Goal: Task Accomplishment & Management: Manage account settings

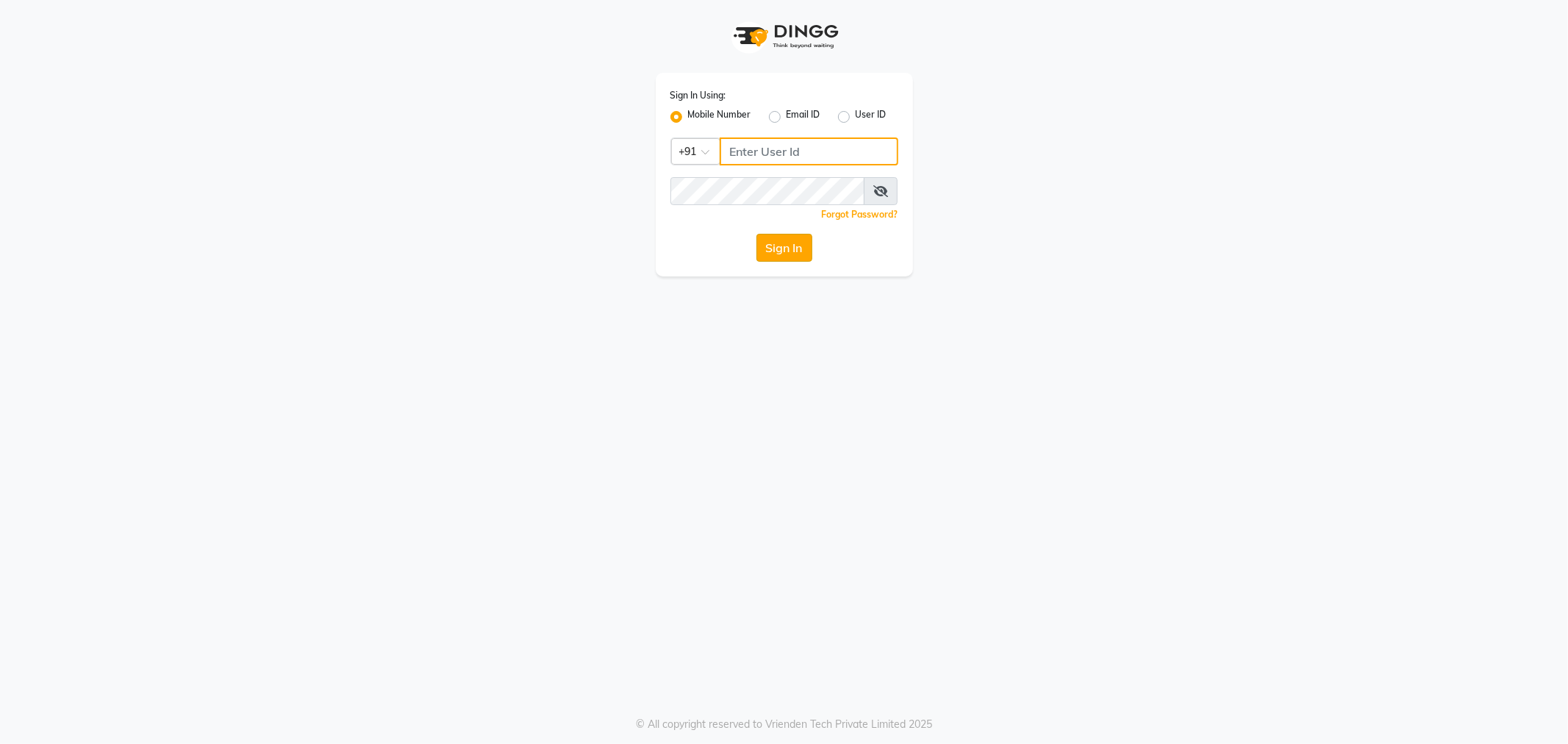
type input "9764841717"
click at [770, 253] on button "Sign In" at bounding box center [784, 248] width 56 height 28
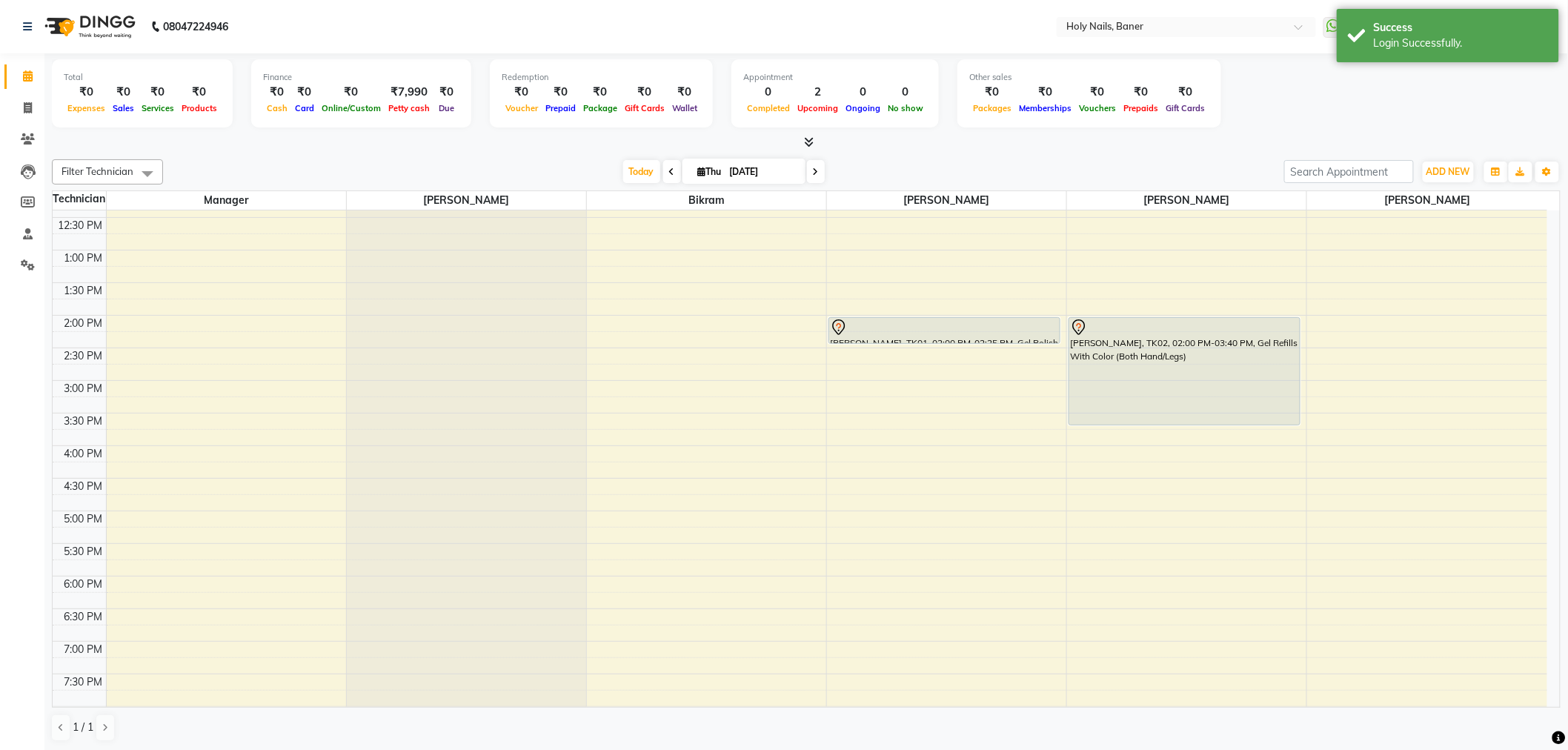
scroll to position [247, 0]
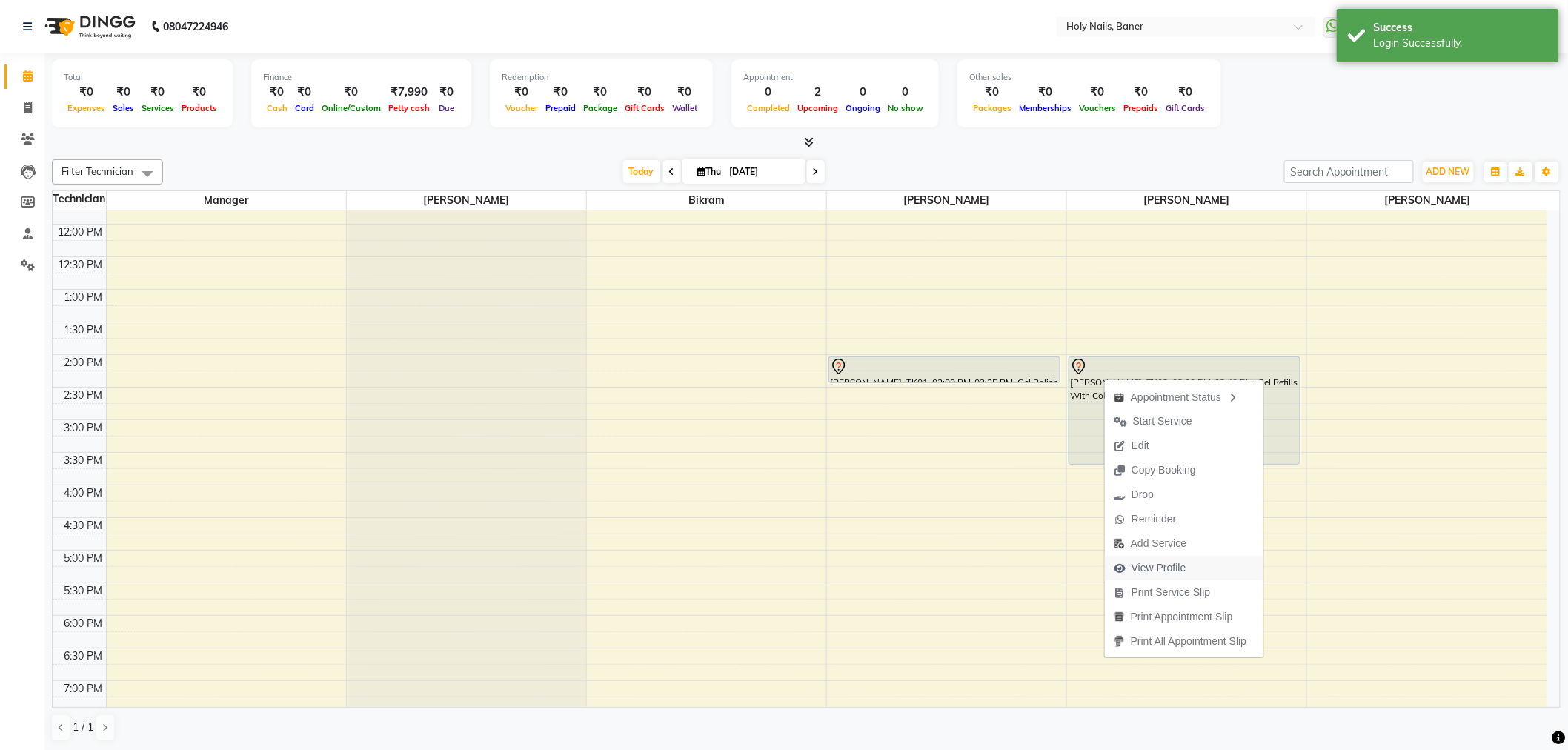
click at [1183, 557] on span "View Profile" at bounding box center [1149, 568] width 90 height 24
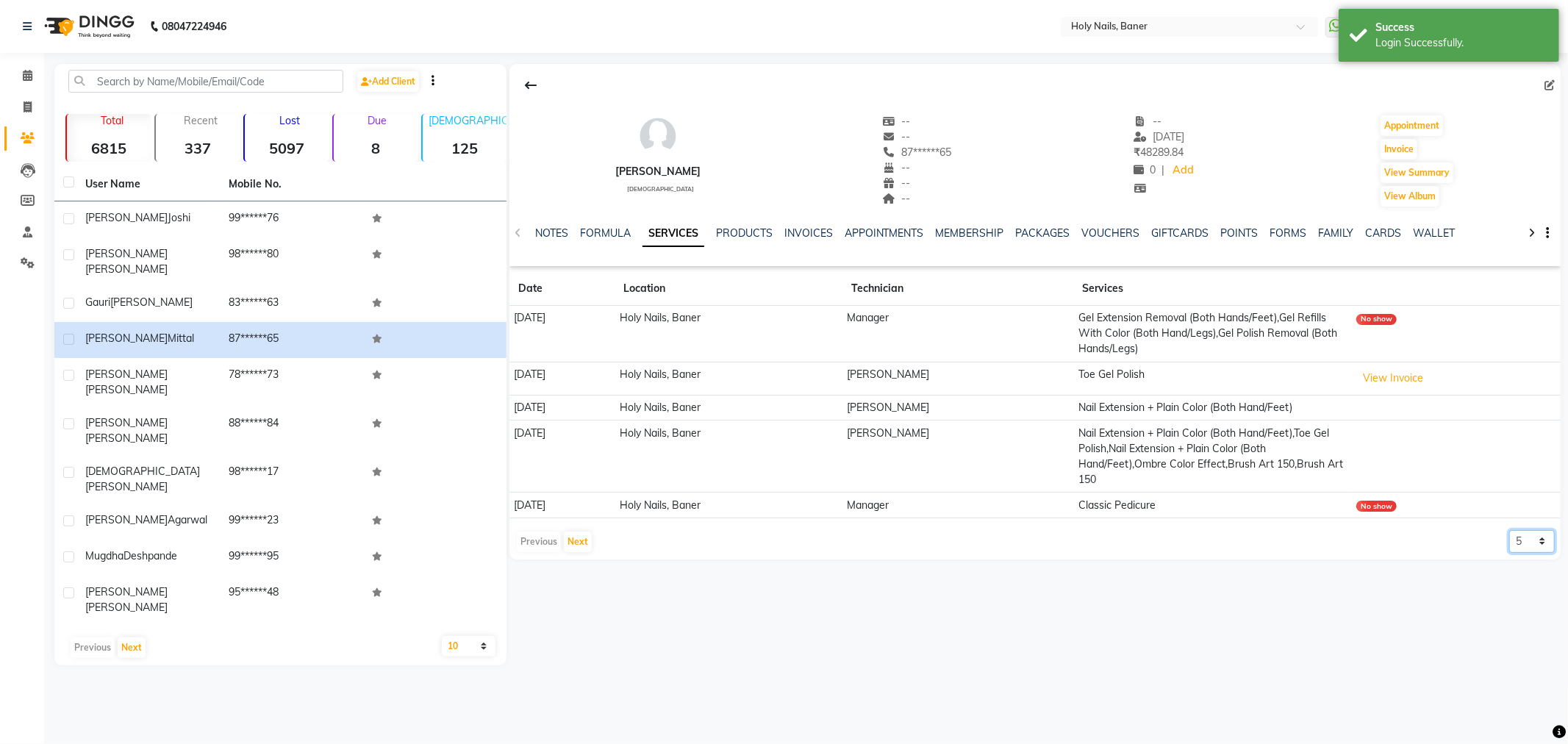
click at [1538, 545] on select "5 10 50 100 500" at bounding box center [1532, 541] width 45 height 23
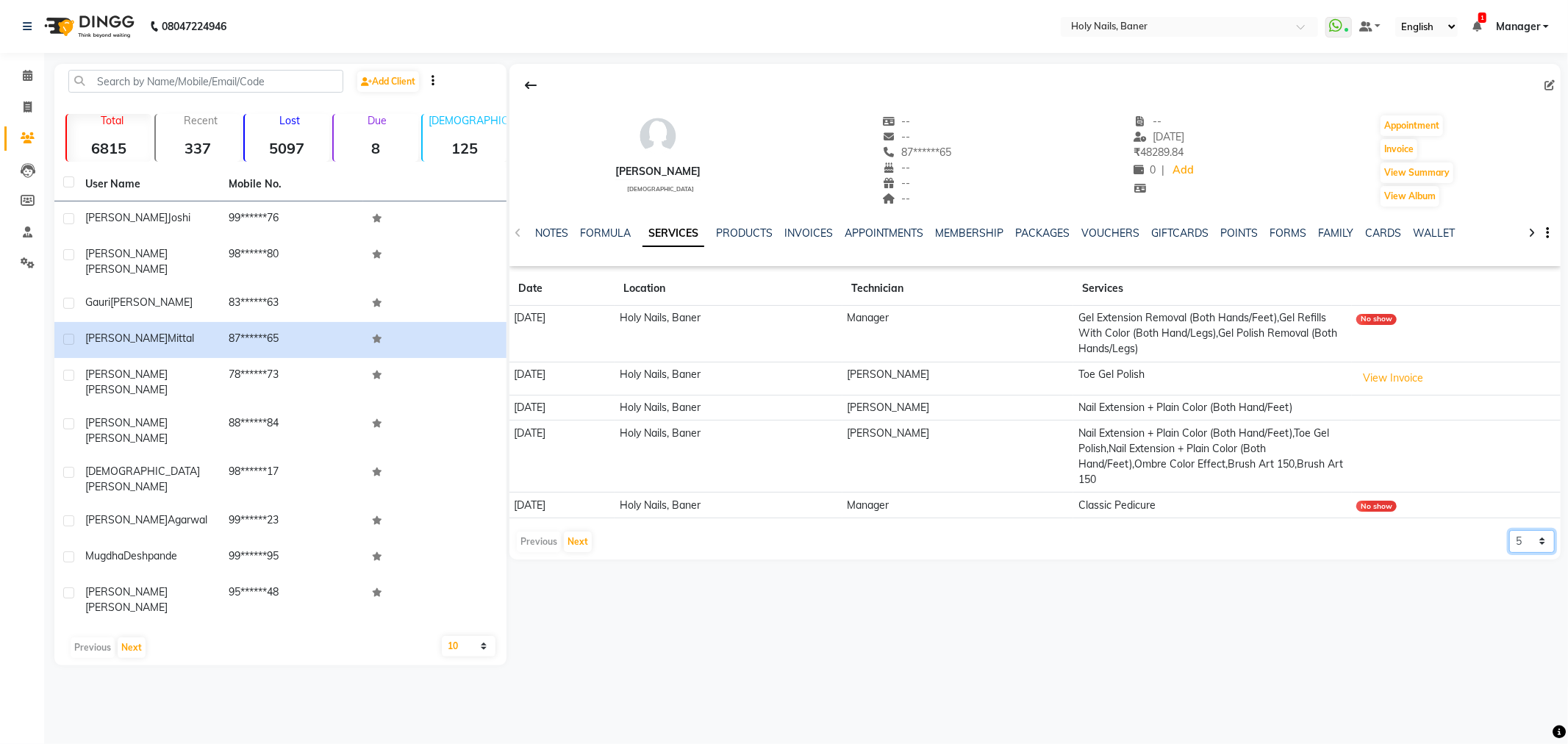
select select "100"
click at [1509, 530] on select "5 10 50 100 500" at bounding box center [1532, 541] width 45 height 23
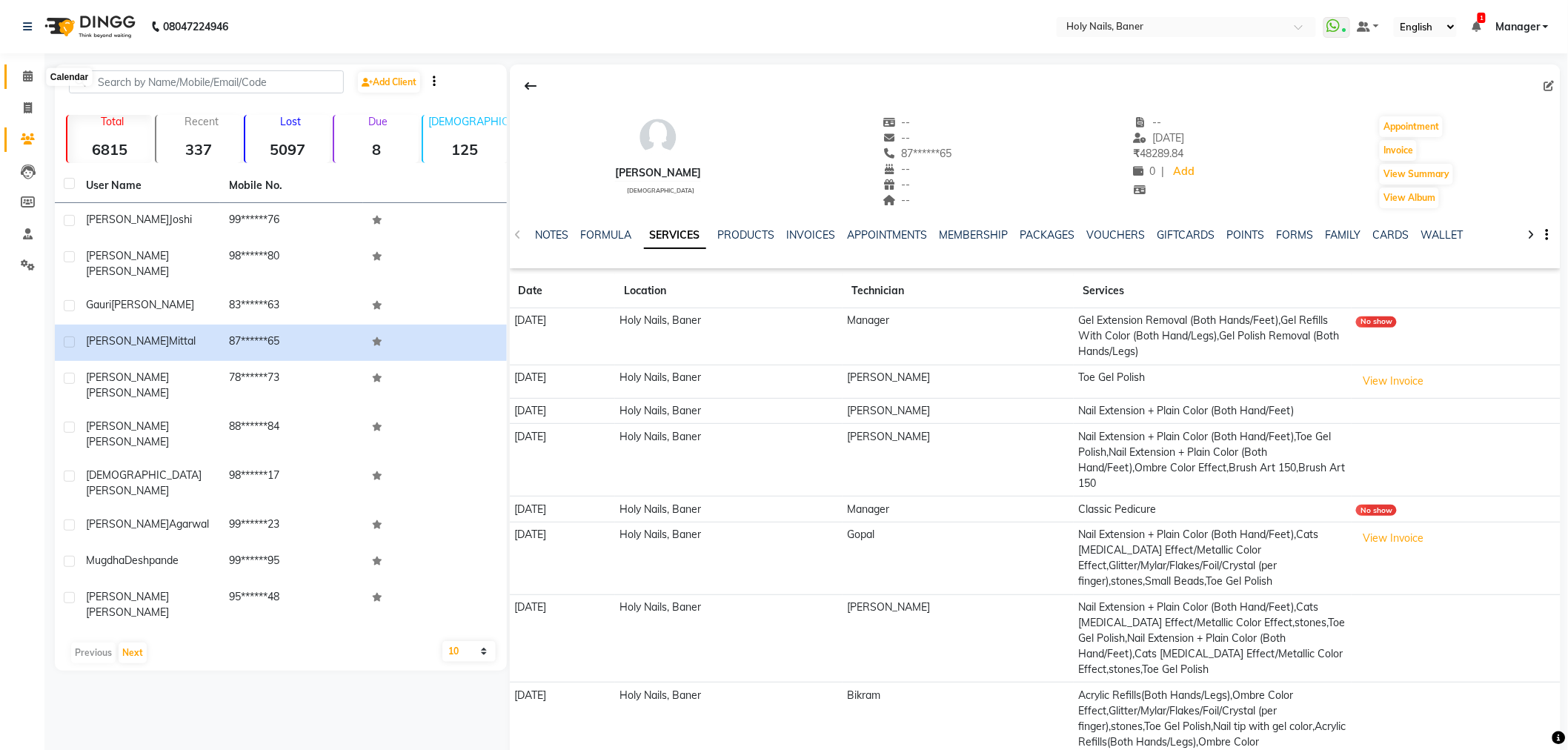
click at [24, 76] on icon at bounding box center [28, 75] width 10 height 11
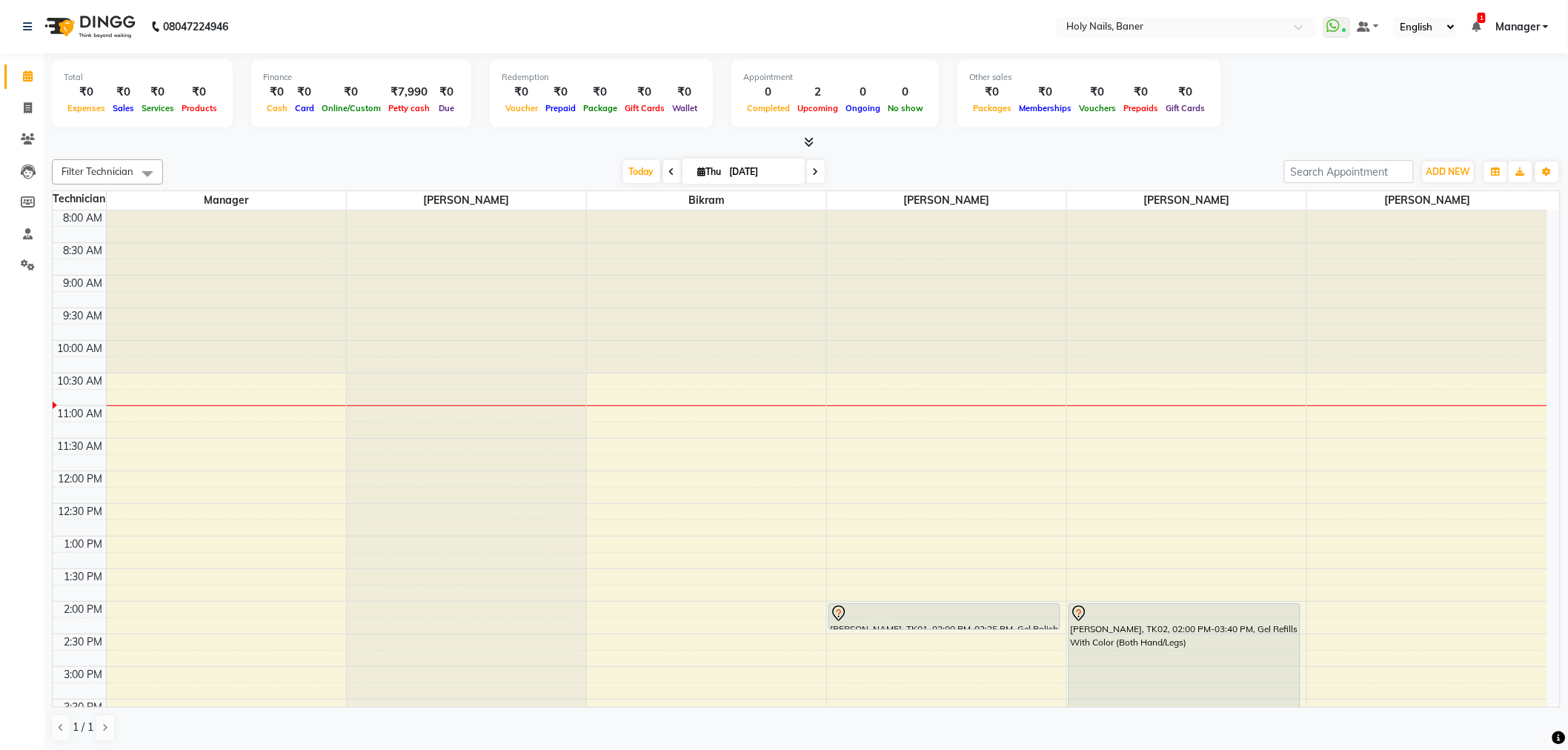
click at [669, 169] on icon at bounding box center [672, 171] width 6 height 9
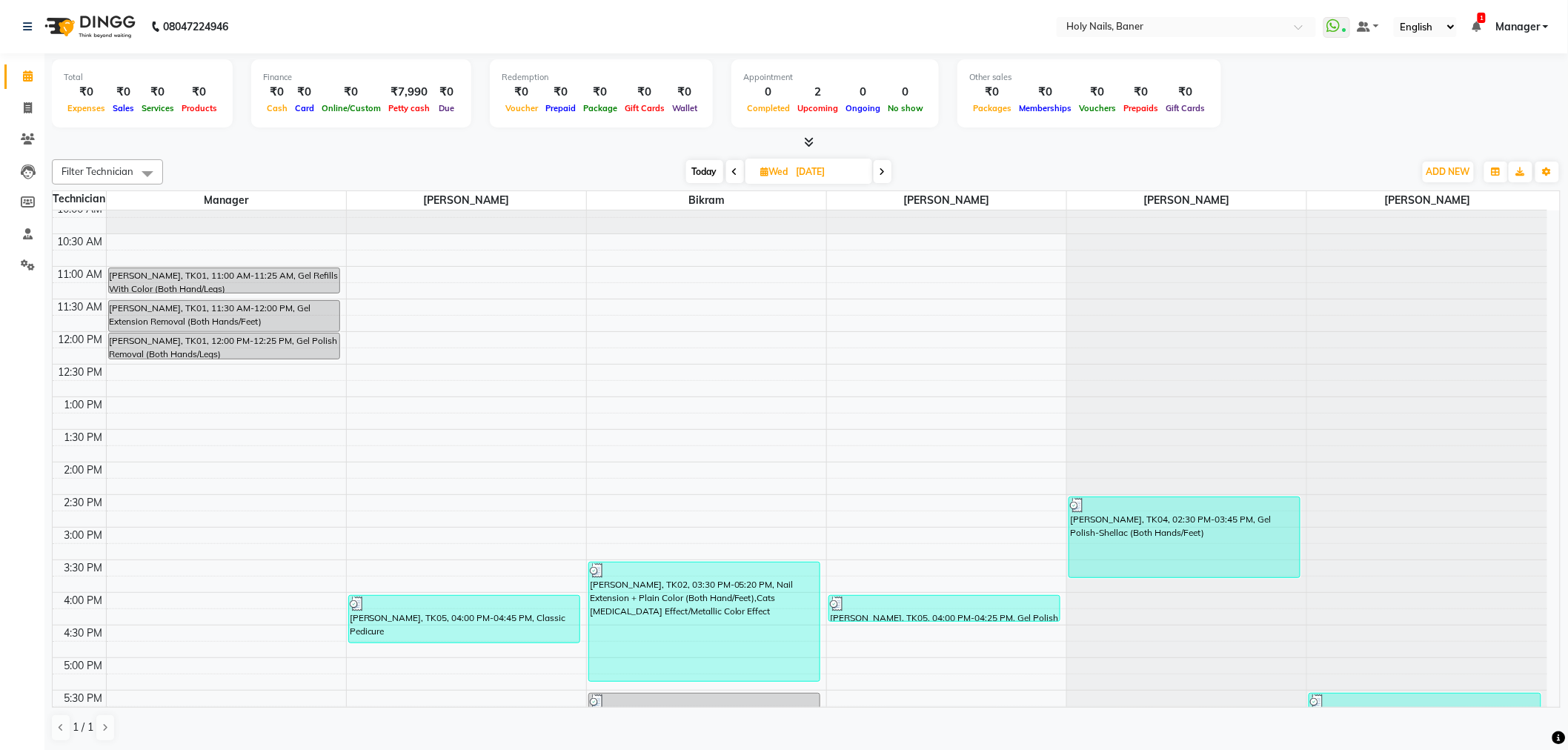
scroll to position [91, 0]
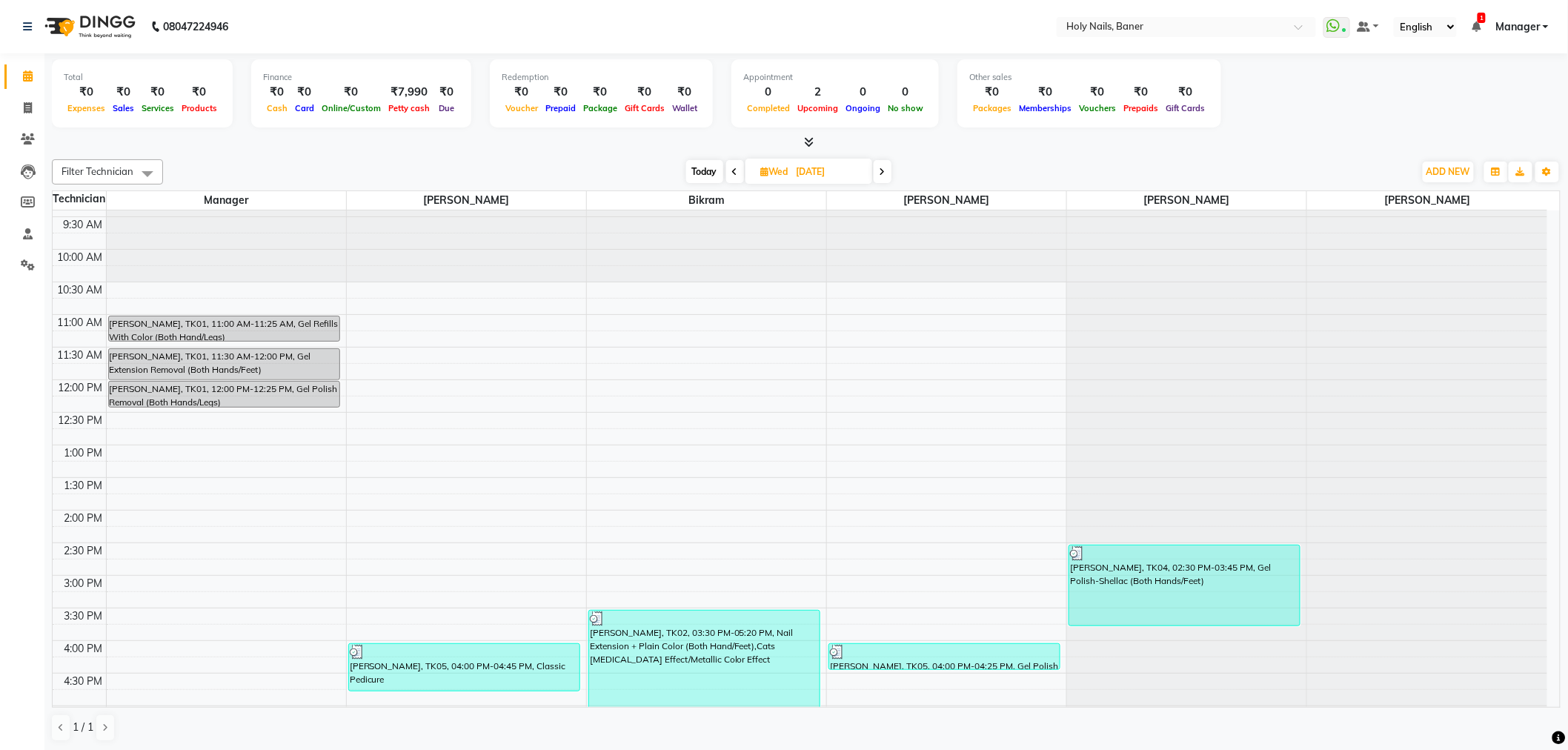
click at [728, 169] on span at bounding box center [735, 171] width 17 height 23
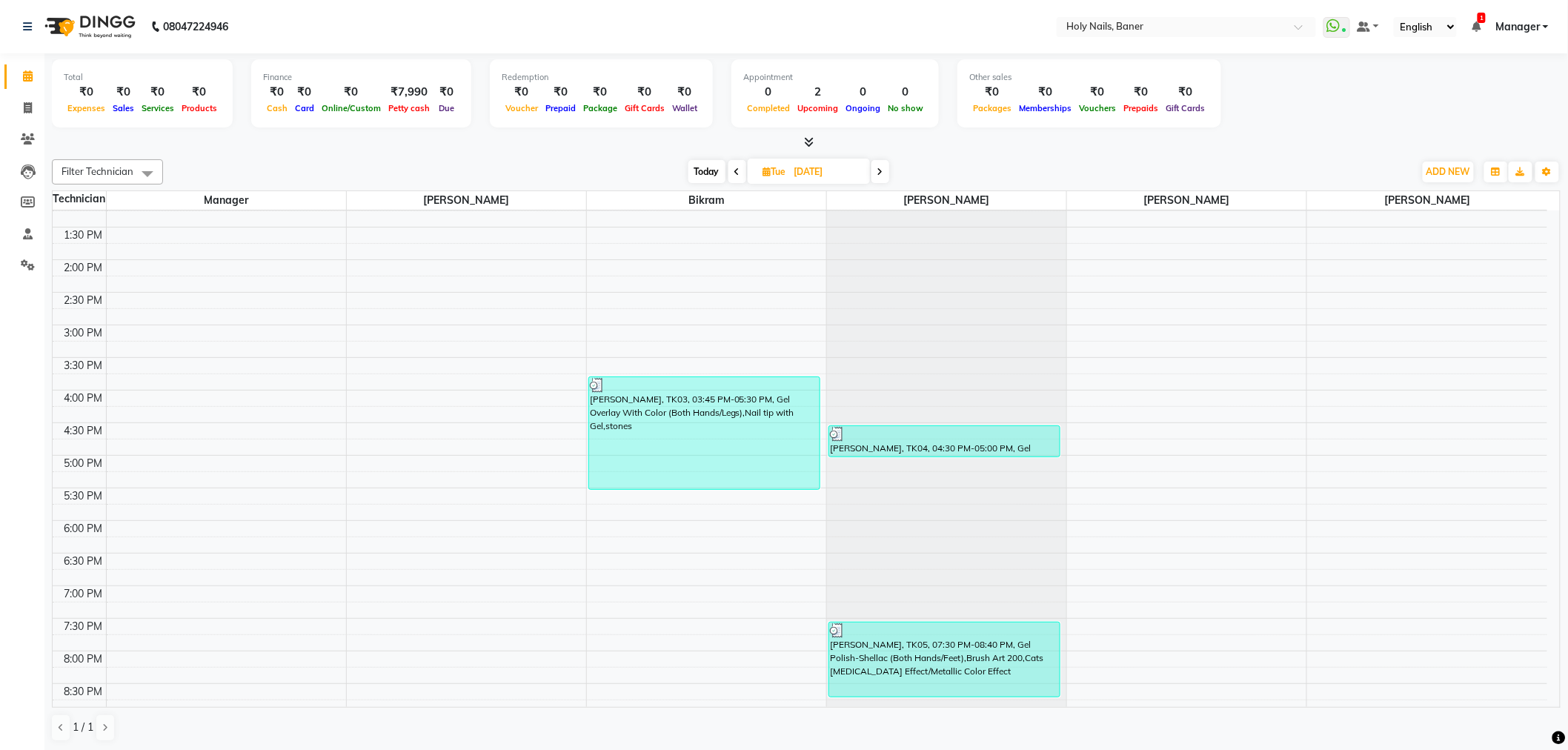
scroll to position [420, 0]
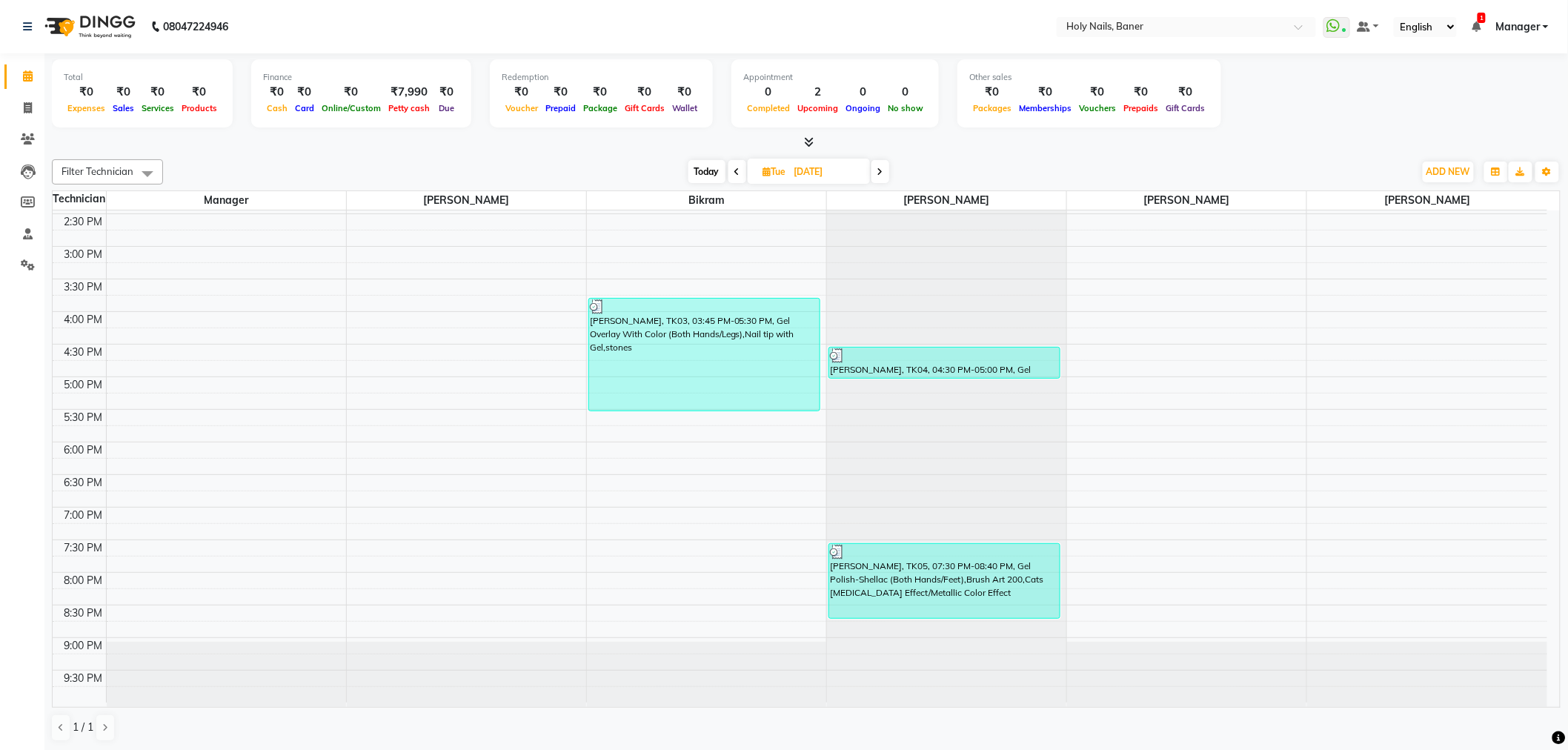
click at [708, 173] on span "Today" at bounding box center [707, 171] width 37 height 23
type input "[DATE]"
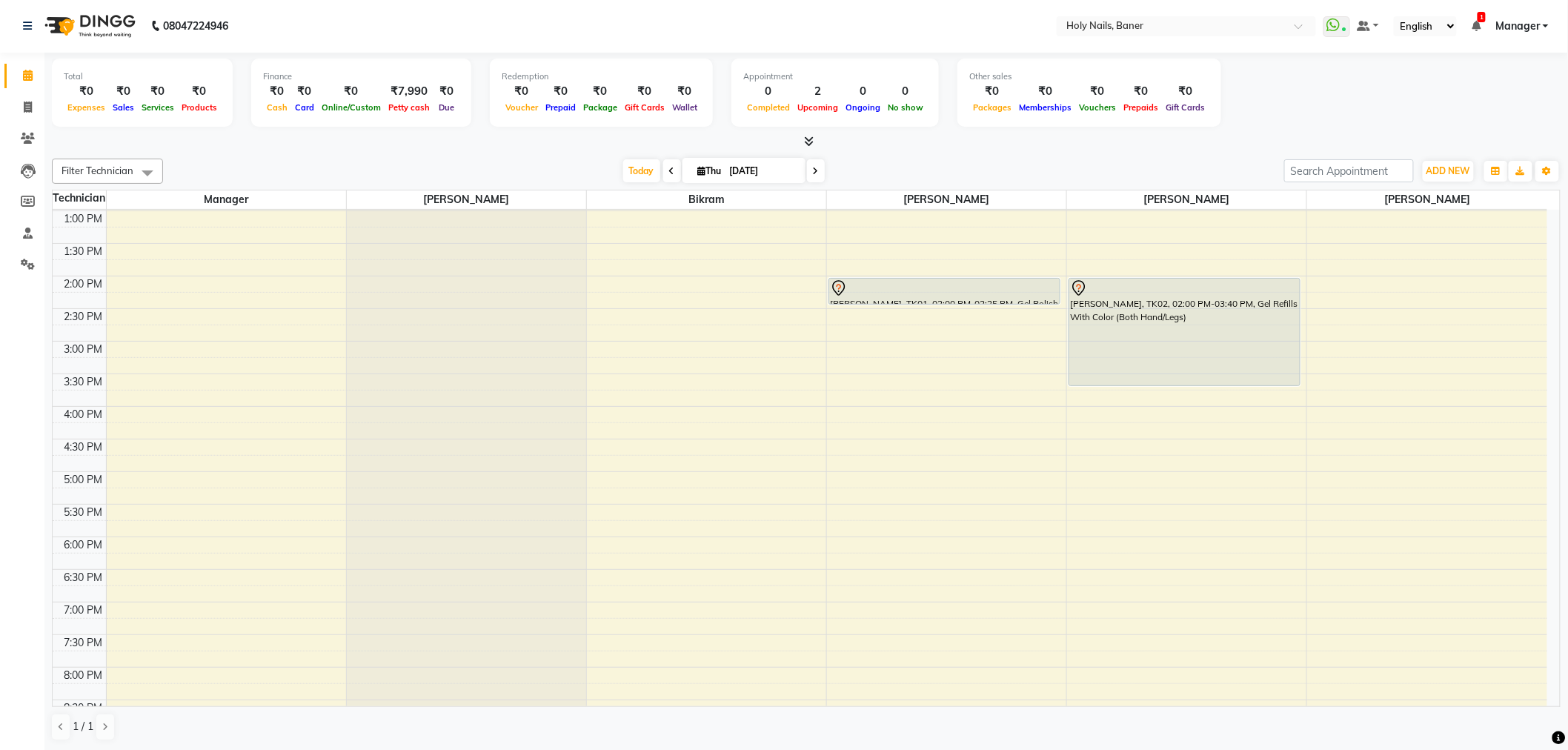
scroll to position [9, 0]
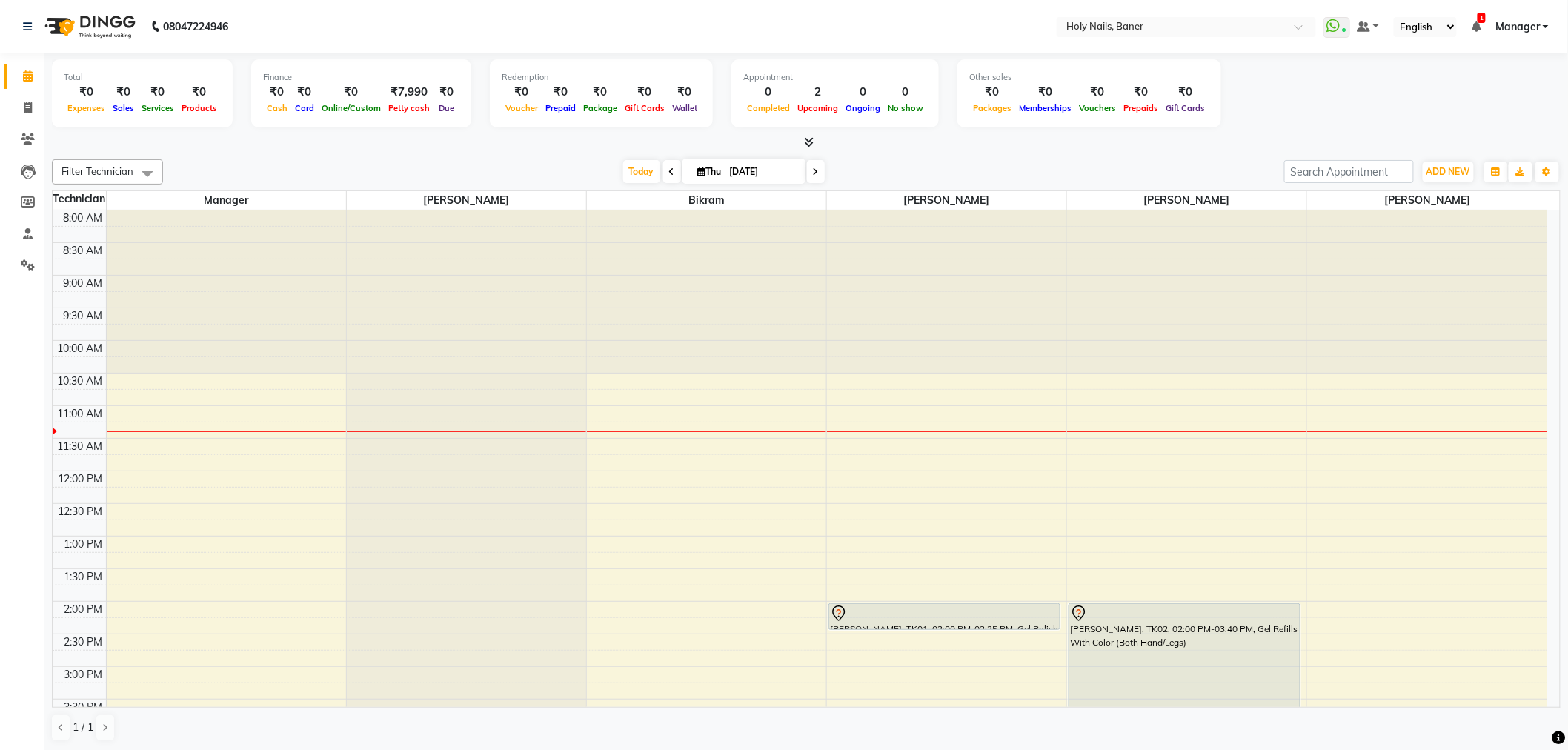
scroll to position [82, 0]
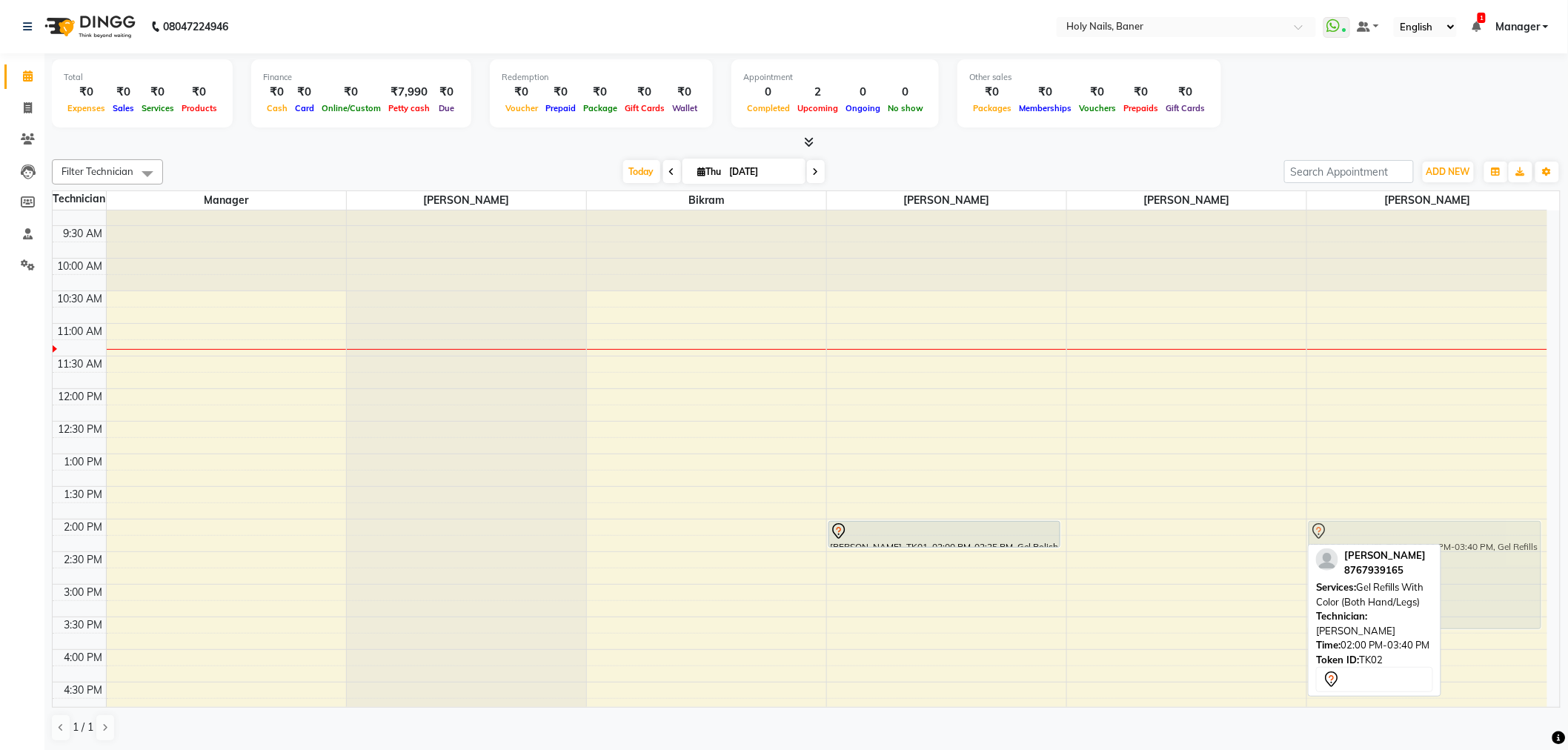
drag, startPoint x: 1117, startPoint y: 565, endPoint x: 1313, endPoint y: 569, distance: 196.0
click at [1313, 569] on div "Filter Technician Select All Manager Kamlesh Bikram Vishwajeet Bijoy Suchitra T…" at bounding box center [807, 451] width 1509 height 594
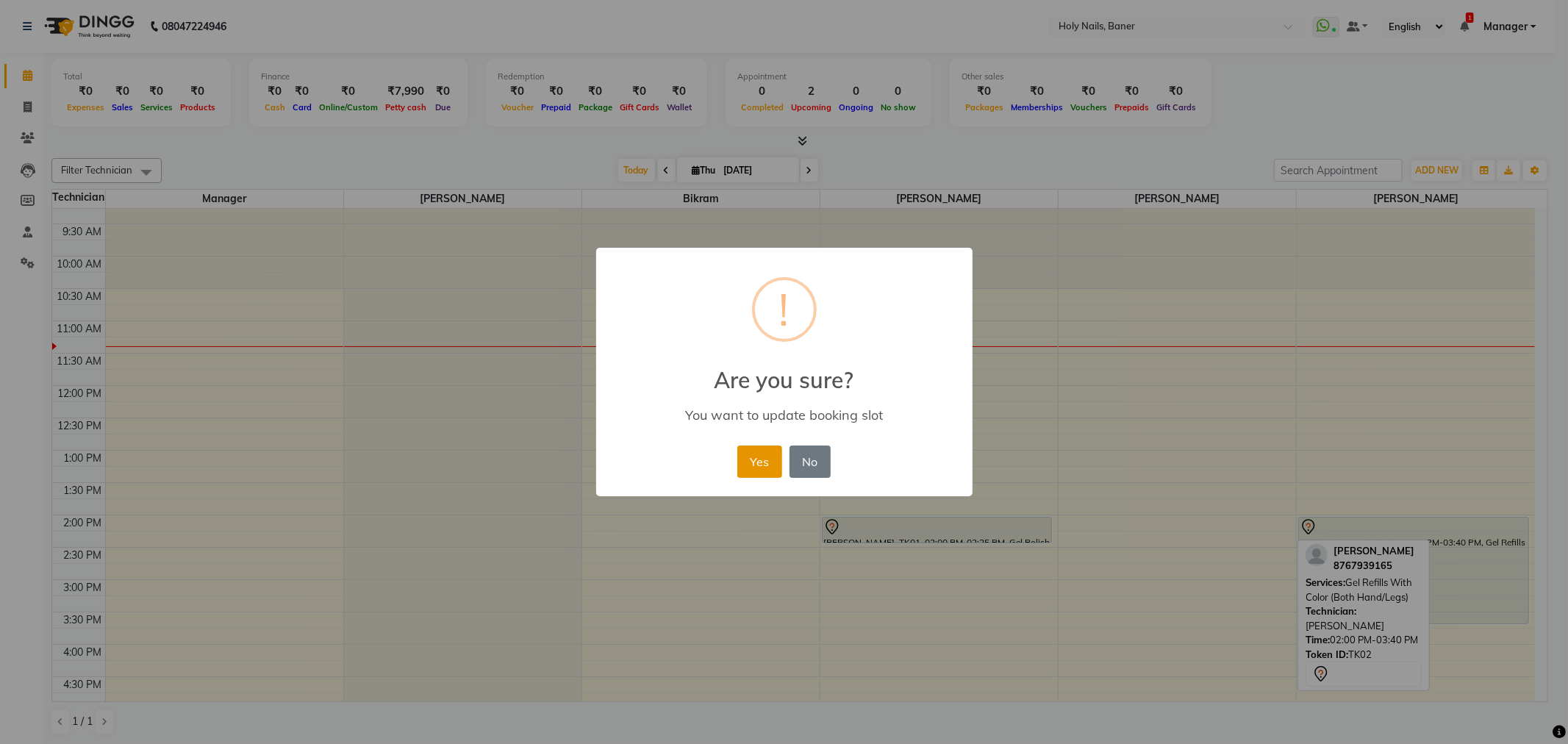
click at [768, 462] on button "Yes" at bounding box center [759, 462] width 45 height 33
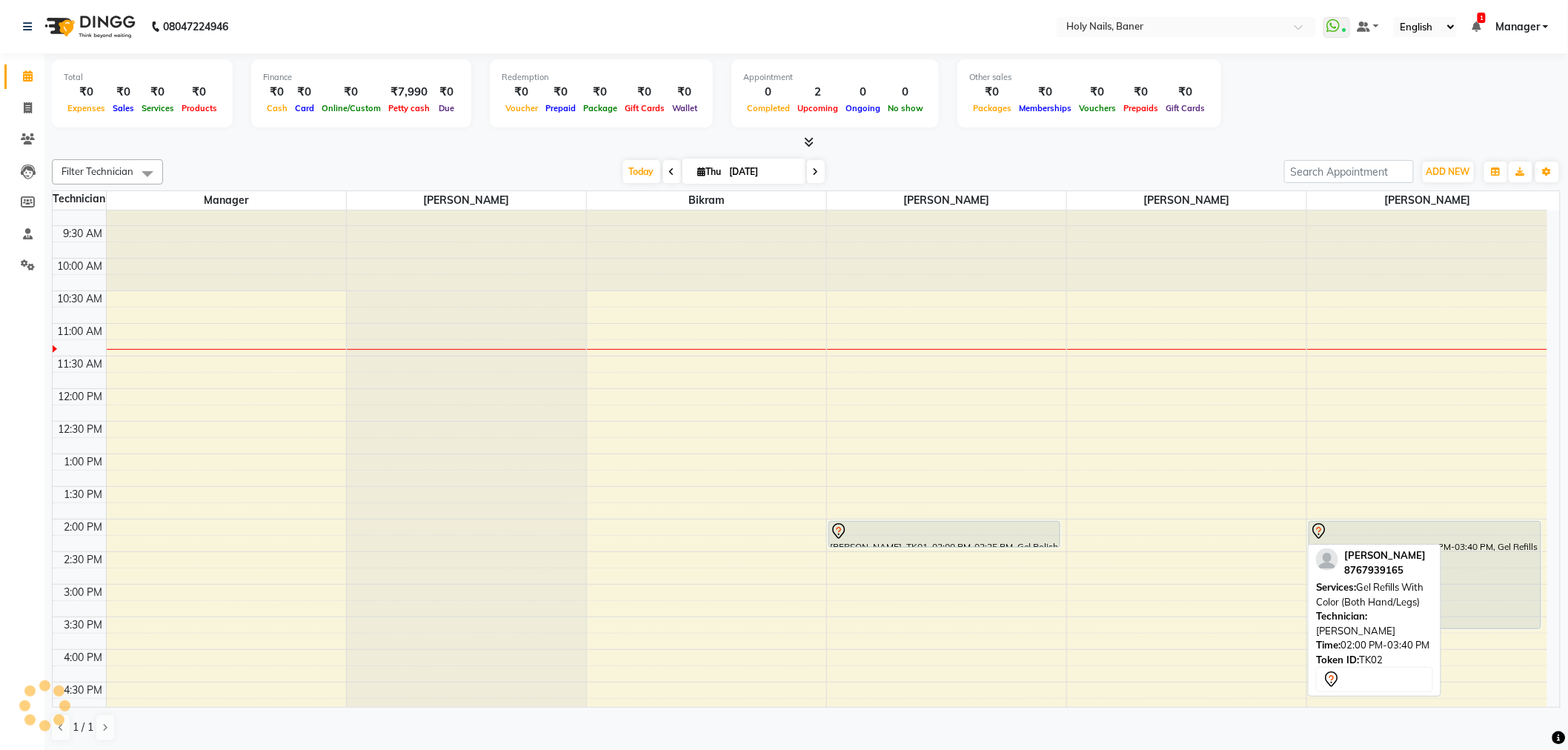
click at [1129, 530] on div "8:00 AM 8:30 AM 9:00 AM 9:30 AM 10:00 AM 10:30 AM 11:00 AM 11:30 AM 12:00 PM 12…" at bounding box center [799, 585] width 1494 height 913
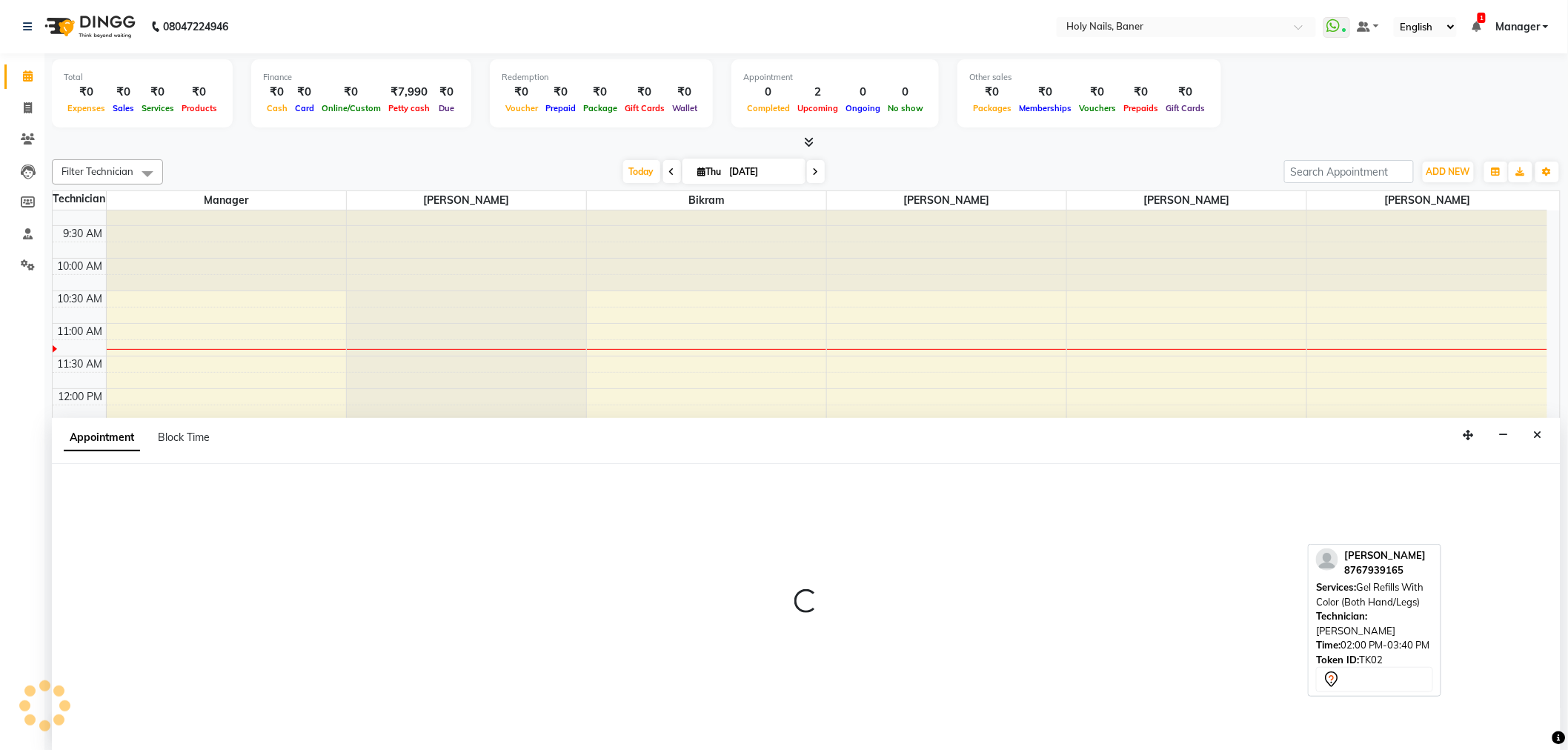
select select "66405"
select select "840"
select select "tentative"
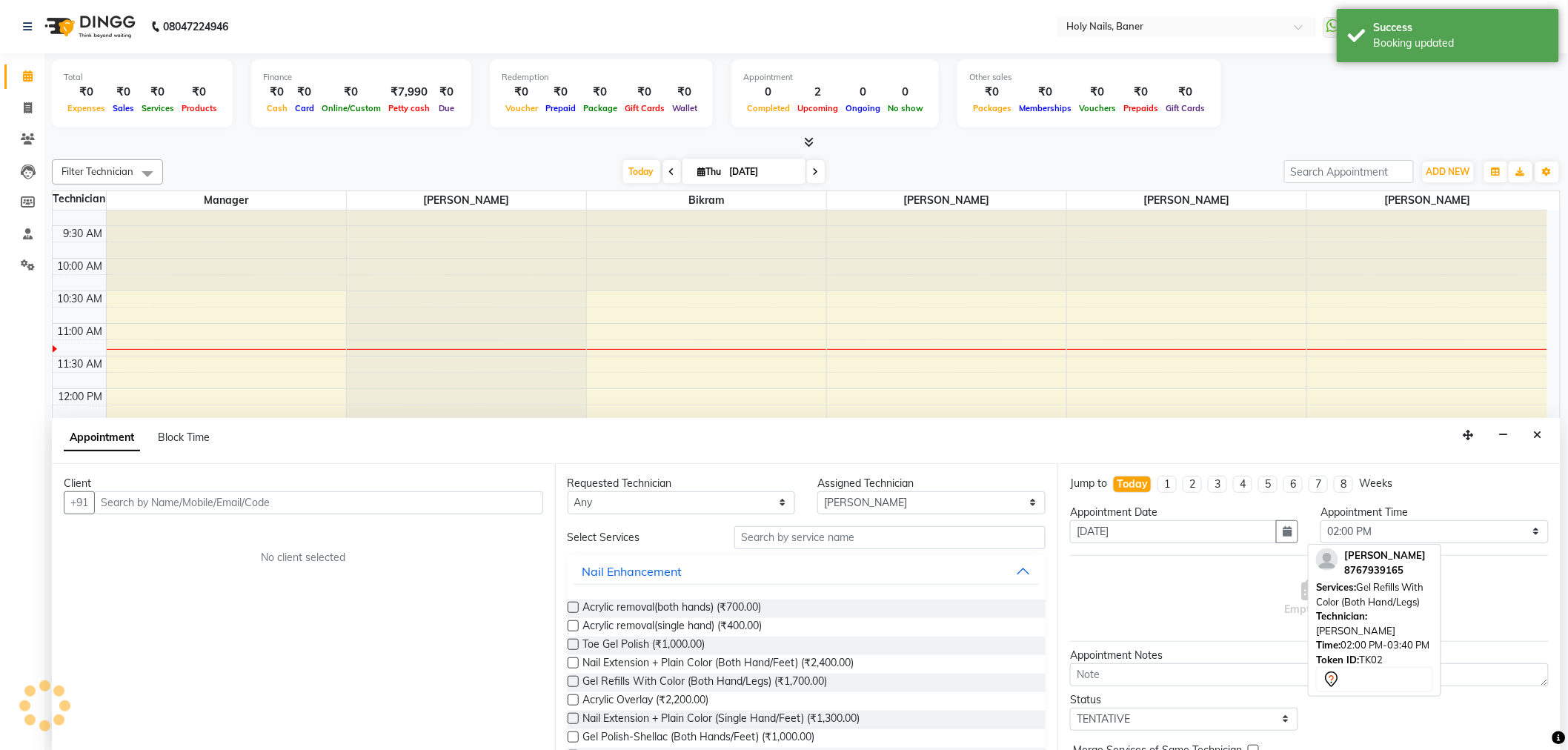
scroll to position [1, 0]
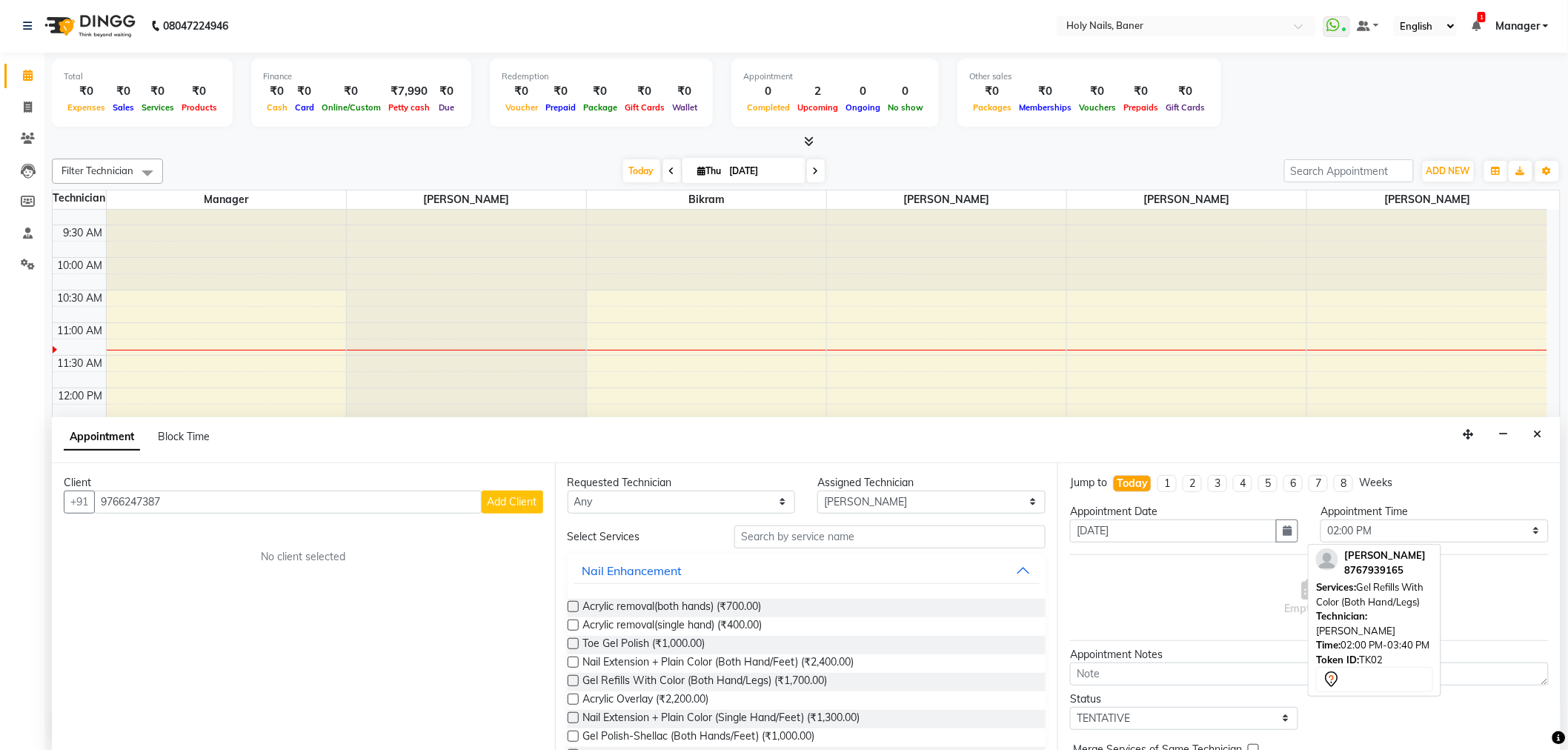
type input "9766247387"
click at [518, 506] on span "Add Client" at bounding box center [512, 502] width 49 height 14
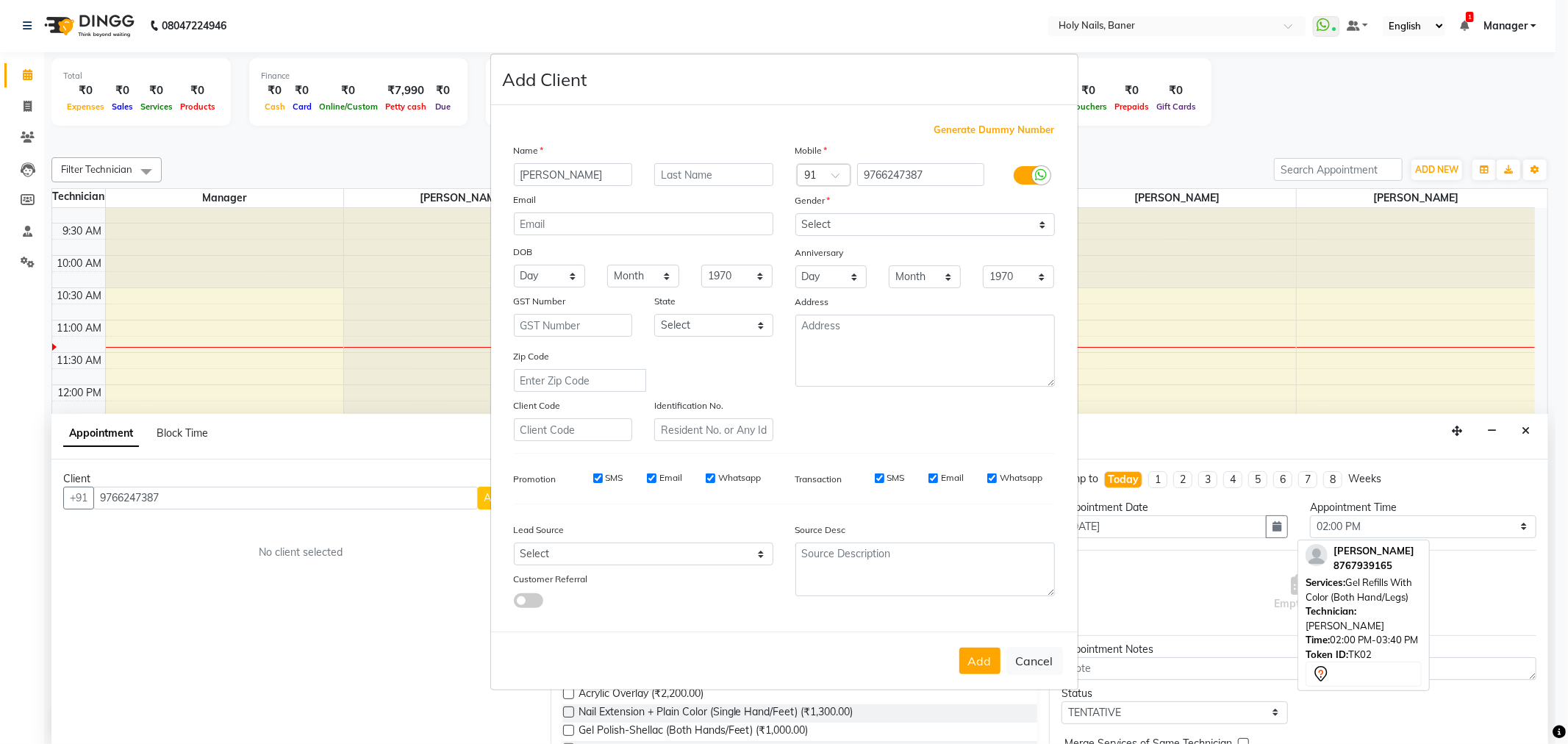
type input "[PERSON_NAME]"
click at [700, 181] on input "text" at bounding box center [714, 175] width 119 height 23
type input "a"
type input "Anchan"
click at [886, 224] on select "Select Male Female Other Prefer Not To Say" at bounding box center [925, 225] width 259 height 23
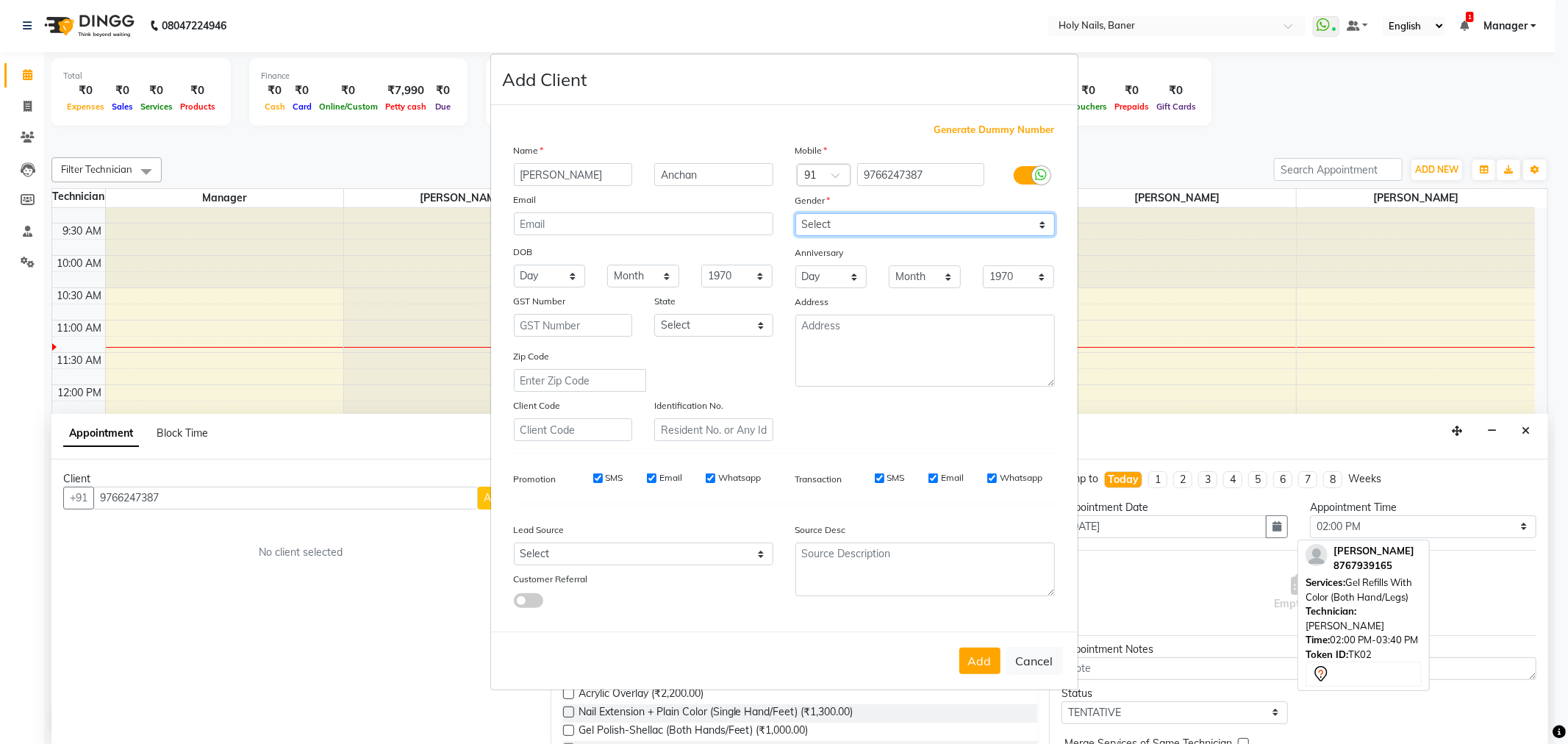
select select "[DEMOGRAPHIC_DATA]"
click at [796, 213] on select "Select Male Female Other Prefer Not To Say" at bounding box center [925, 225] width 259 height 23
click at [976, 661] on button "Add" at bounding box center [980, 661] width 41 height 27
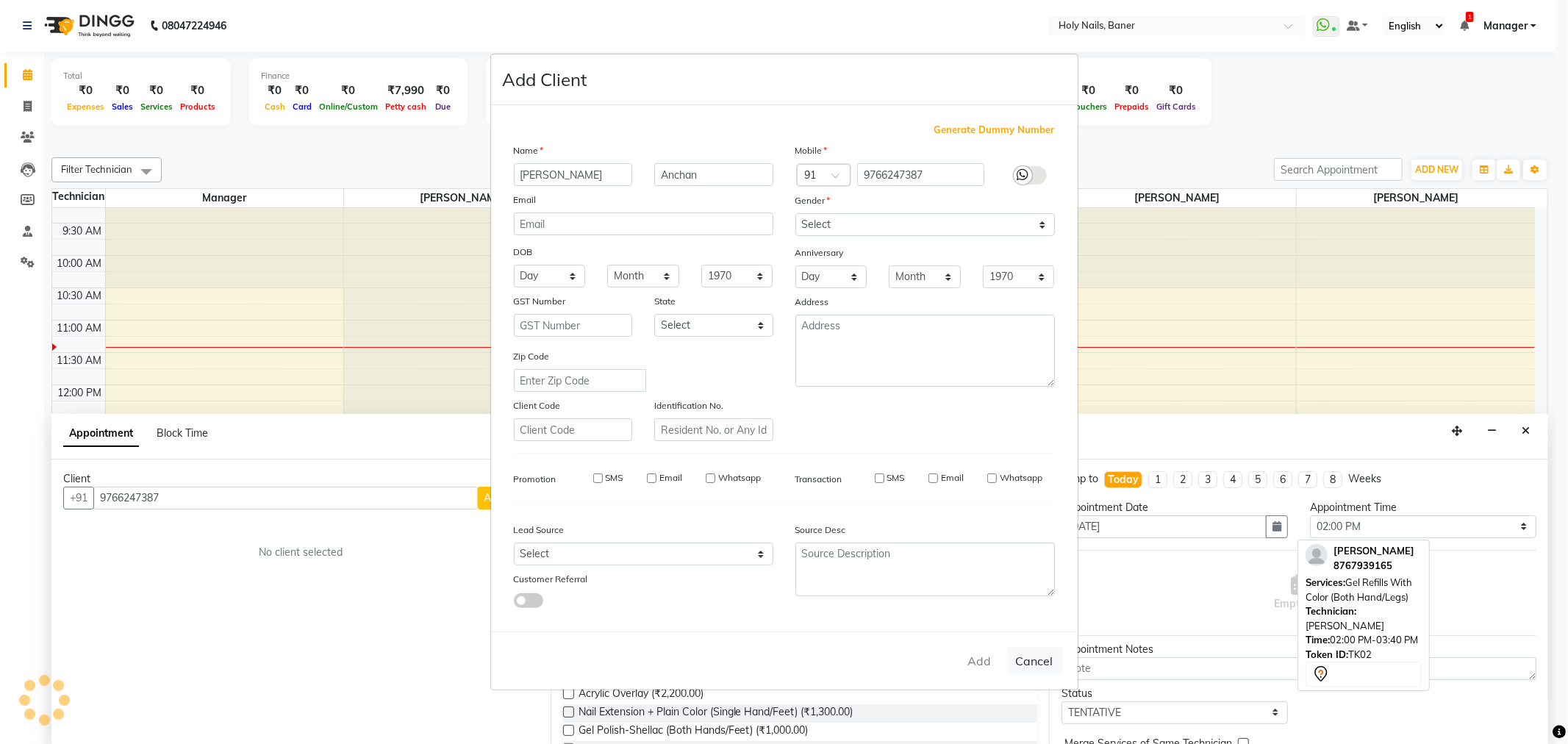
type input "97******87"
select select
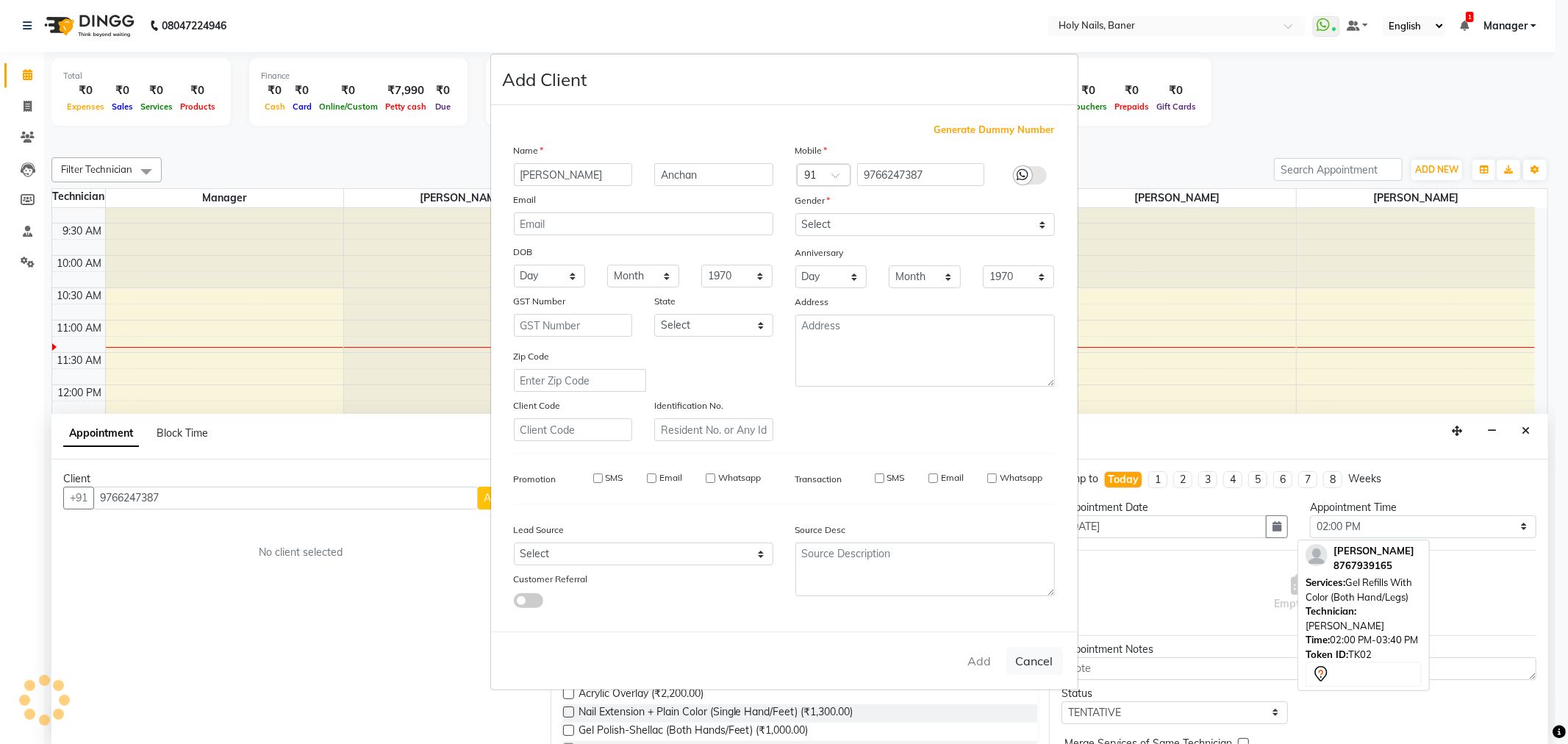
select select
checkbox input "false"
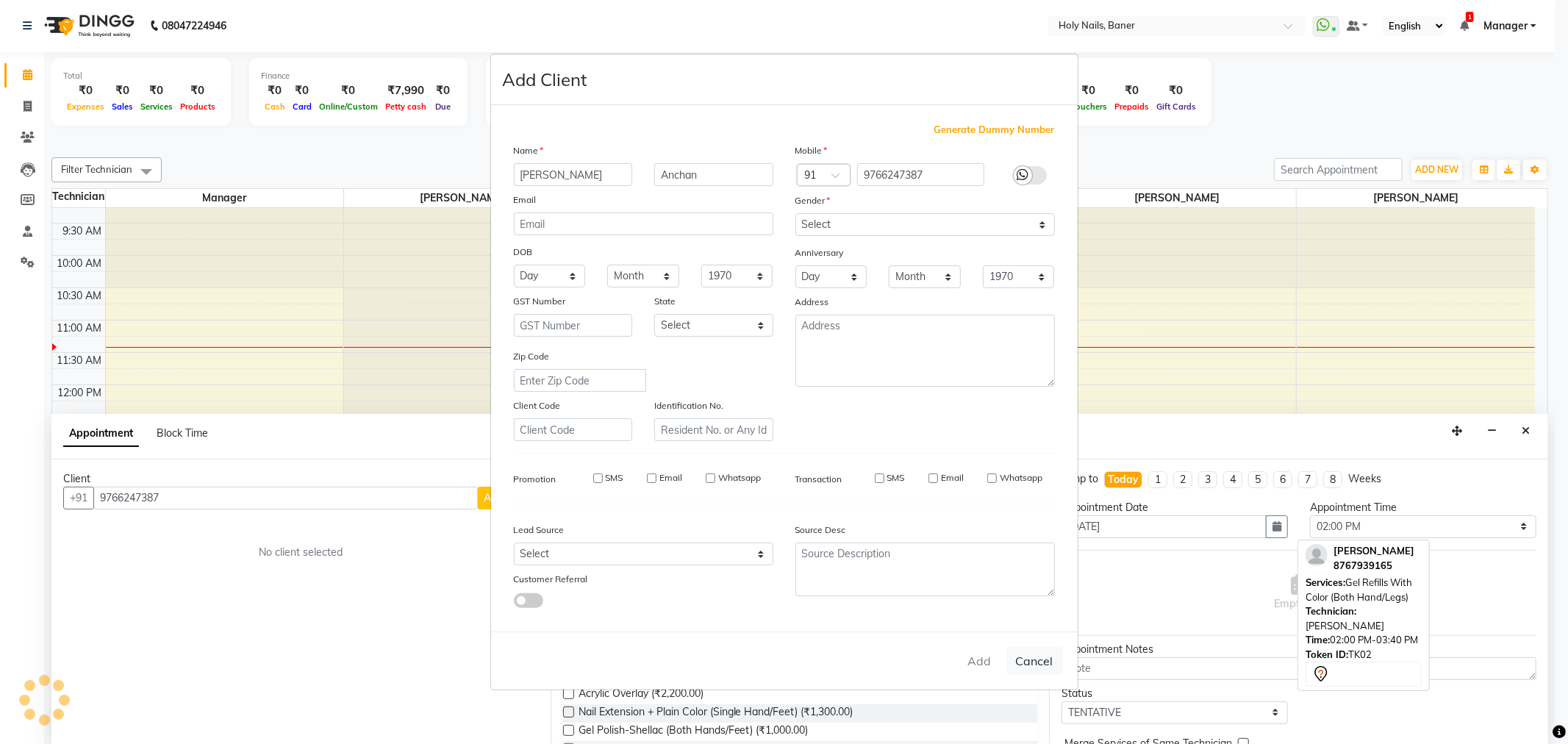
checkbox input "false"
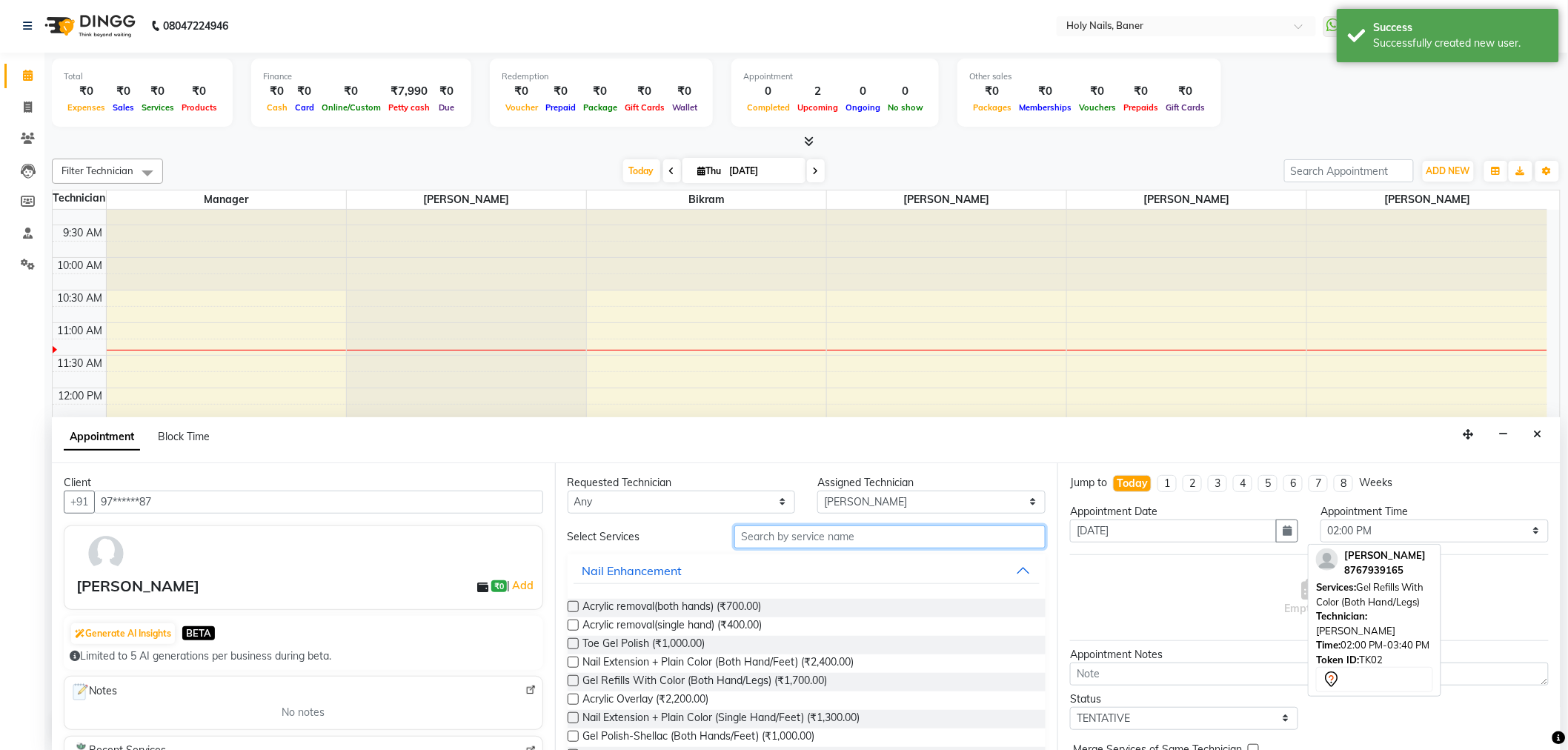
click at [797, 537] on input "text" at bounding box center [890, 537] width 311 height 23
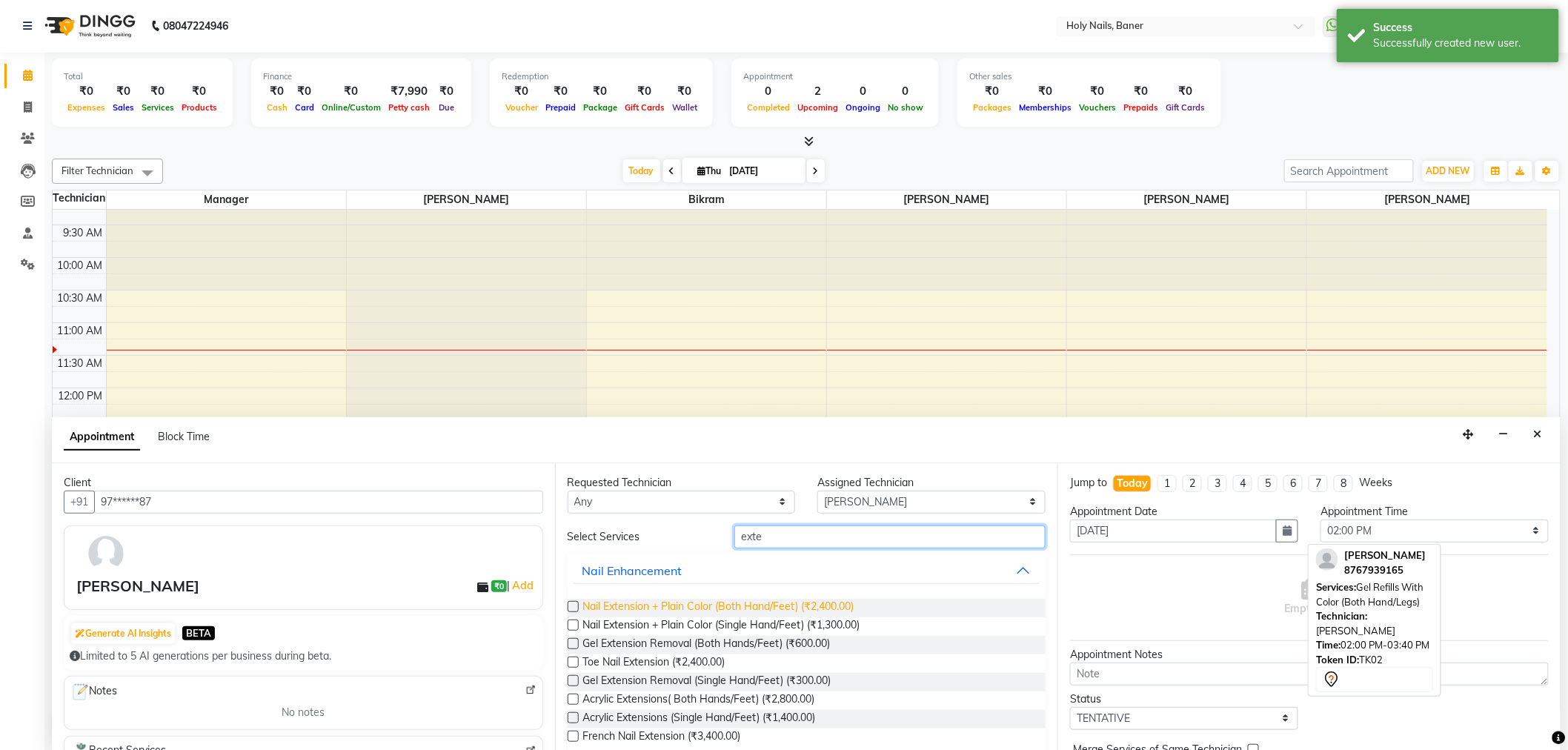
type input "exte"
click at [776, 606] on span "Nail Extension + Plain Color (Both Hand/Feet) (₹2,400.00)" at bounding box center [719, 608] width 271 height 18
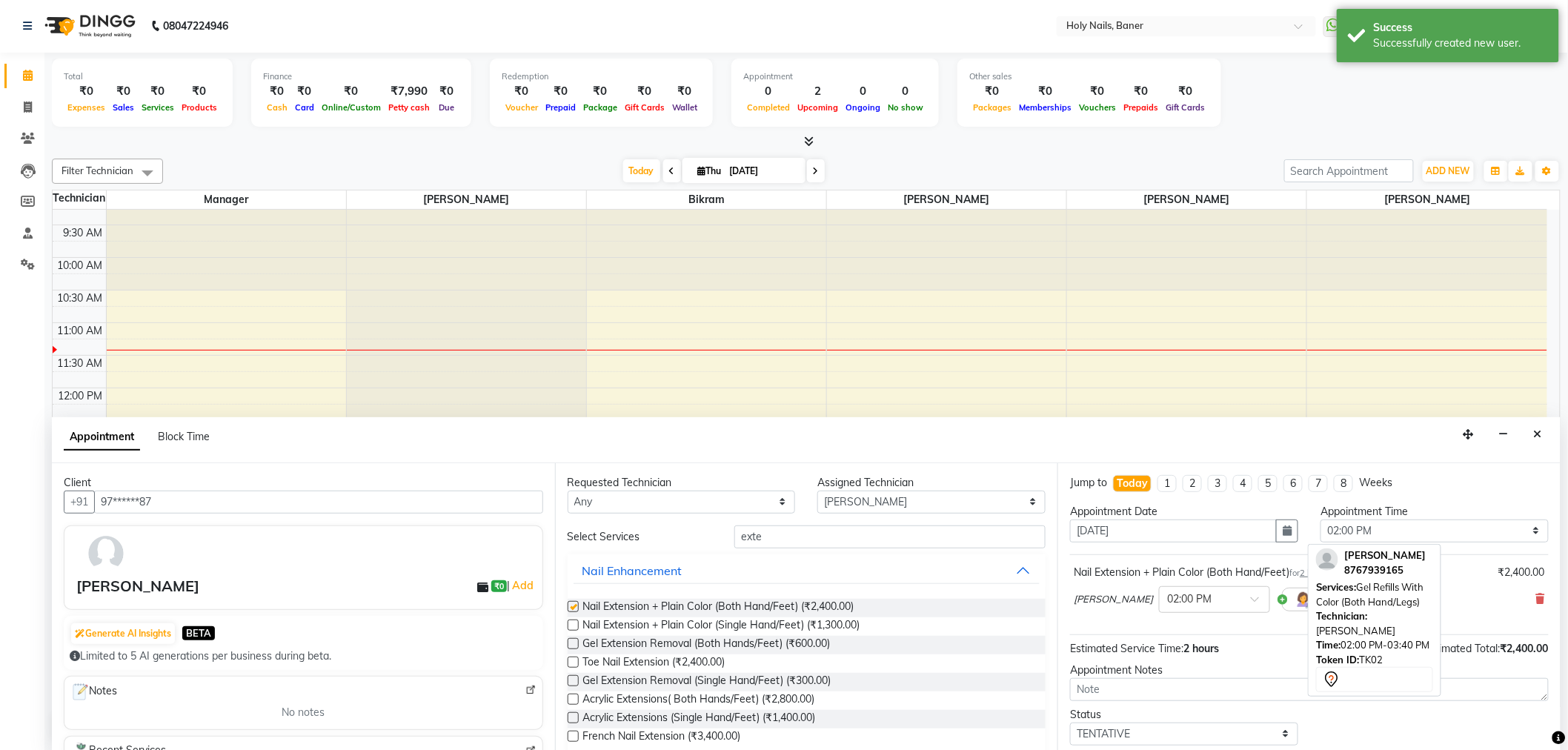
checkbox input "false"
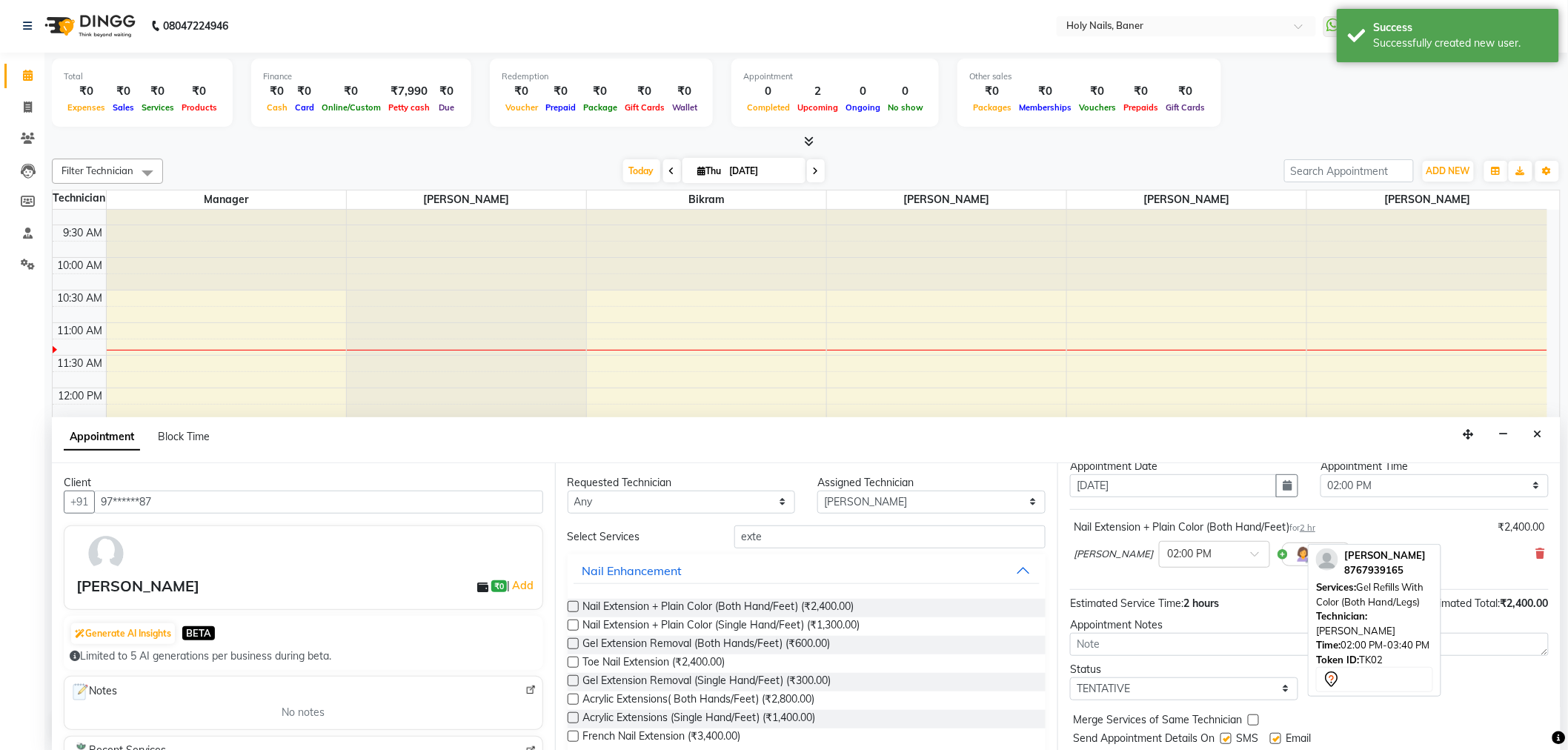
scroll to position [87, 0]
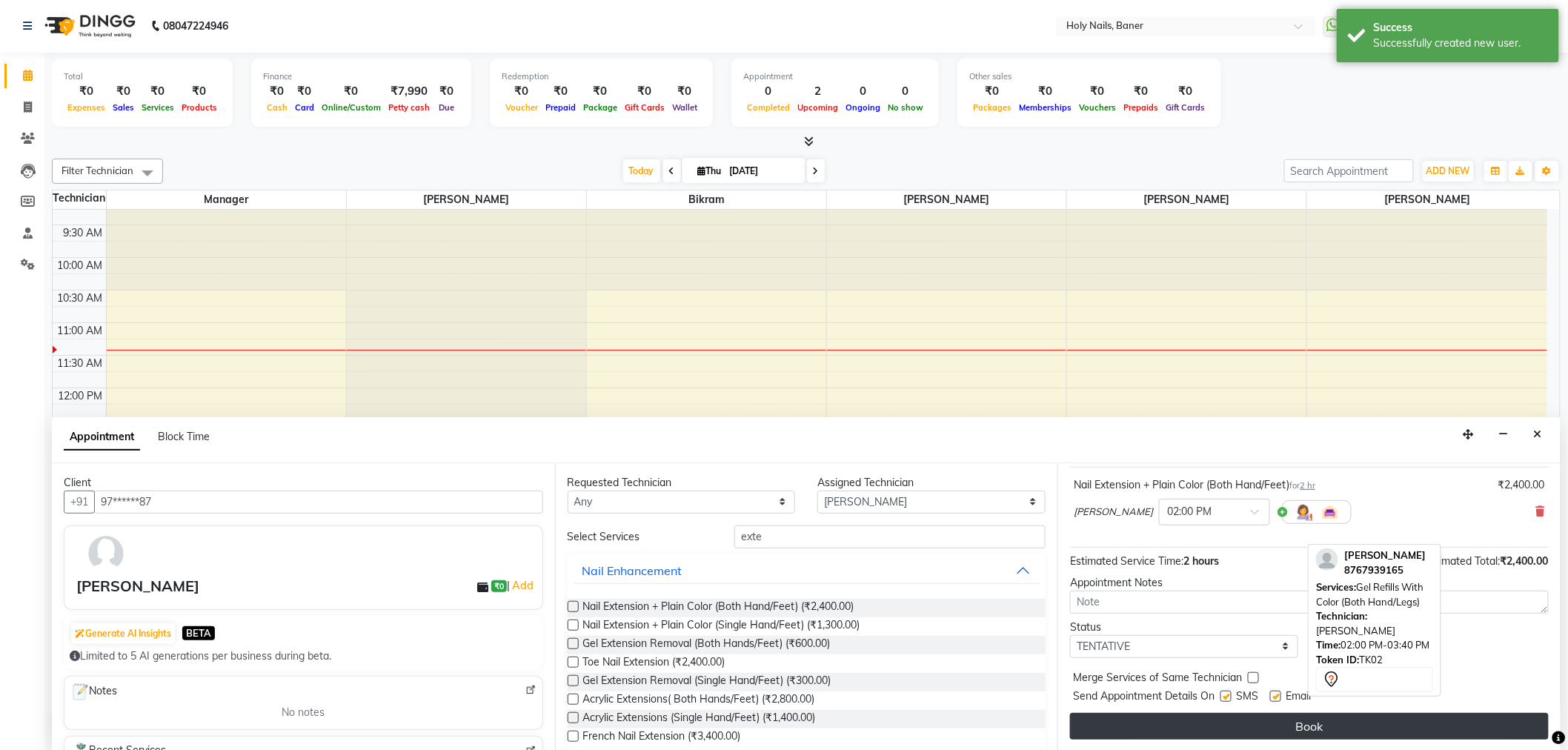
click at [1239, 721] on button "Book" at bounding box center [1309, 727] width 479 height 27
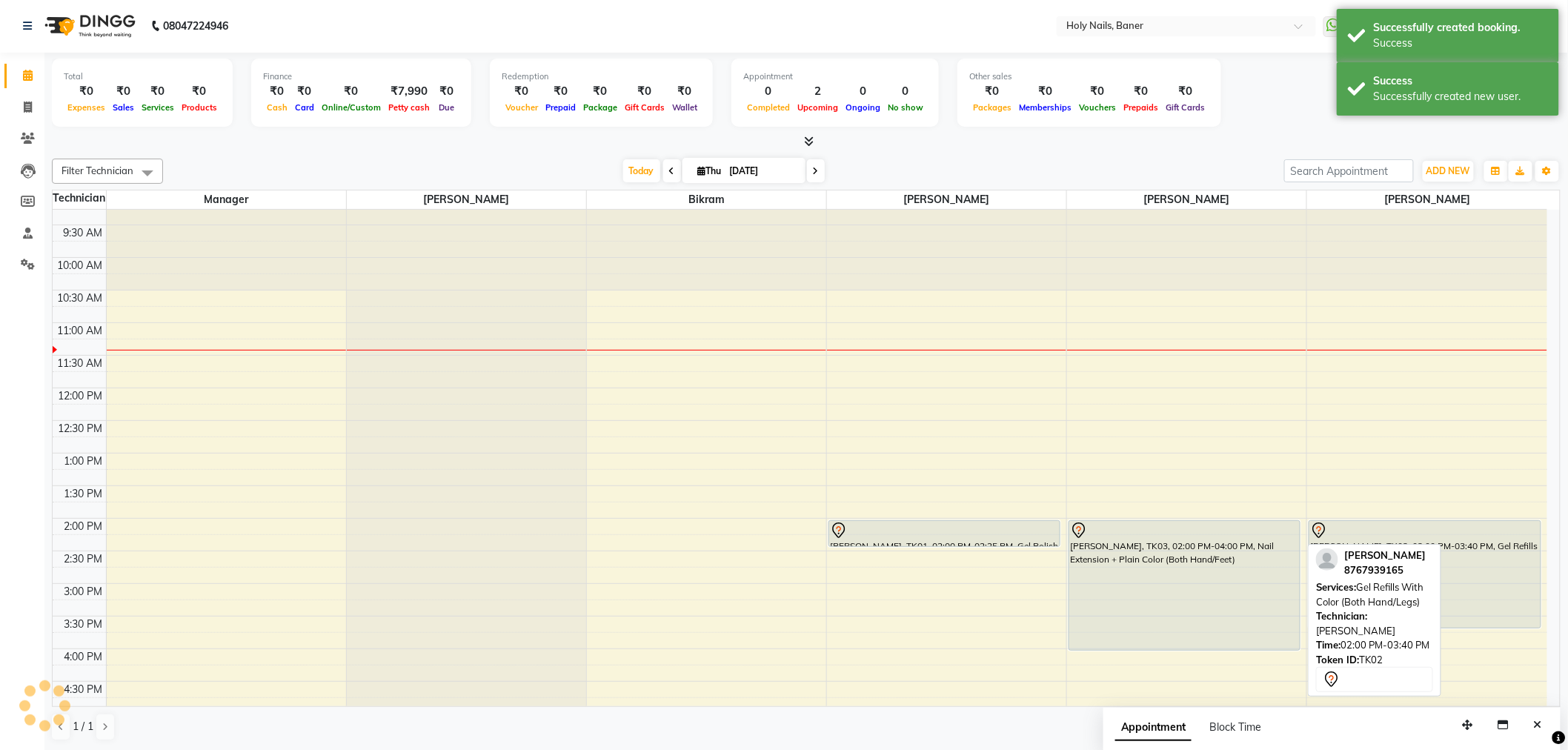
scroll to position [0, 0]
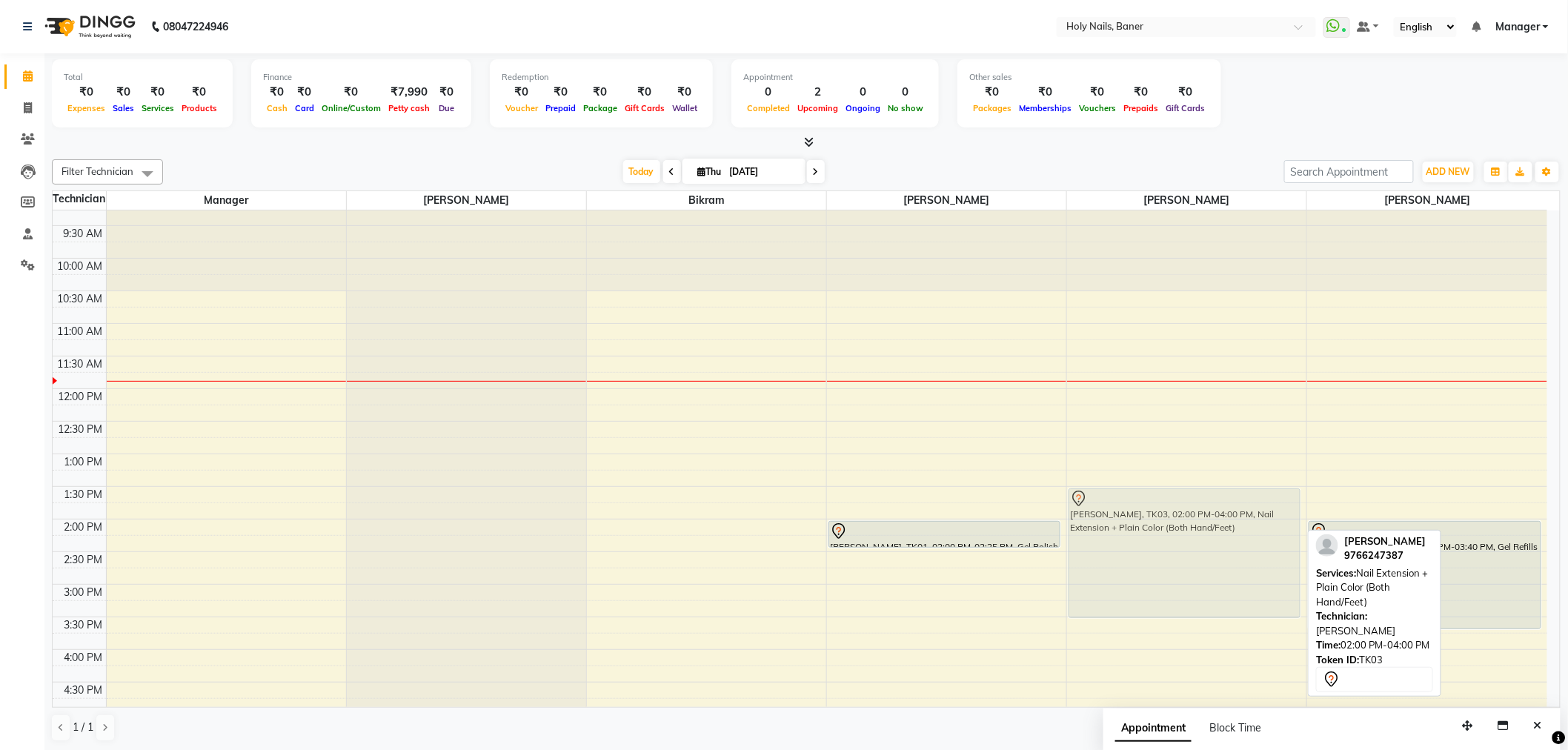
drag, startPoint x: 1161, startPoint y: 589, endPoint x: 1158, endPoint y: 558, distance: 31.1
click at [1158, 558] on div "Elizabeth Anchan, TK03, 02:00 PM-04:00 PM, Nail Extension + Plain Color (Both H…" at bounding box center [1186, 585] width 239 height 913
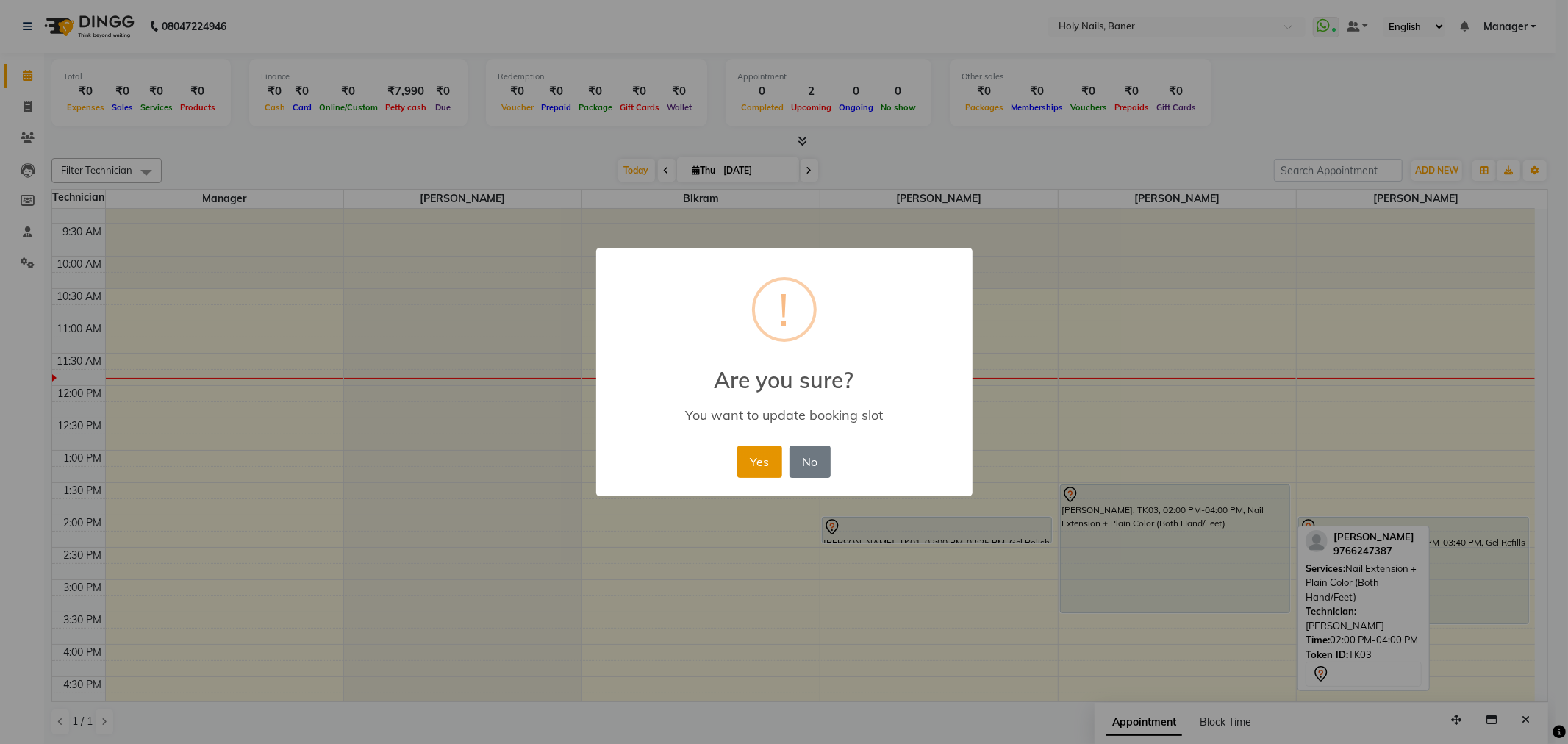
click at [754, 458] on button "Yes" at bounding box center [759, 462] width 45 height 33
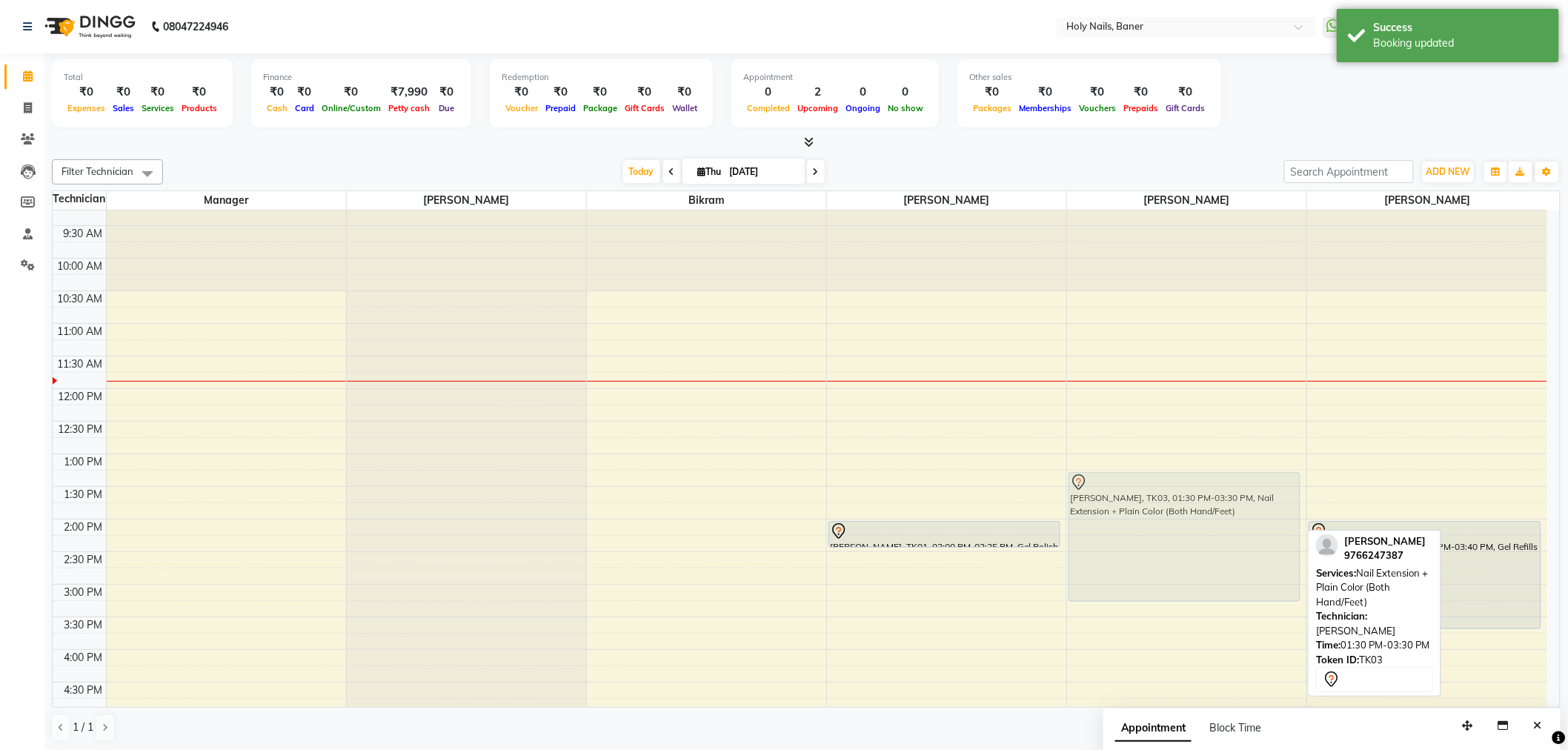
drag, startPoint x: 1181, startPoint y: 541, endPoint x: 1181, endPoint y: 517, distance: 24.0
click at [1181, 517] on div "Elizabeth Anchan, TK03, 01:30 PM-03:30 PM, Nail Extension + Plain Color (Both H…" at bounding box center [1186, 585] width 239 height 913
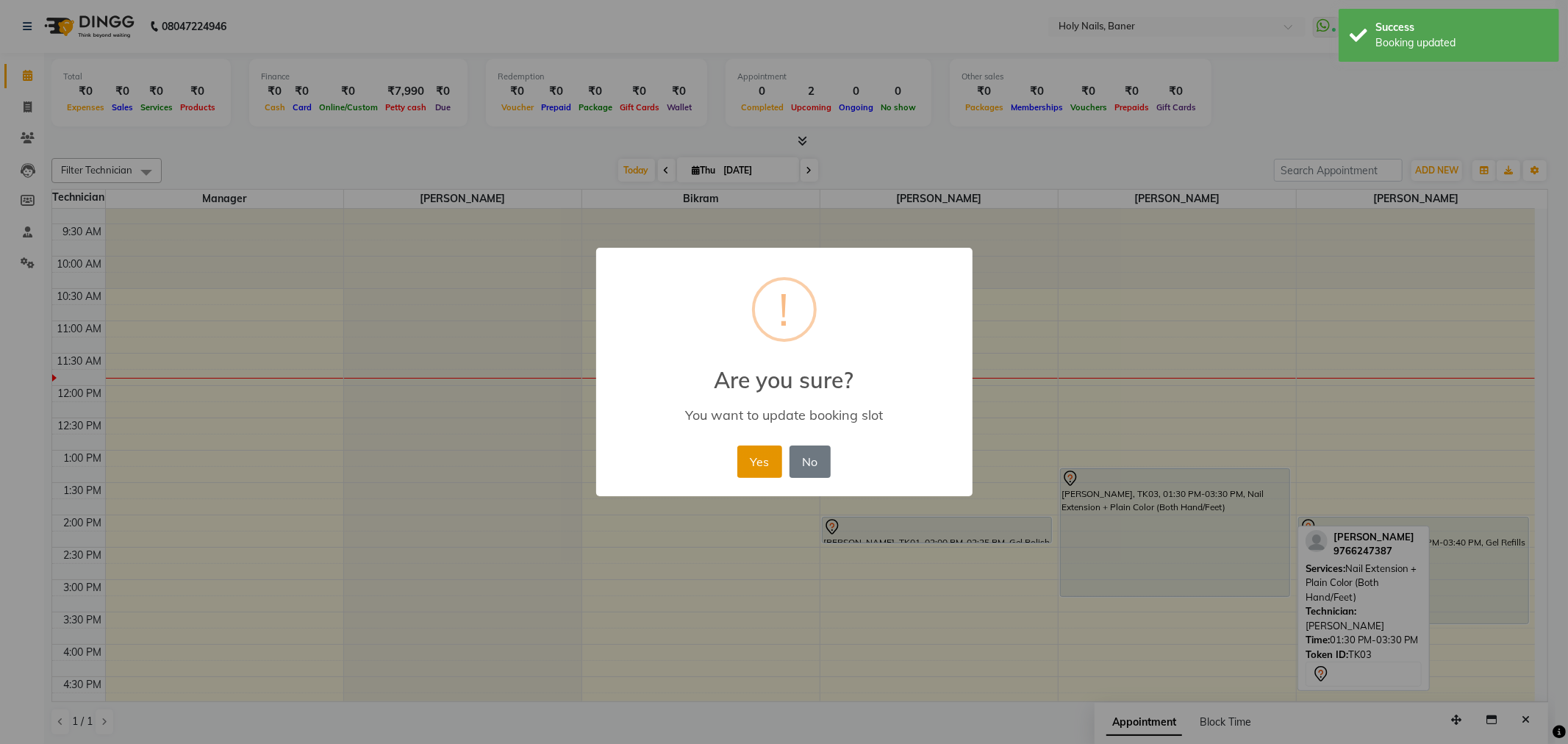
click at [775, 462] on button "Yes" at bounding box center [759, 462] width 45 height 33
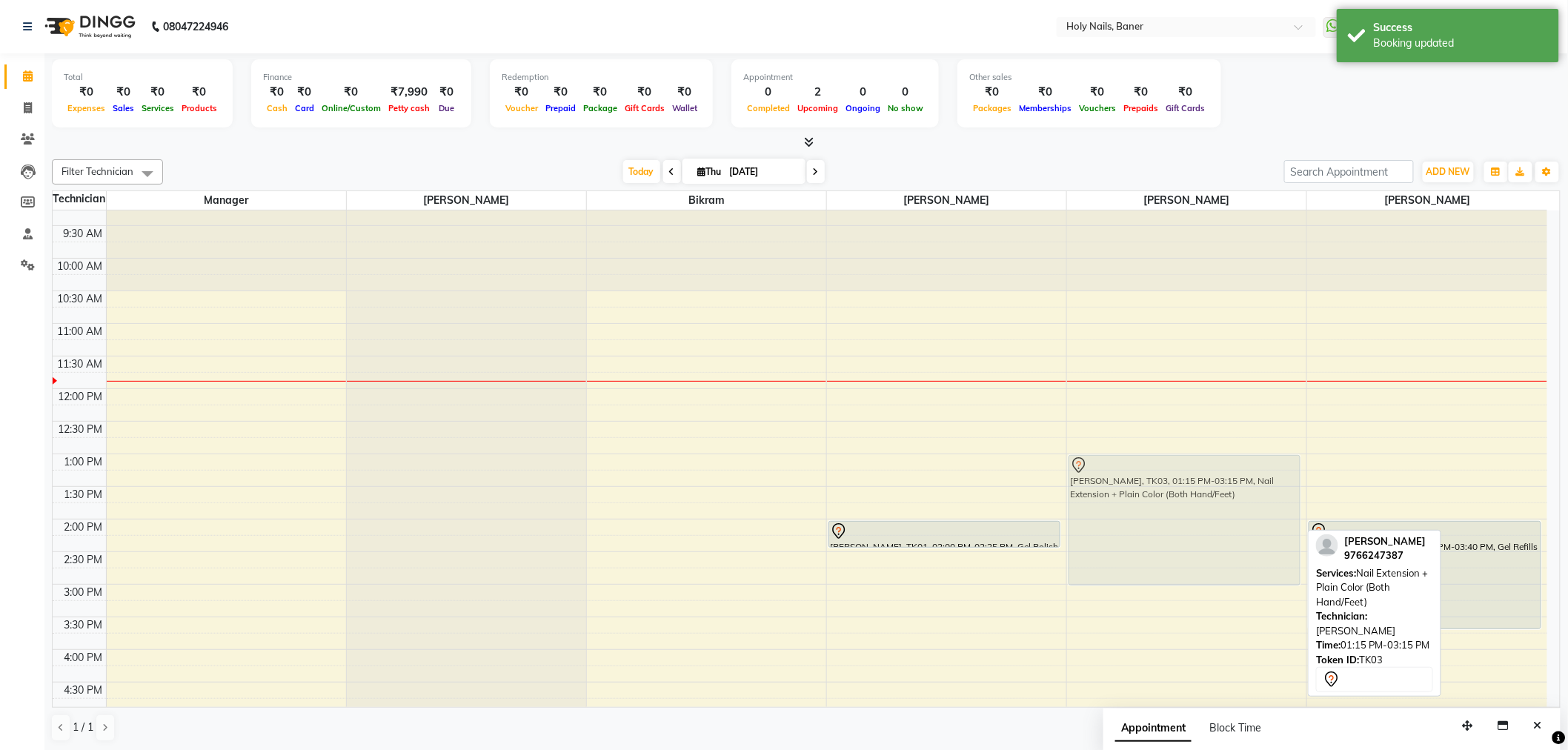
drag, startPoint x: 1153, startPoint y: 531, endPoint x: 1148, endPoint y: 519, distance: 13.0
click at [1148, 519] on div "Elizabeth Anchan, TK03, 01:15 PM-03:15 PM, Nail Extension + Plain Color (Both H…" at bounding box center [1186, 585] width 239 height 913
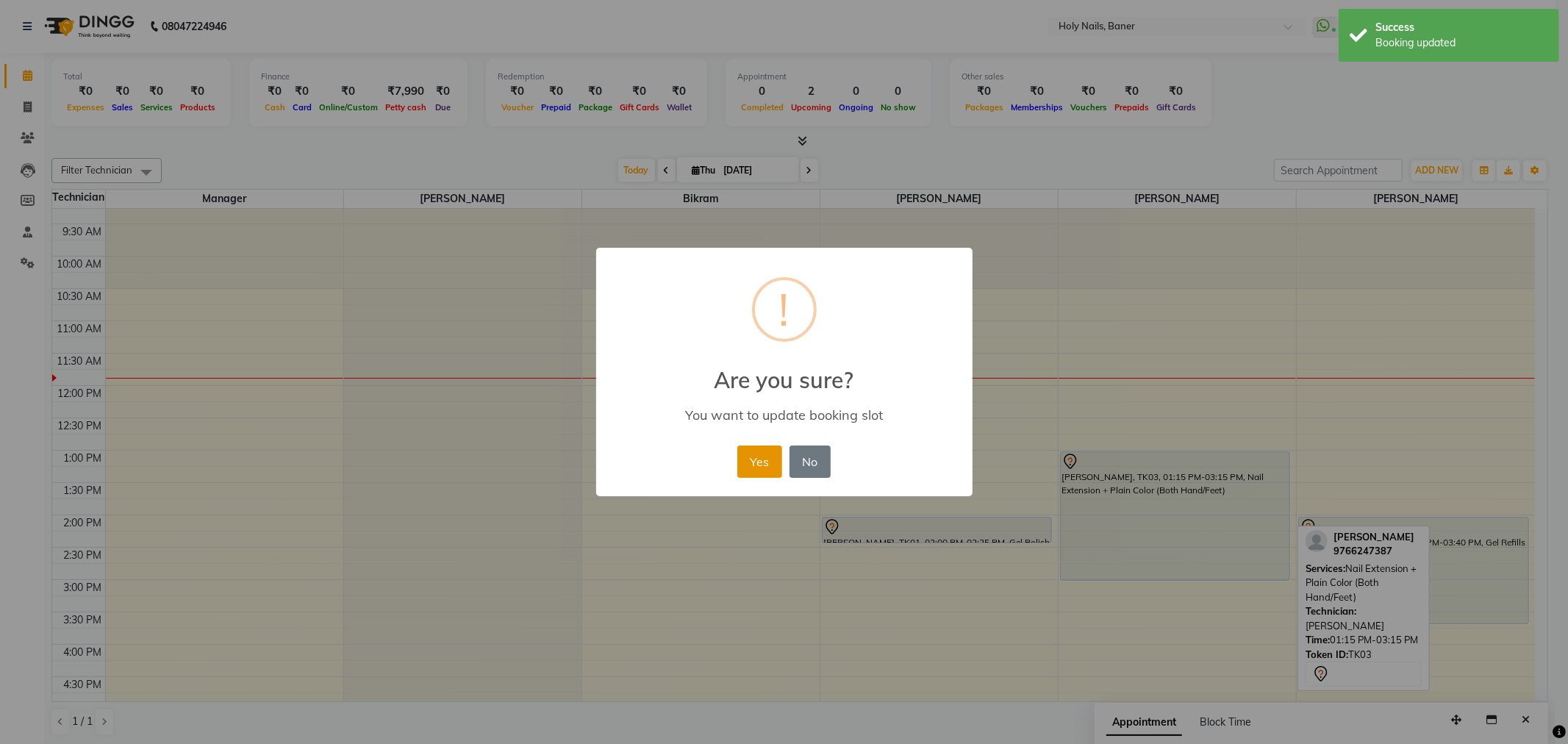
click at [744, 454] on button "Yes" at bounding box center [759, 462] width 45 height 33
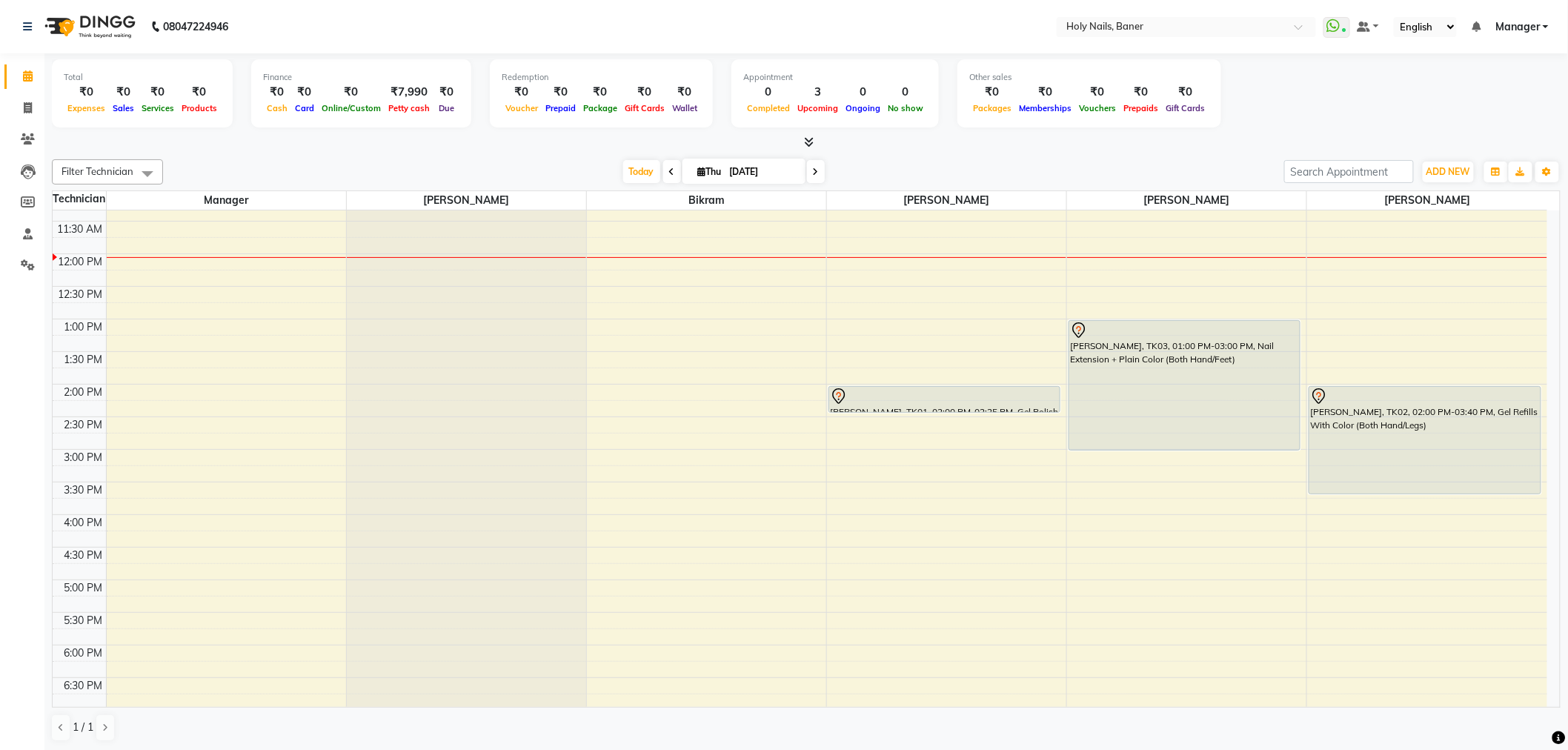
scroll to position [247, 0]
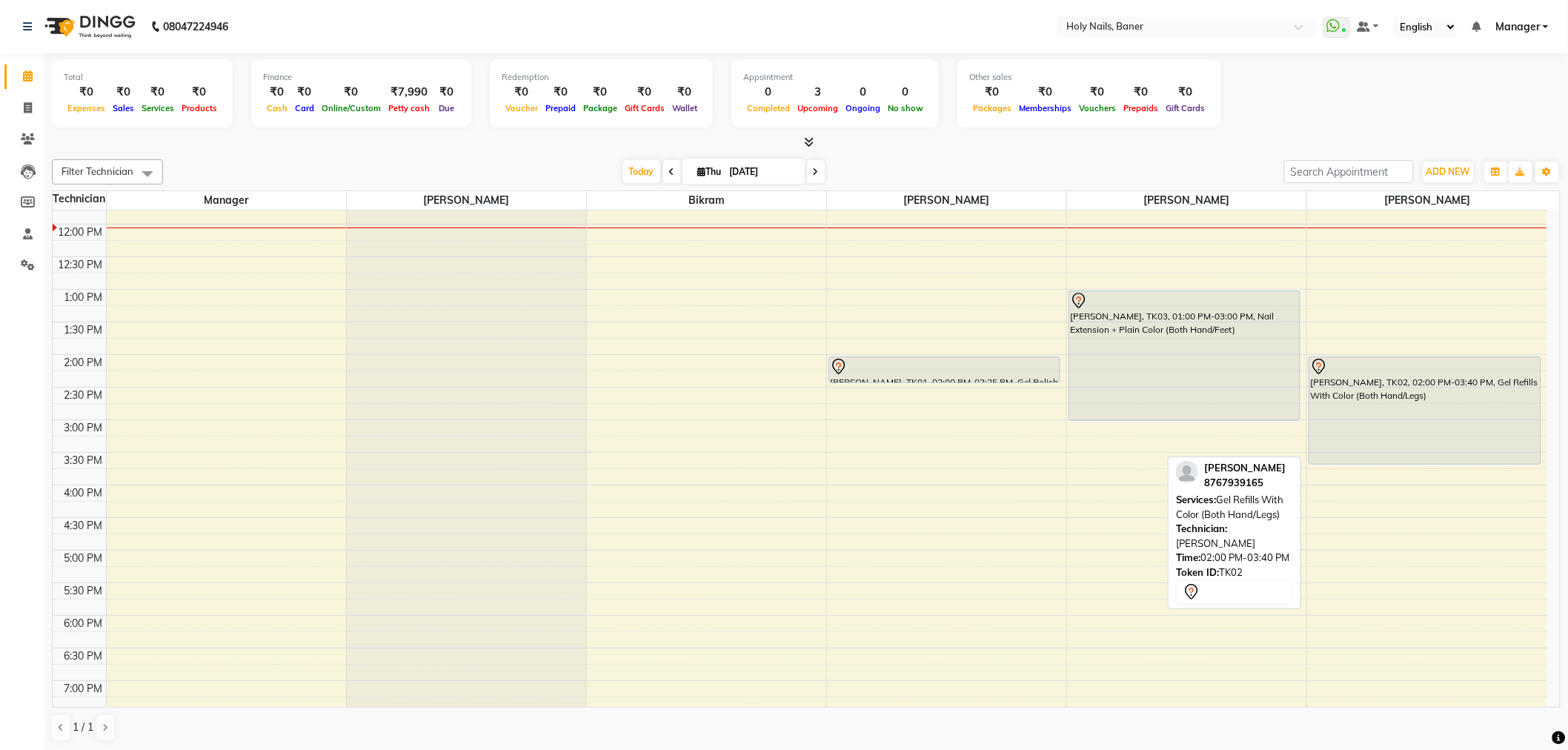
click at [1390, 395] on div "[PERSON_NAME], TK02, 02:00 PM-03:40 PM, Gel Refills With Color (Both Hand/Legs)" at bounding box center [1425, 410] width 231 height 106
select select "7"
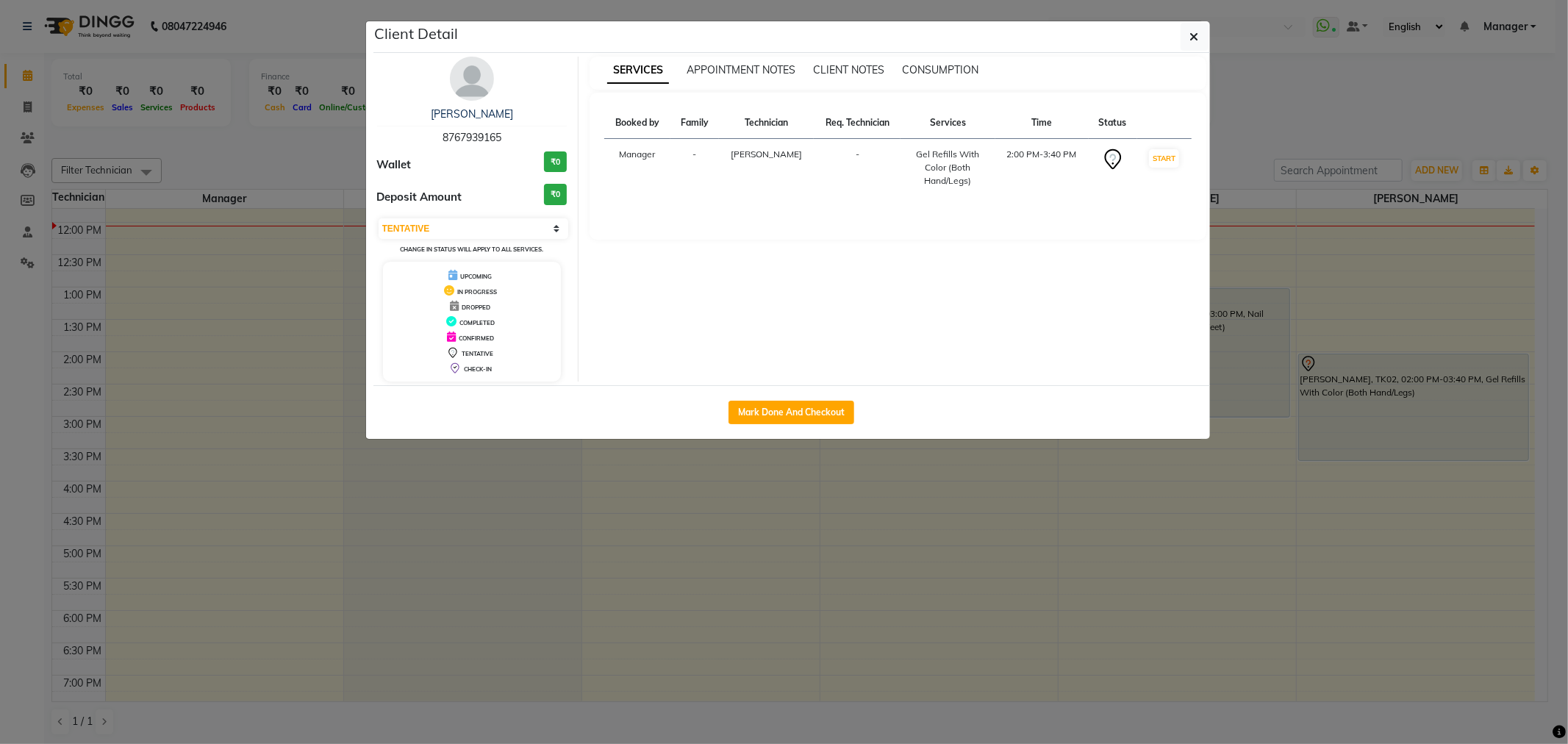
click at [461, 69] on img at bounding box center [472, 79] width 44 height 44
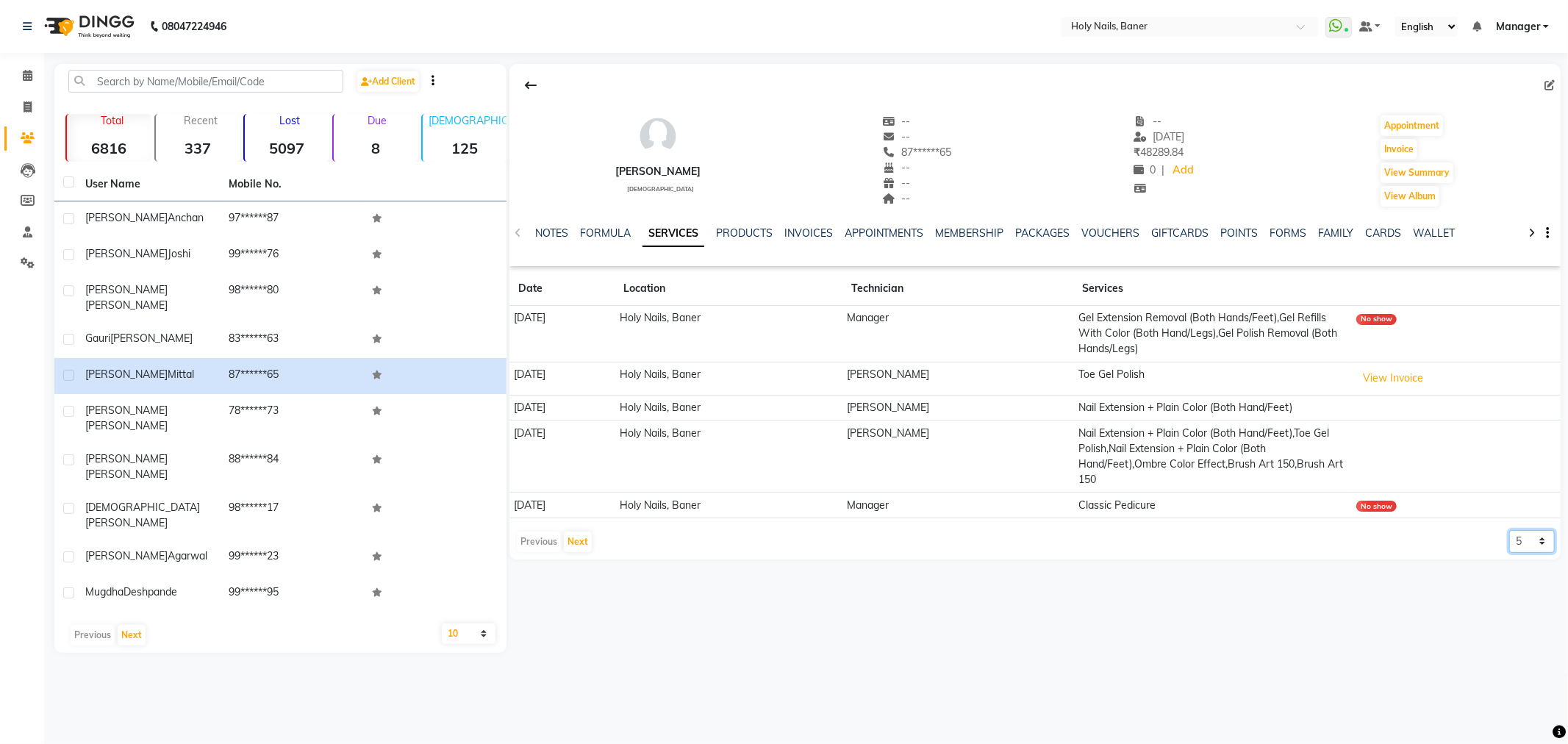
drag, startPoint x: 1532, startPoint y: 542, endPoint x: 1532, endPoint y: 550, distance: 8.0
click at [1532, 542] on select "5 10 50 100 500" at bounding box center [1532, 541] width 45 height 23
select select "50"
click at [1509, 530] on select "5 10 50 100 500" at bounding box center [1532, 541] width 45 height 23
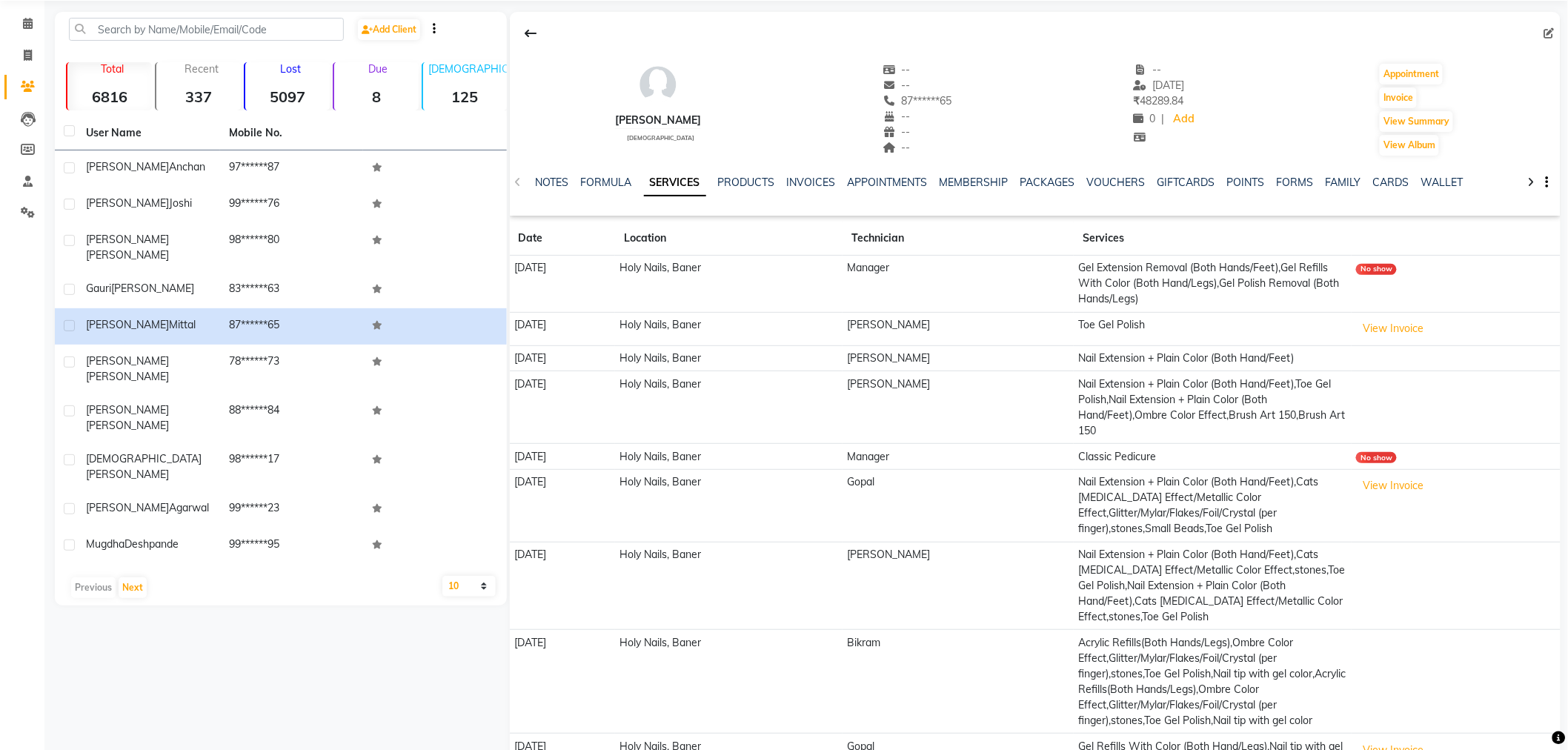
scroll to position [82, 0]
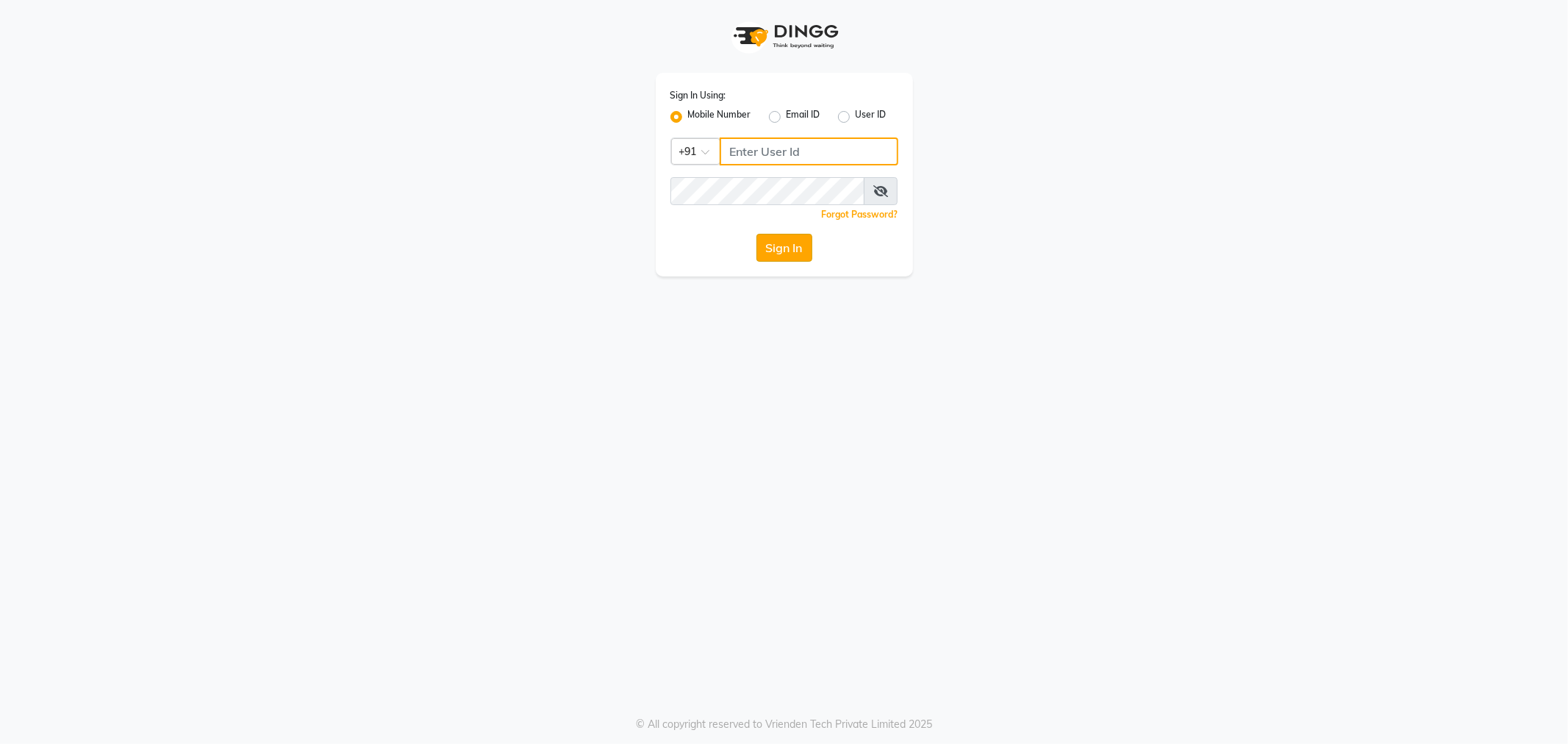
type input "9764841717"
click at [790, 235] on button "Sign In" at bounding box center [784, 248] width 56 height 28
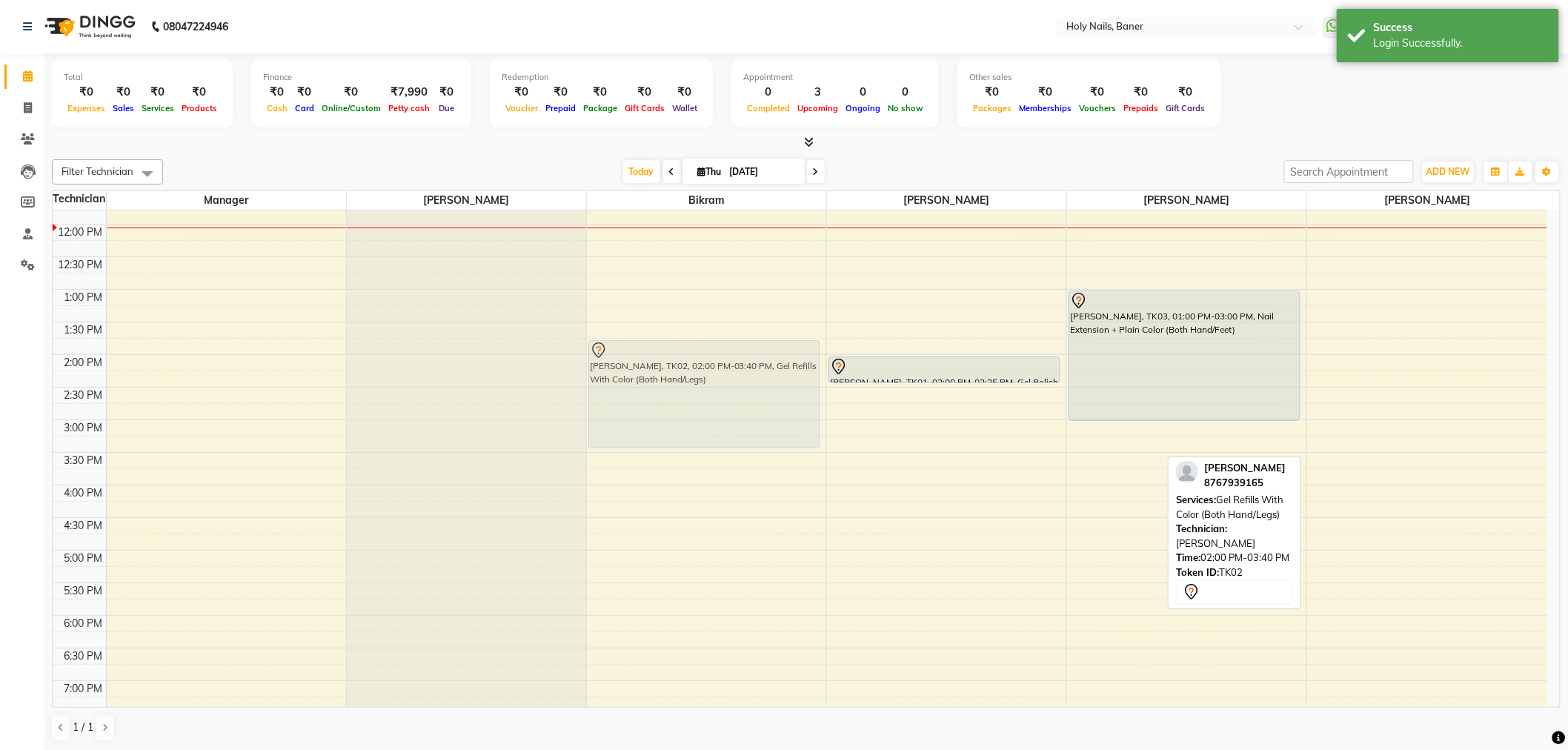
drag, startPoint x: 1414, startPoint y: 427, endPoint x: 746, endPoint y: 413, distance: 668.1
click at [746, 413] on tr "Nidhi Mittal, TK02, 02:00 PM-03:40 PM, Gel Refills With Color (Both Hand/Legs) …" at bounding box center [799, 419] width 1494 height 913
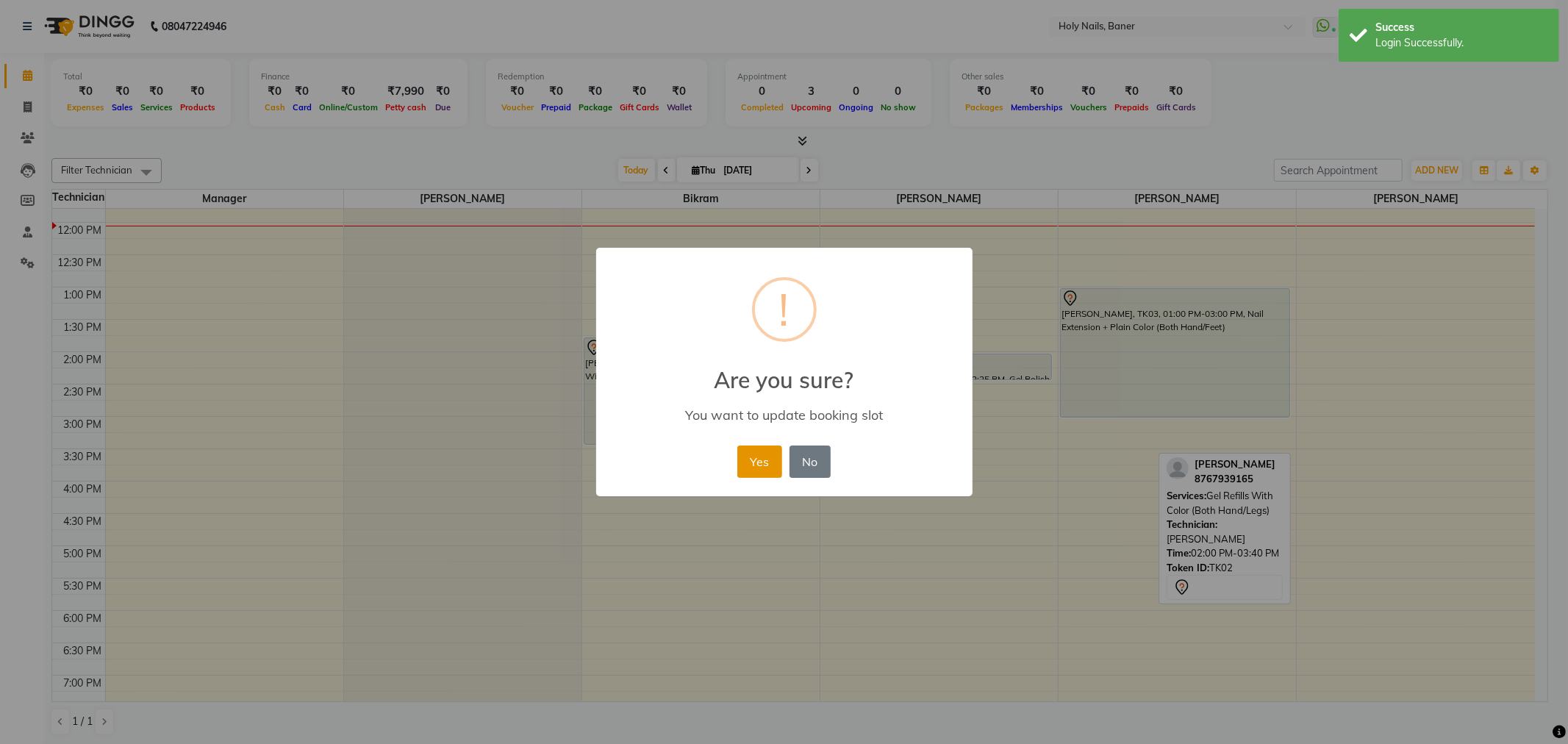
click at [749, 461] on button "Yes" at bounding box center [759, 462] width 45 height 33
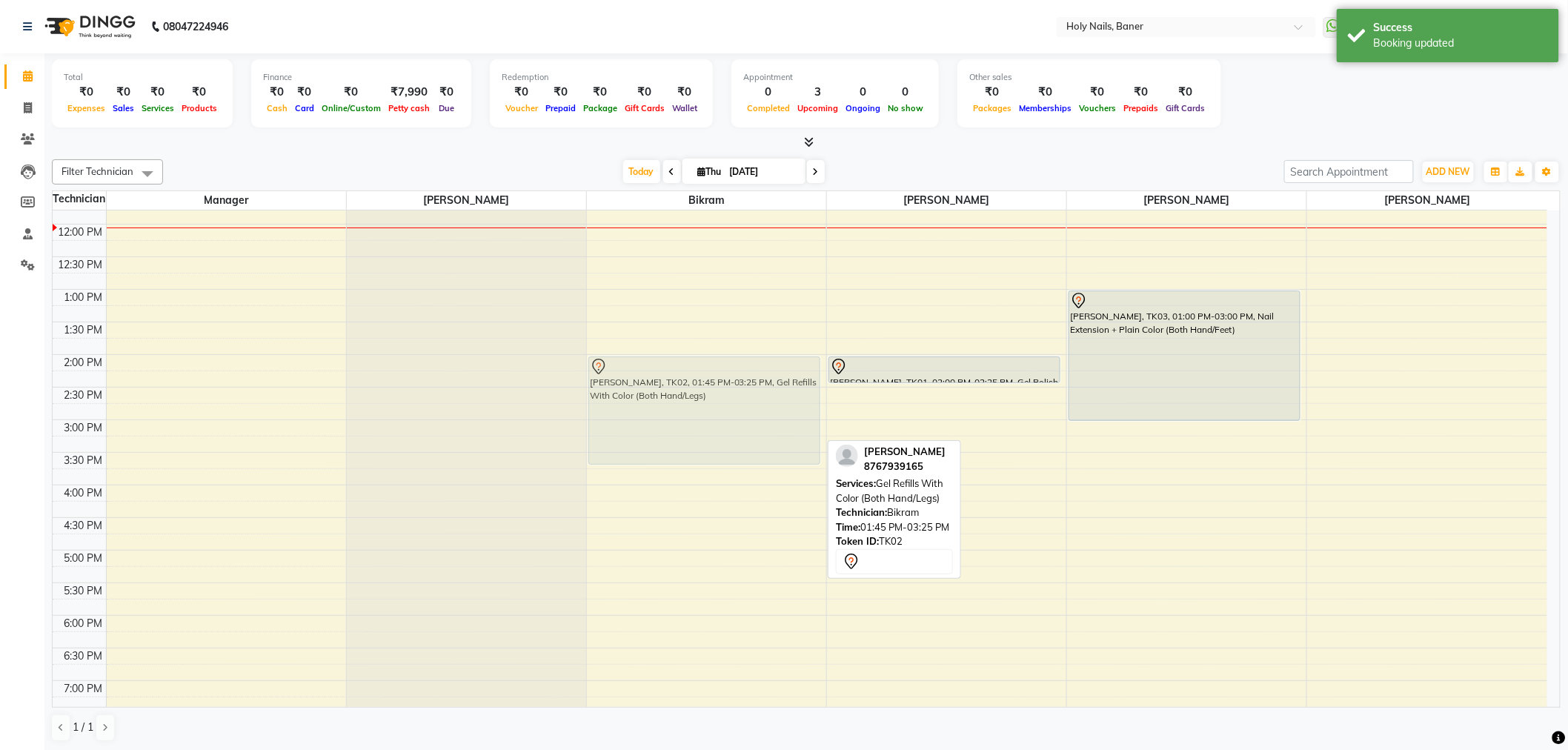
drag, startPoint x: 747, startPoint y: 402, endPoint x: 746, endPoint y: 417, distance: 15.0
click at [746, 417] on div "Nidhi Mittal, TK02, 01:45 PM-03:25 PM, Gel Refills With Color (Both Hand/Legs) …" at bounding box center [706, 419] width 239 height 913
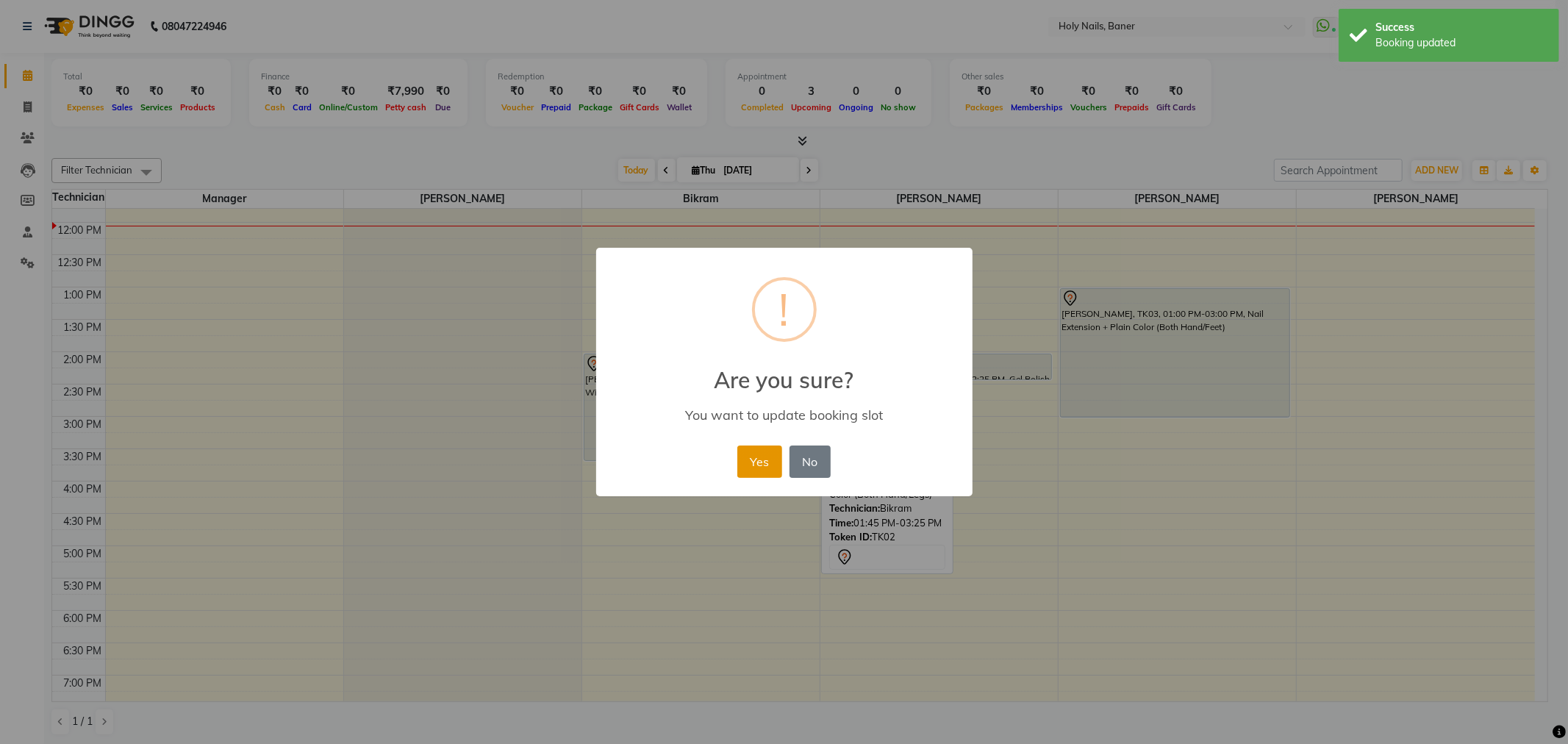
click at [756, 456] on button "Yes" at bounding box center [759, 462] width 45 height 33
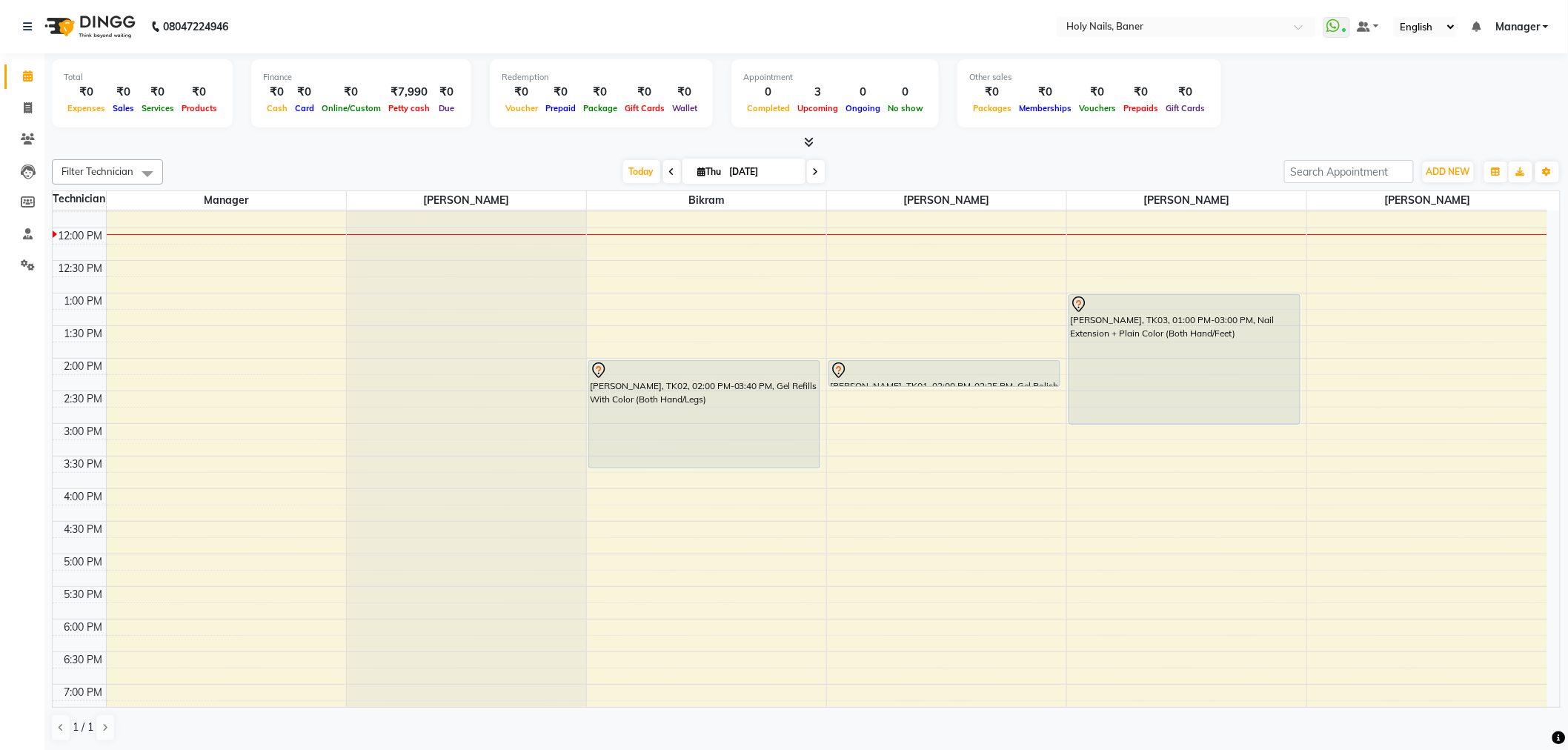
scroll to position [247, 0]
click at [1338, 562] on div "8:00 AM 8:30 AM 9:00 AM 9:30 AM 10:00 AM 10:30 AM 11:00 AM 11:30 AM 12:00 PM 12…" at bounding box center [799, 419] width 1494 height 913
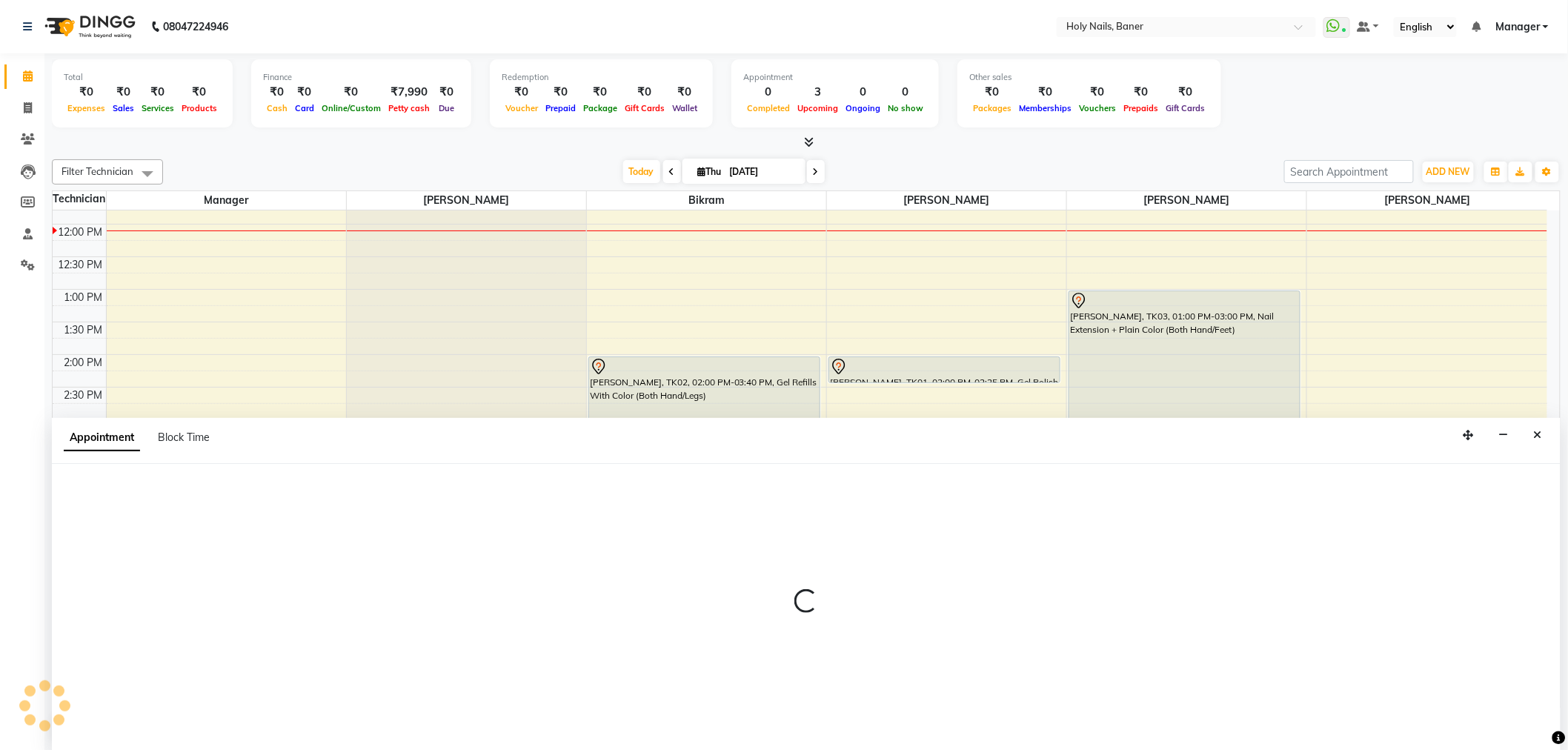
select select "66406"
select select "1020"
select select "tentative"
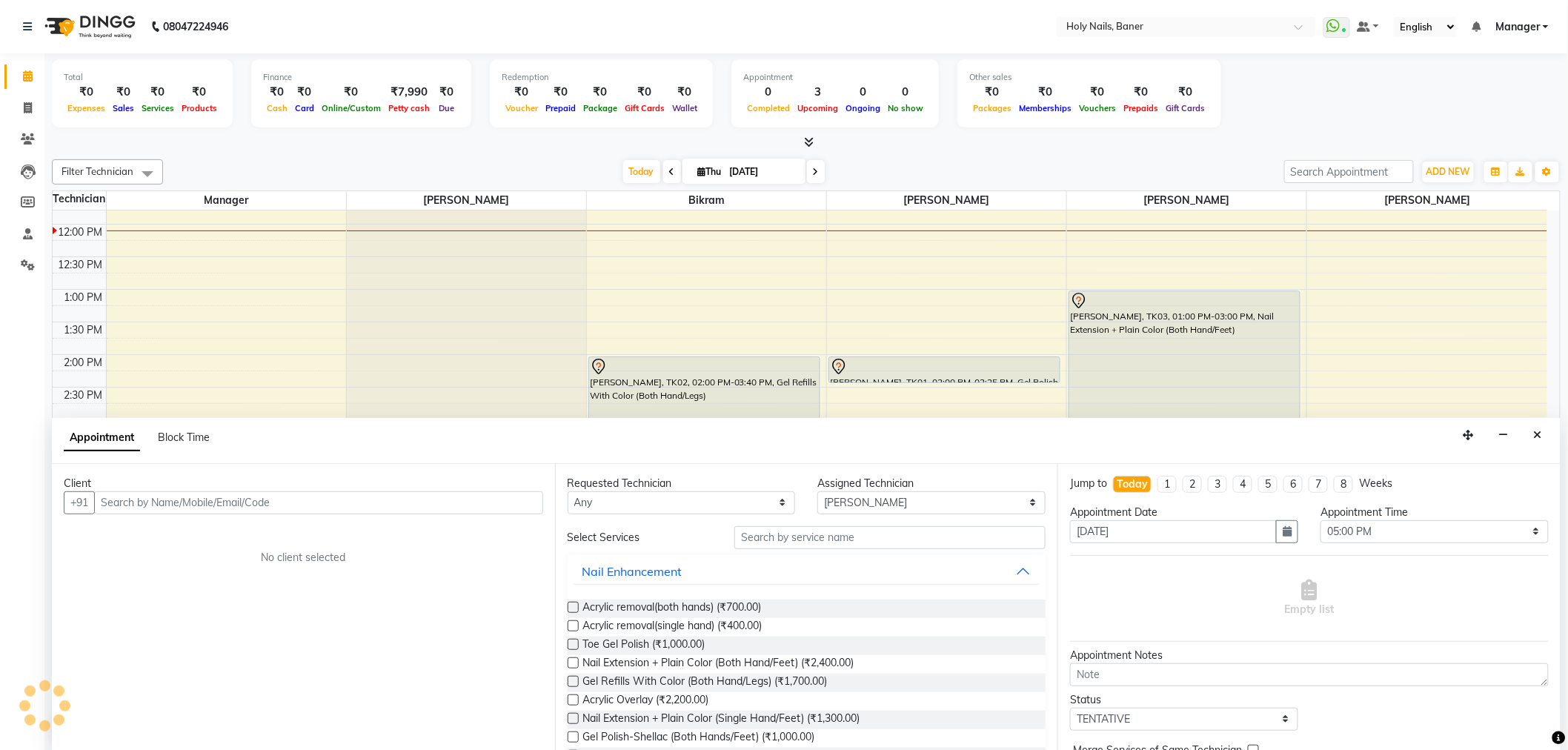
scroll to position [1, 0]
click at [417, 495] on input "text" at bounding box center [318, 502] width 449 height 23
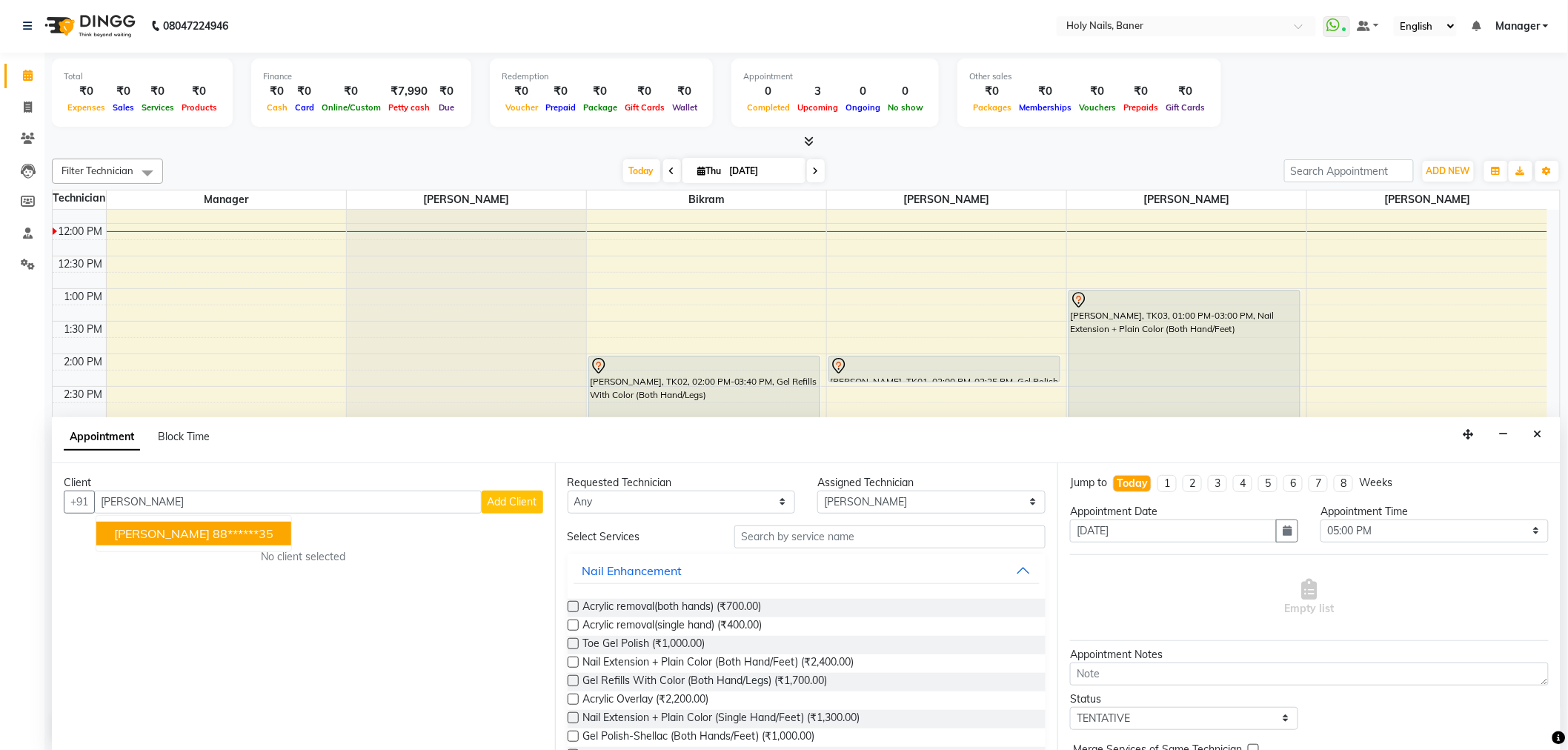
click at [254, 535] on button "[PERSON_NAME] 88******35" at bounding box center [193, 533] width 194 height 24
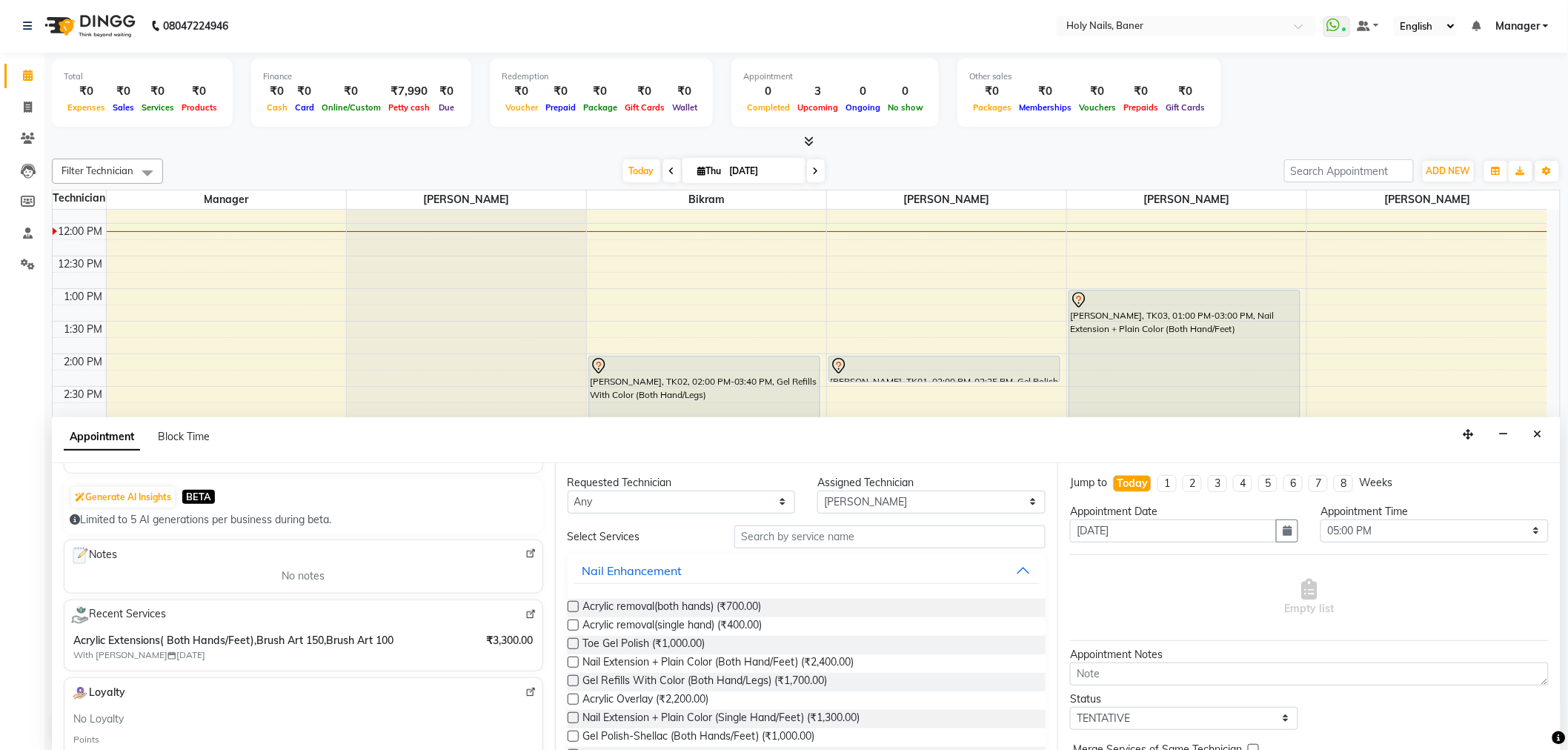
scroll to position [165, 0]
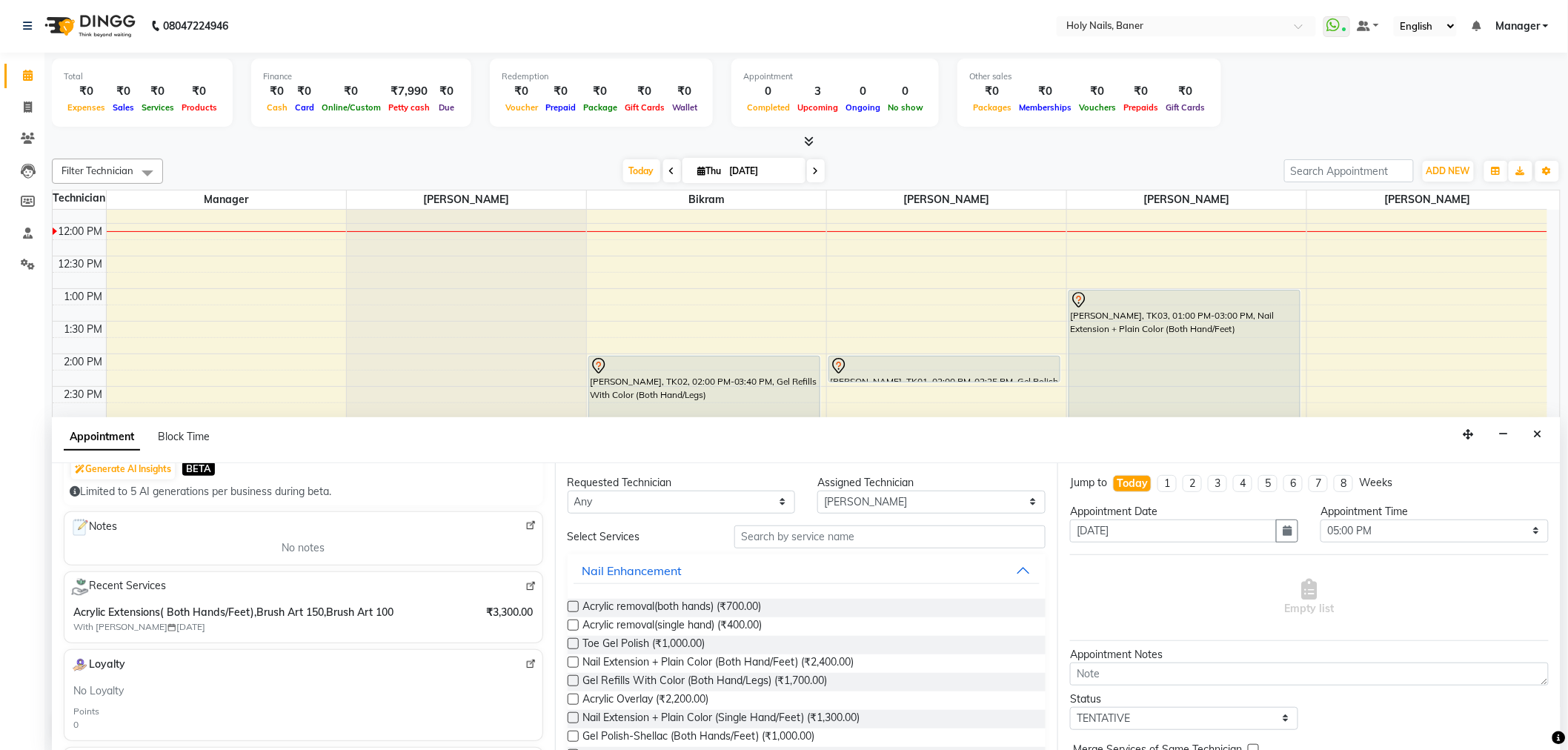
type input "88******35"
click at [911, 540] on input "text" at bounding box center [890, 537] width 311 height 23
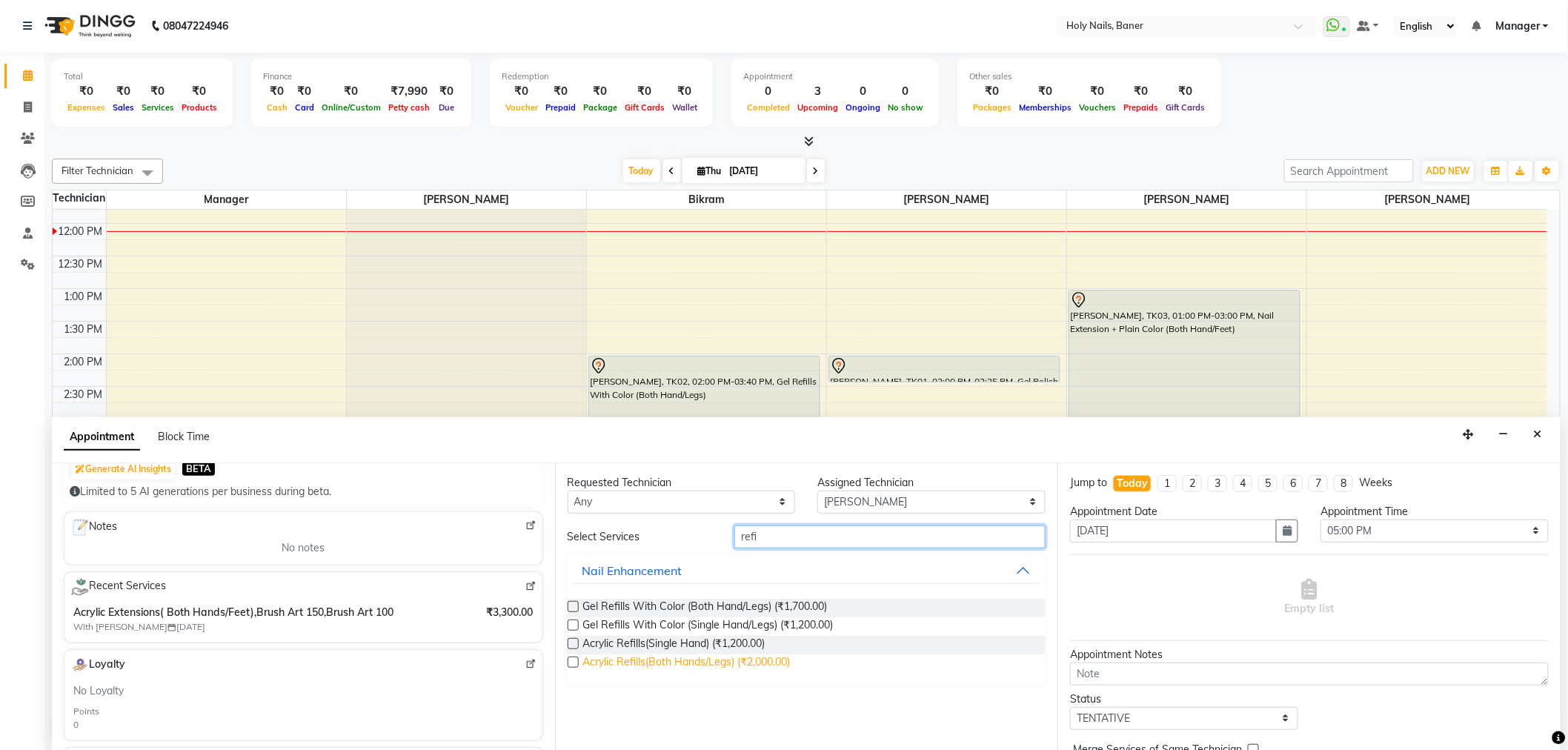
type input "refi"
click at [780, 658] on span "Acrylic Refills(Both Hands/Legs) (₹2,000.00)" at bounding box center [687, 663] width 208 height 18
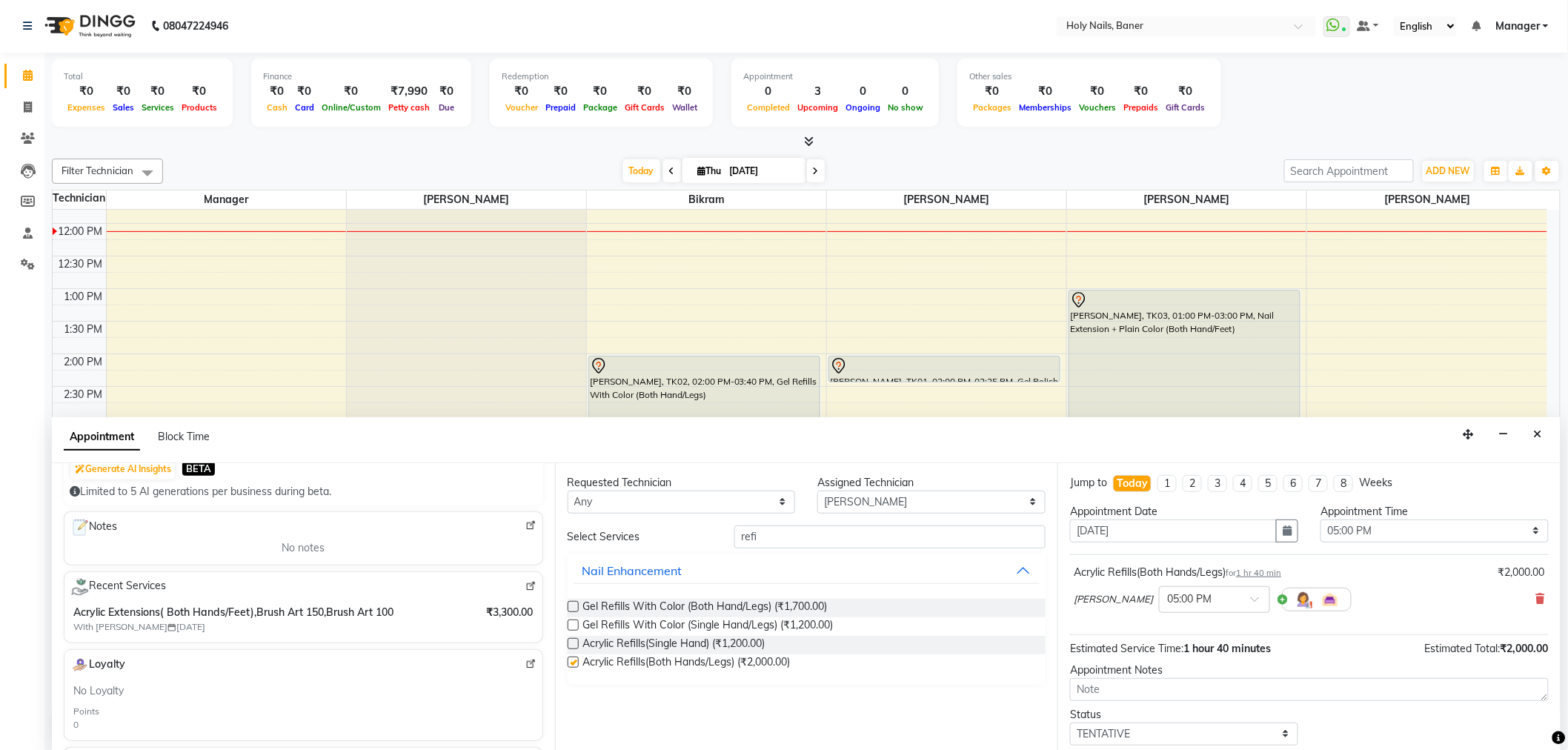
checkbox input "false"
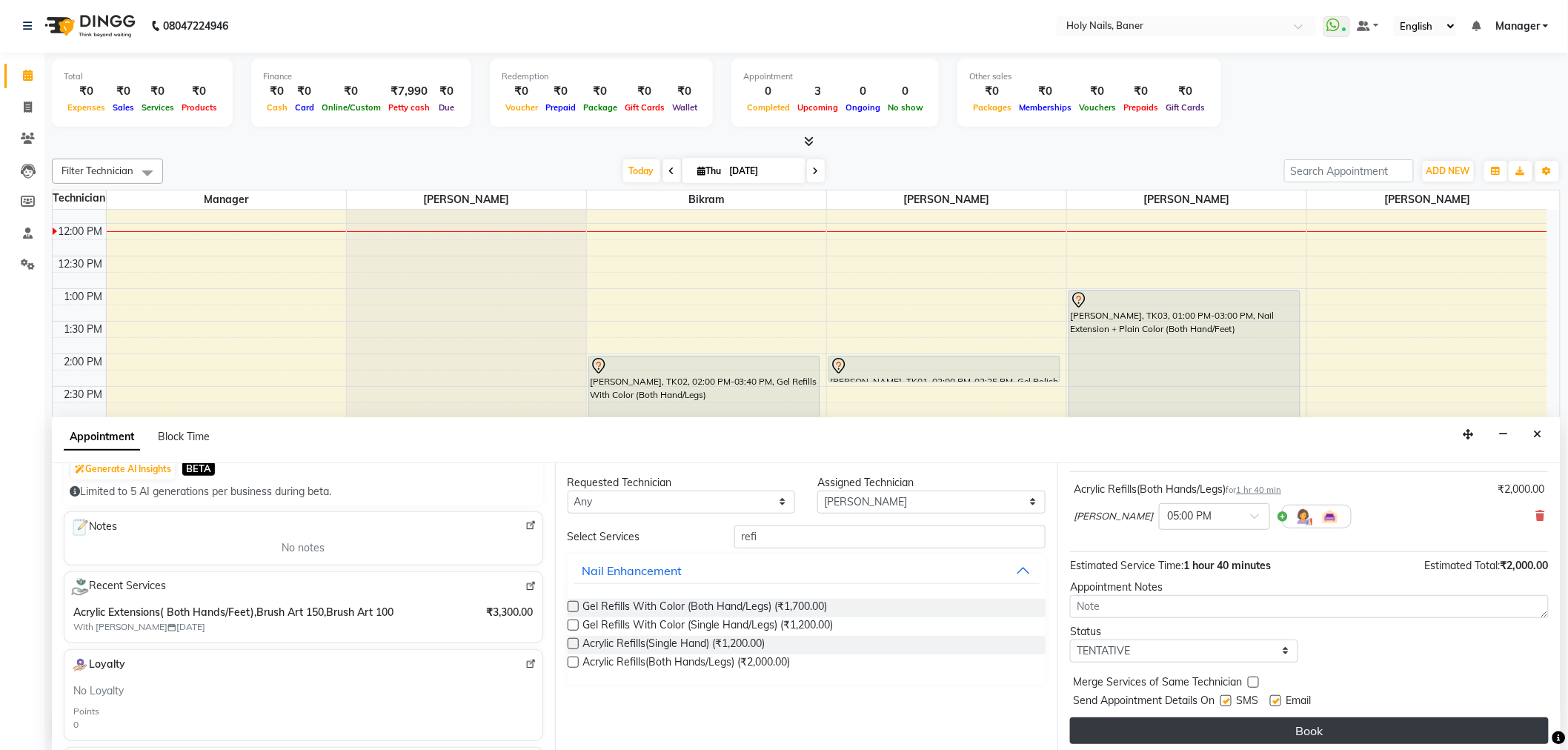
scroll to position [87, 0]
click at [1188, 727] on button "Book" at bounding box center [1309, 727] width 479 height 27
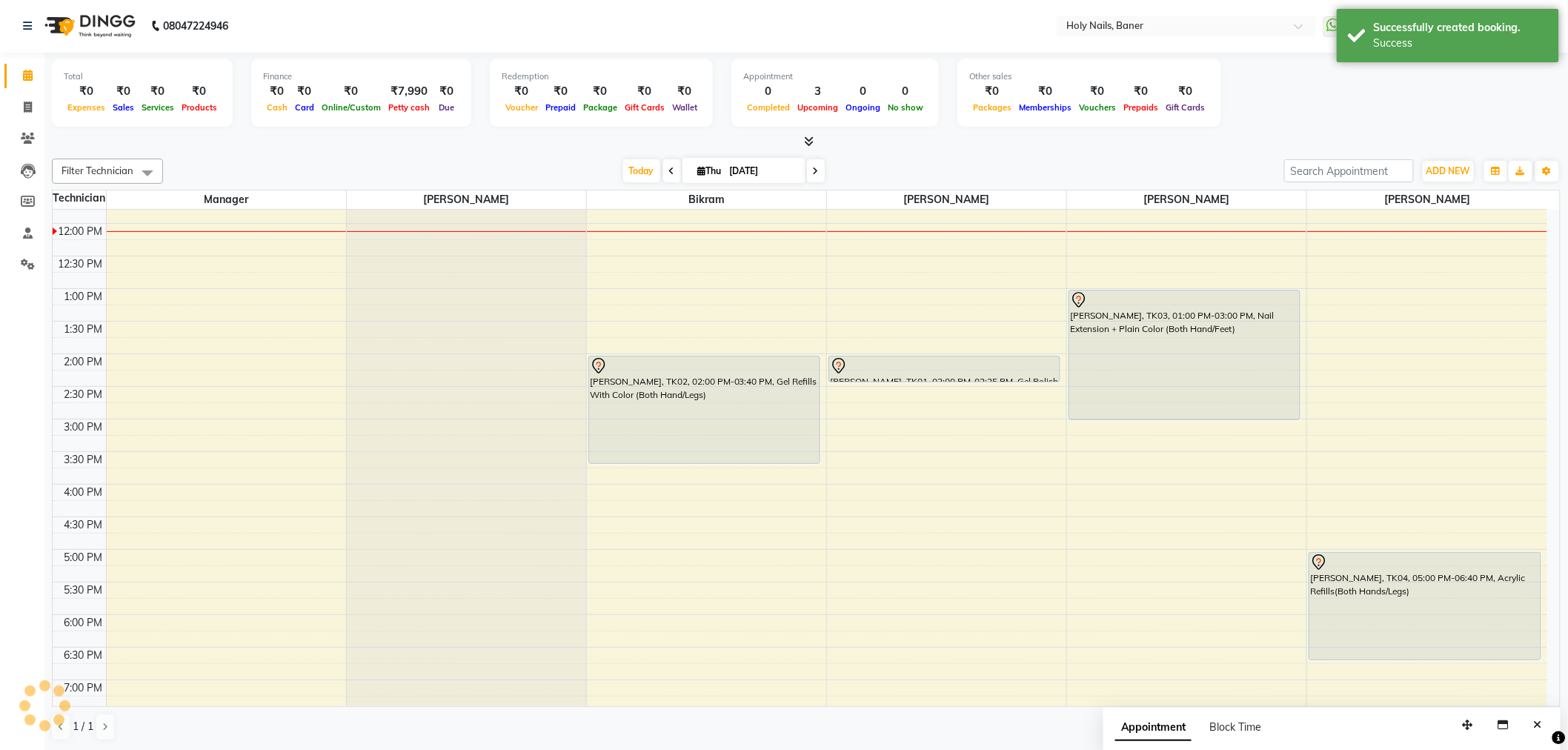
scroll to position [0, 0]
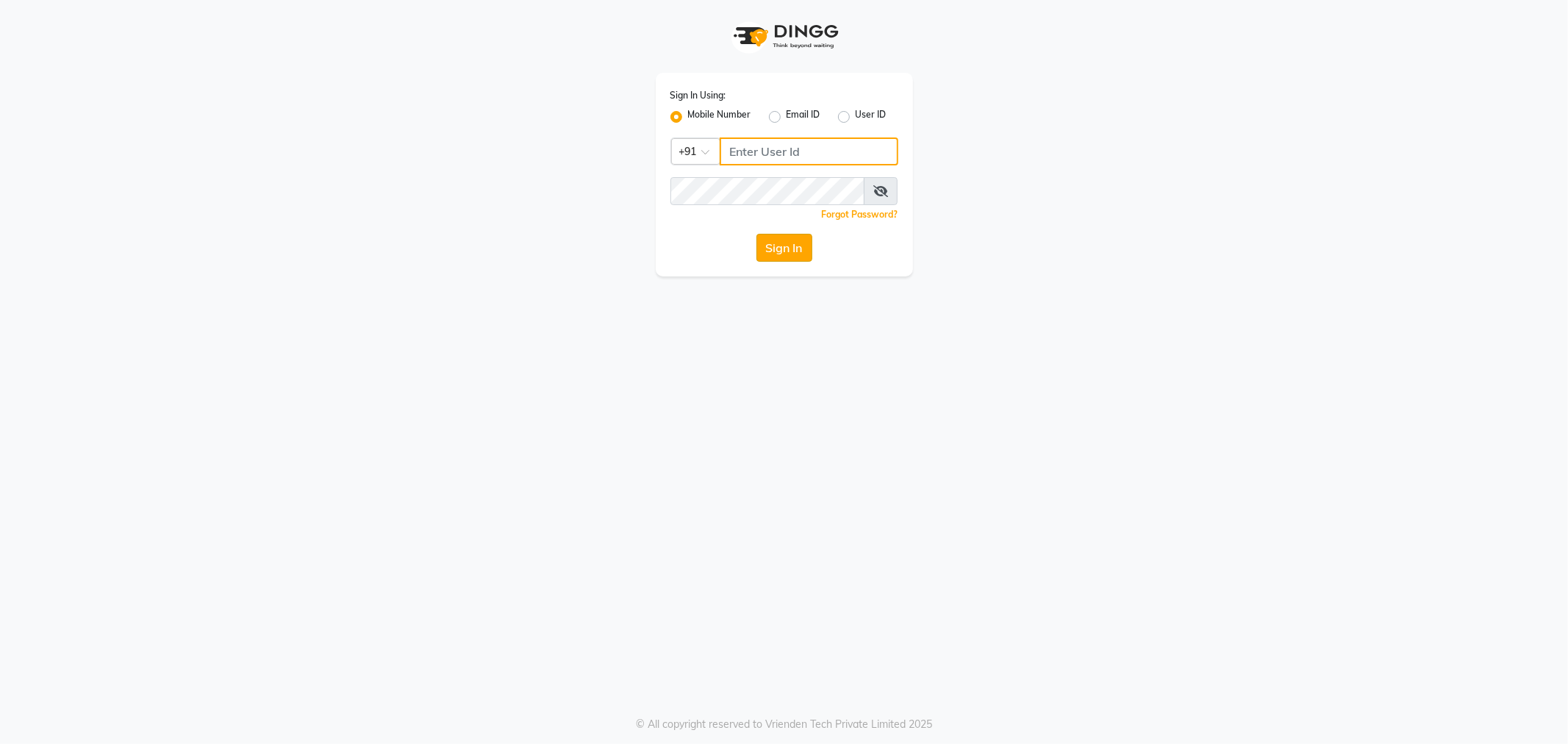
type input "9764841717"
click at [772, 245] on button "Sign In" at bounding box center [784, 248] width 56 height 28
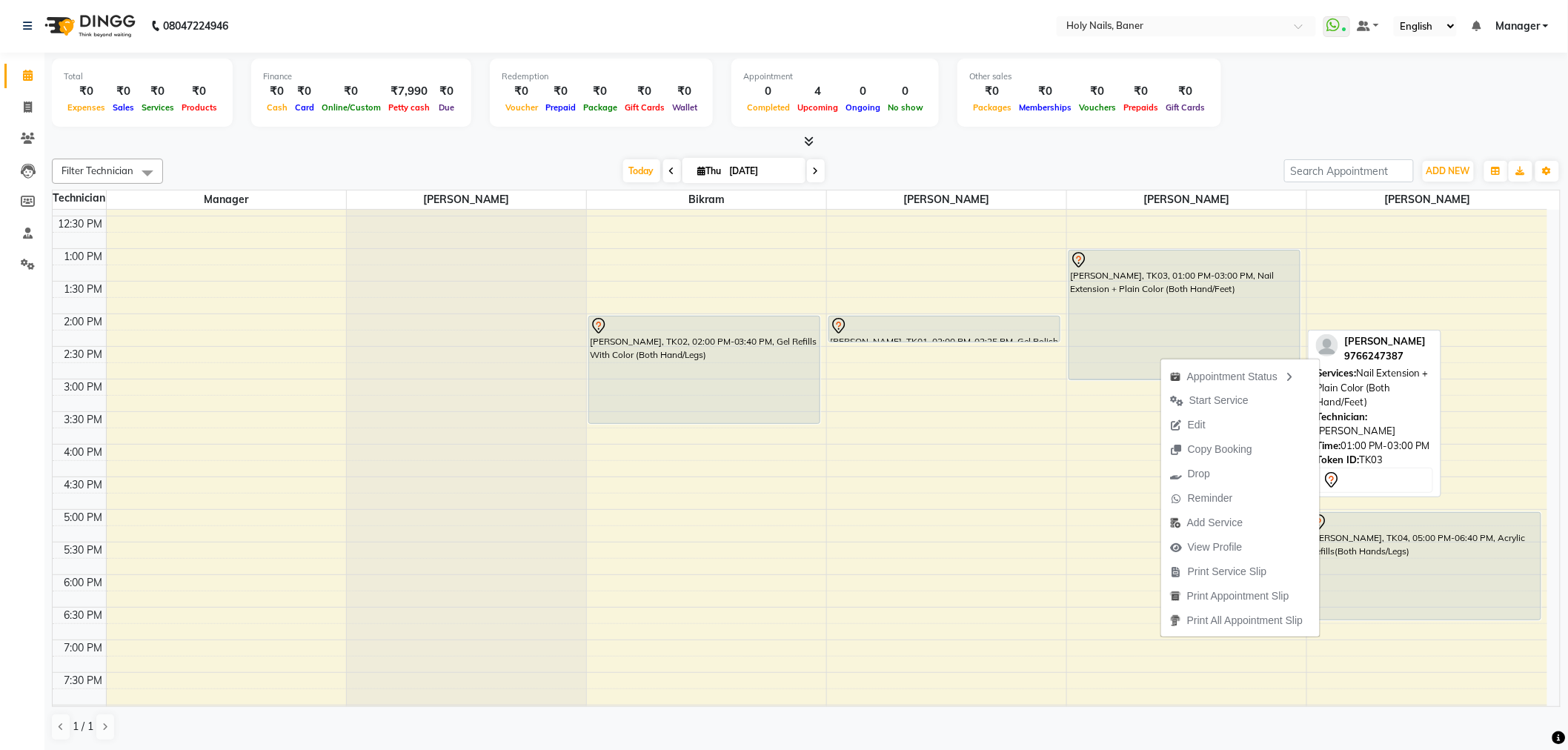
scroll to position [286, 0]
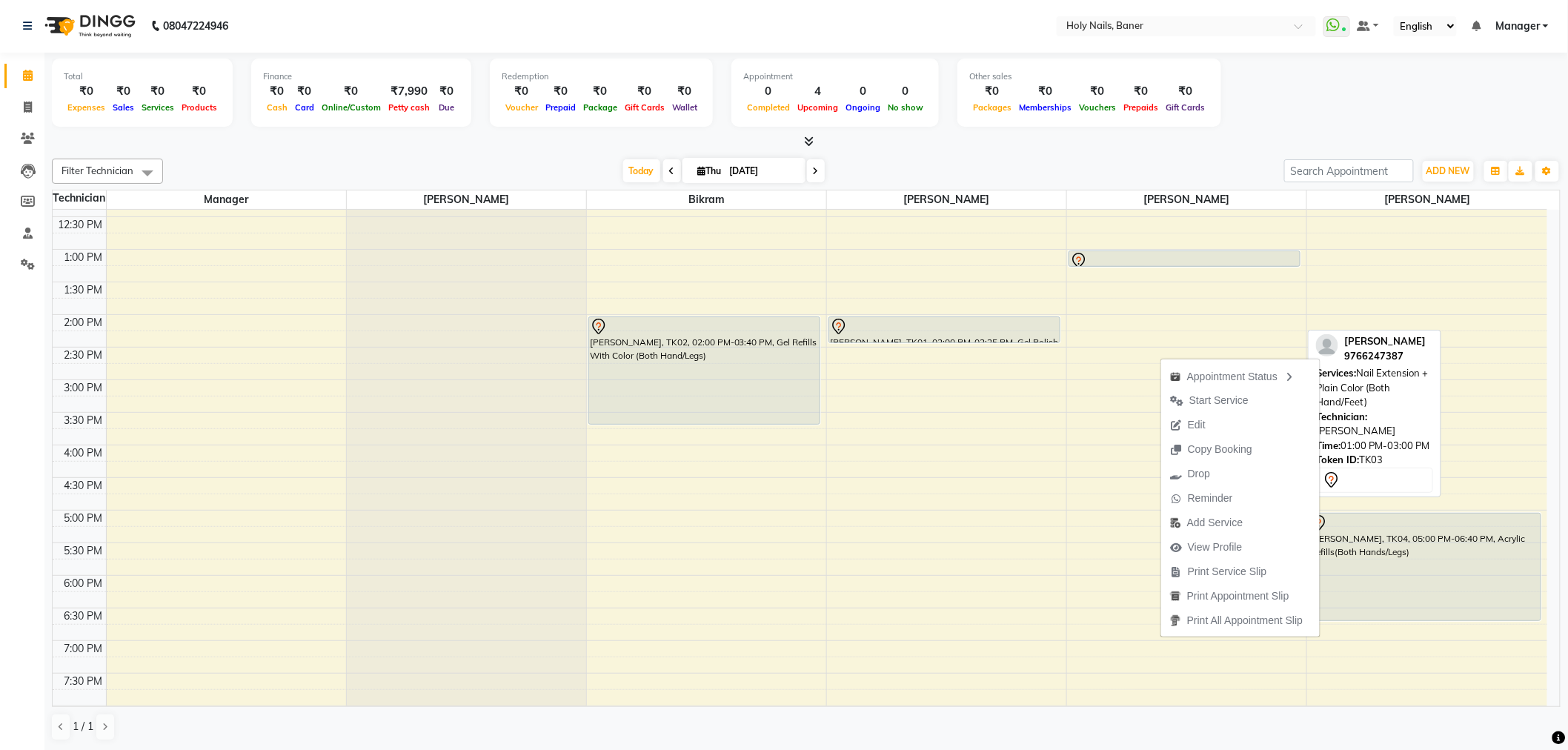
drag, startPoint x: 1157, startPoint y: 338, endPoint x: 1131, endPoint y: 366, distance: 38.2
click at [1166, 283] on div "Elizabeth Anchan, TK03, 01:00 PM-03:00 PM, Nail Extension + Plain Color (Both H…" at bounding box center [1186, 379] width 239 height 913
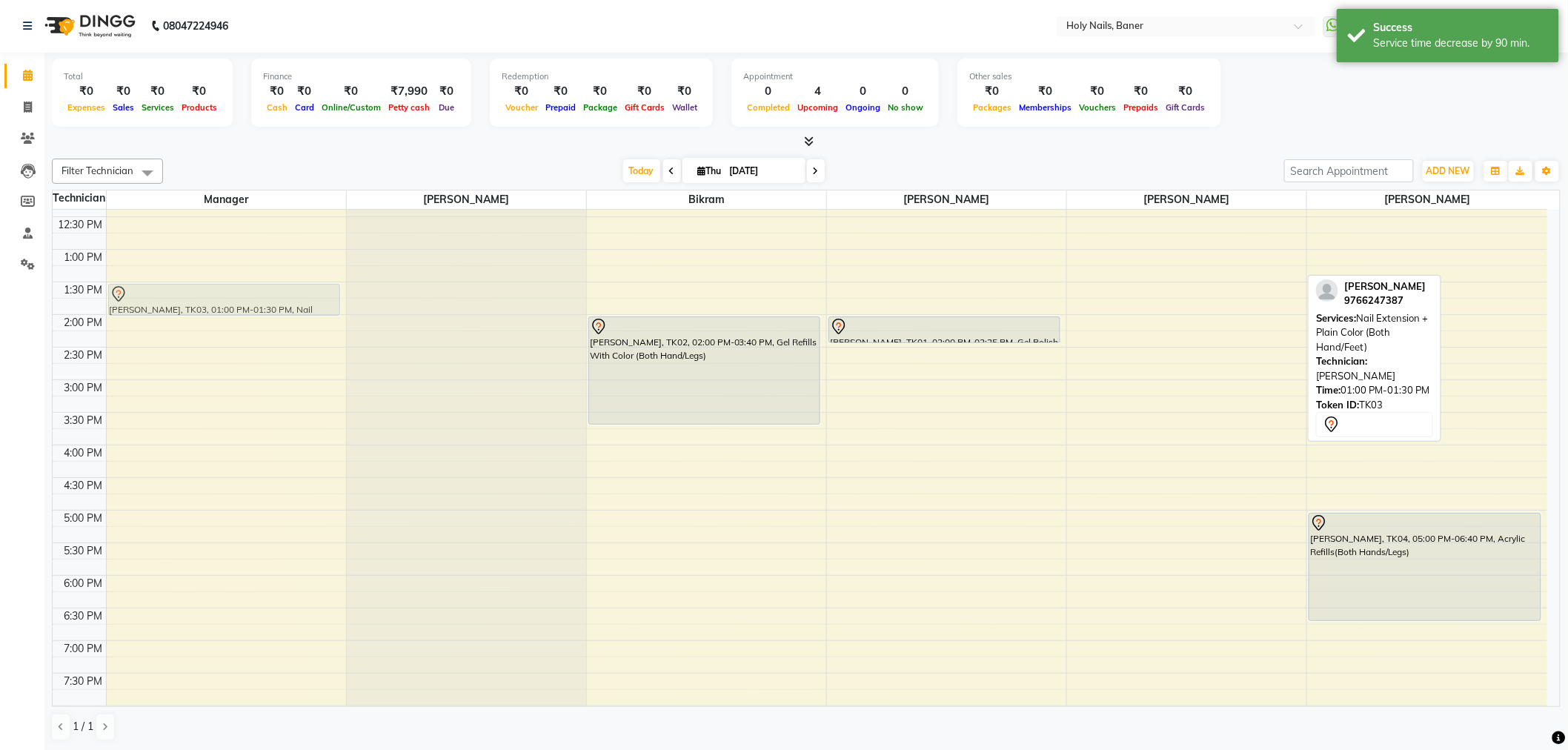
drag, startPoint x: 1165, startPoint y: 262, endPoint x: 228, endPoint y: 293, distance: 937.5
click at [228, 293] on tr "Elizabeth Anchan, TK03, 01:00 PM-01:30 PM, Nail Extension + Plain Color (Both H…" at bounding box center [799, 379] width 1494 height 913
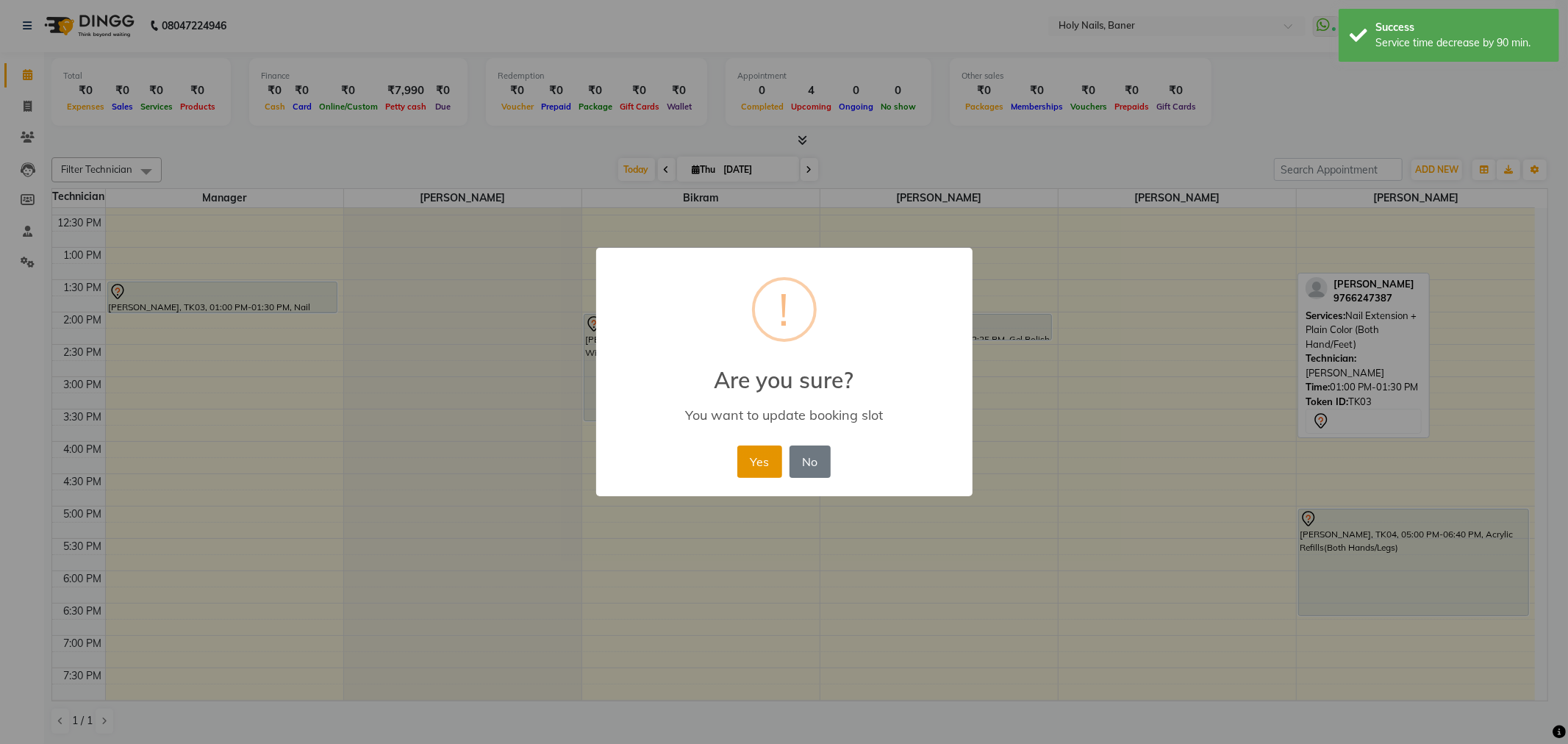
click at [759, 458] on button "Yes" at bounding box center [759, 462] width 45 height 33
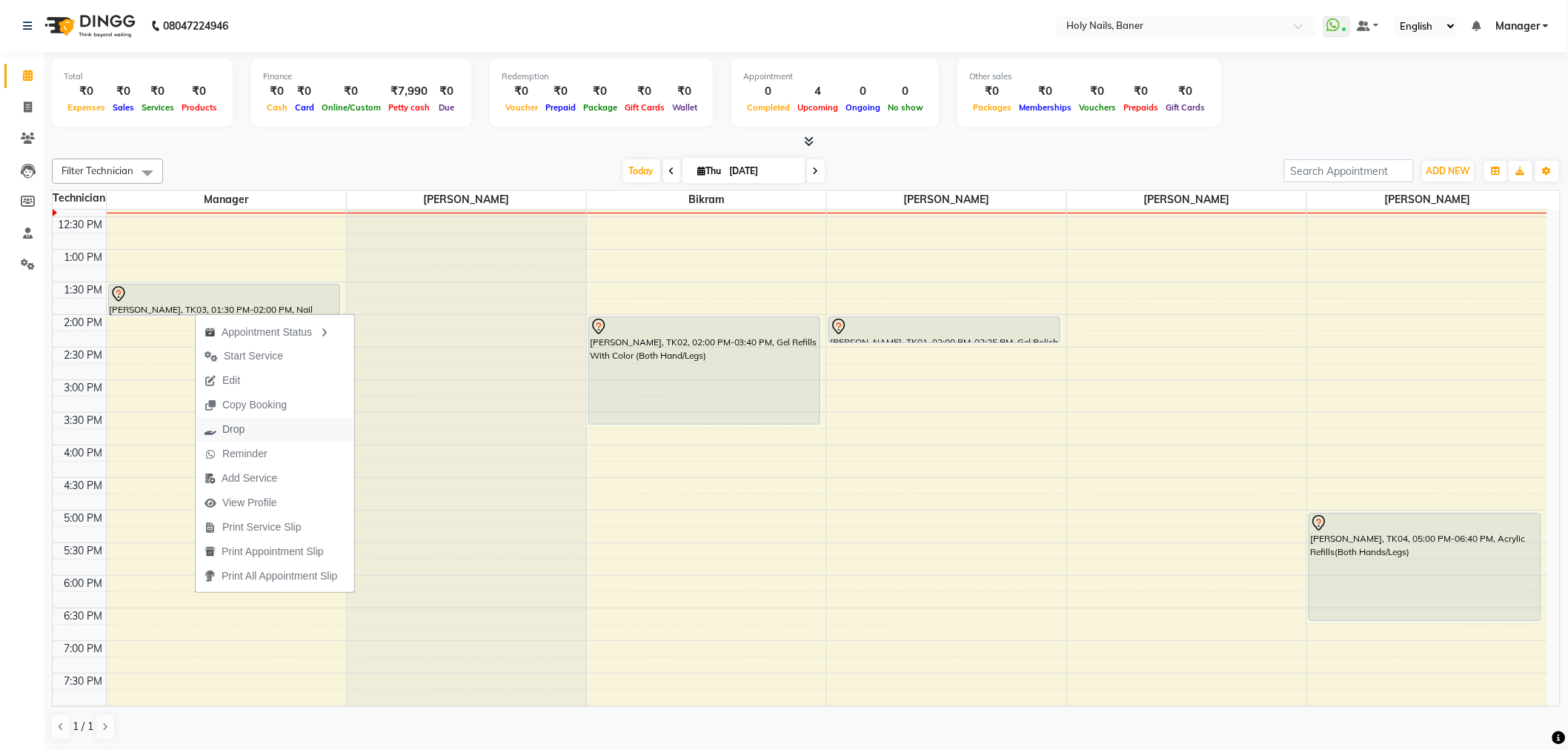
click at [232, 427] on span "Drop" at bounding box center [233, 430] width 22 height 15
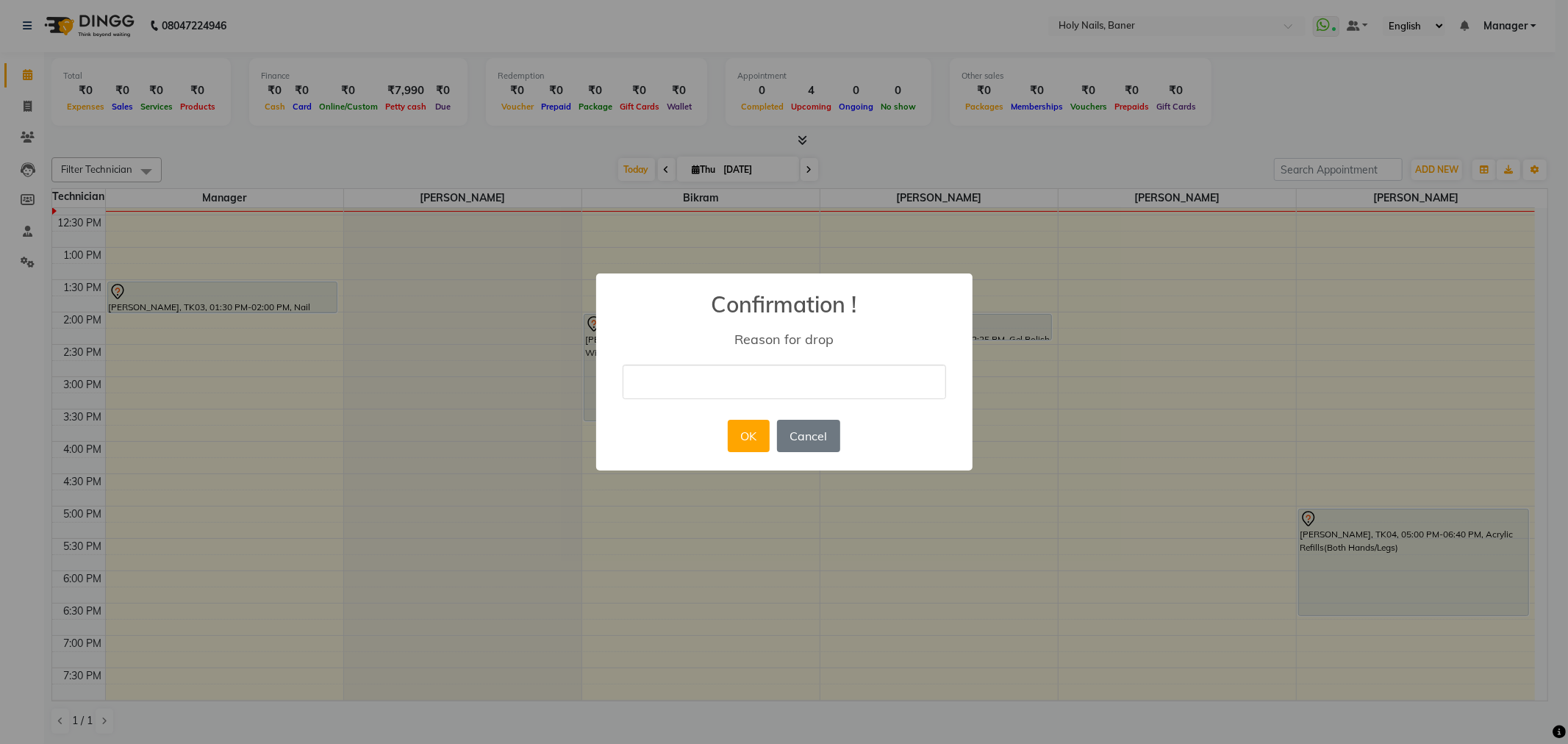
click at [758, 377] on input "text" at bounding box center [784, 382] width 323 height 35
click at [718, 390] on input "delete" at bounding box center [784, 382] width 323 height 35
type input "d"
type input "booked for kp"
click at [759, 435] on button "OK" at bounding box center [748, 436] width 42 height 33
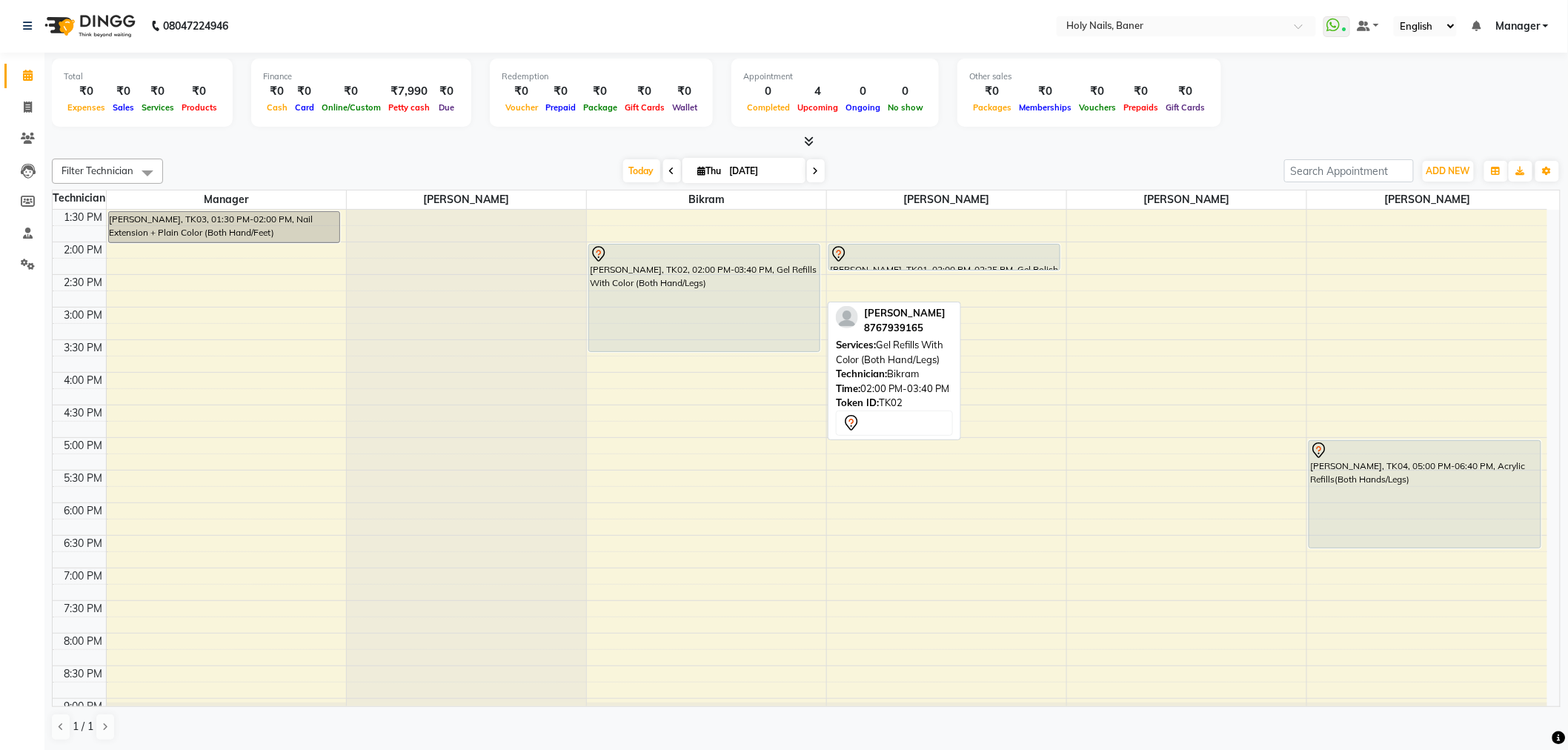
scroll to position [173, 0]
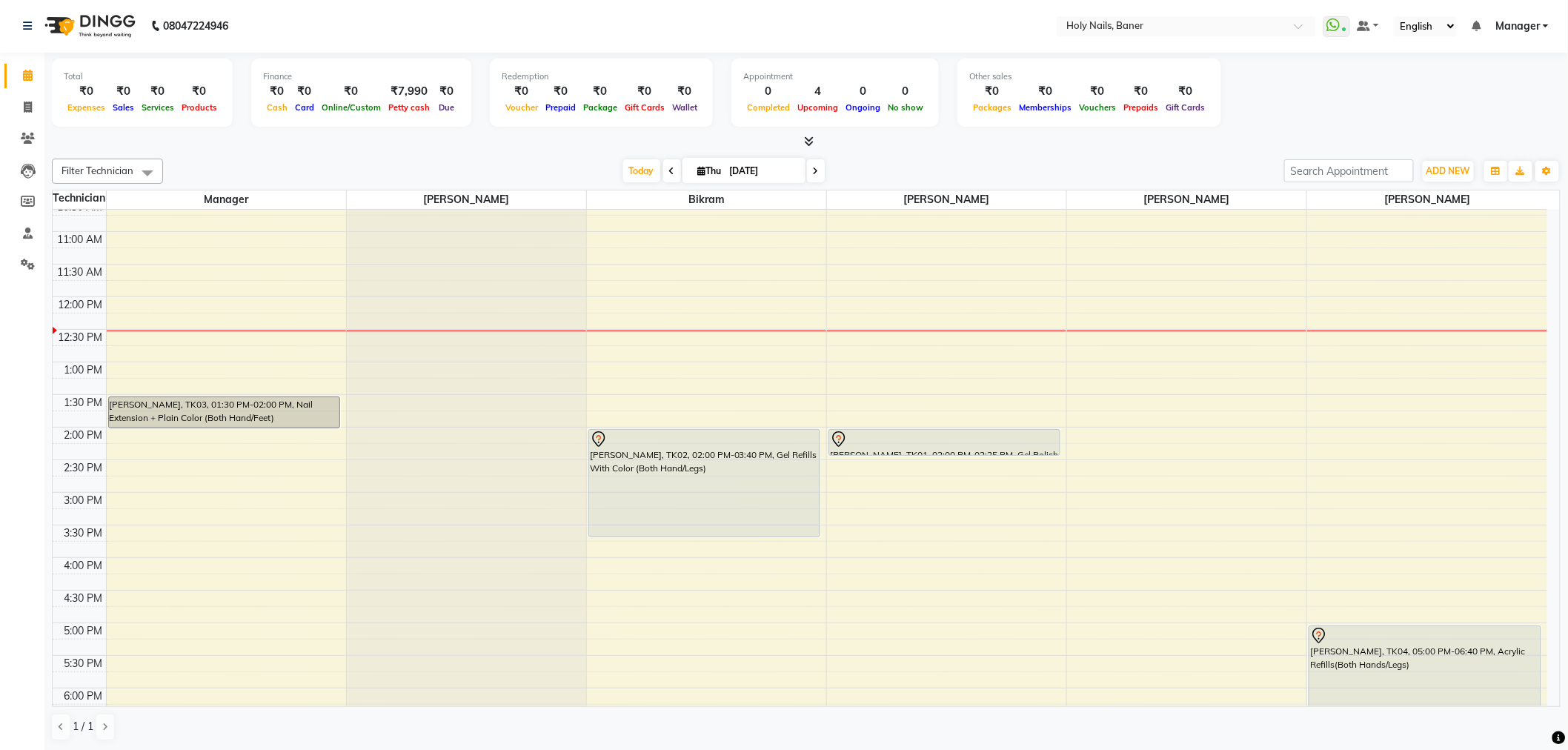
click at [813, 173] on icon at bounding box center [815, 170] width 6 height 9
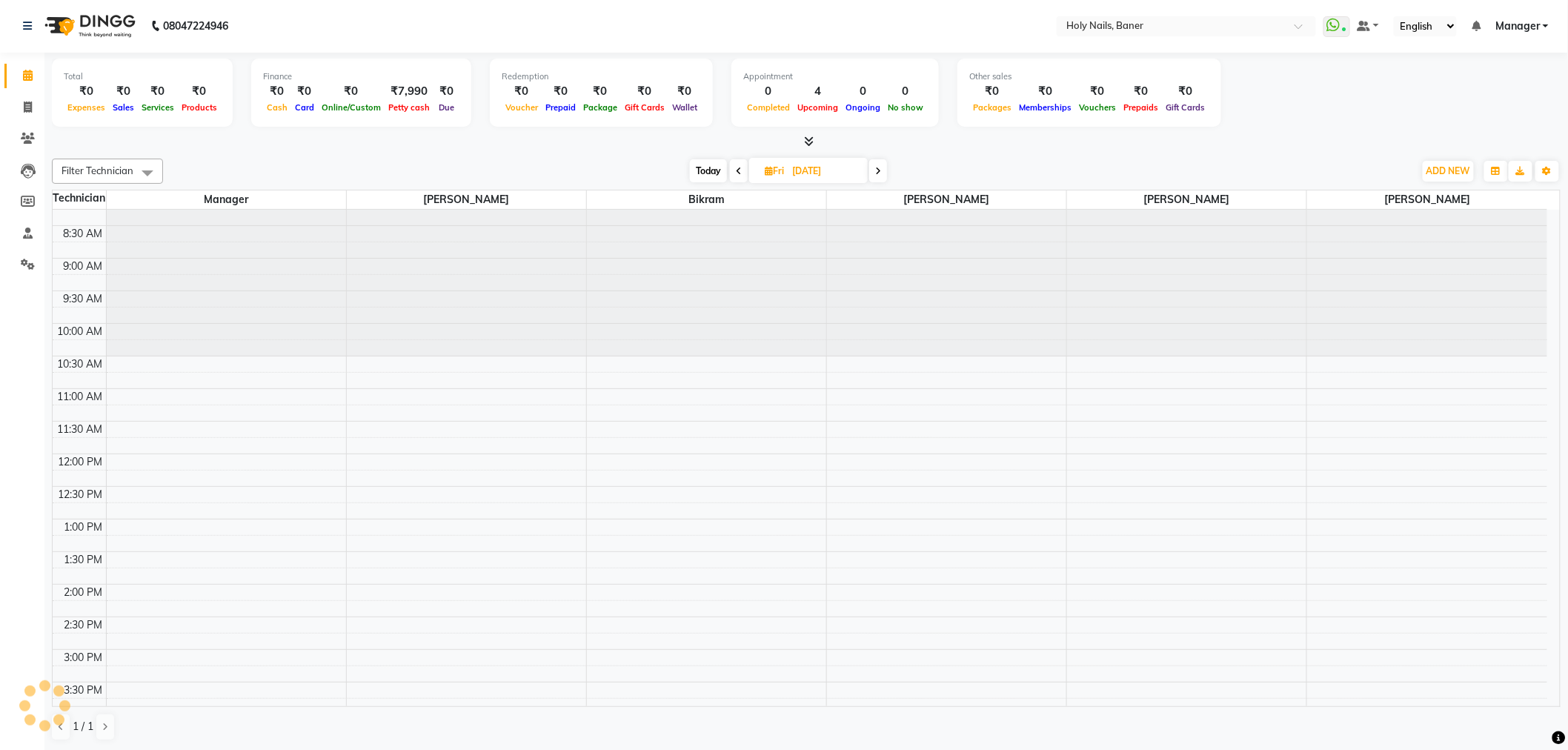
scroll to position [0, 0]
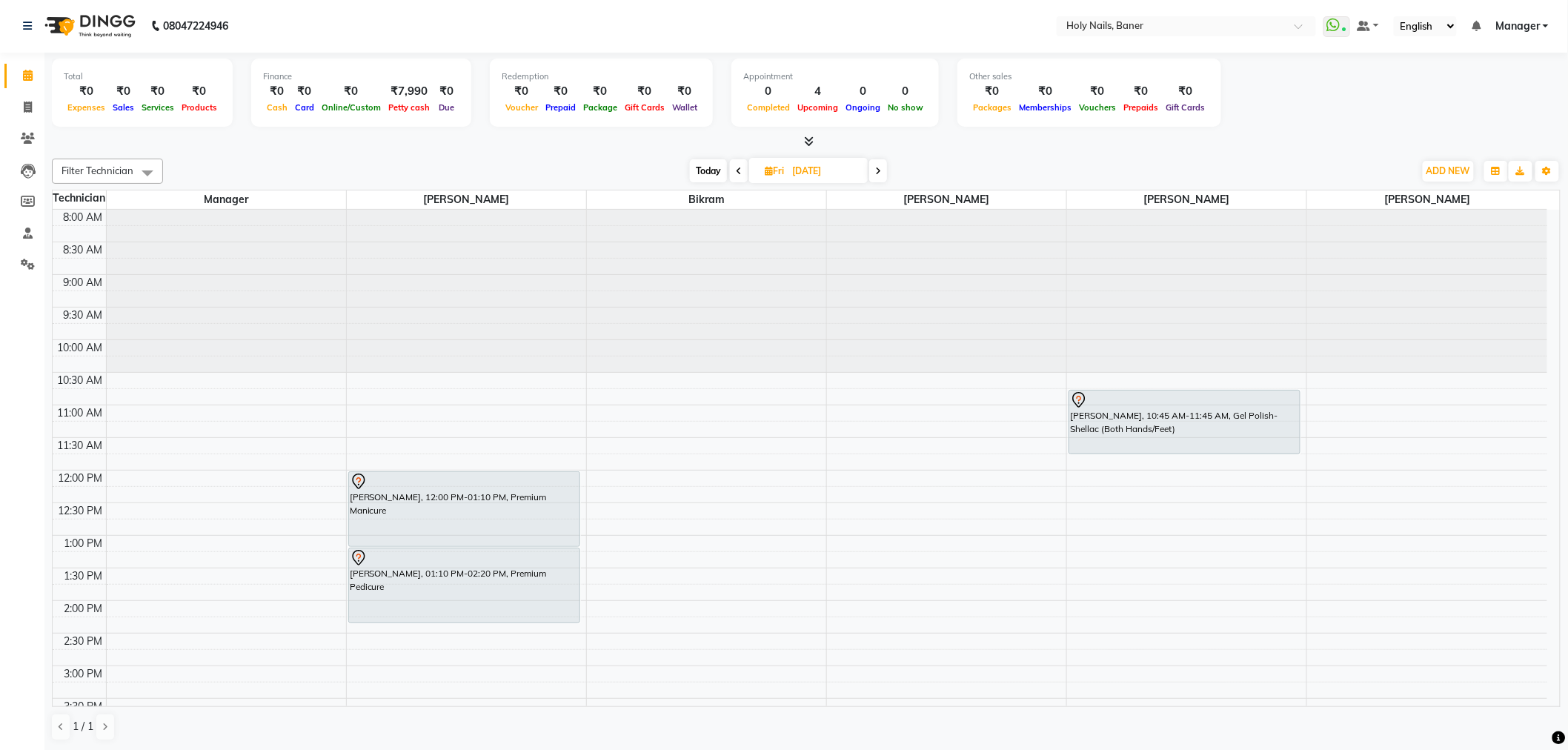
click at [710, 165] on span "Today" at bounding box center [708, 171] width 37 height 23
type input "[DATE]"
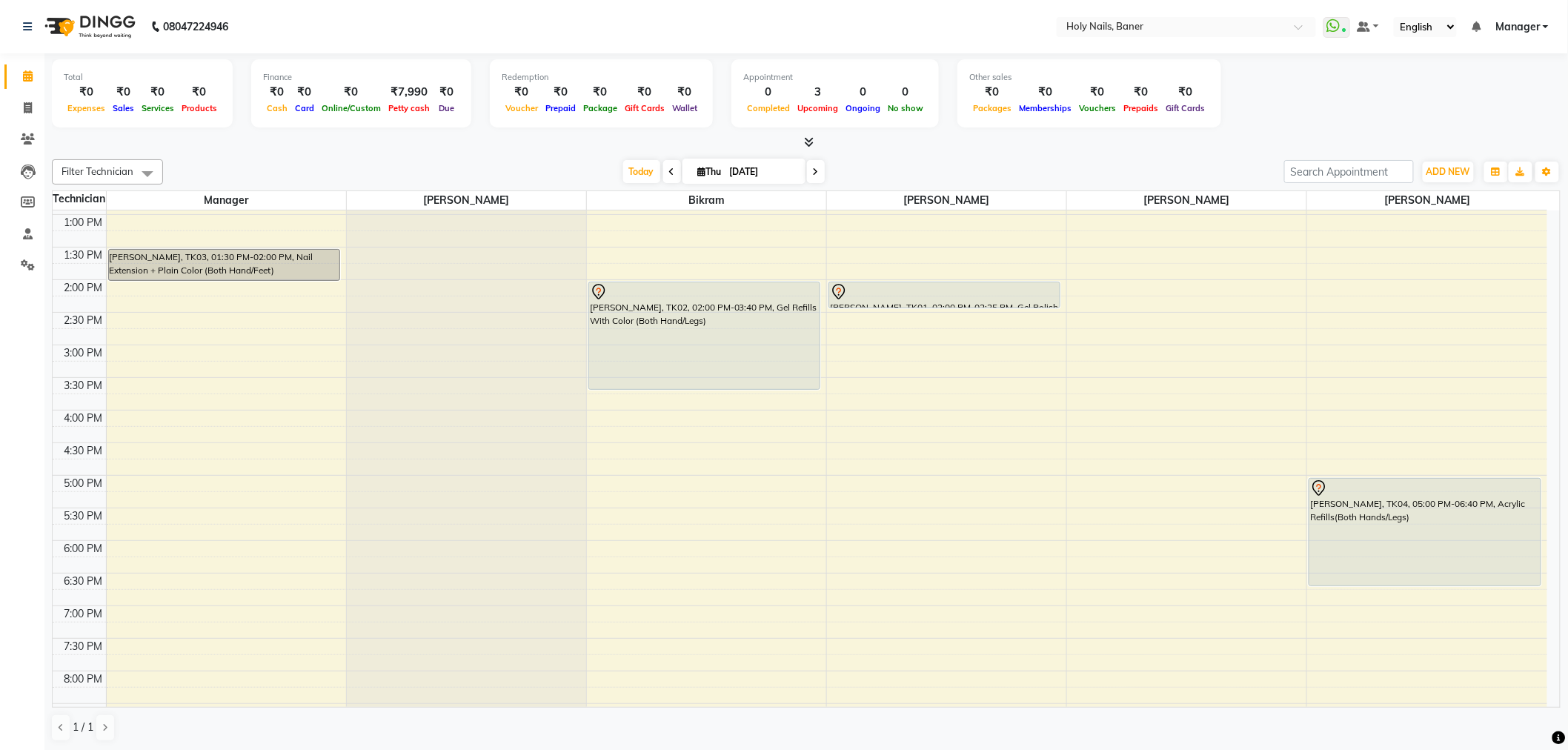
scroll to position [329, 0]
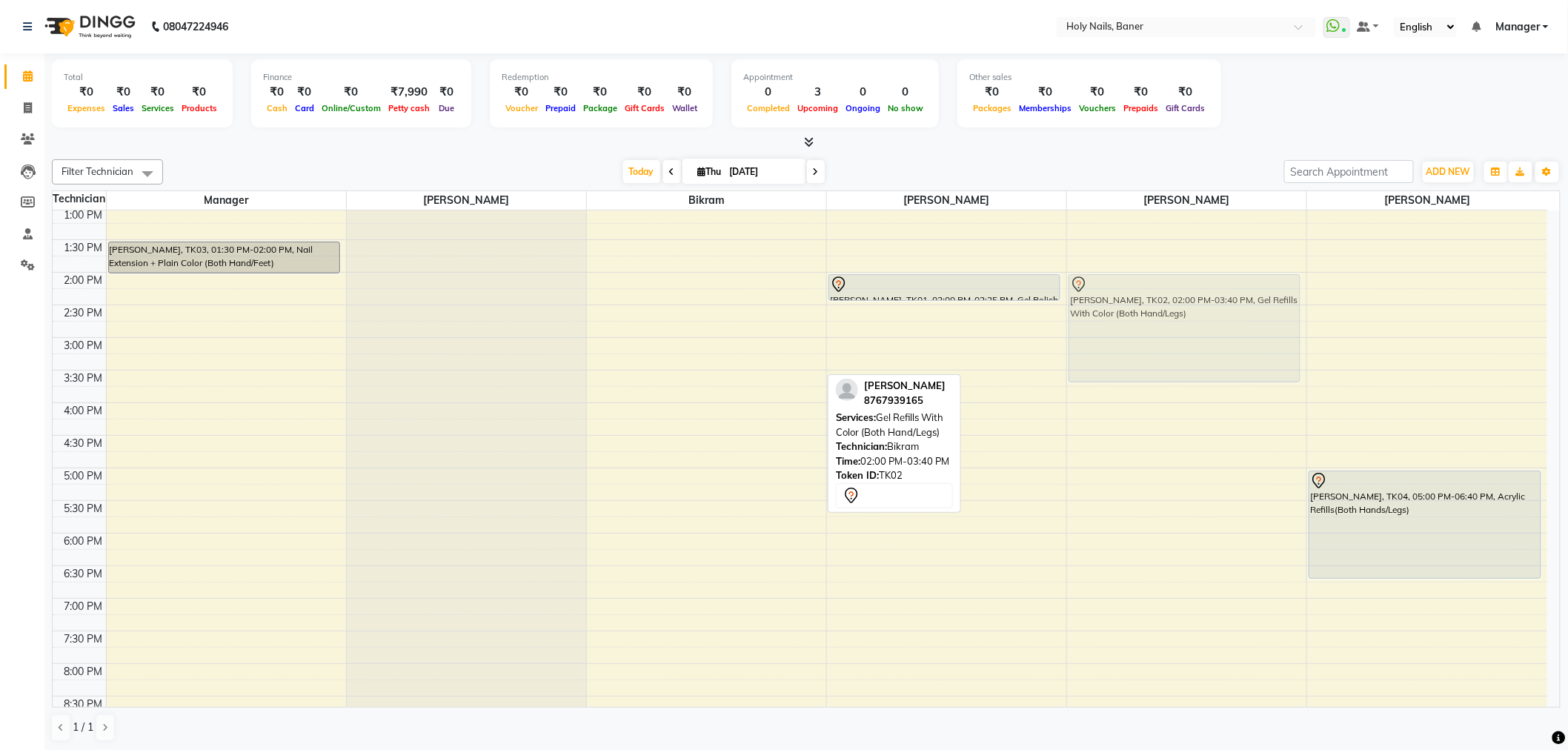
drag, startPoint x: 648, startPoint y: 306, endPoint x: 1066, endPoint y: 310, distance: 418.0
click at [1066, 310] on div "8:00 AM 8:30 AM 9:00 AM 9:30 AM 10:00 AM 10:30 AM 11:00 AM 11:30 AM 12:00 PM 12…" at bounding box center [799, 337] width 1494 height 913
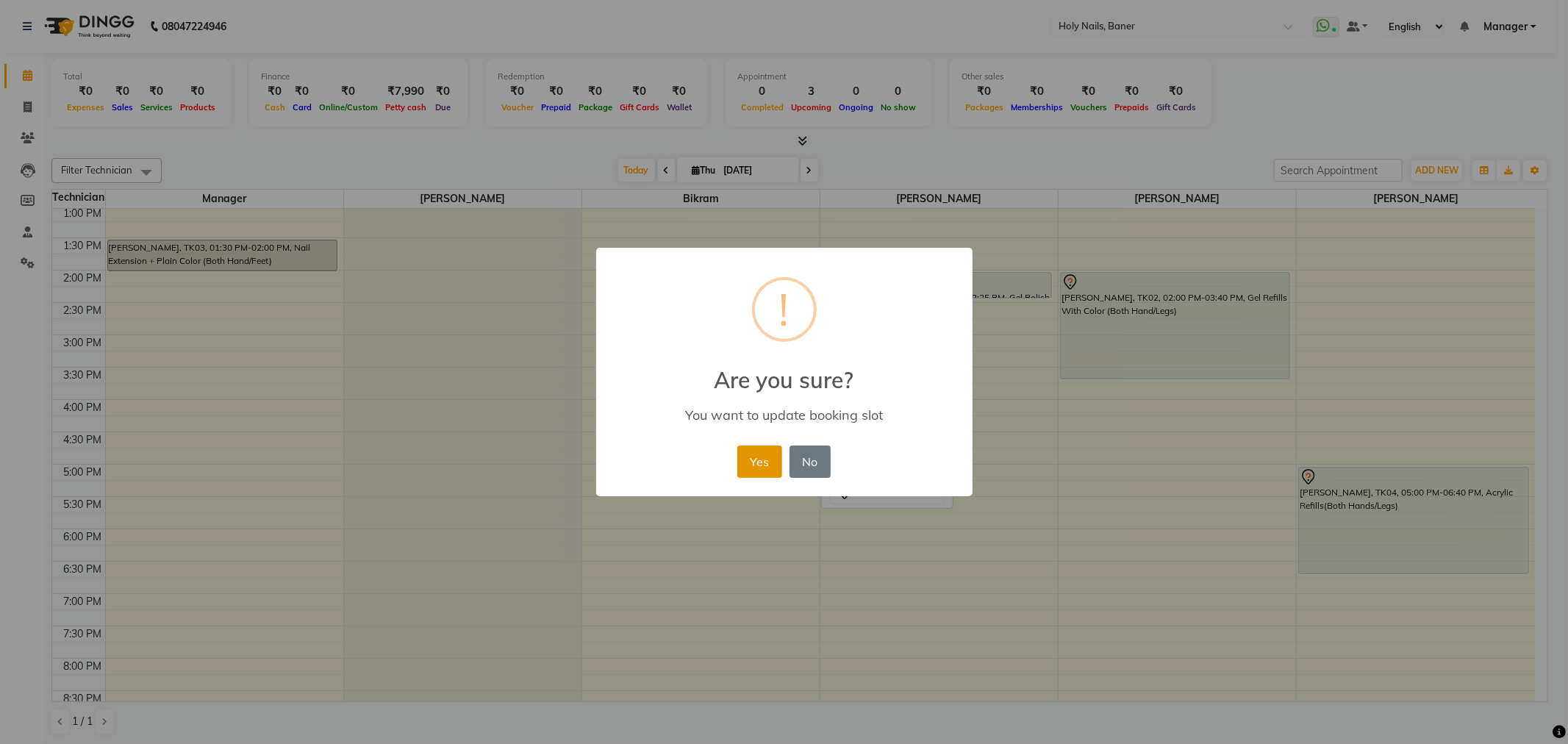
click at [779, 473] on button "Yes" at bounding box center [759, 462] width 45 height 33
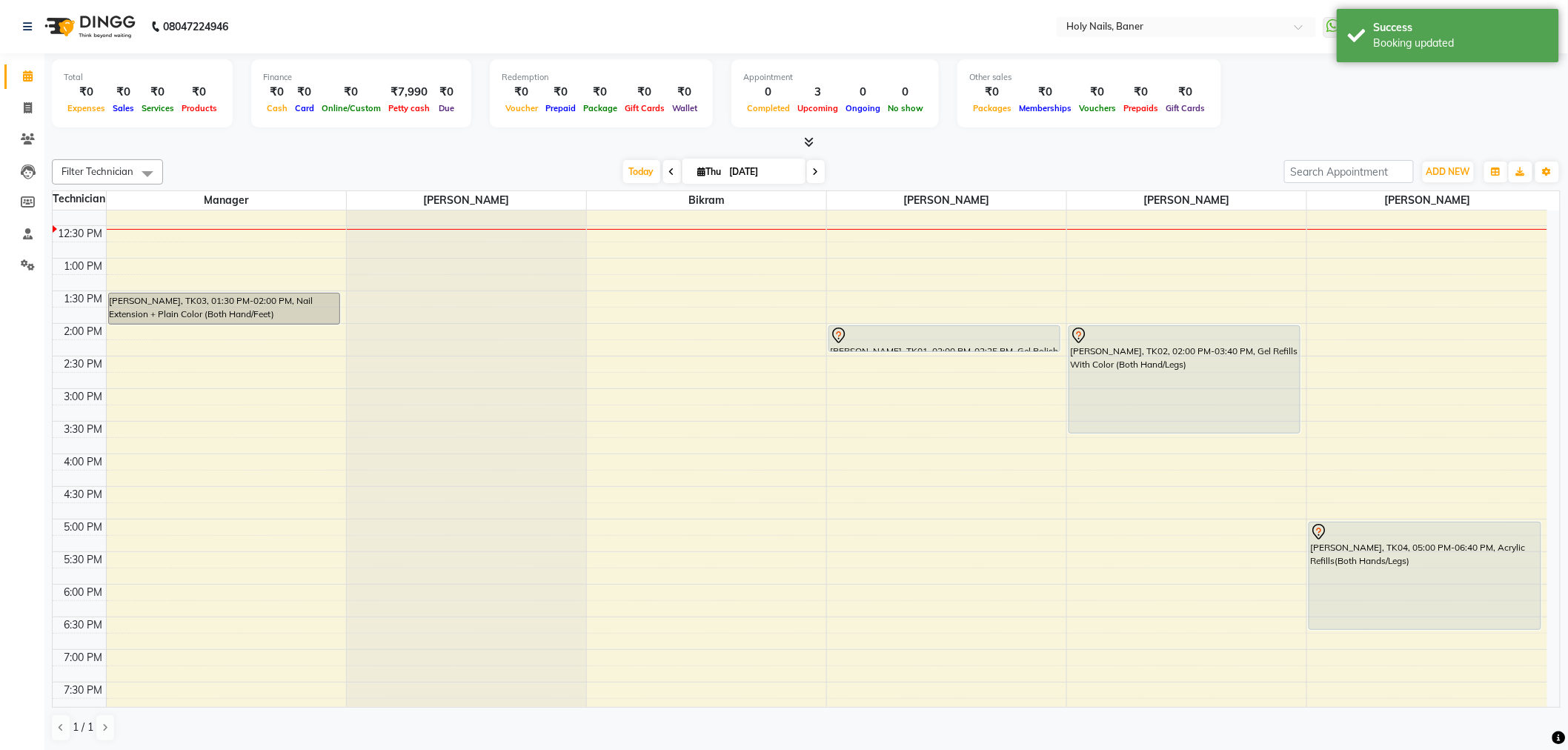
scroll to position [82, 0]
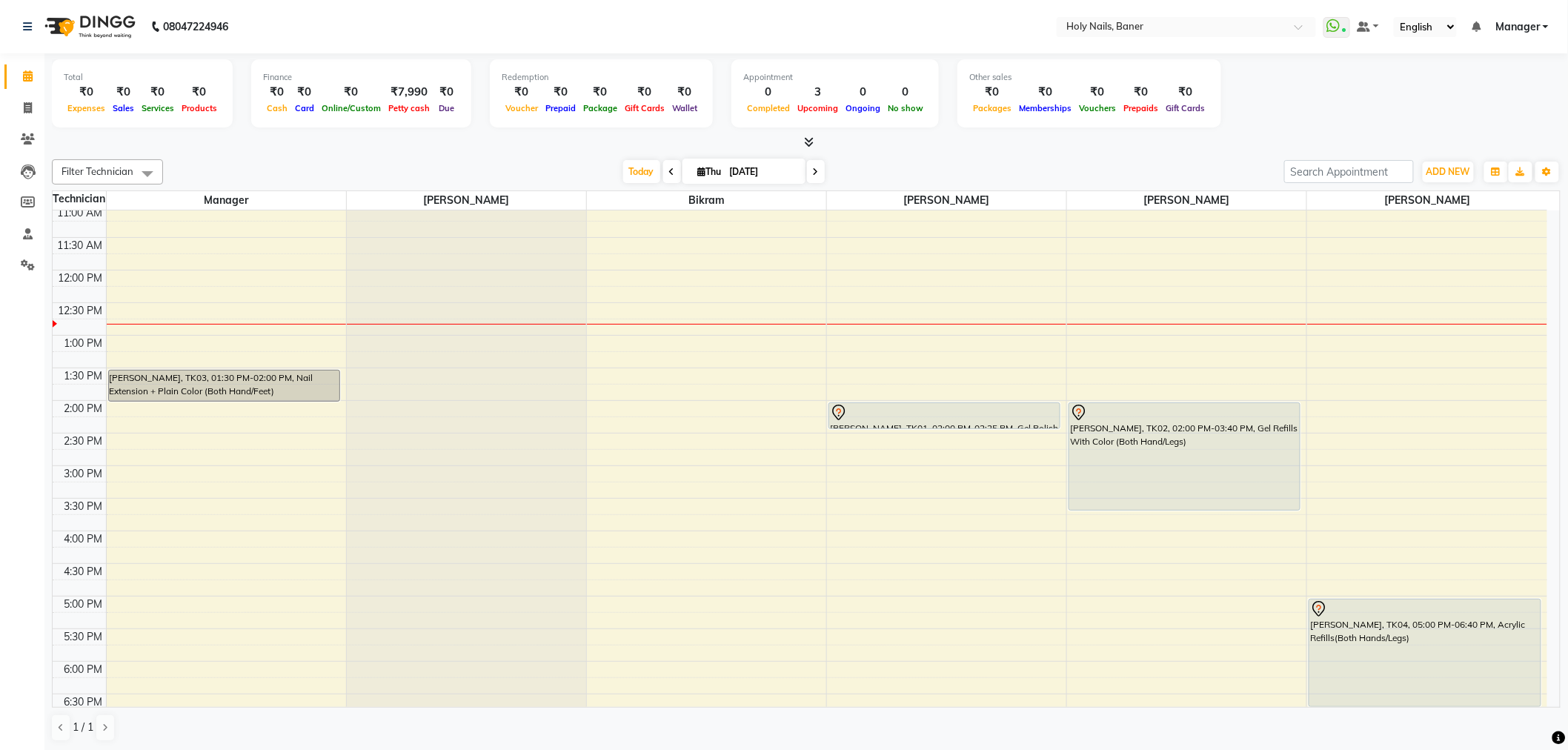
scroll to position [173, 0]
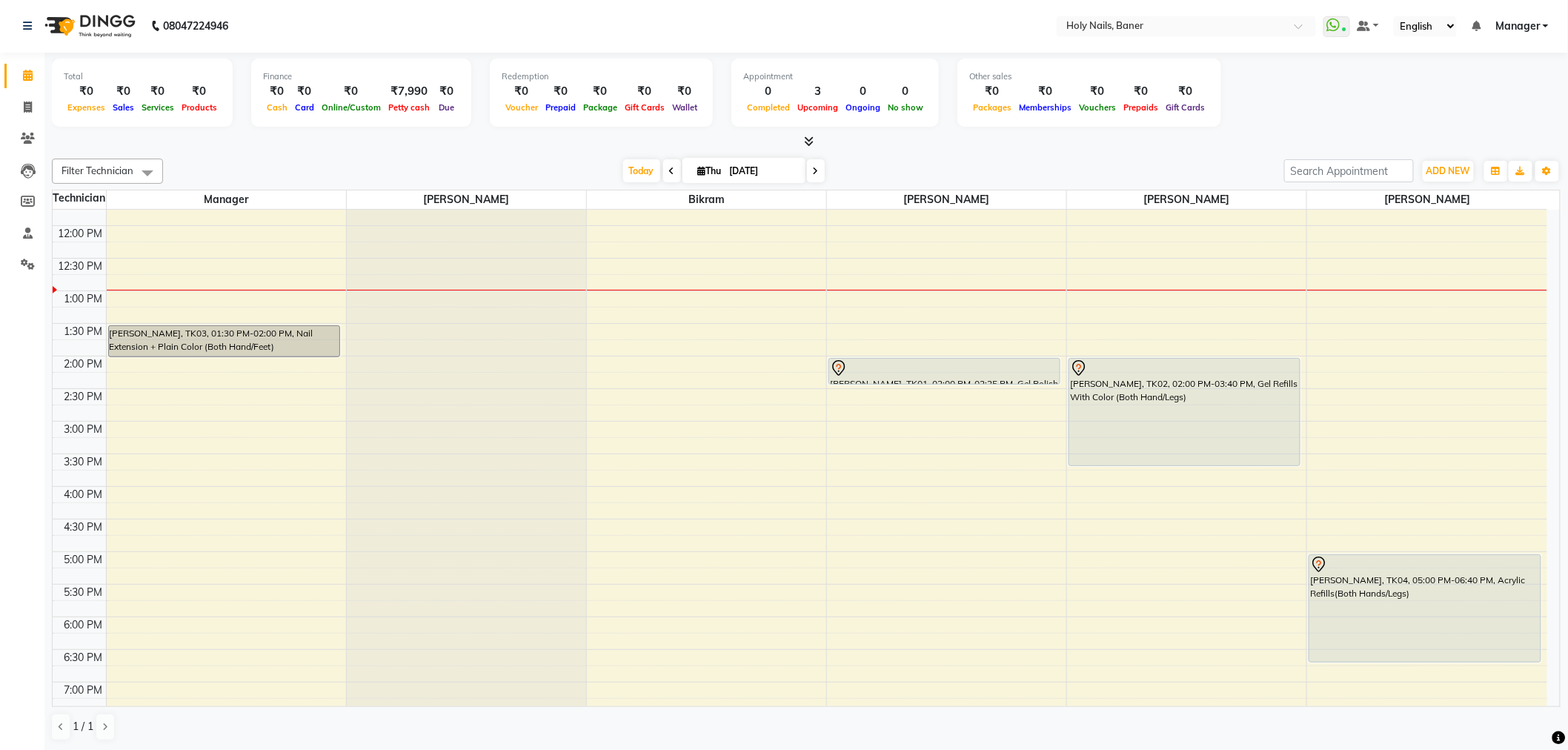
scroll to position [247, 0]
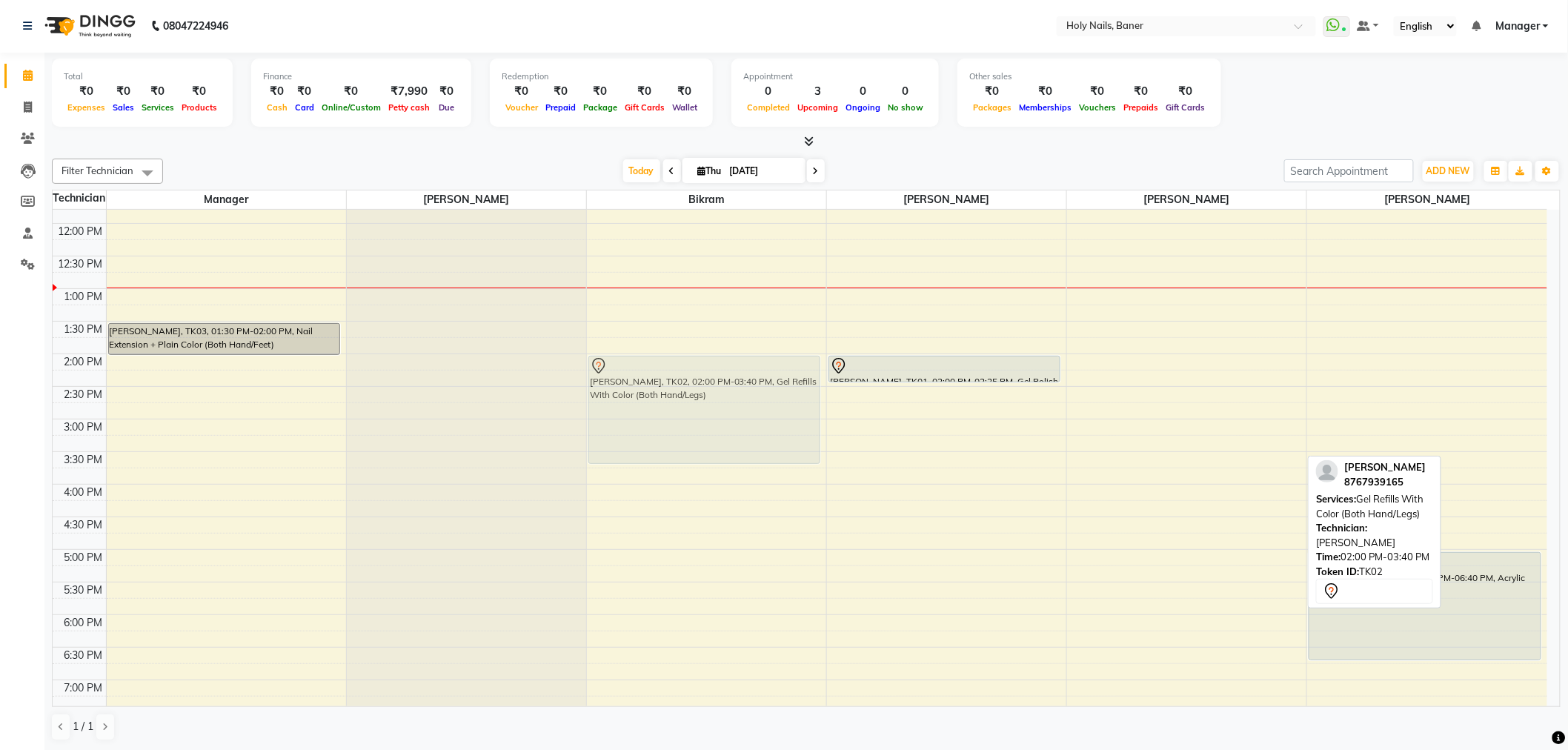
drag, startPoint x: 1183, startPoint y: 424, endPoint x: 921, endPoint y: 410, distance: 262.4
click at [773, 423] on tr "Elizabeth Anchan, TK03, 01:30 PM-02:00 PM, Nail Extension + Plain Color (Both H…" at bounding box center [799, 419] width 1494 height 913
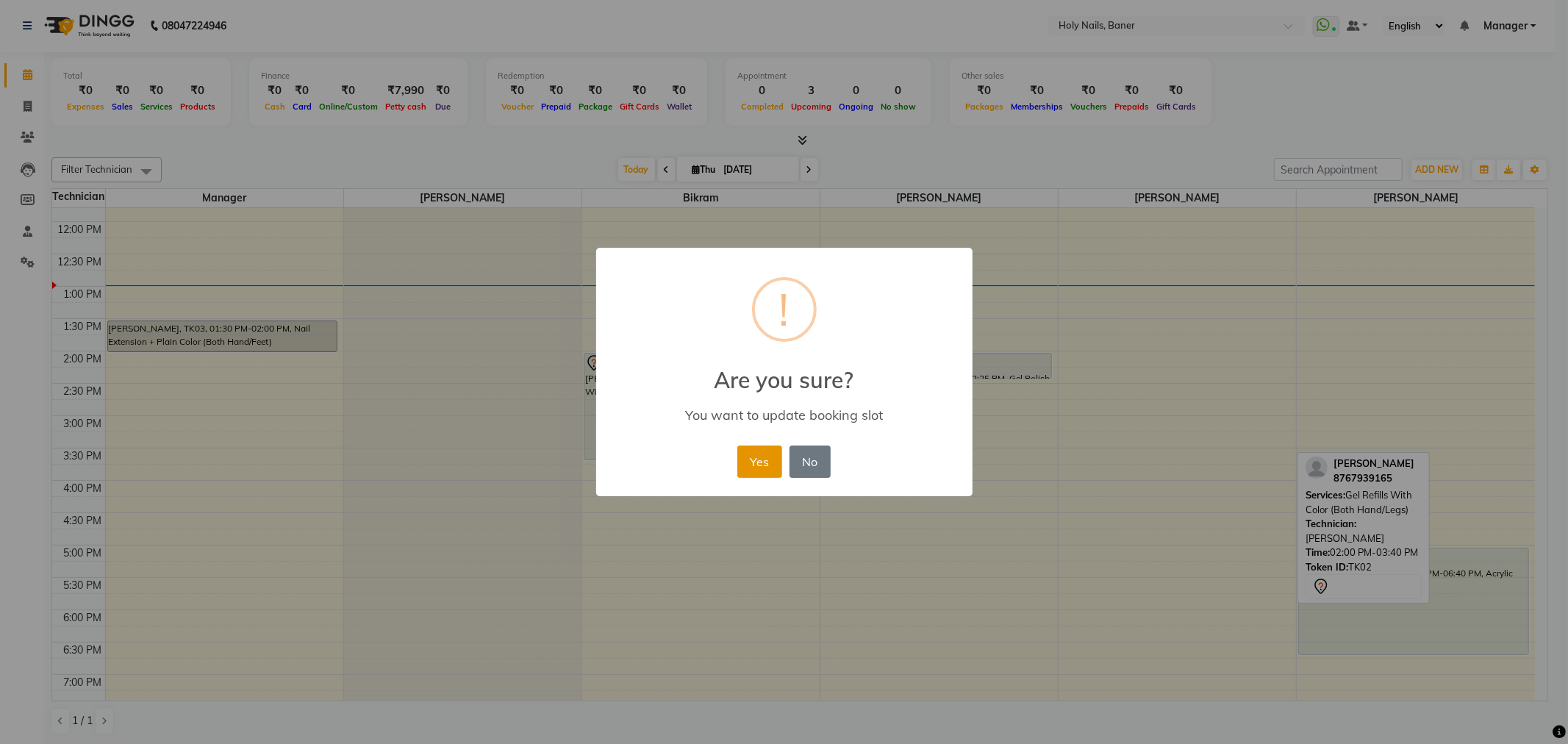
click at [756, 464] on button "Yes" at bounding box center [759, 462] width 45 height 33
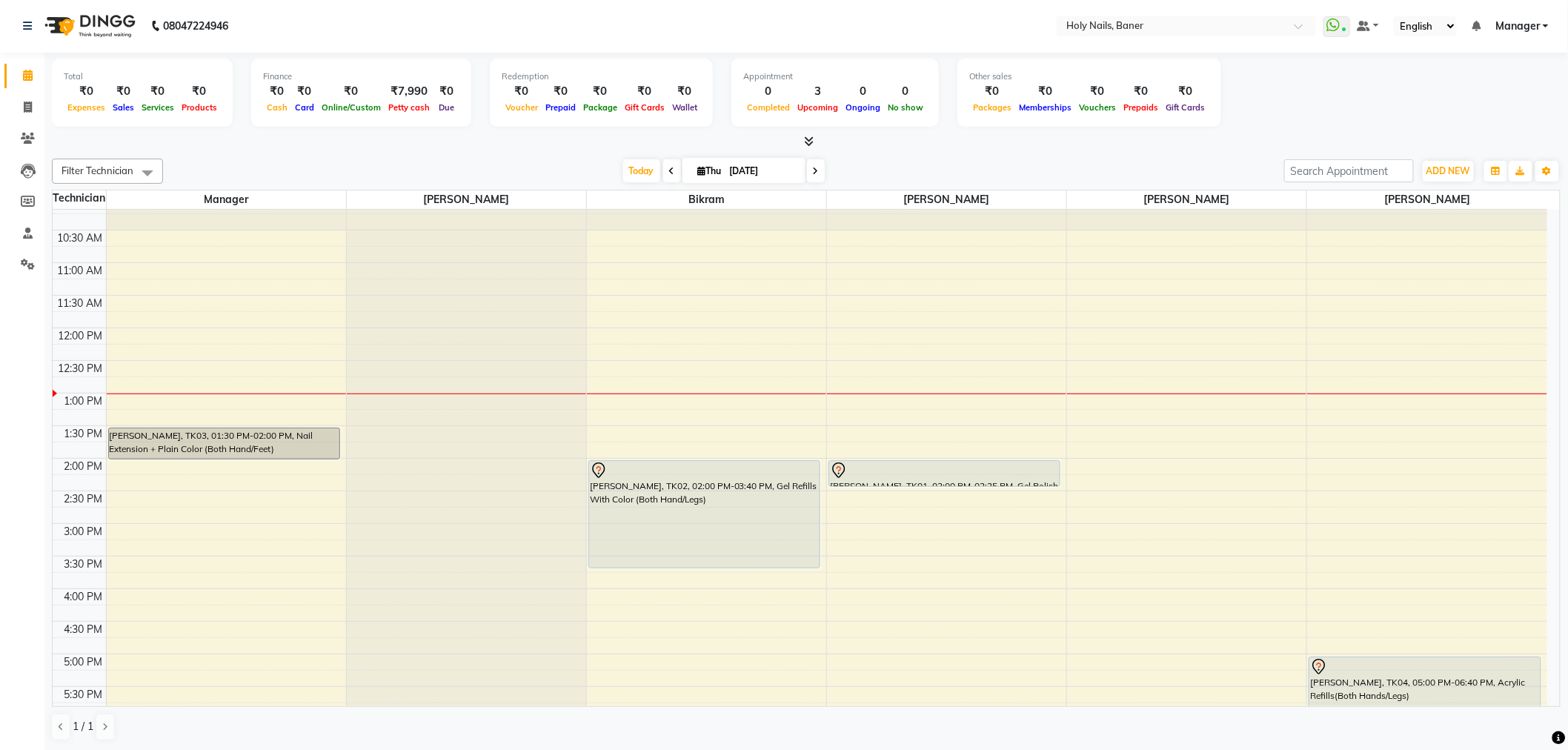
scroll to position [91, 0]
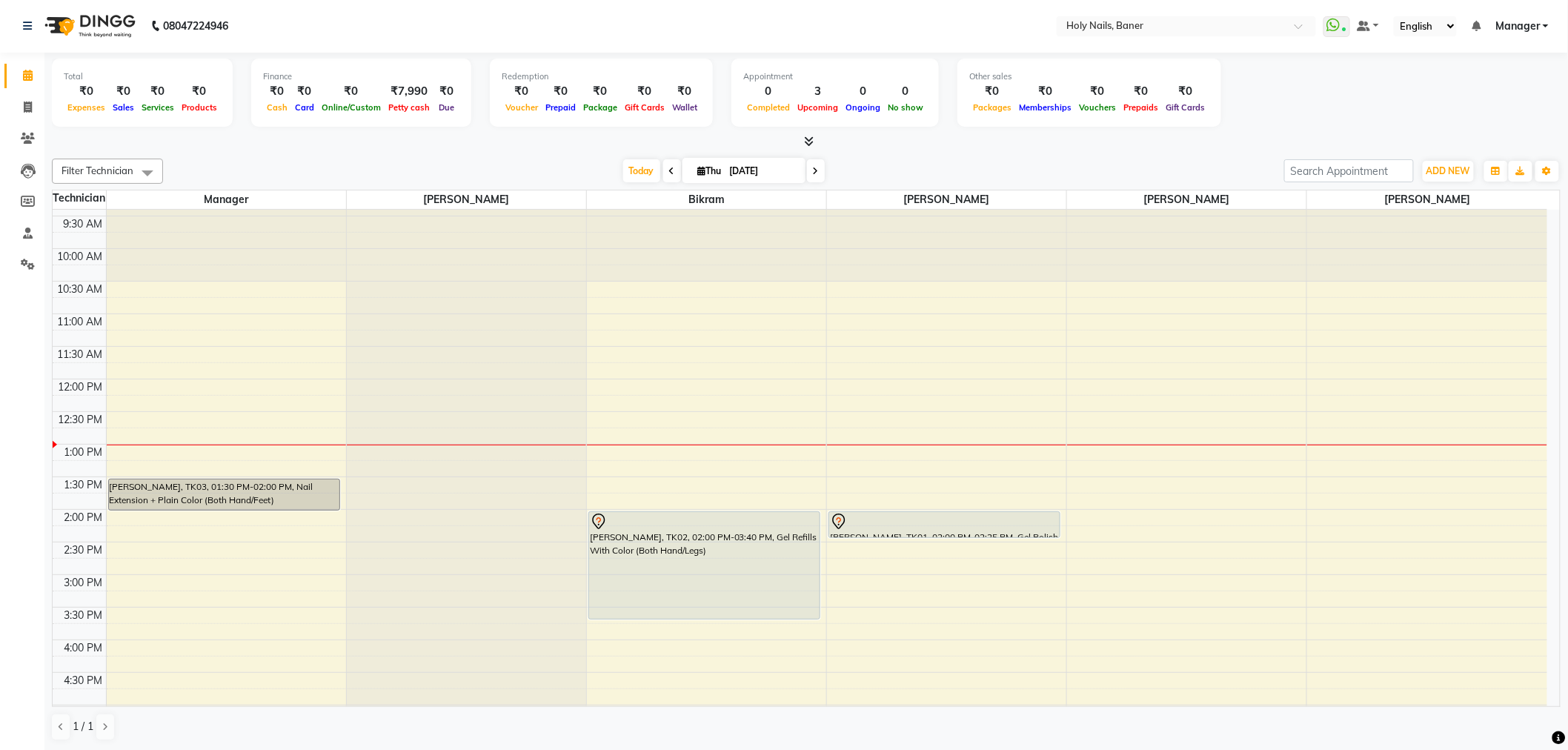
click at [1165, 455] on div "8:00 AM 8:30 AM 9:00 AM 9:30 AM 10:00 AM 10:30 AM 11:00 AM 11:30 AM 12:00 PM 12…" at bounding box center [799, 575] width 1494 height 913
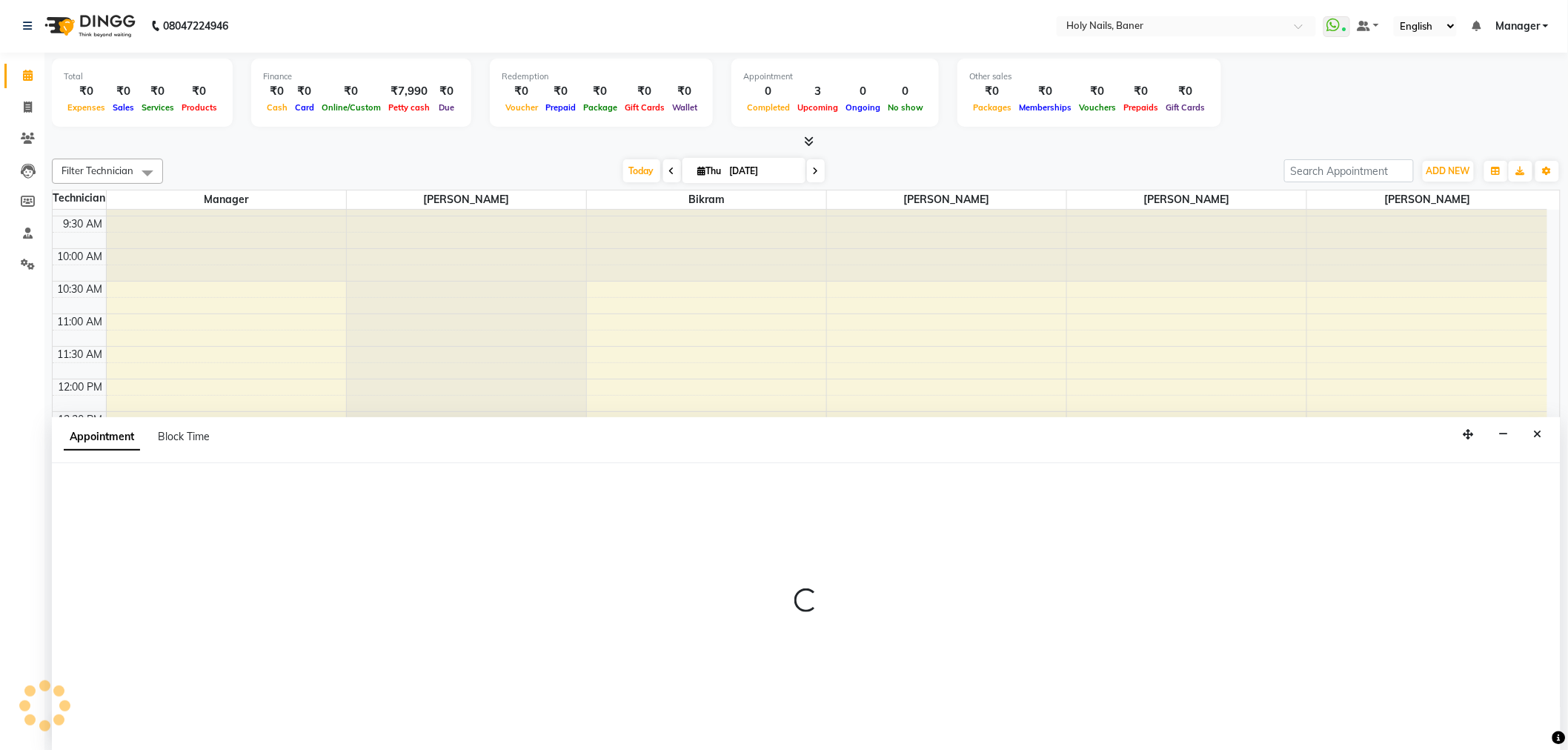
select select "66405"
select select "780"
select select "tentative"
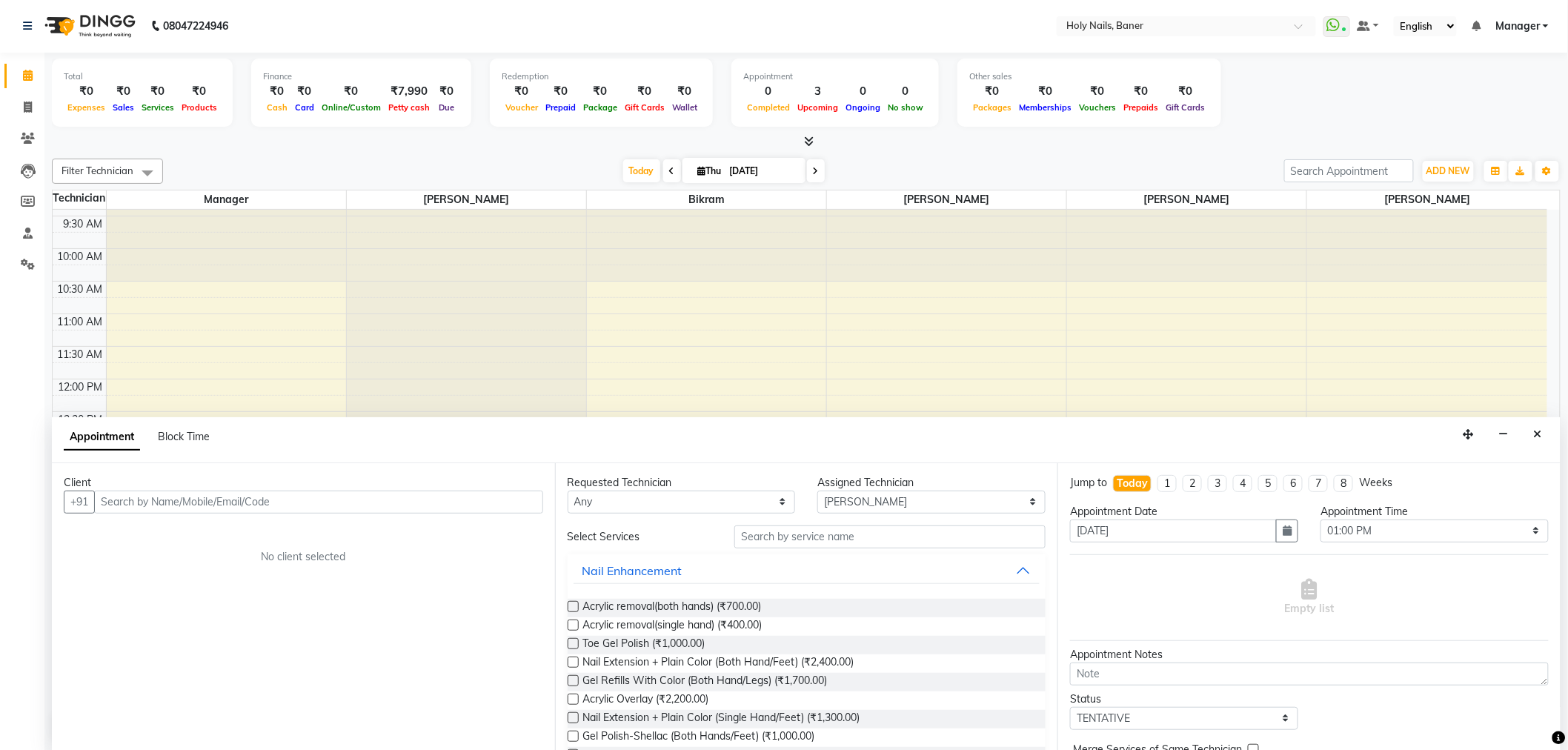
click at [280, 502] on input "text" at bounding box center [318, 502] width 449 height 23
type input "9739104591"
click at [517, 509] on button "Add Client" at bounding box center [513, 502] width 62 height 23
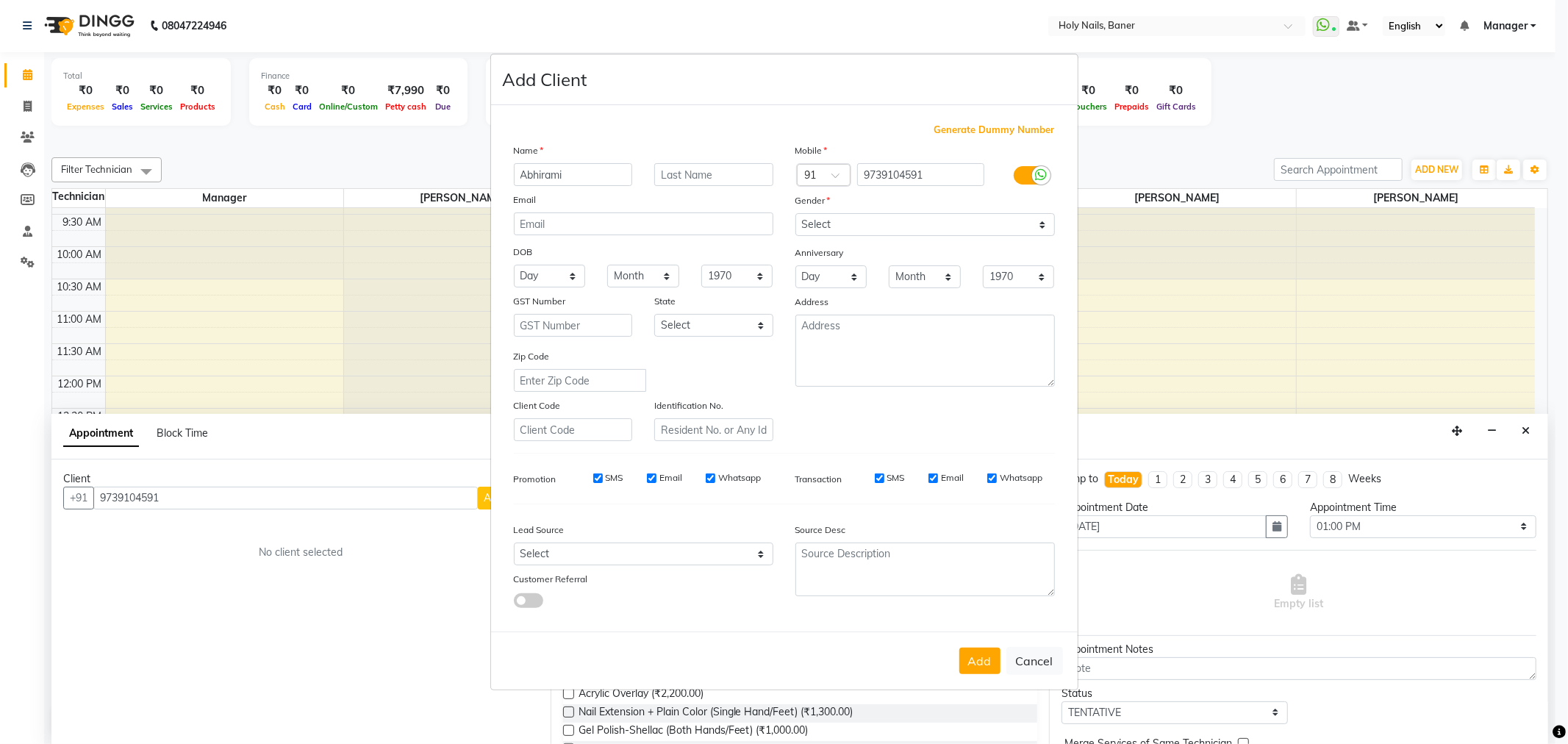
type input "Abhirami"
click at [696, 180] on input "text" at bounding box center [714, 175] width 119 height 23
type input "Nair"
click at [875, 226] on select "Select Male Female Other Prefer Not To Say" at bounding box center [925, 225] width 259 height 23
select select "female"
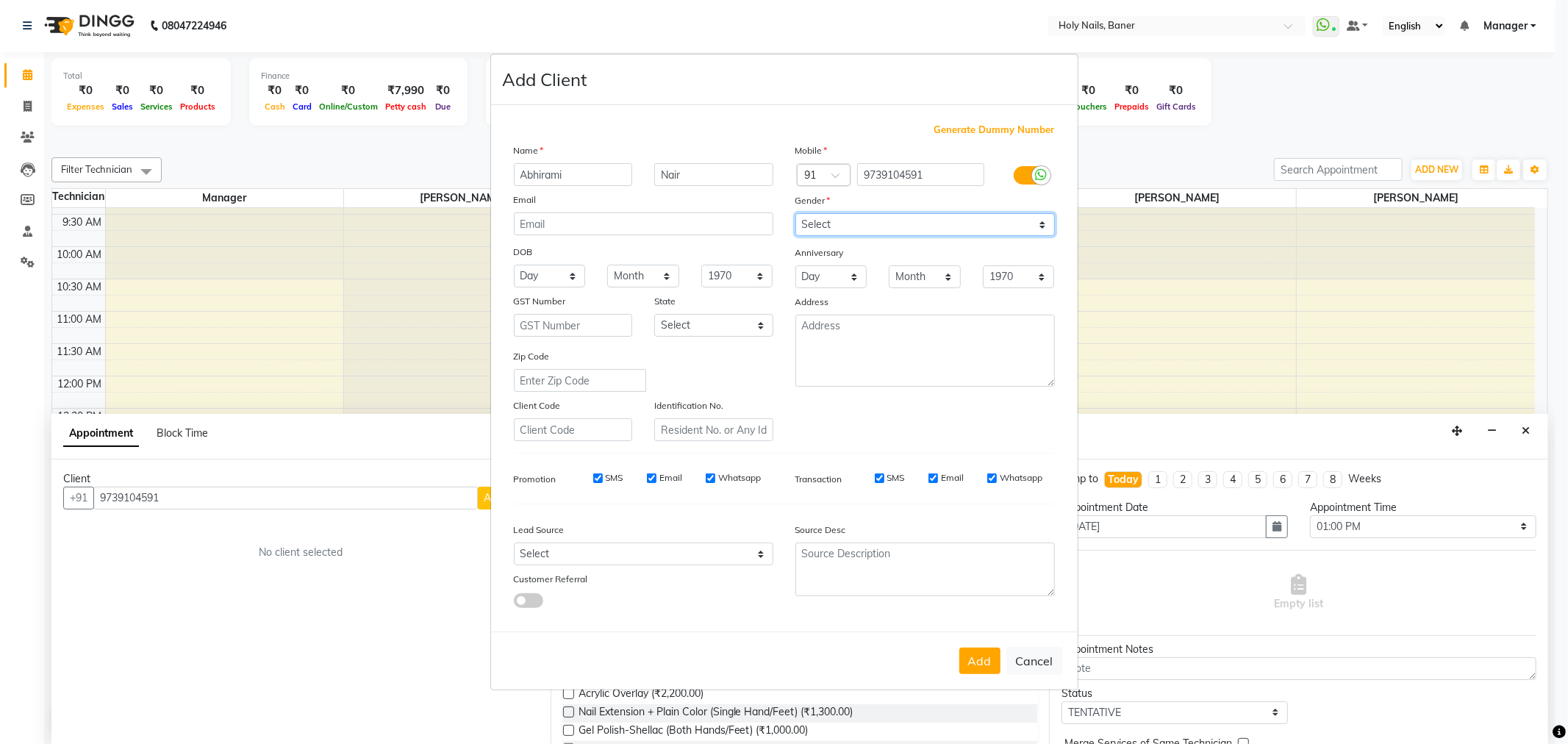
click at [796, 213] on select "Select Male Female Other Prefer Not To Say" at bounding box center [925, 225] width 259 height 23
click at [979, 667] on button "Add" at bounding box center [980, 661] width 41 height 27
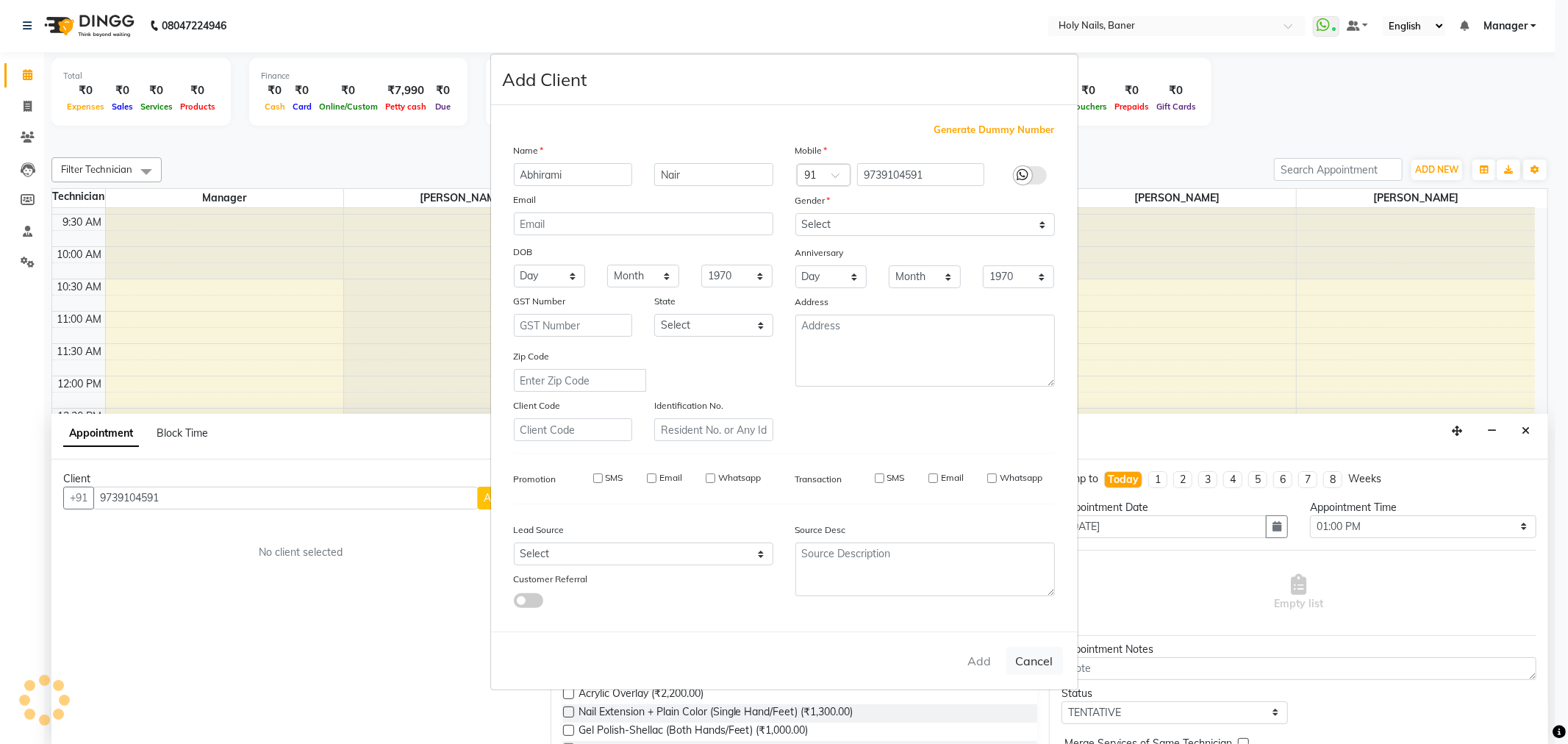
type input "97******91"
select select
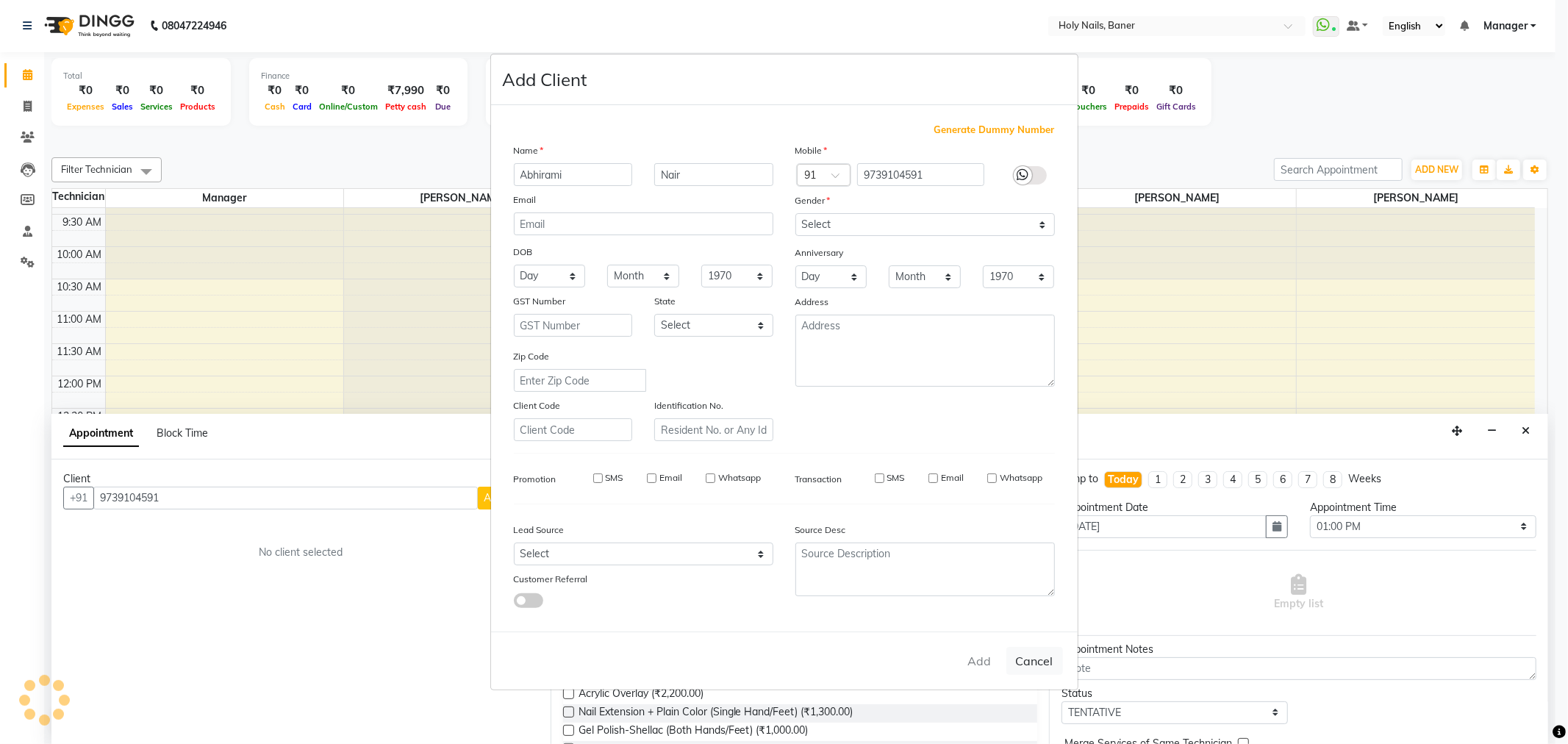
select select
checkbox input "false"
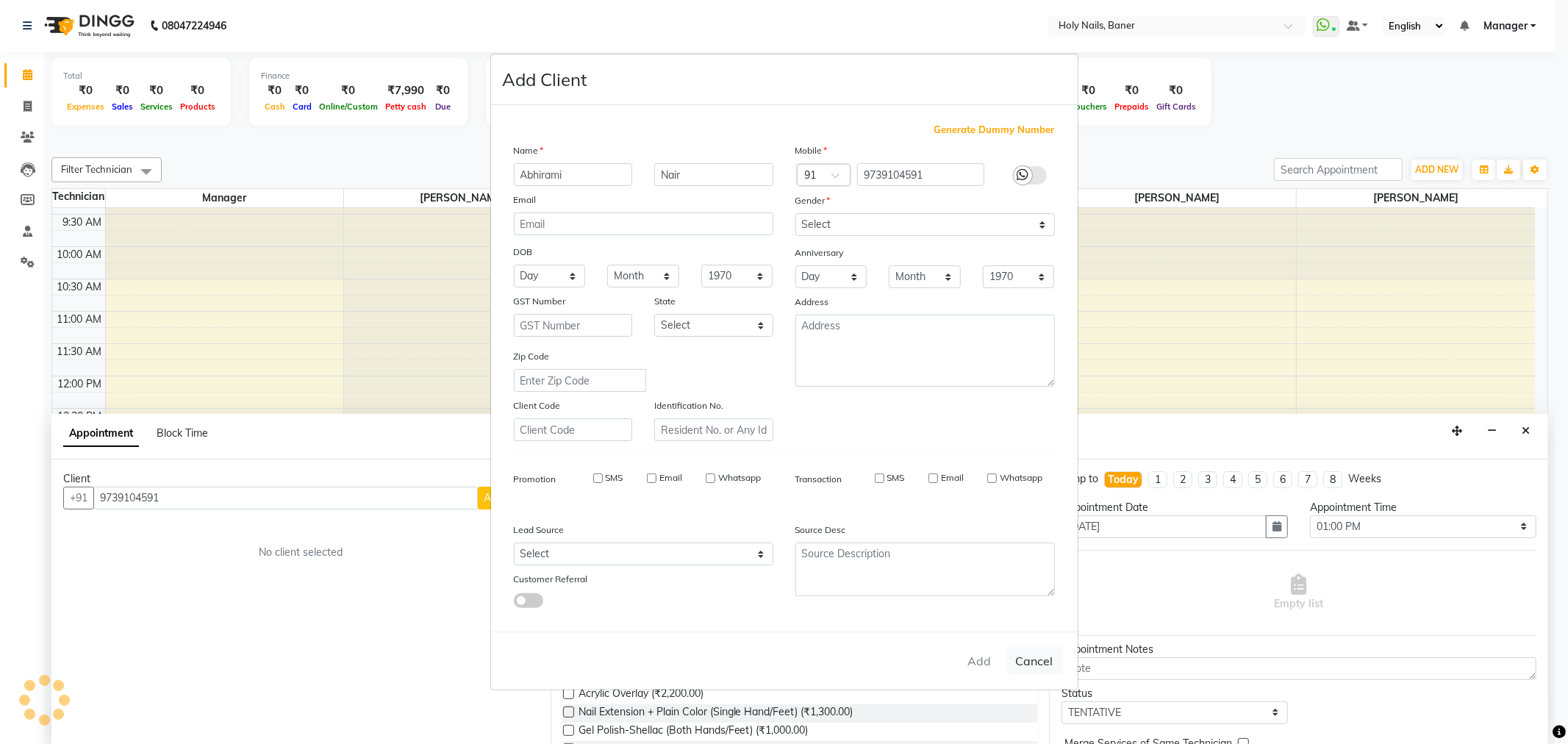
checkbox input "false"
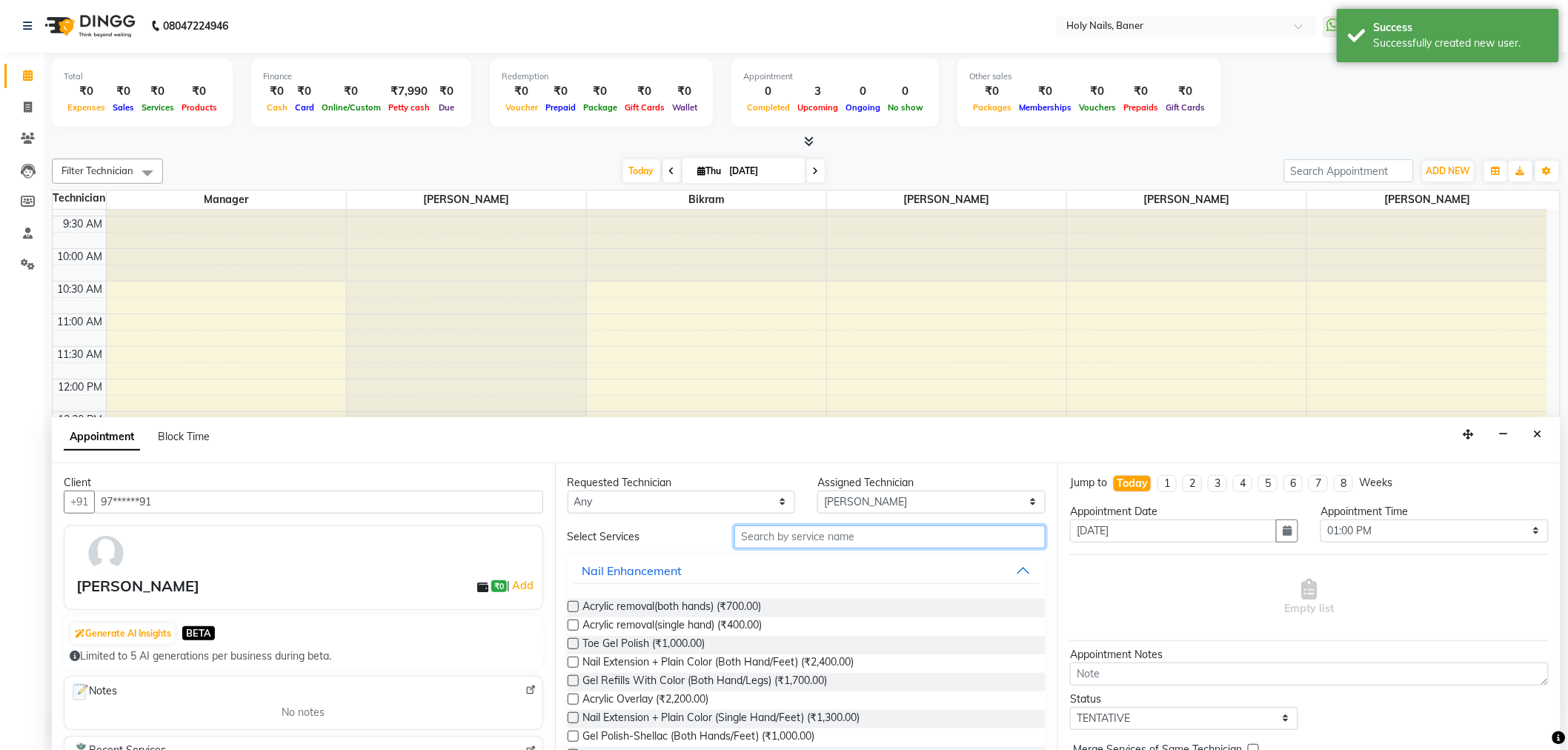
click at [775, 532] on input "text" at bounding box center [890, 537] width 311 height 23
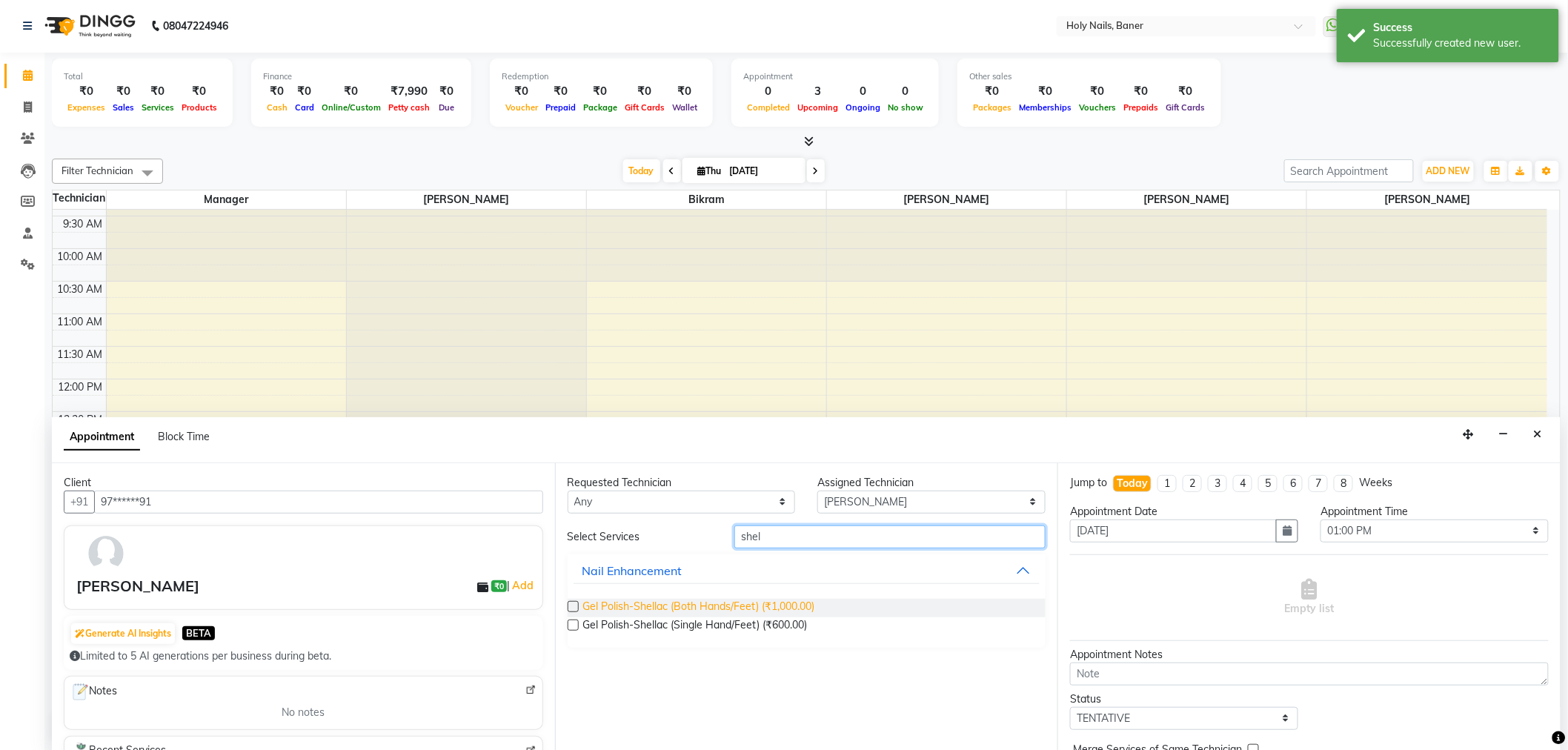
type input "shel"
click at [724, 604] on span "Gel Polish-Shellac (Both Hands/Feet) (₹1,000.00)" at bounding box center [699, 608] width 232 height 18
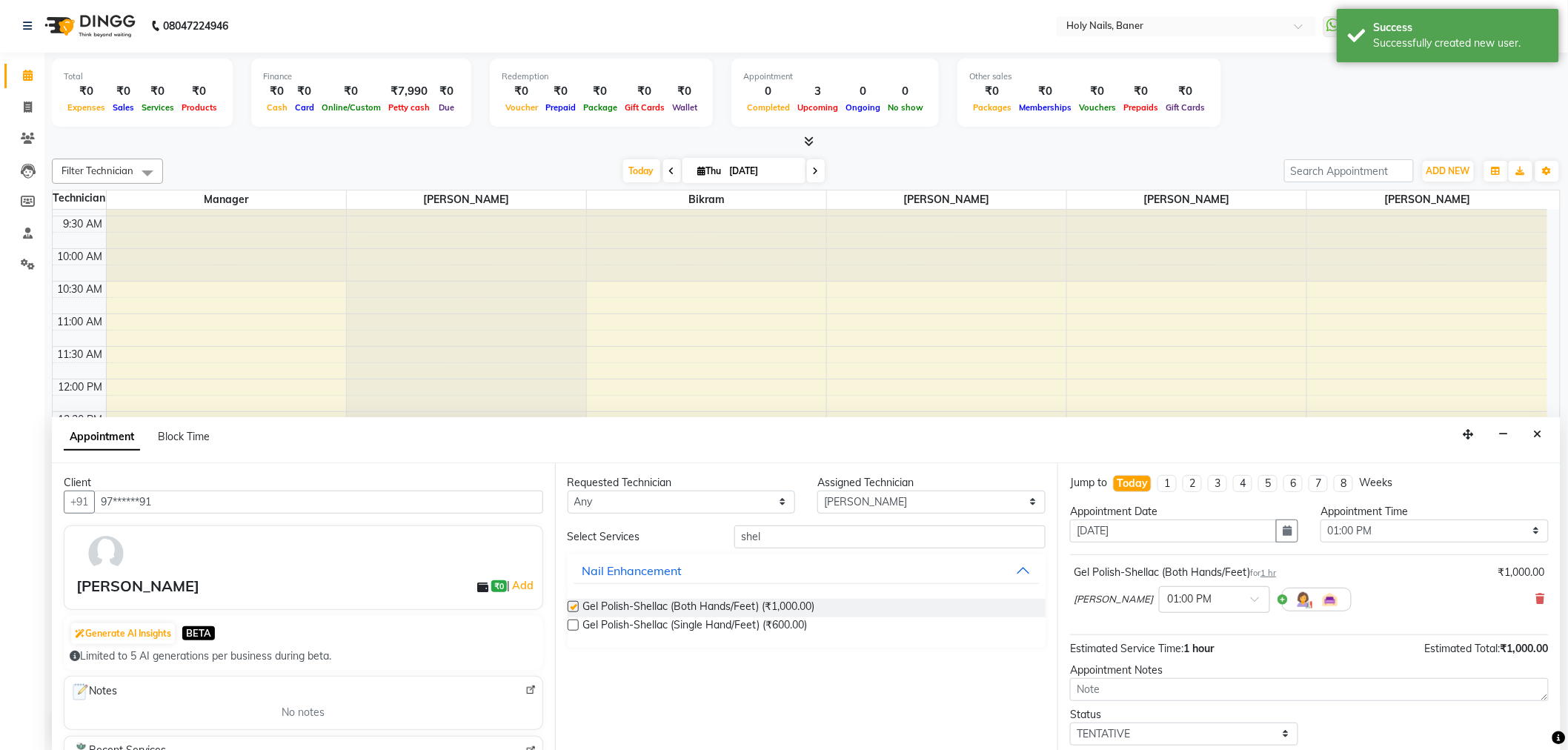
checkbox input "false"
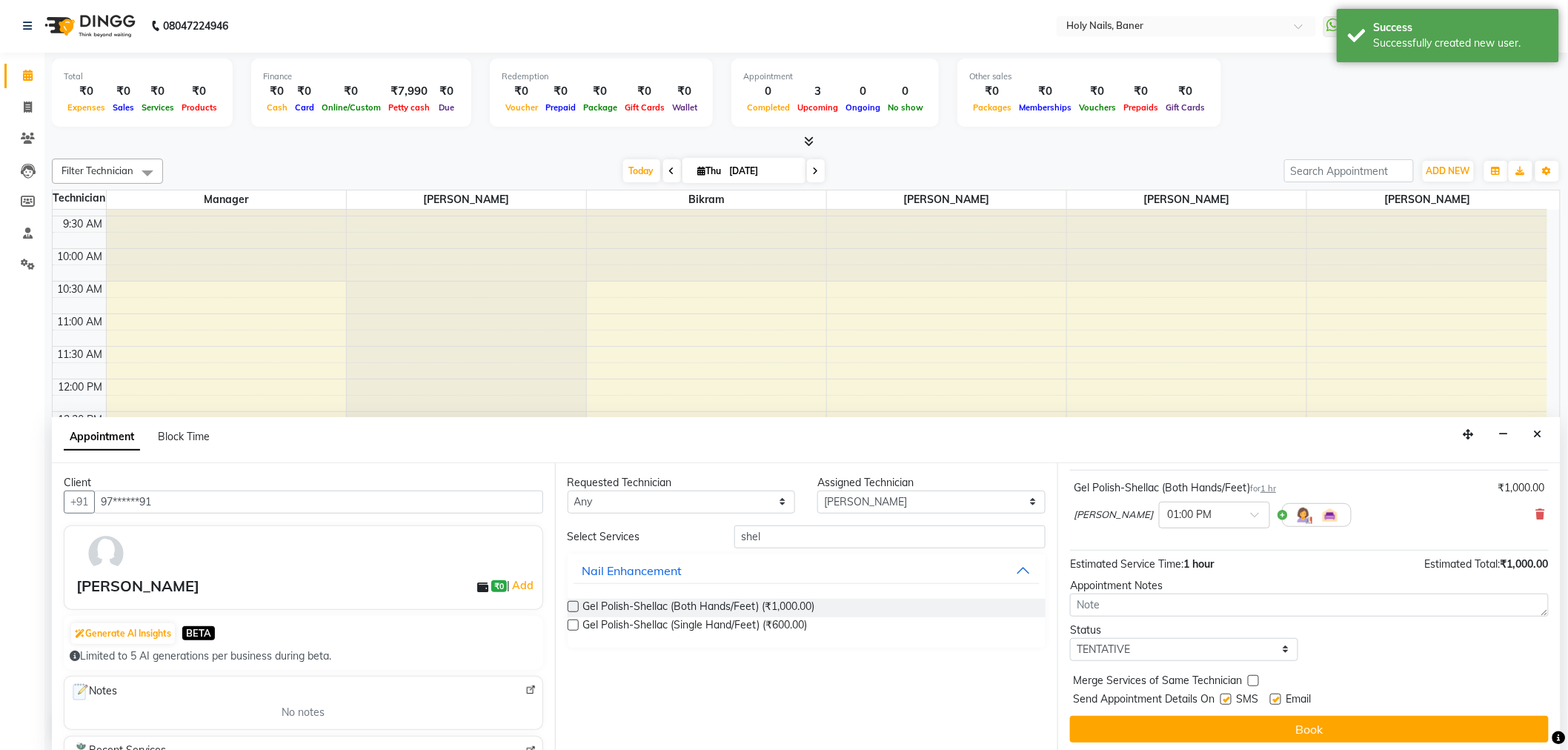
scroll to position [87, 0]
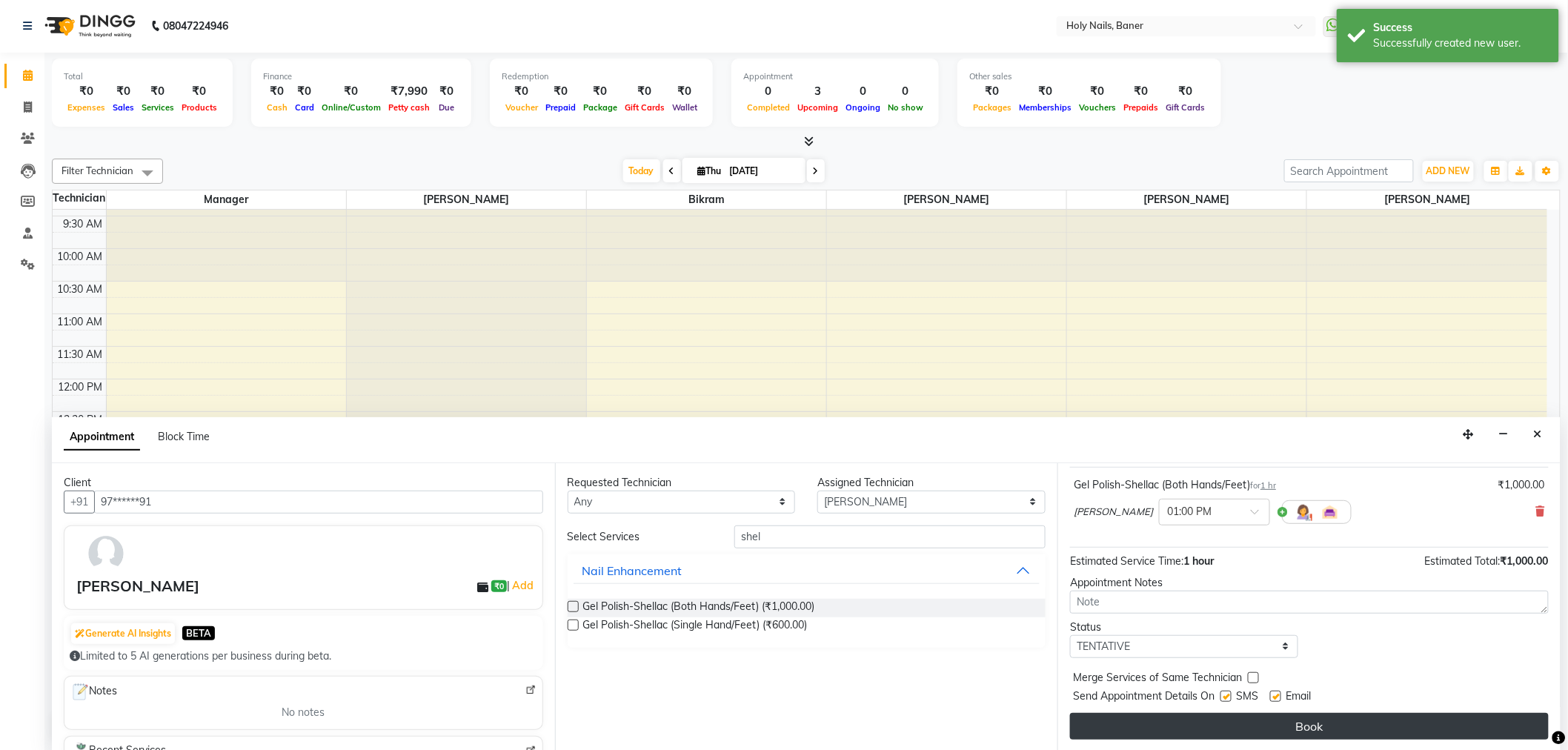
click at [1189, 724] on button "Book" at bounding box center [1309, 727] width 479 height 27
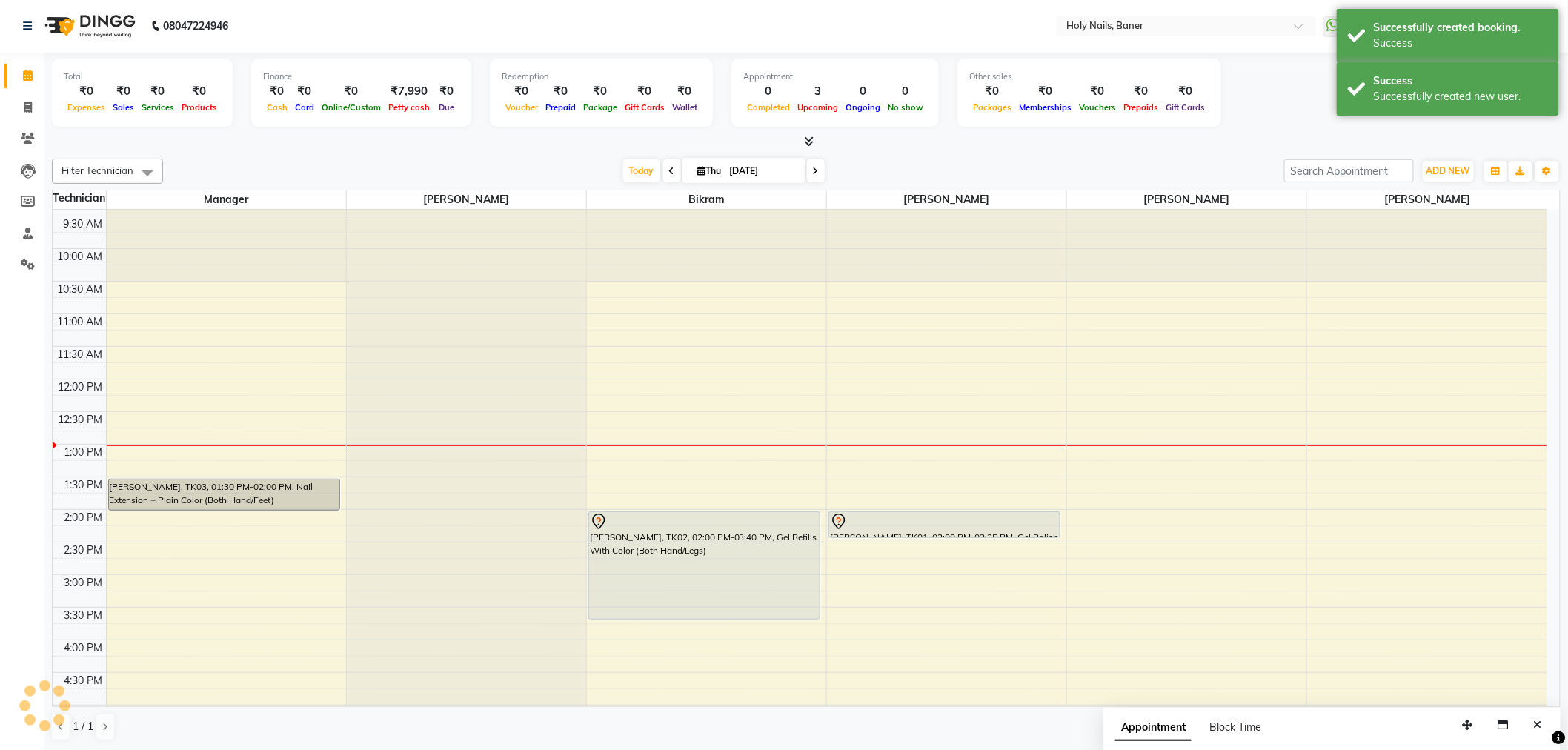
scroll to position [0, 0]
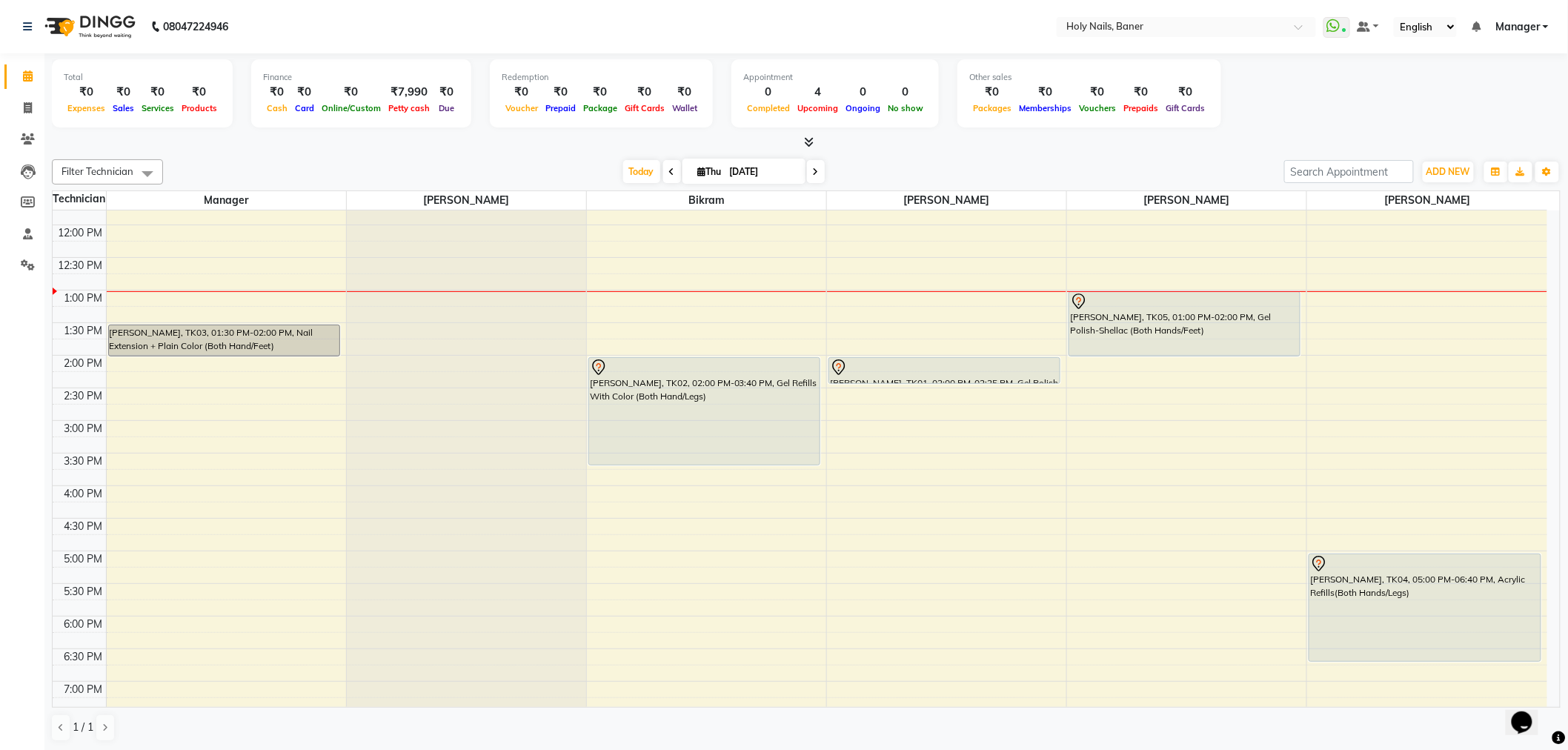
scroll to position [247, 0]
drag, startPoint x: 1171, startPoint y: 356, endPoint x: 1173, endPoint y: 371, distance: 15.1
click at [1171, 375] on div "[PERSON_NAME], TK05, 01:00 PM-02:00 PM, Gel Polish-Shellac (Both Hands/Feet) [P…" at bounding box center [1186, 419] width 239 height 913
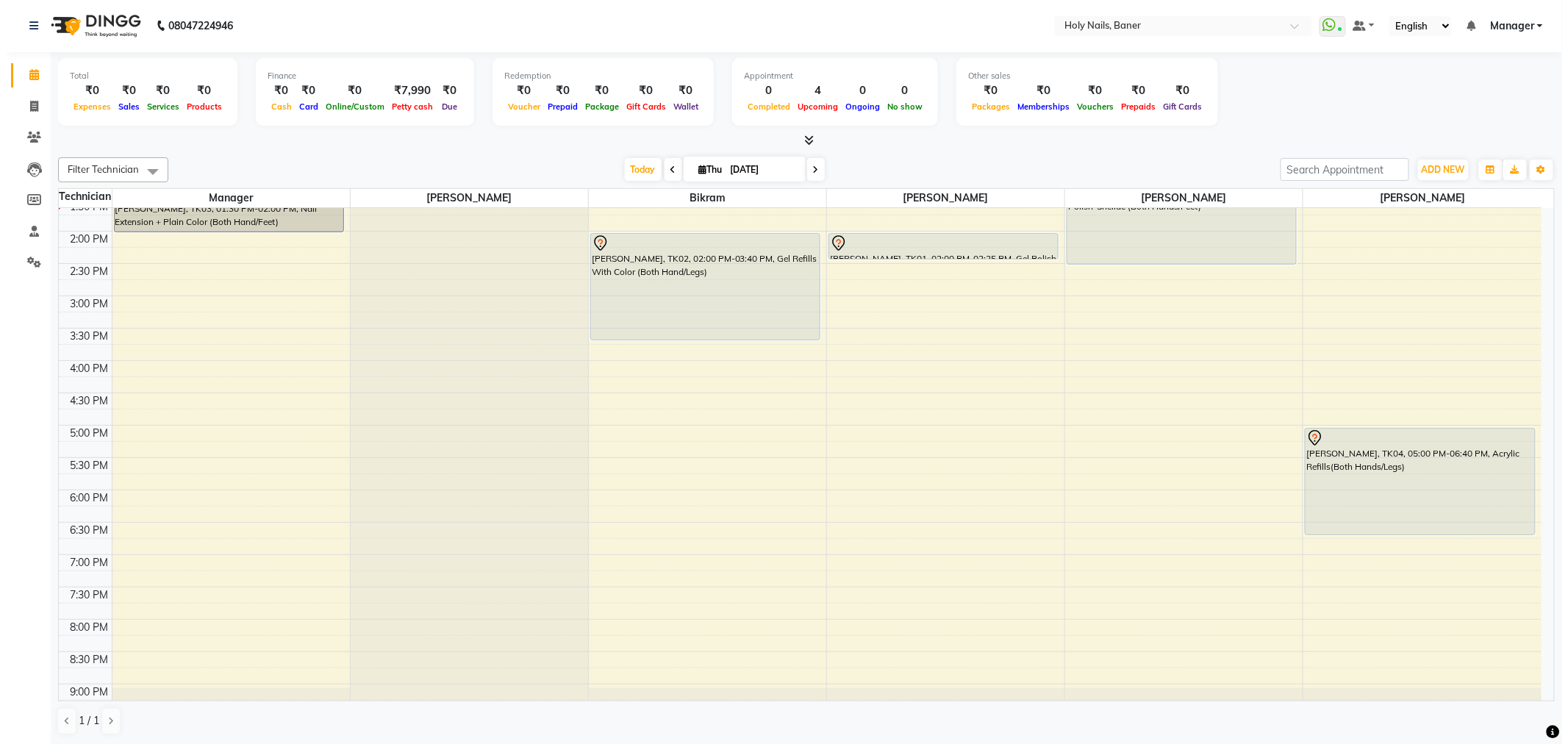
scroll to position [335, 0]
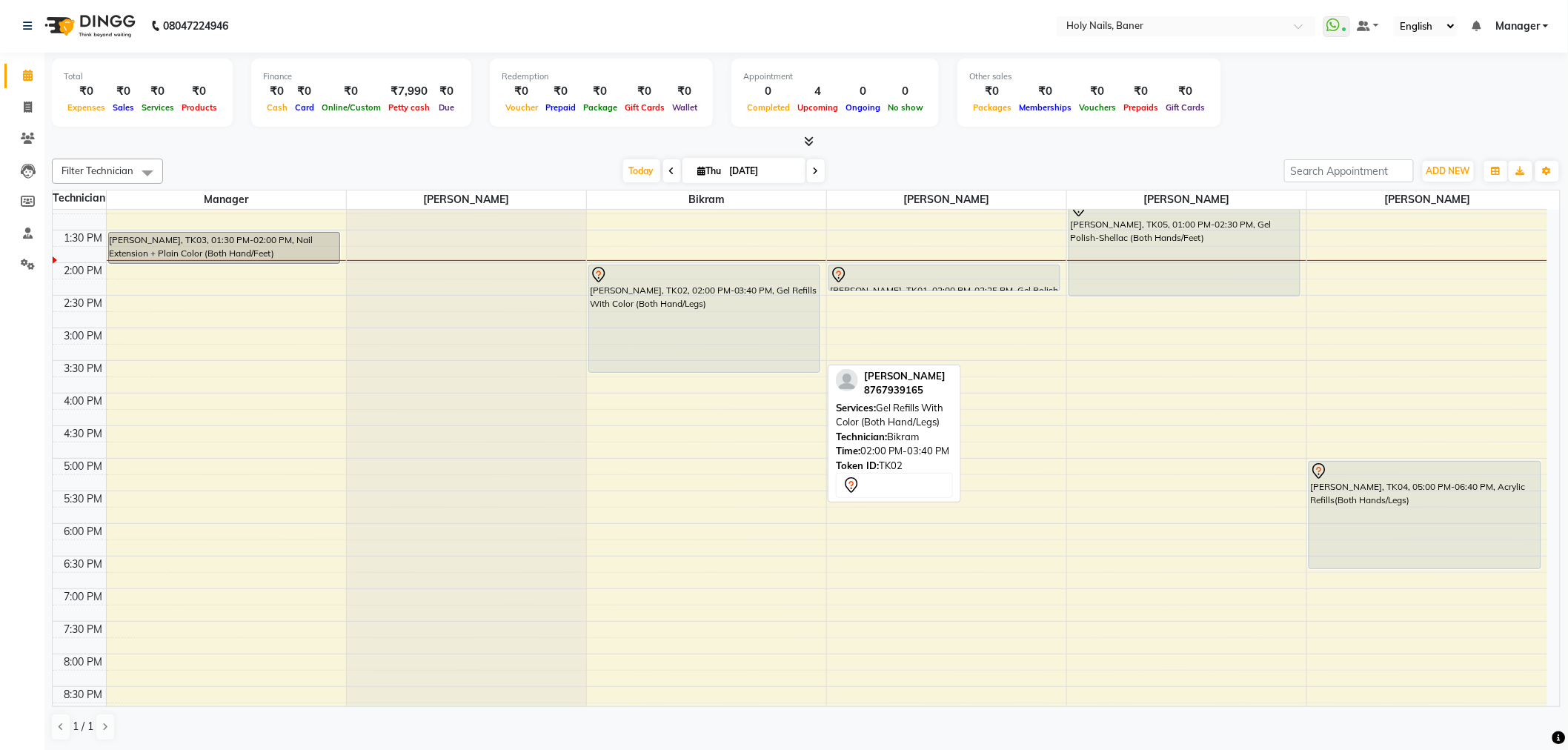
click at [739, 327] on div "Nidhi Mittal, TK02, 02:00 PM-03:40 PM, Gel Refills With Color (Both Hand/Legs)" at bounding box center [704, 318] width 230 height 106
select select "7"
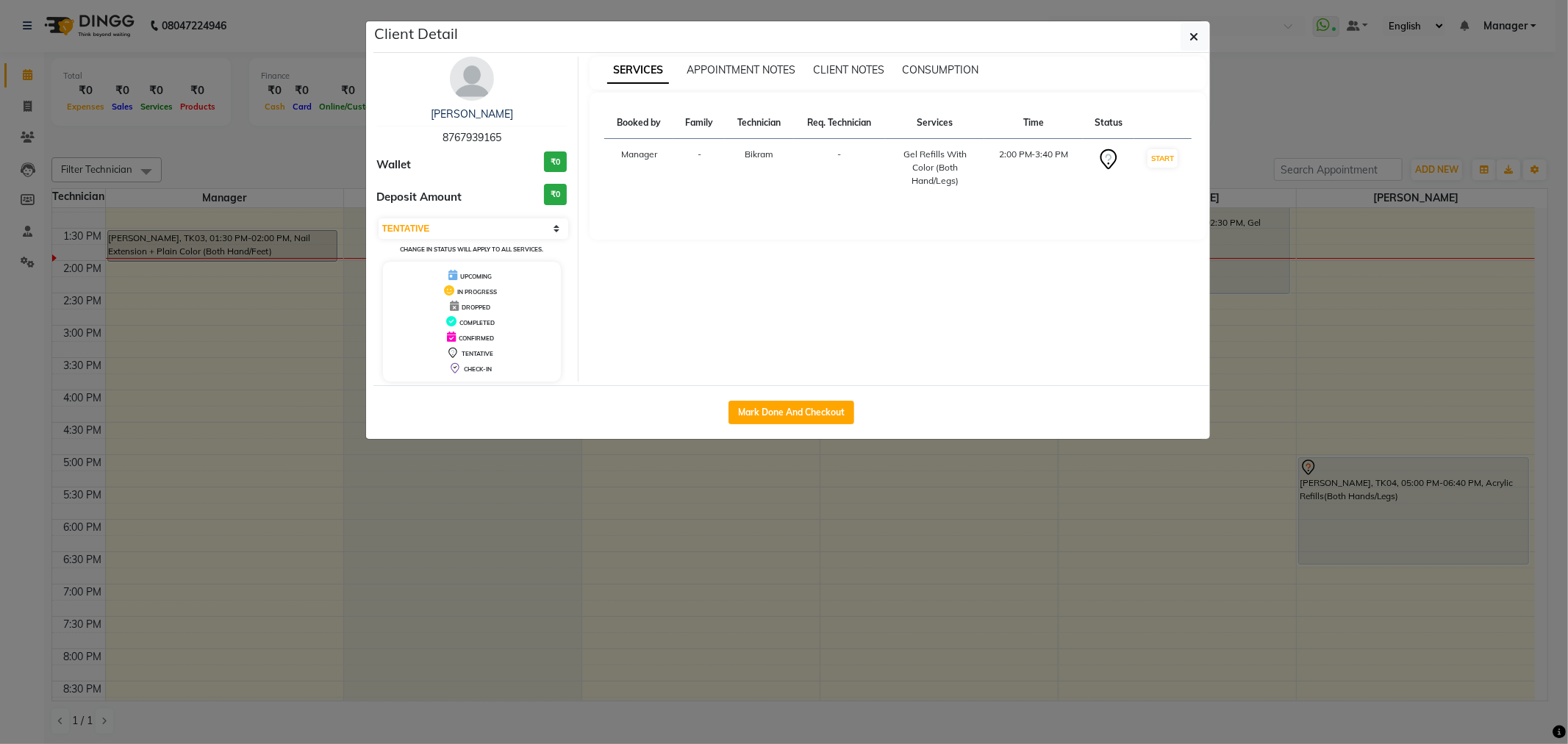
click at [467, 84] on img at bounding box center [472, 79] width 44 height 44
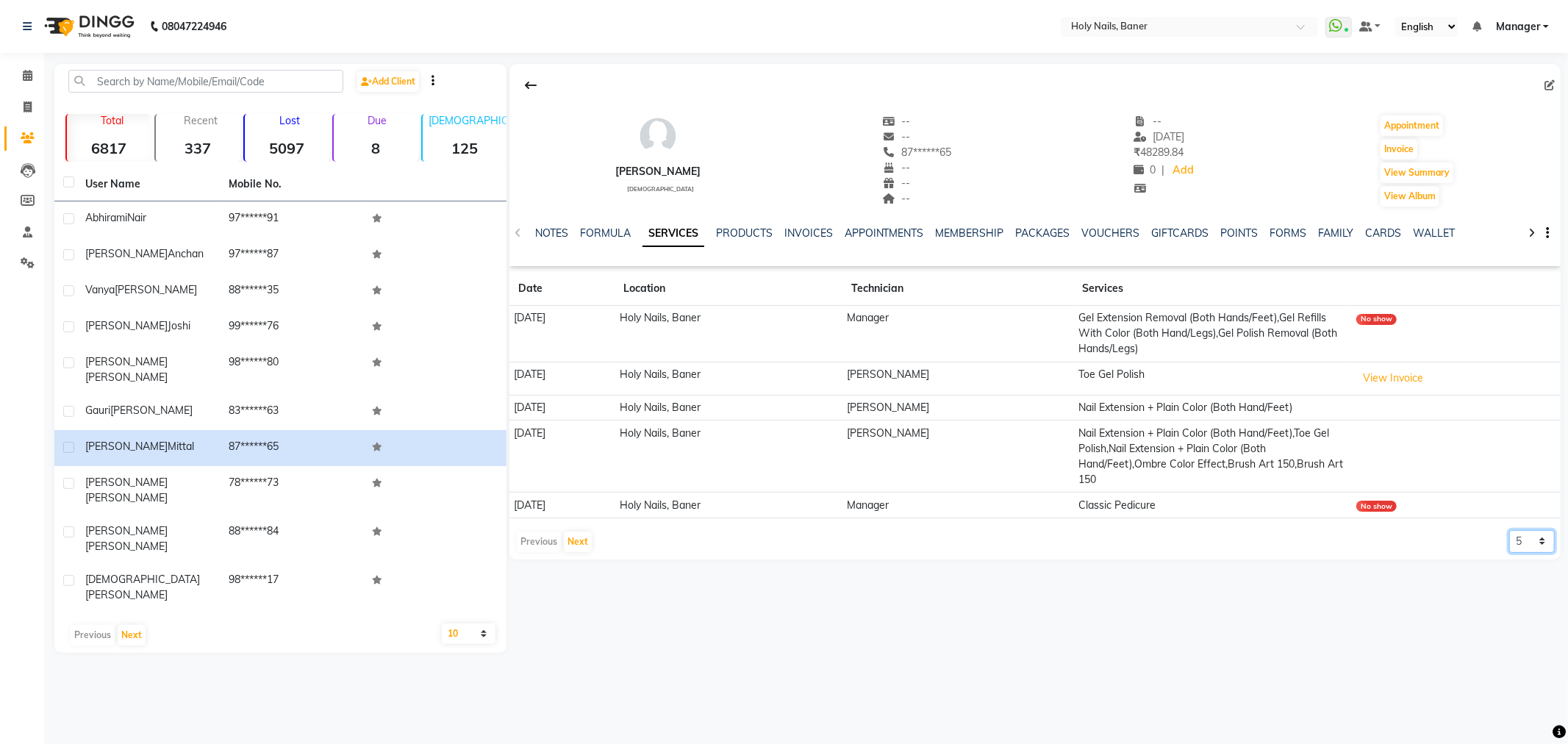
click at [1540, 540] on select "5 10 50 100 500" at bounding box center [1532, 541] width 45 height 23
select select "10"
click at [1509, 530] on select "5 10 50 100 500" at bounding box center [1532, 541] width 45 height 23
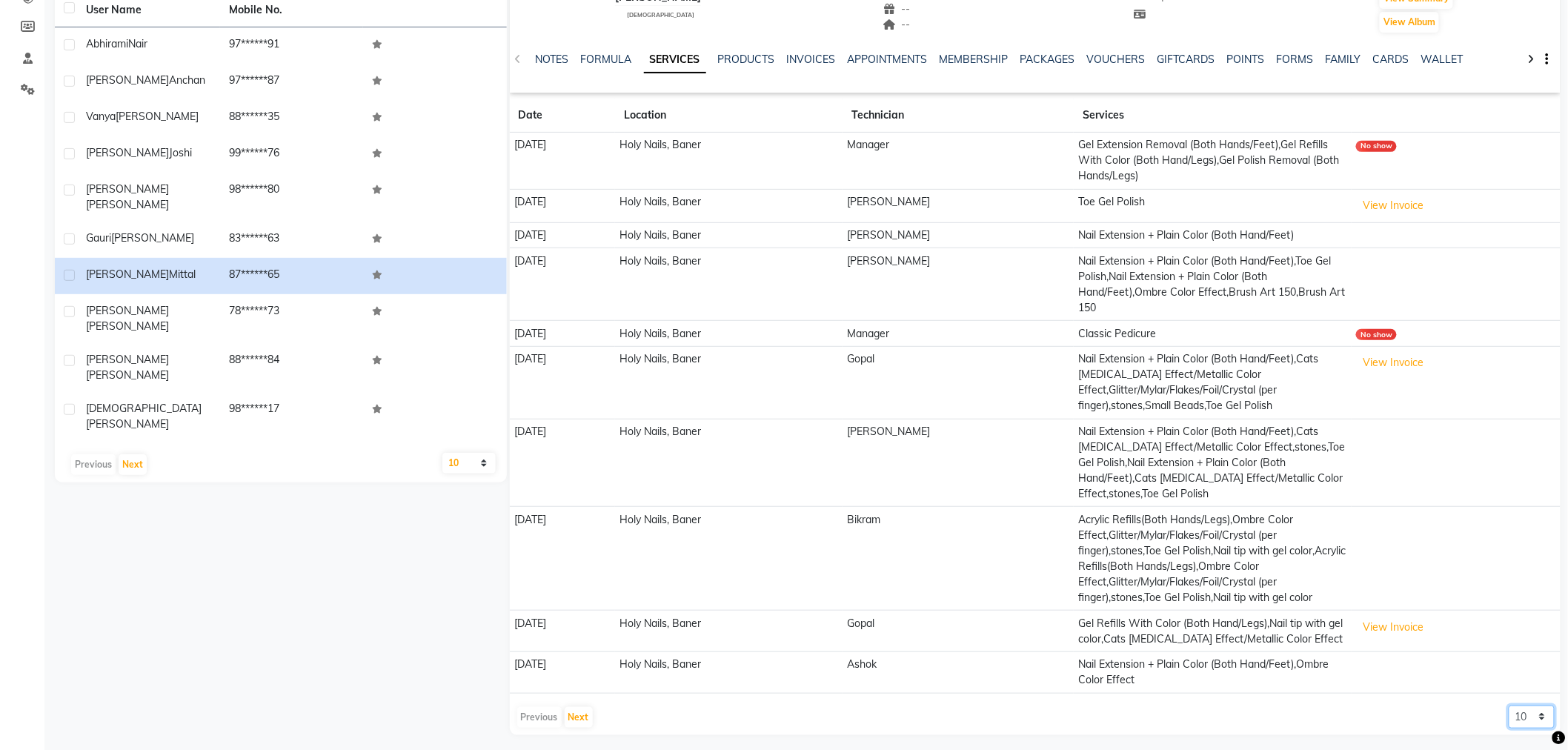
scroll to position [183, 0]
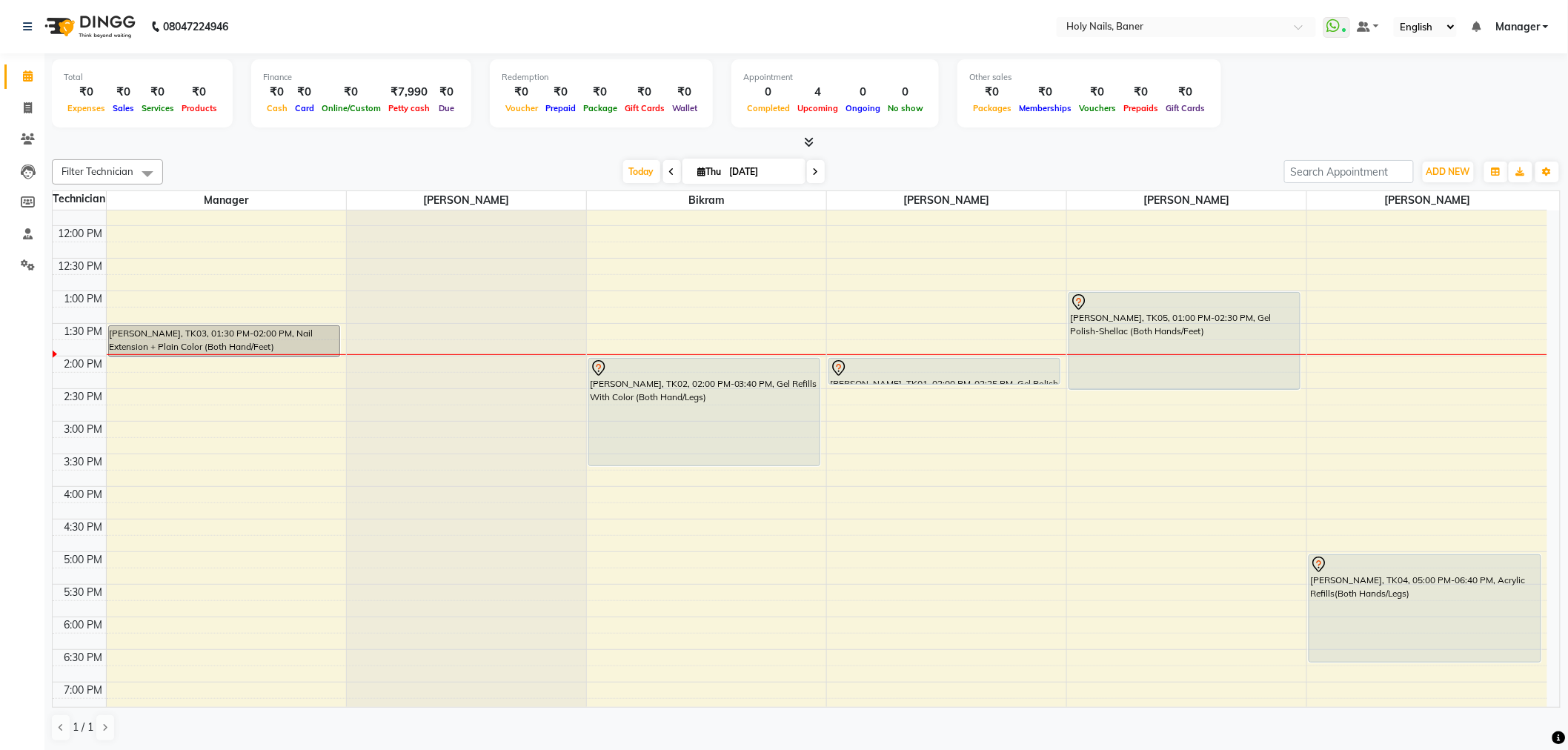
scroll to position [246, 0]
click at [815, 173] on span at bounding box center [815, 171] width 17 height 23
type input "[DATE]"
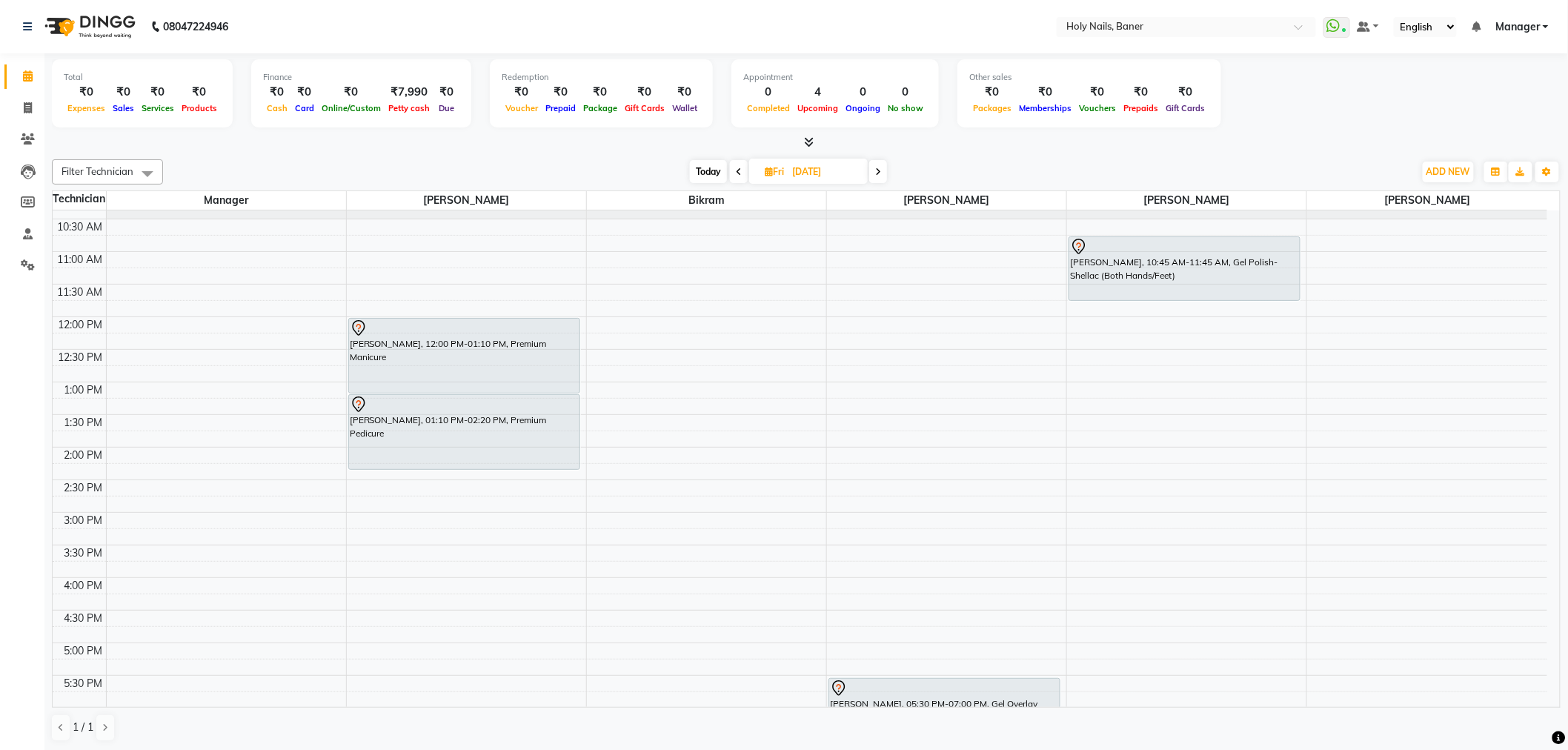
scroll to position [146, 0]
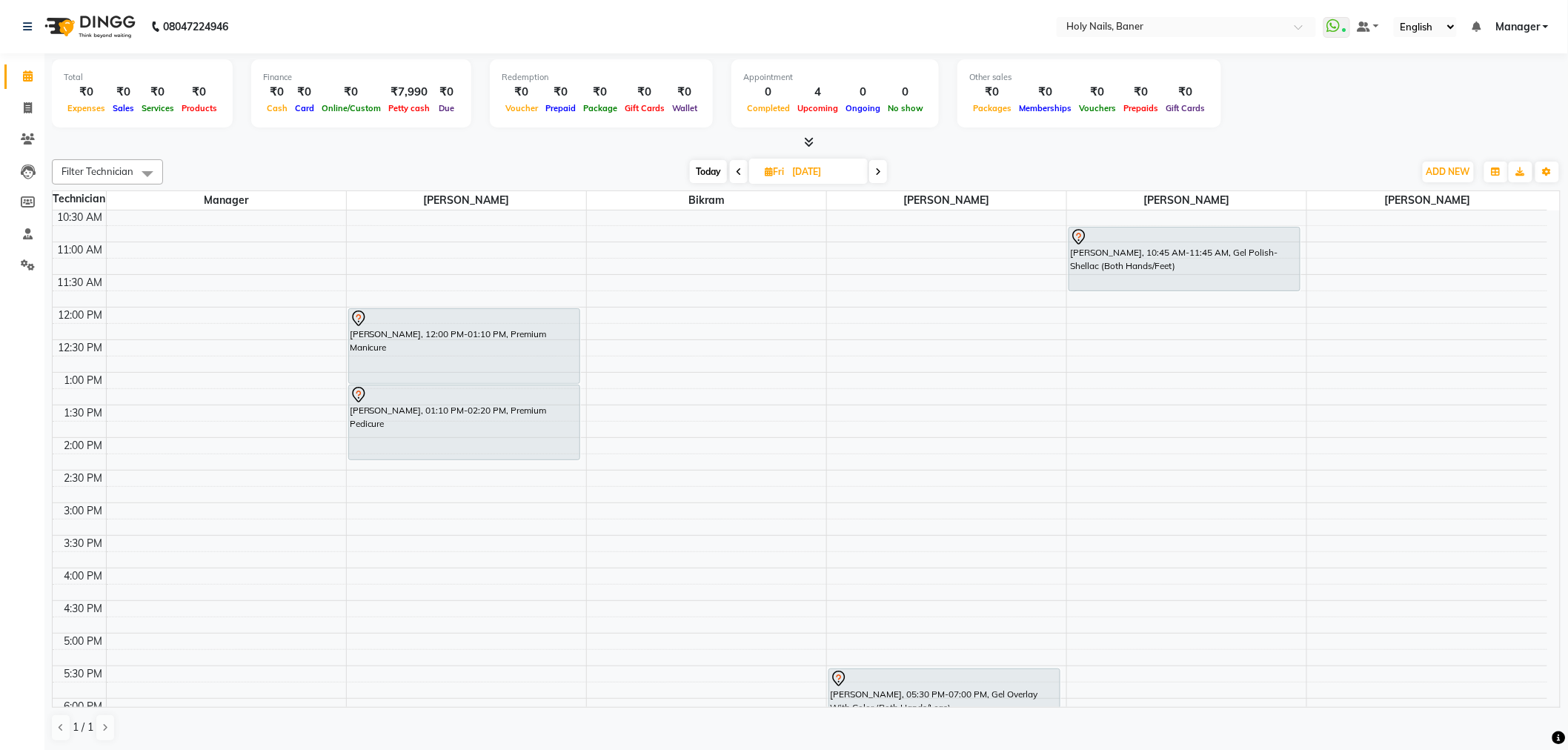
scroll to position [165, 0]
click at [615, 612] on div "8:00 AM 8:30 AM 9:00 AM 9:30 AM 10:00 AM 10:30 AM 11:00 AM 11:30 AM 12:00 PM 12…" at bounding box center [799, 501] width 1494 height 913
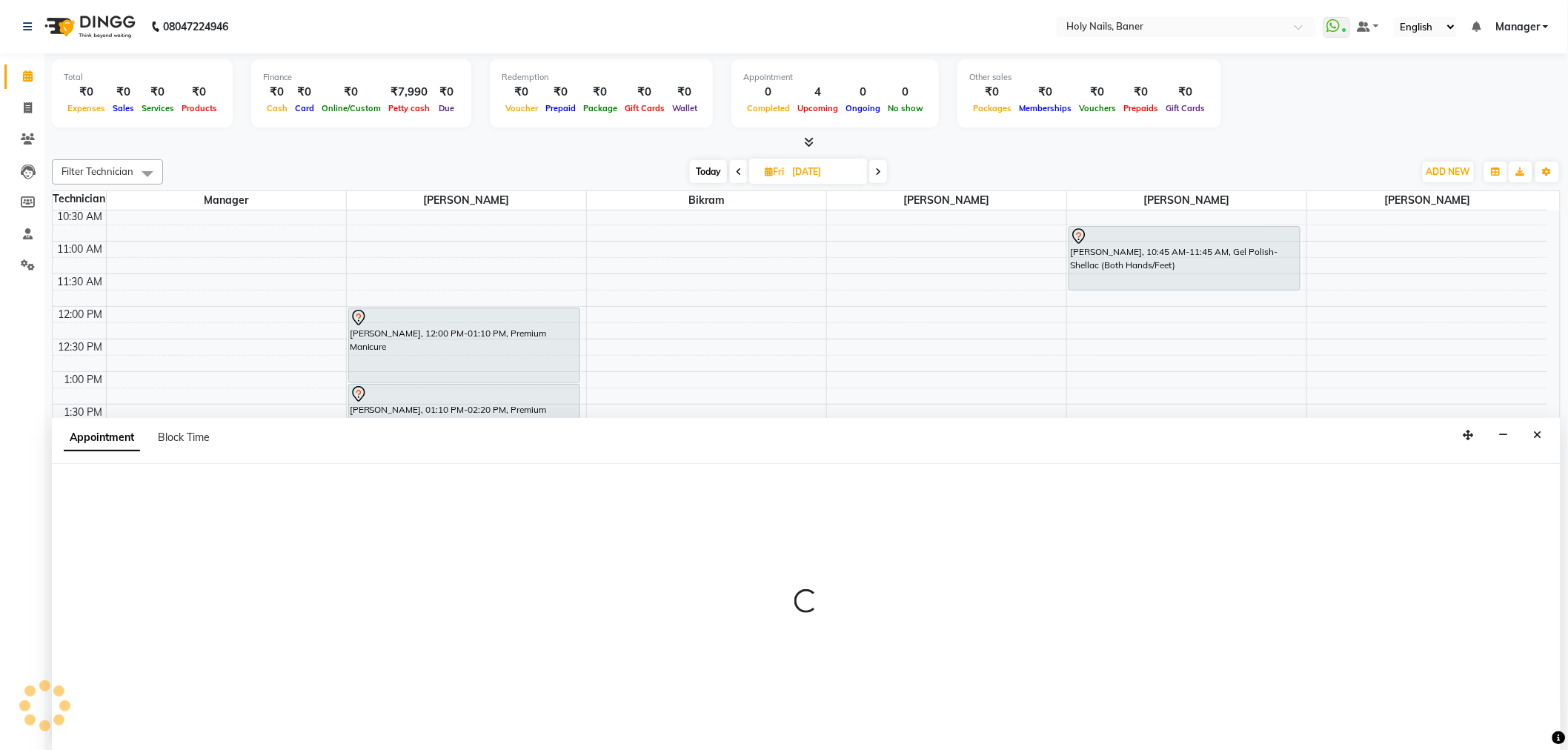
select select "58118"
select select "990"
select select "tentative"
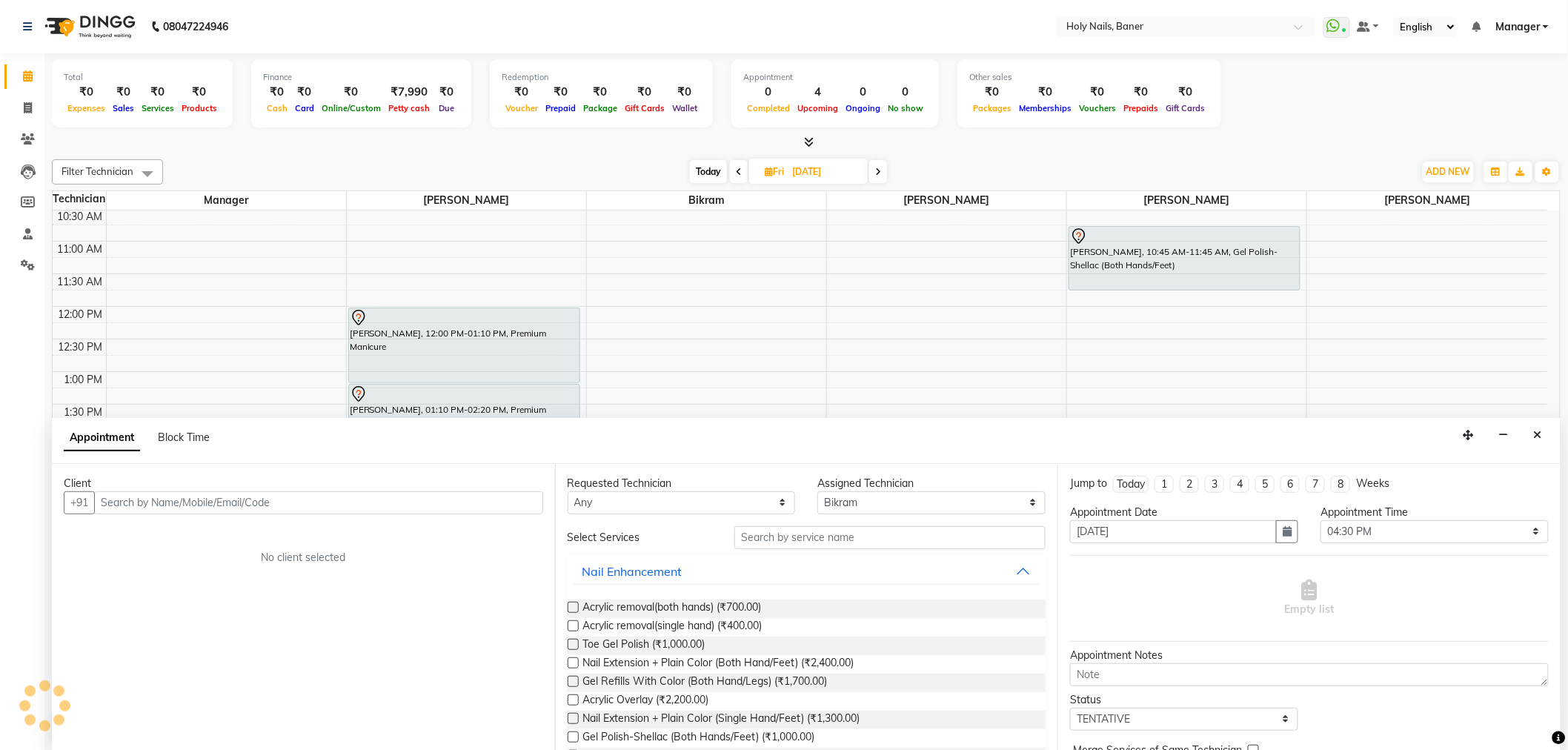
scroll to position [1, 0]
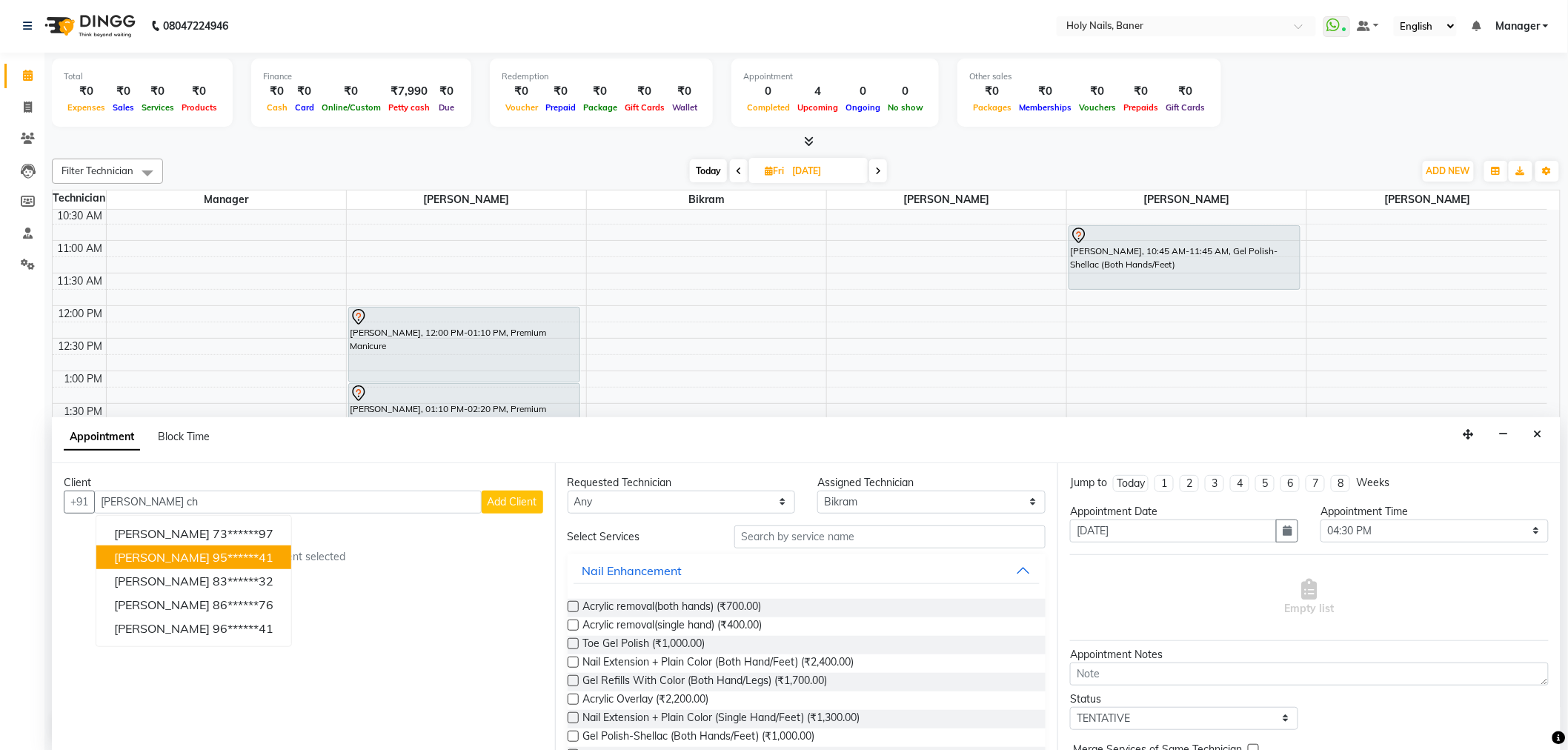
click at [257, 561] on ngb-highlight "95******41" at bounding box center [243, 556] width 61 height 15
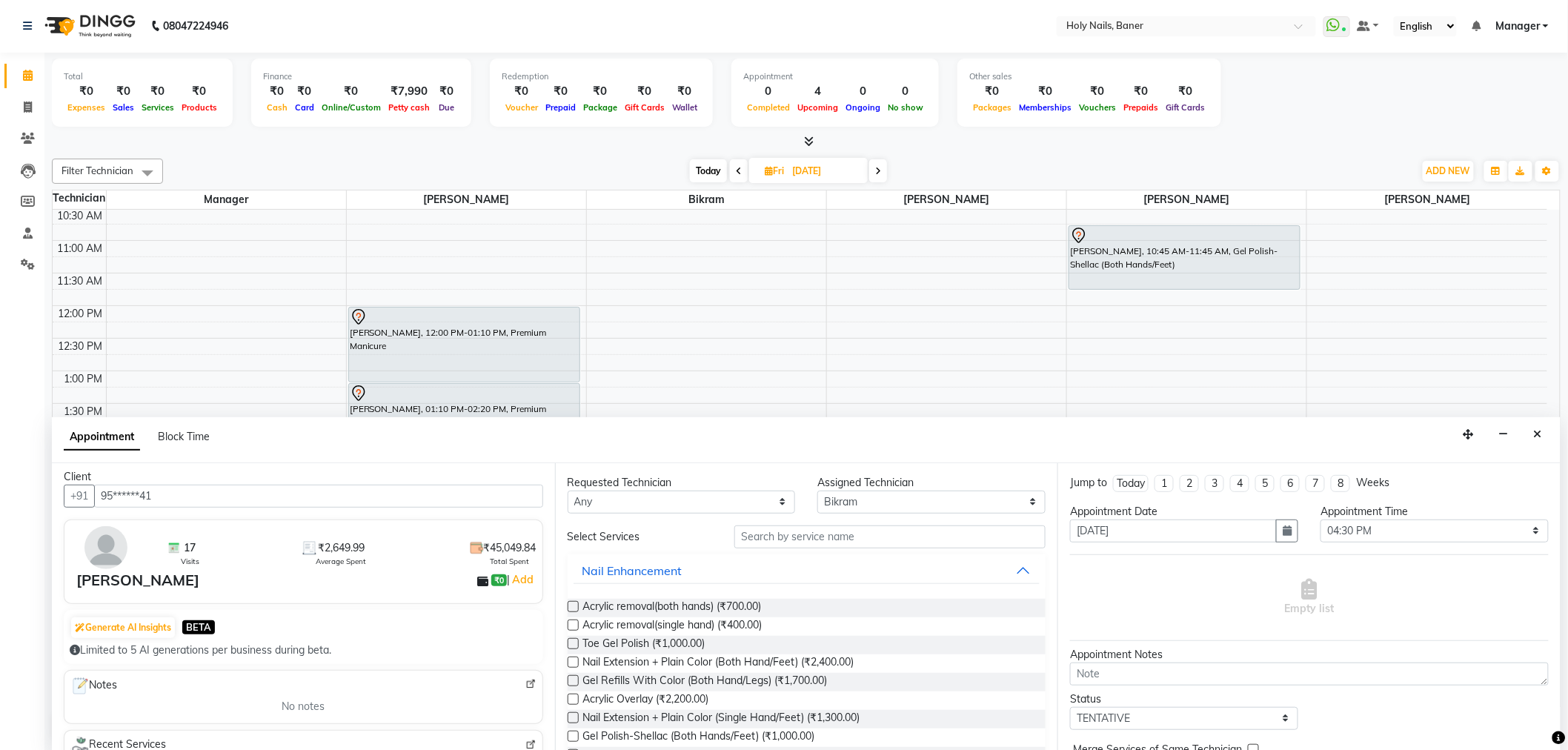
scroll to position [0, 0]
type input "95******41"
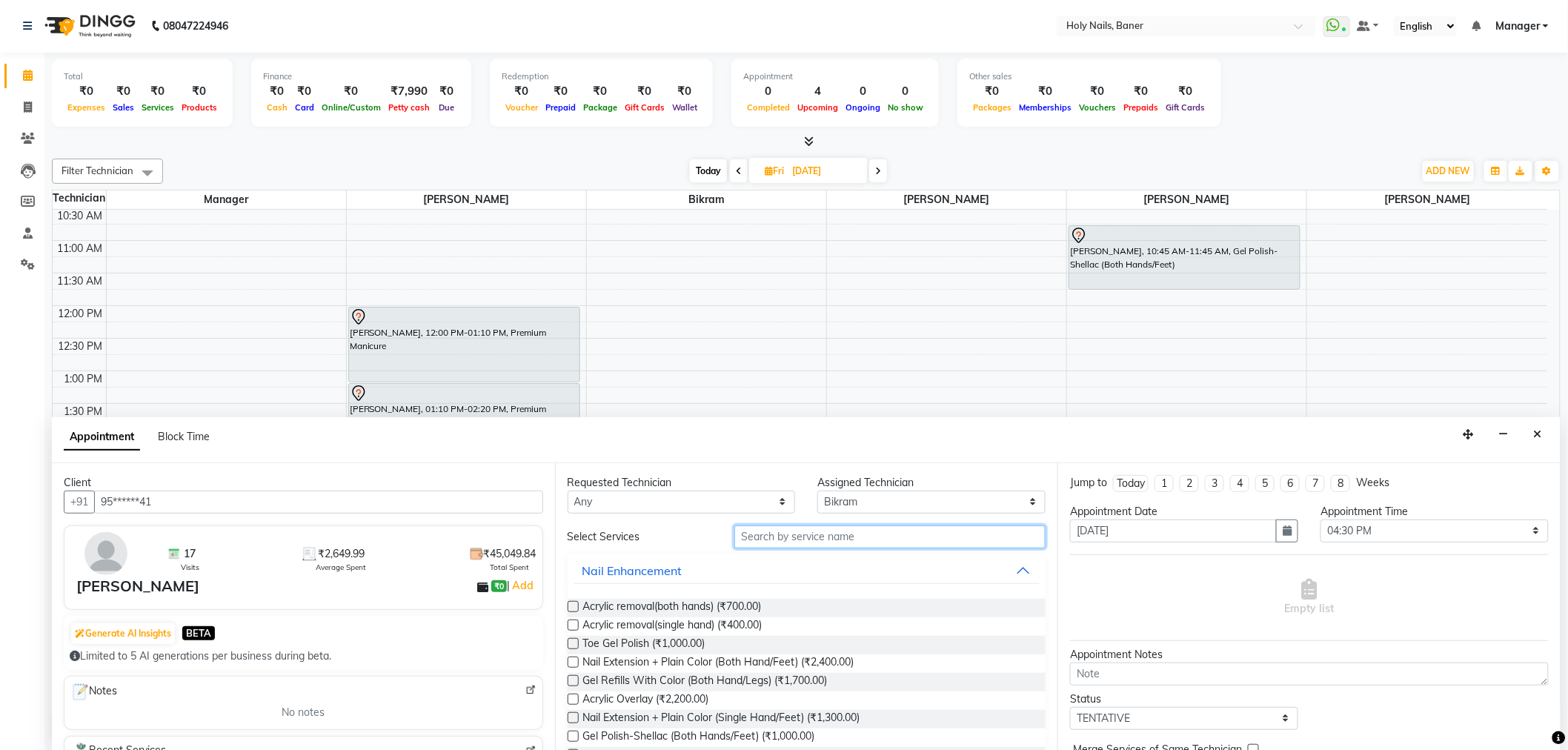
click at [779, 534] on input "text" at bounding box center [890, 537] width 311 height 23
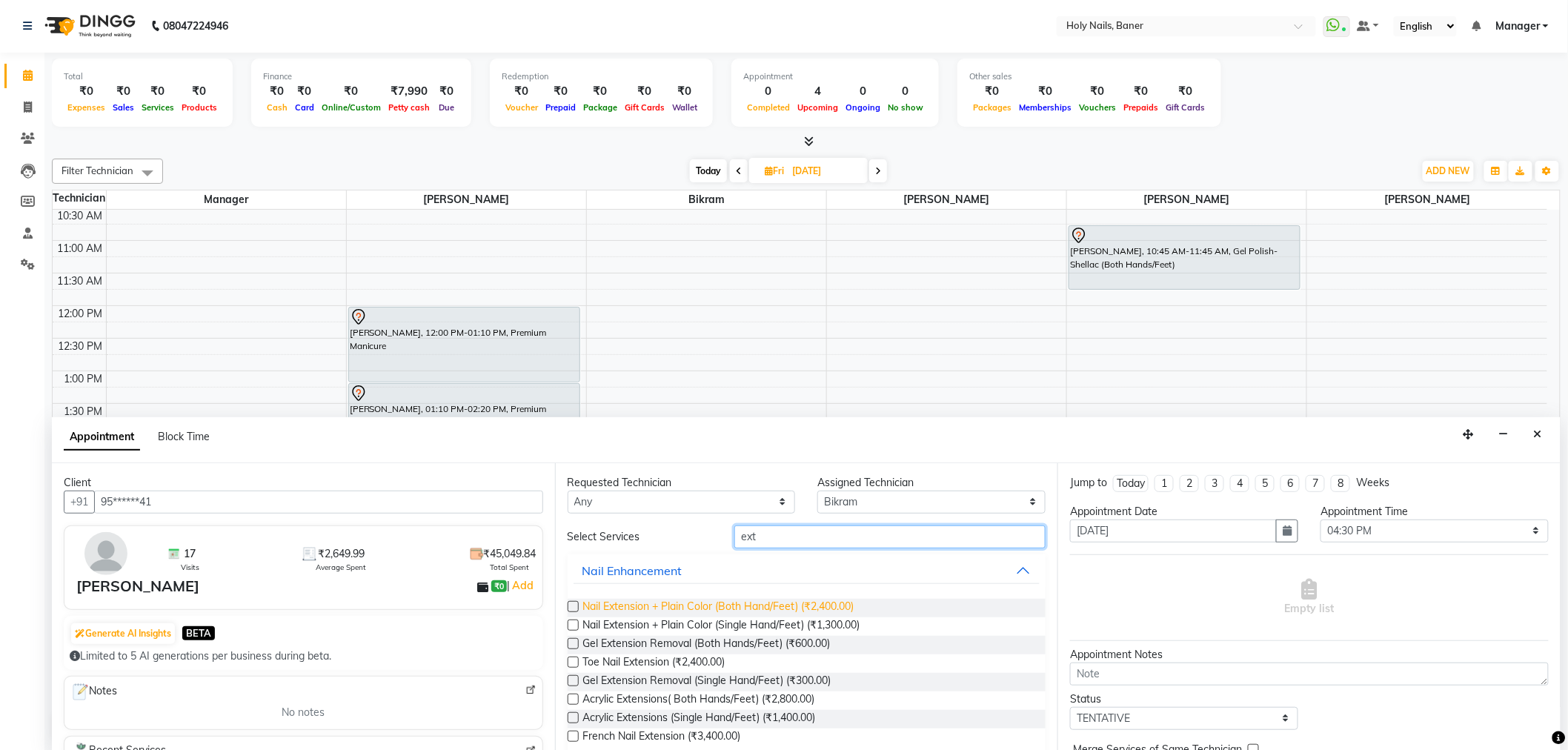
type input "ext"
click at [745, 606] on span "Nail Extension + Plain Color (Both Hand/Feet) (₹2,400.00)" at bounding box center [719, 608] width 271 height 18
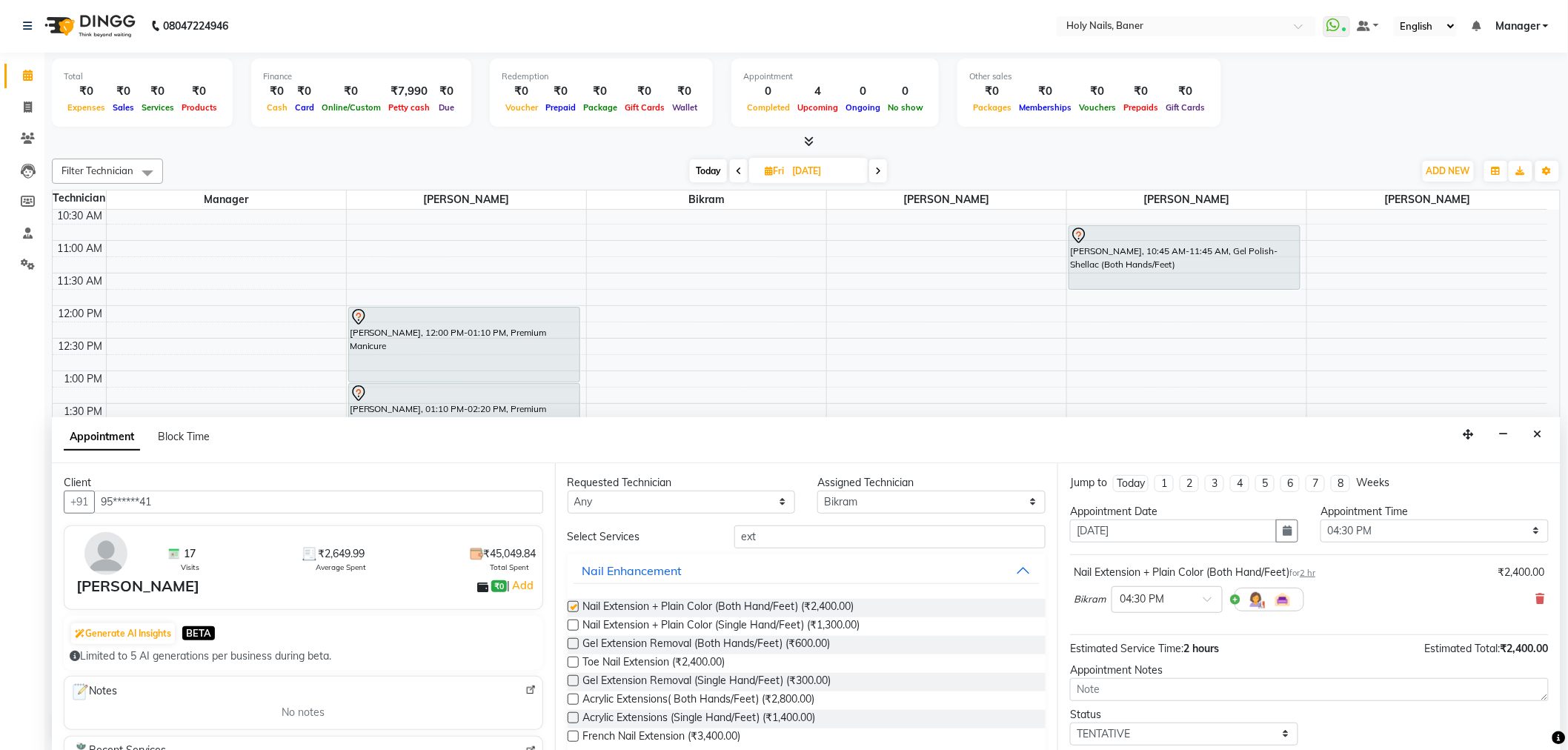
checkbox input "false"
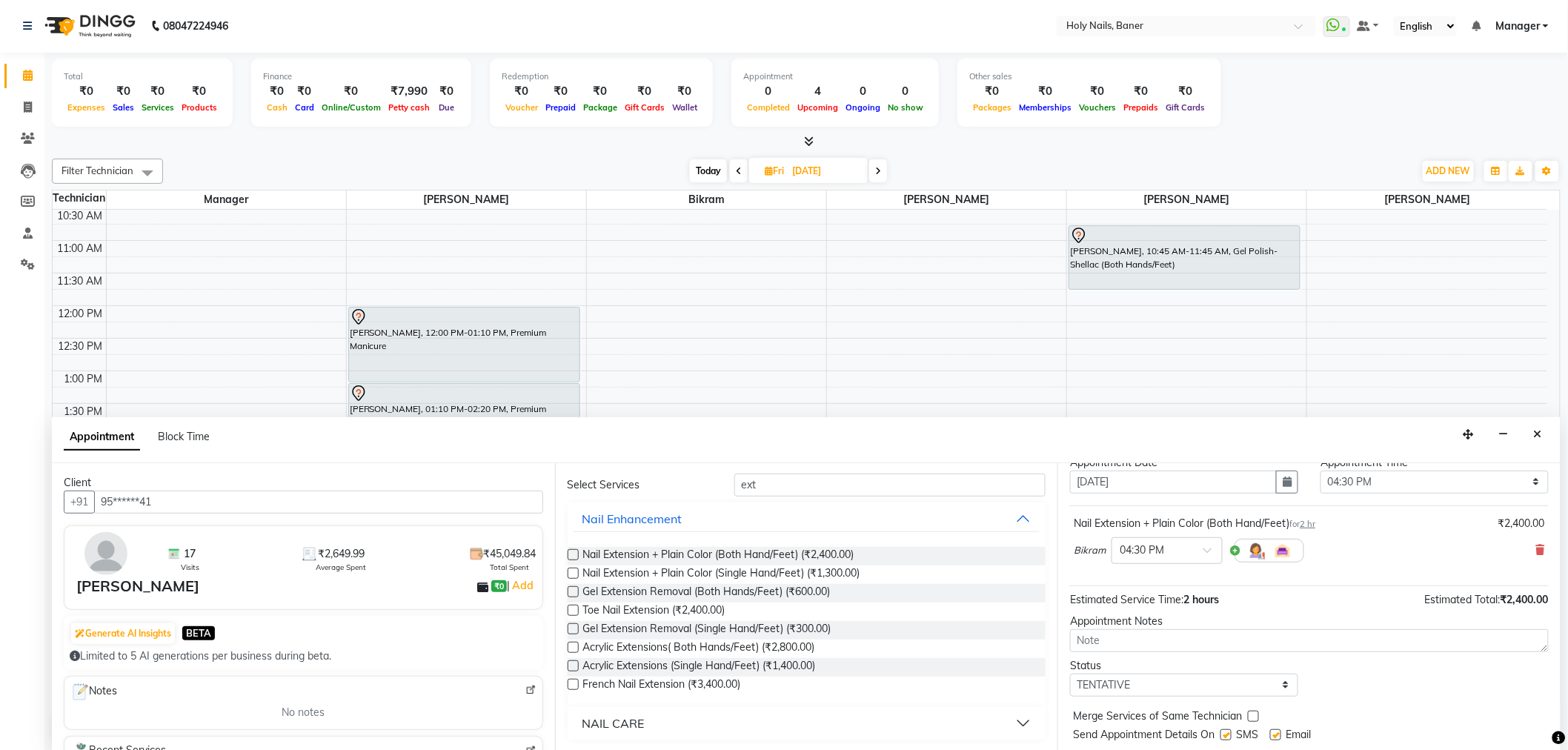
scroll to position [87, 0]
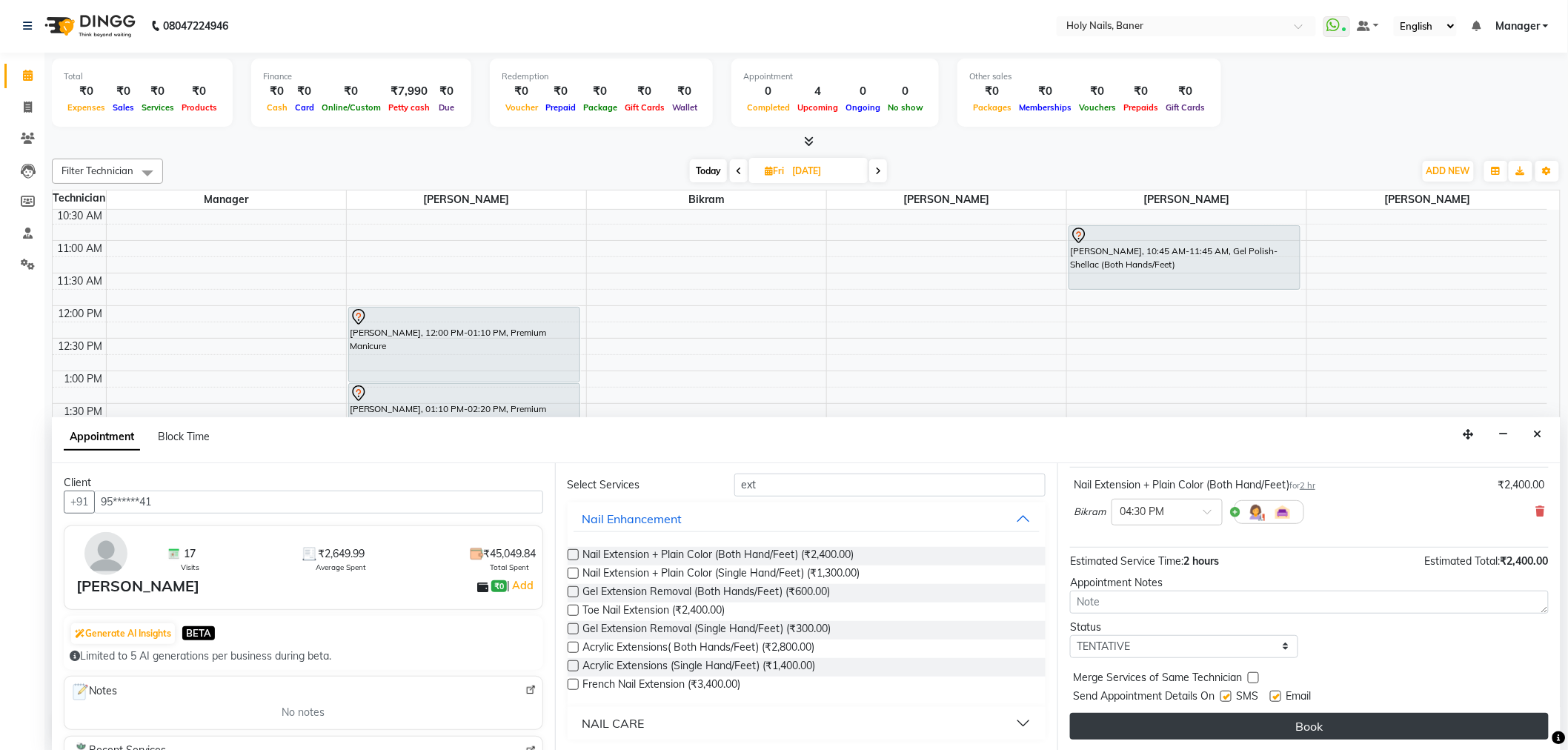
click at [1200, 724] on button "Book" at bounding box center [1309, 727] width 479 height 27
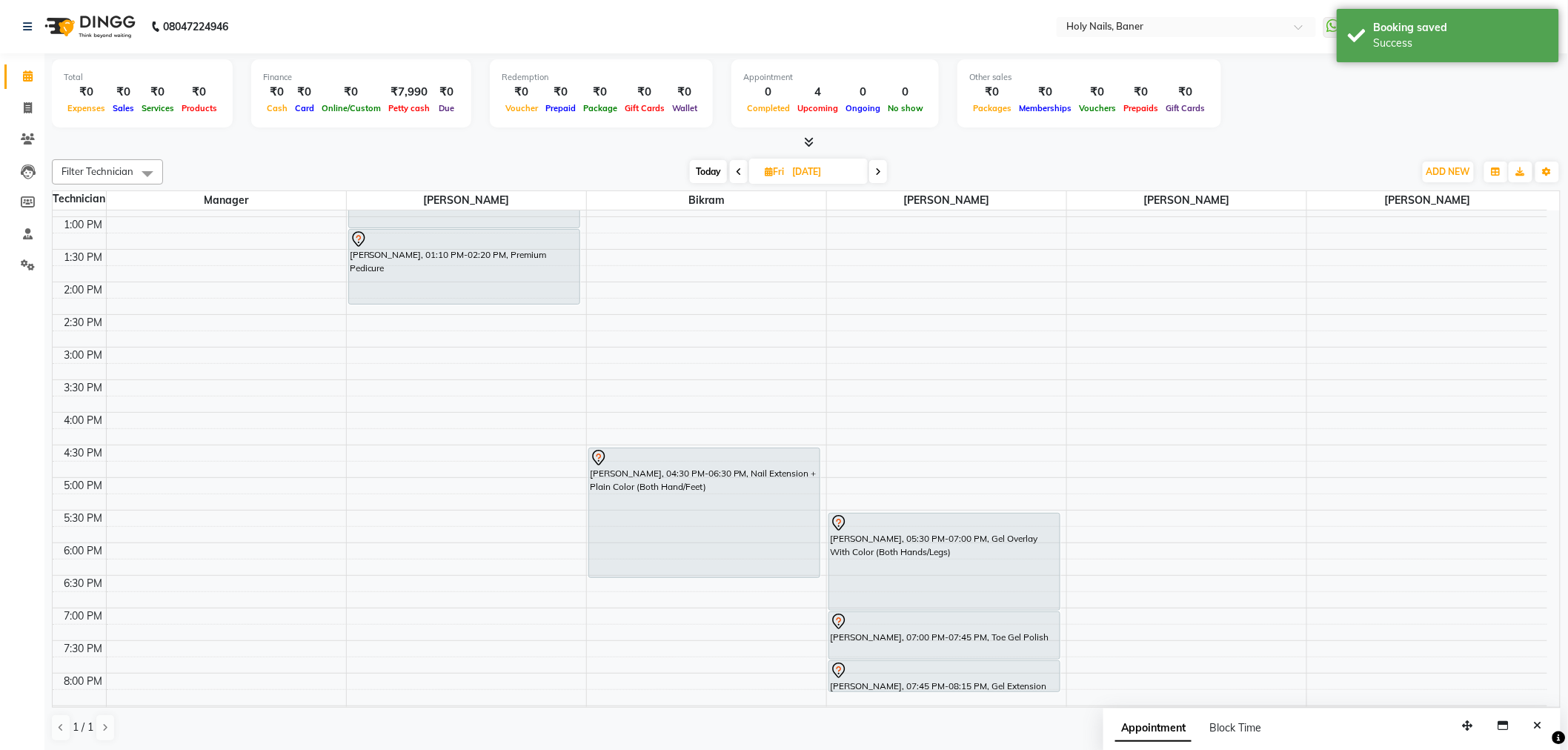
scroll to position [329, 0]
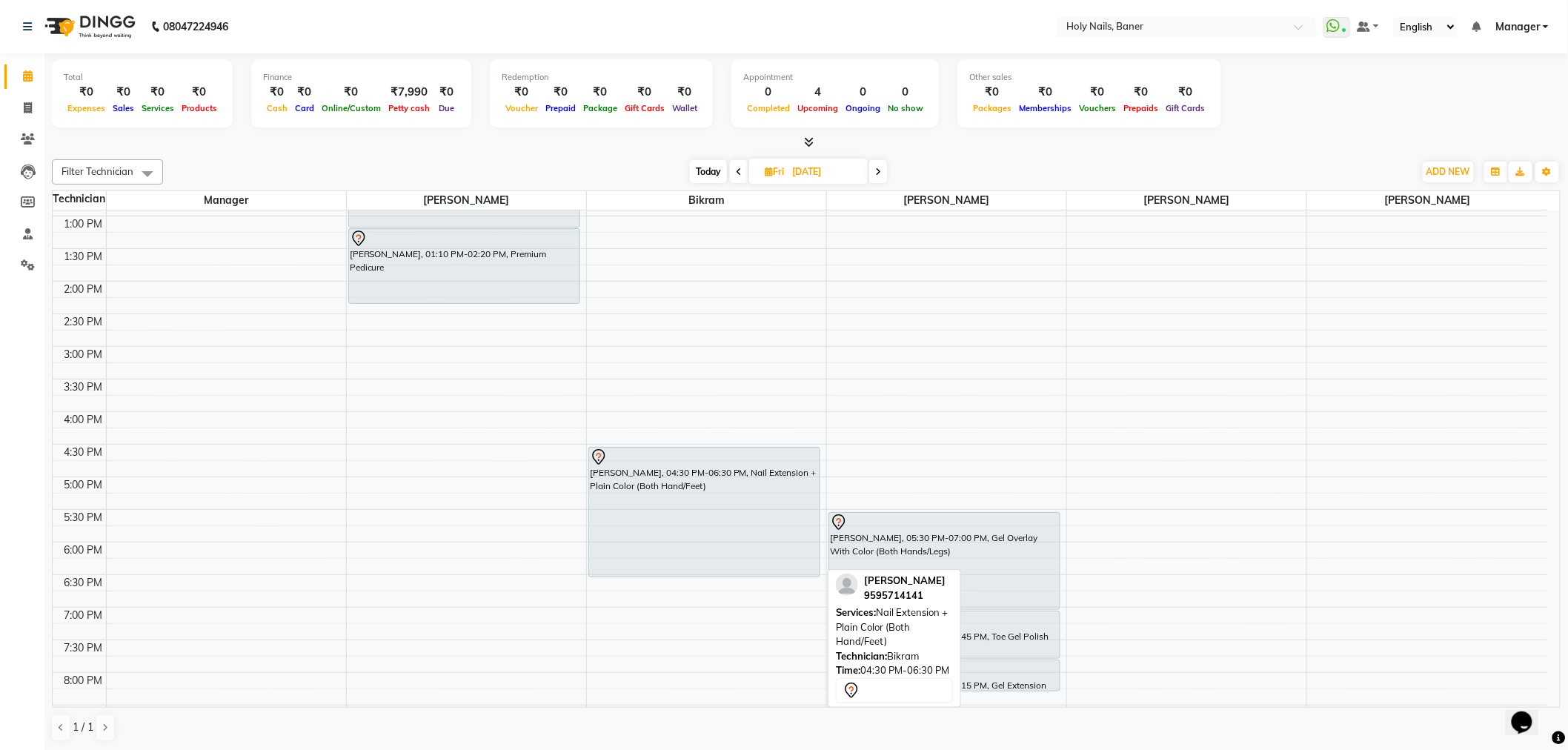
click at [643, 495] on div "Sonal Chaudhari, 04:30 PM-06:30 PM, Nail Extension + Plain Color (Both Hand/Fee…" at bounding box center [704, 512] width 230 height 129
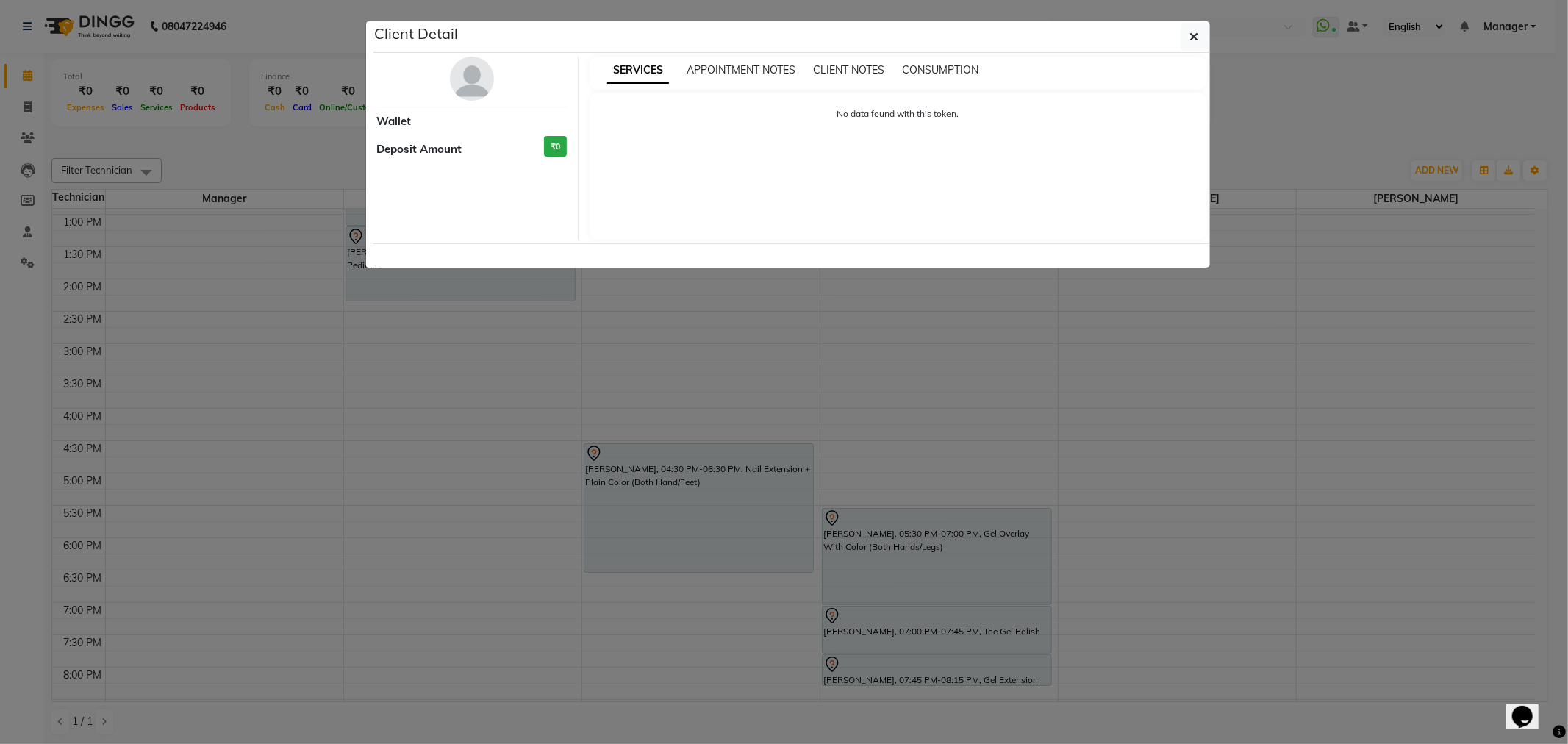
select select "7"
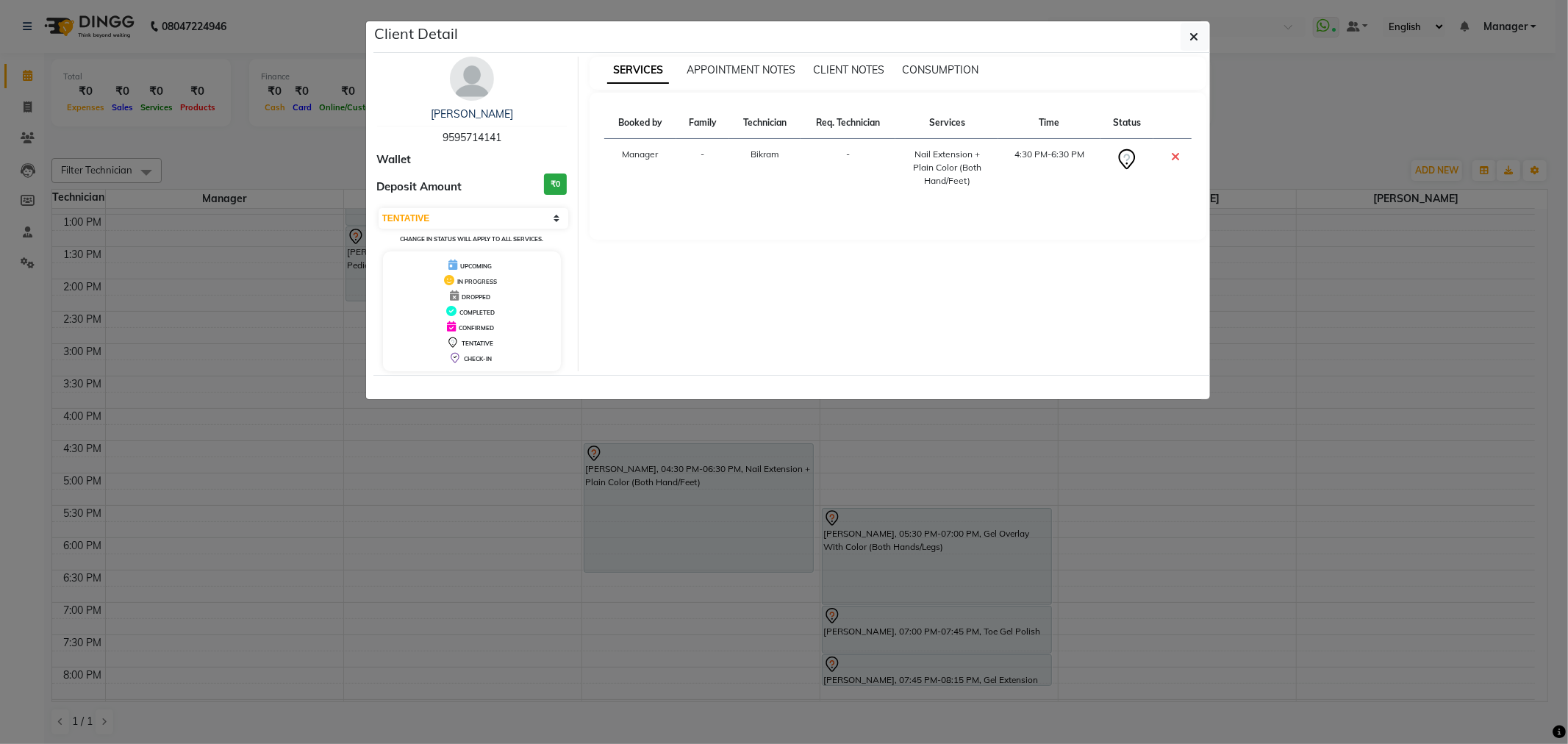
click at [467, 67] on img at bounding box center [472, 79] width 44 height 44
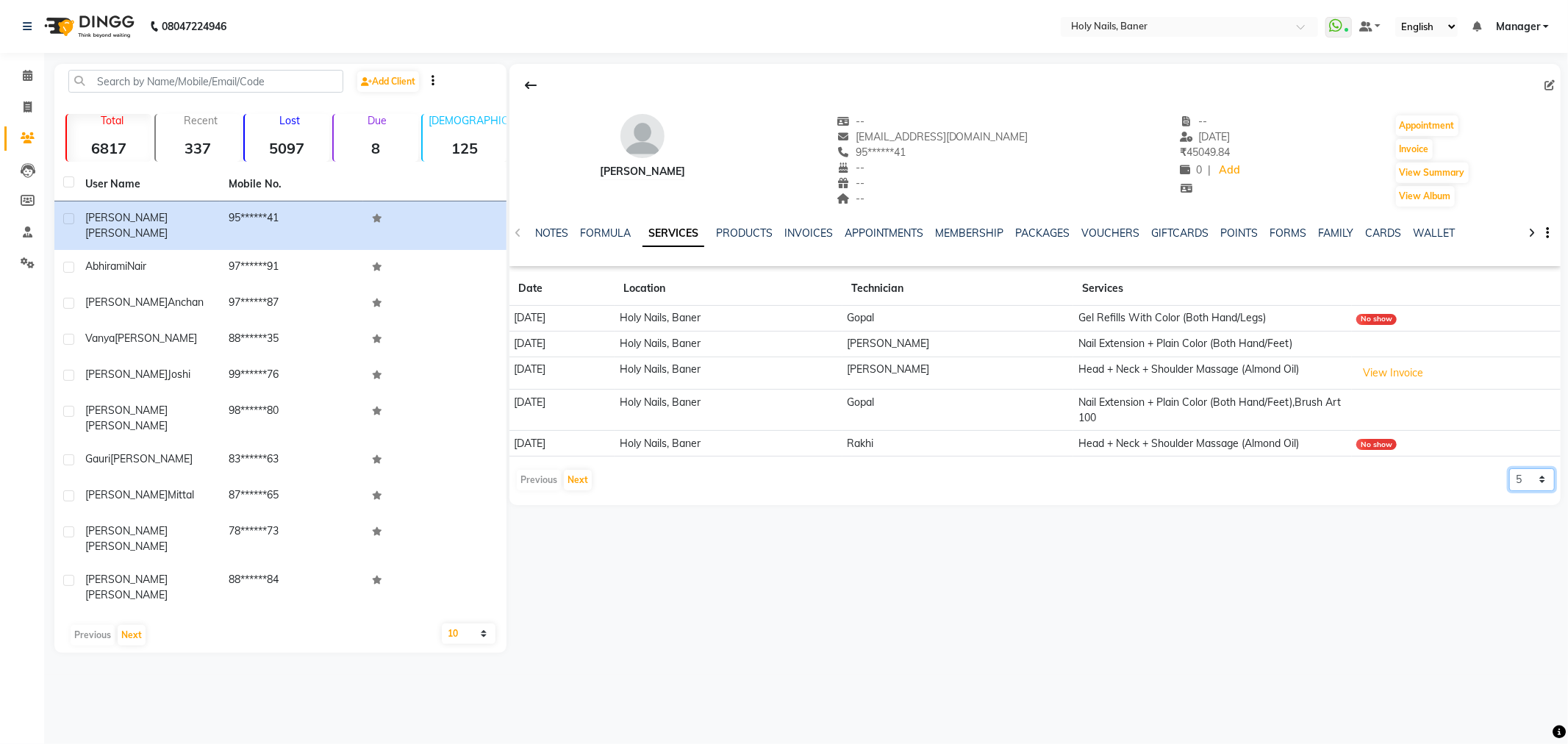
click at [1535, 486] on select "5 10 50 100 500" at bounding box center [1532, 480] width 45 height 23
select select "50"
click at [1509, 468] on select "5 10 50 100 500" at bounding box center [1532, 480] width 45 height 23
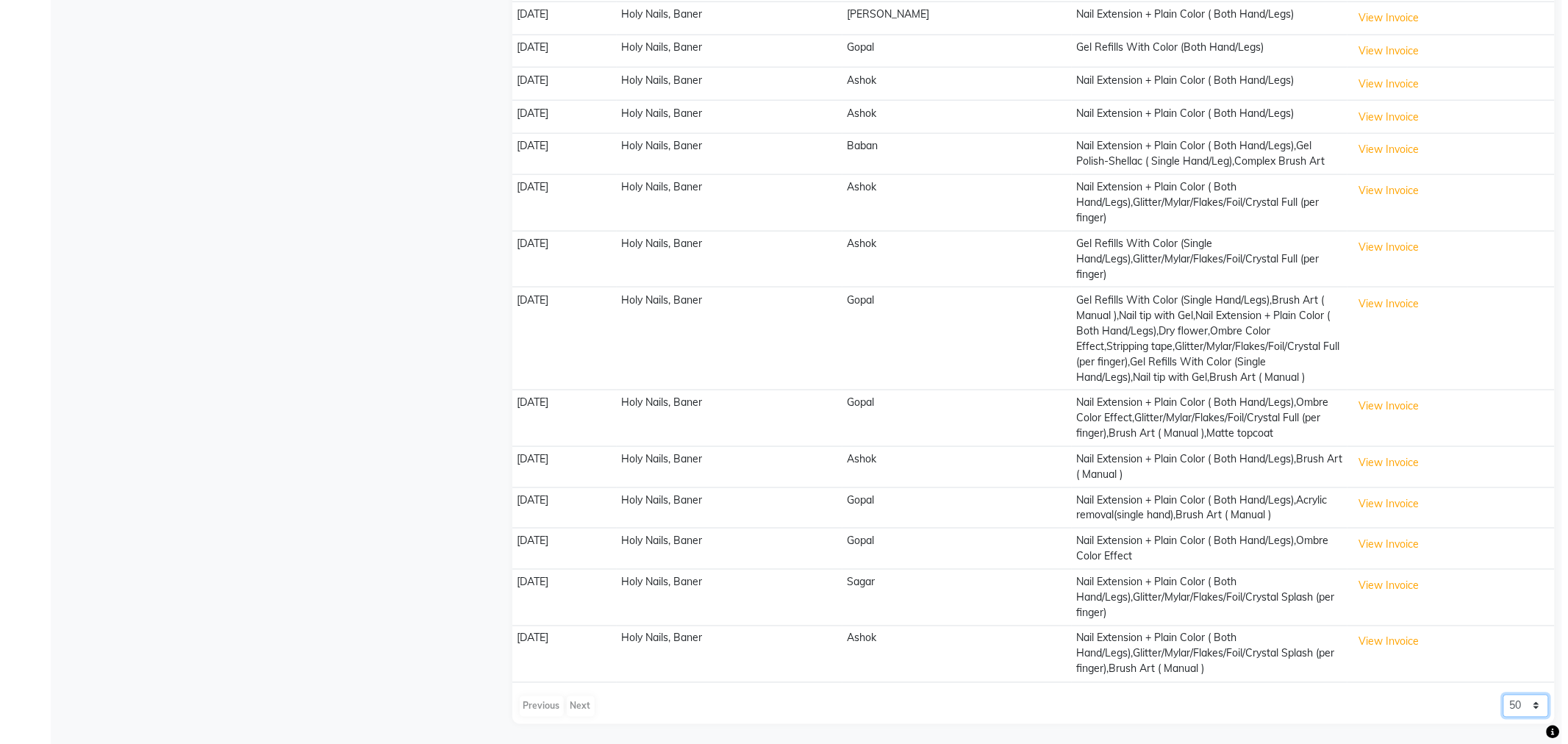
scroll to position [663, 0]
click at [1393, 637] on button "View Invoice" at bounding box center [1382, 640] width 74 height 23
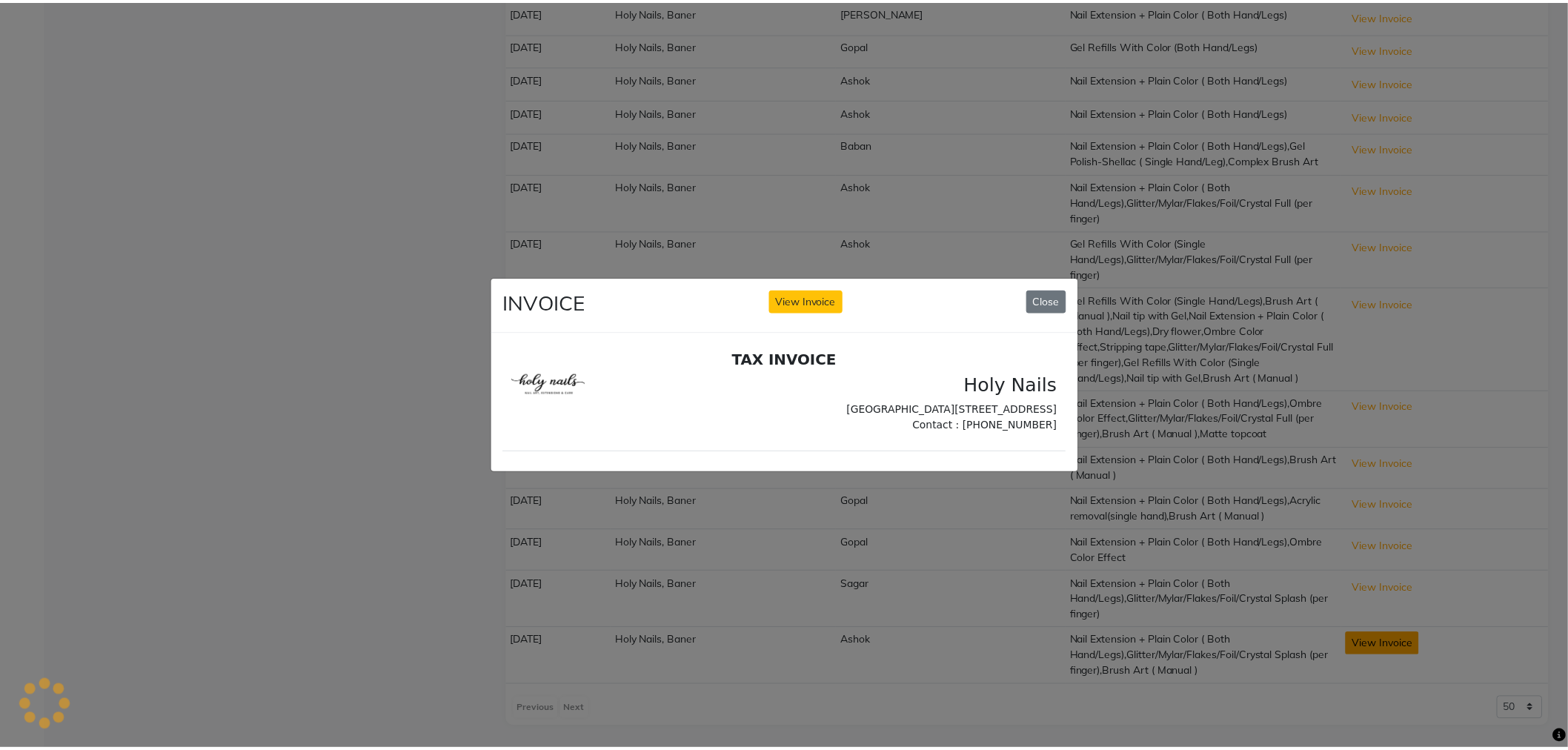
scroll to position [0, 0]
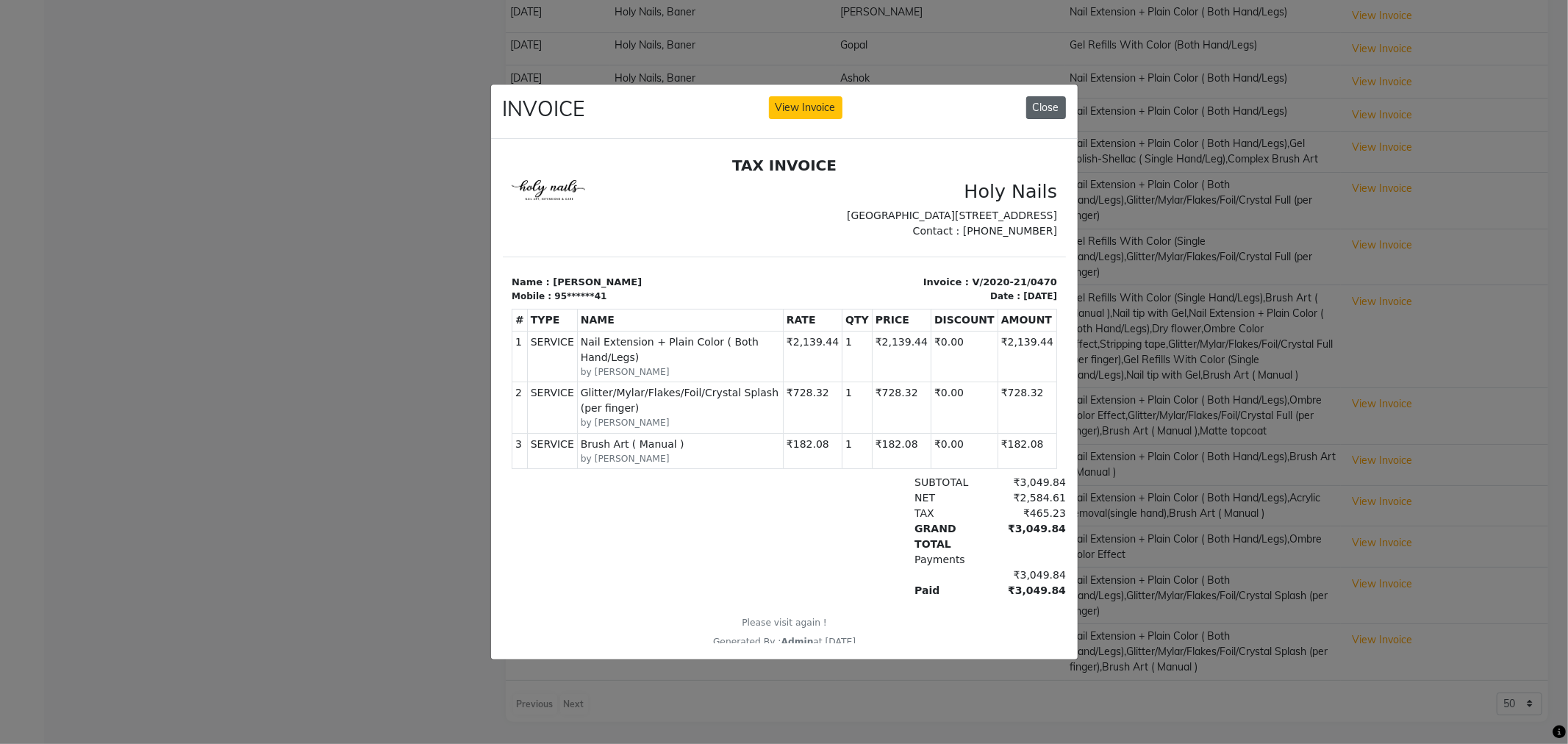
click at [1057, 106] on button "Close" at bounding box center [1045, 108] width 39 height 23
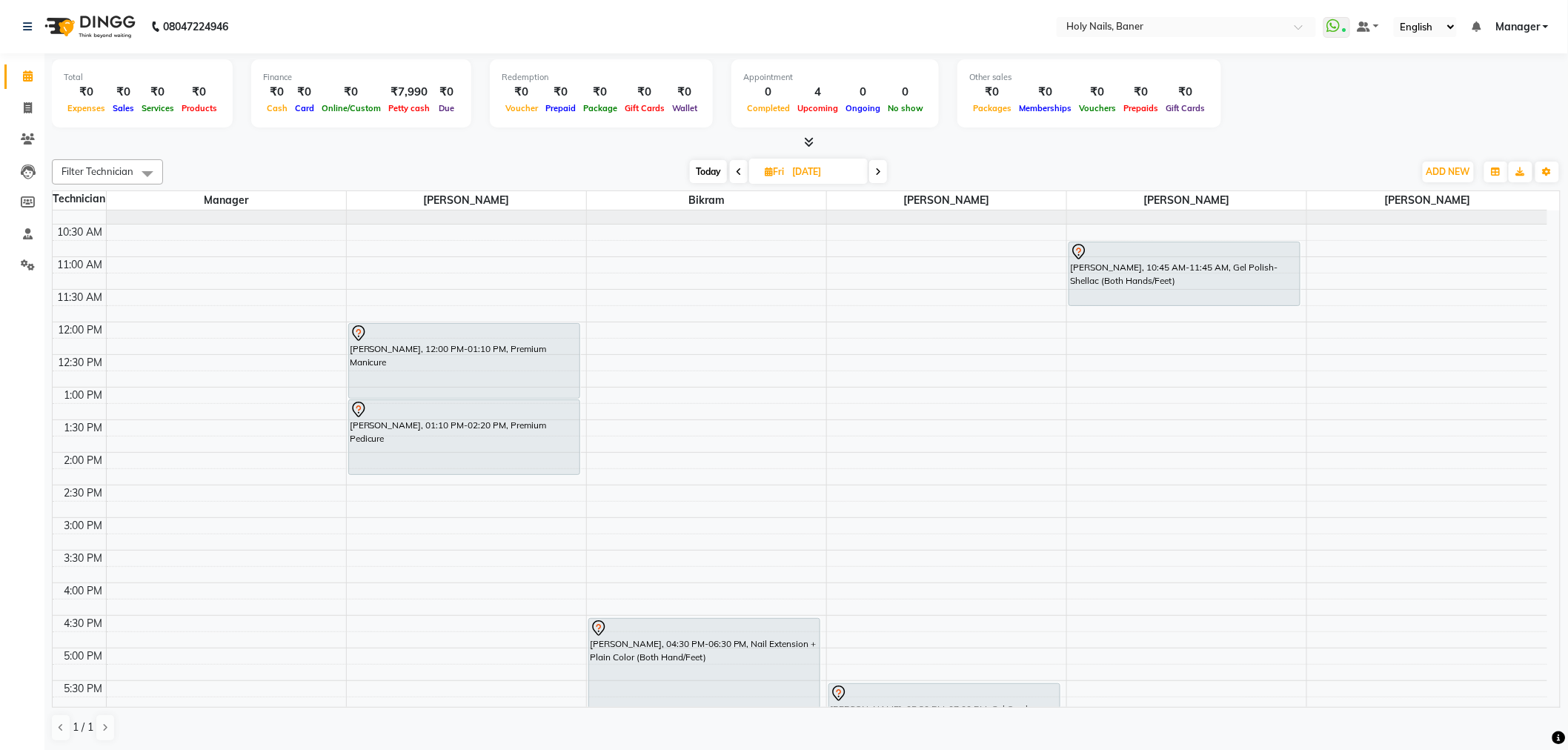
scroll to position [329, 0]
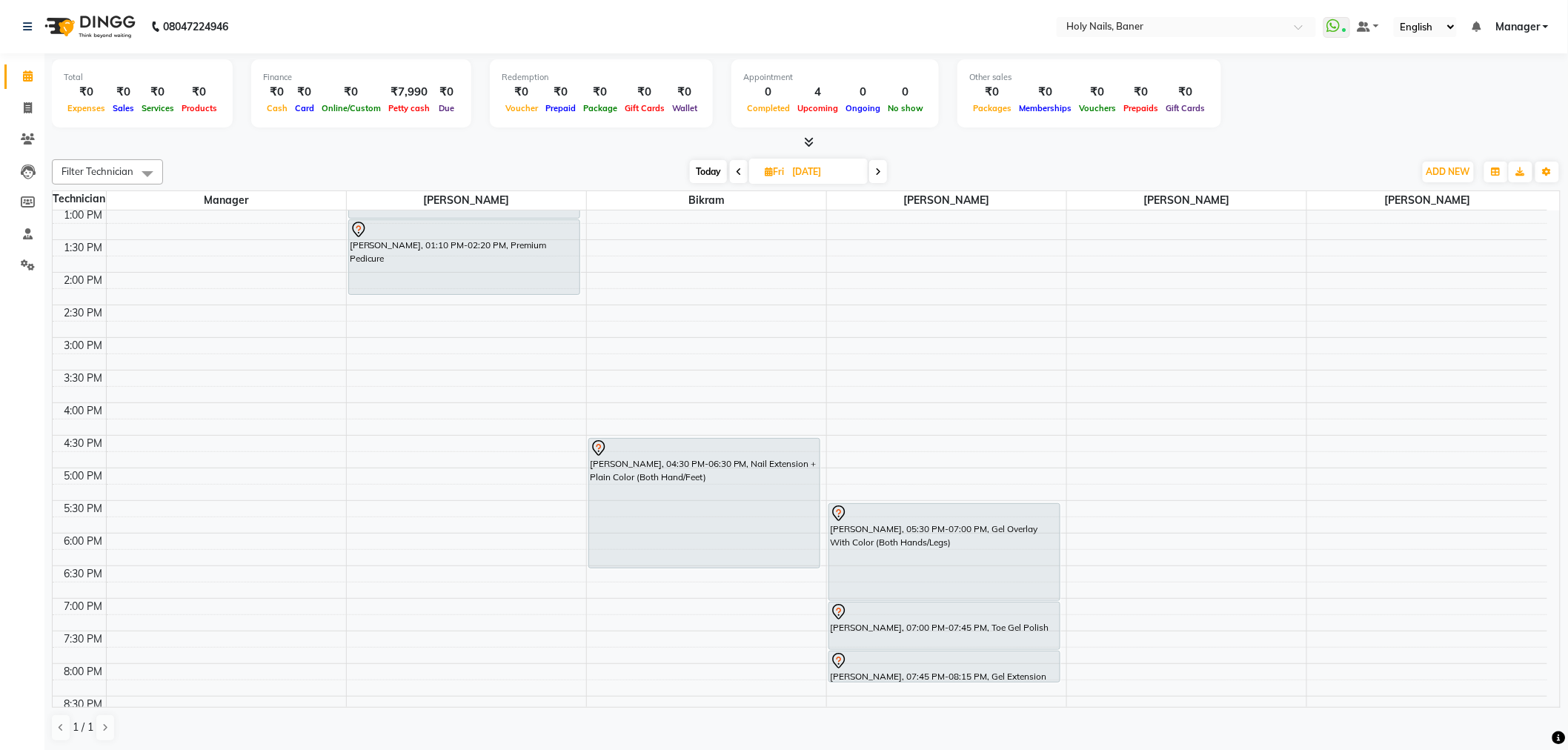
click at [701, 170] on span "Today" at bounding box center [708, 171] width 37 height 23
type input "[DATE]"
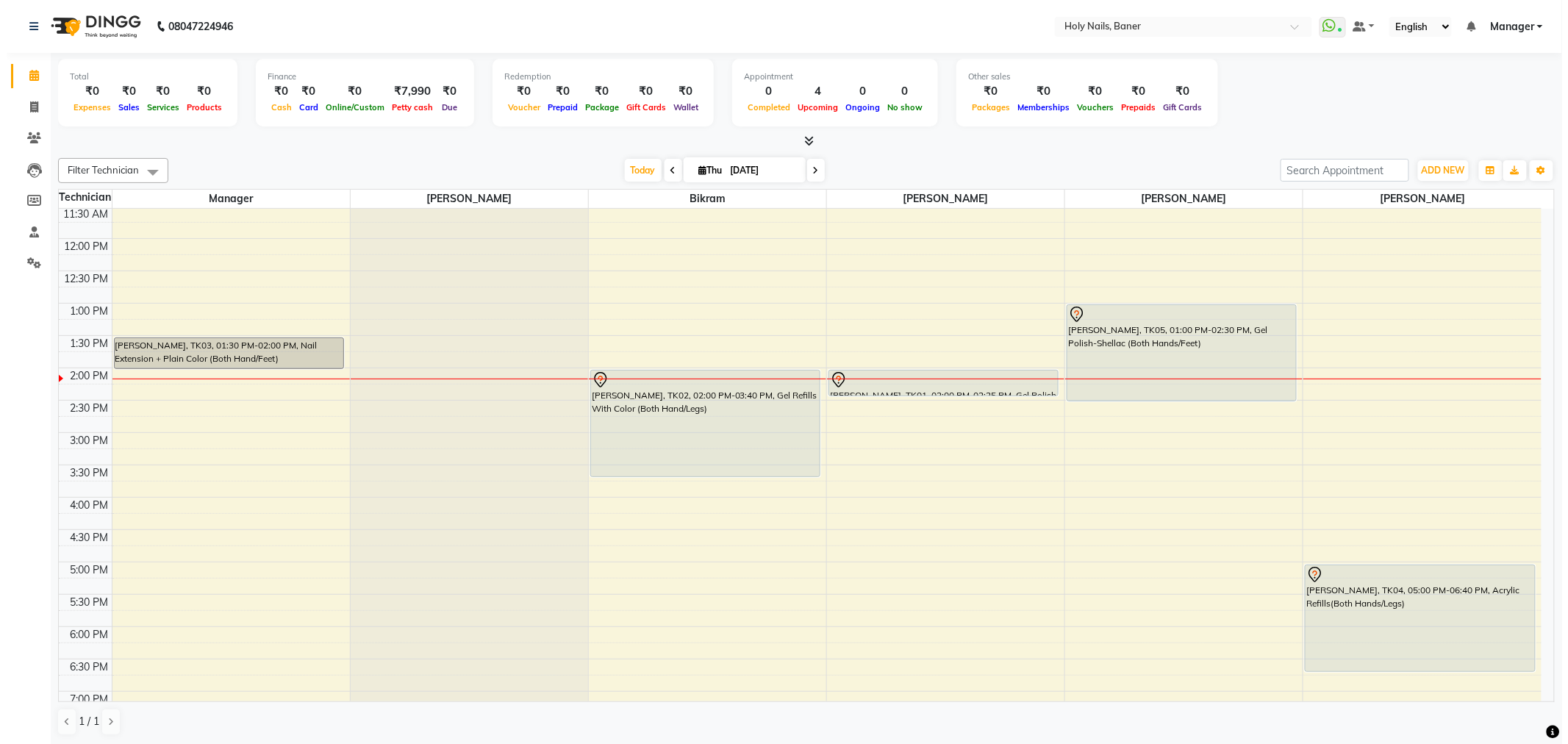
scroll to position [227, 0]
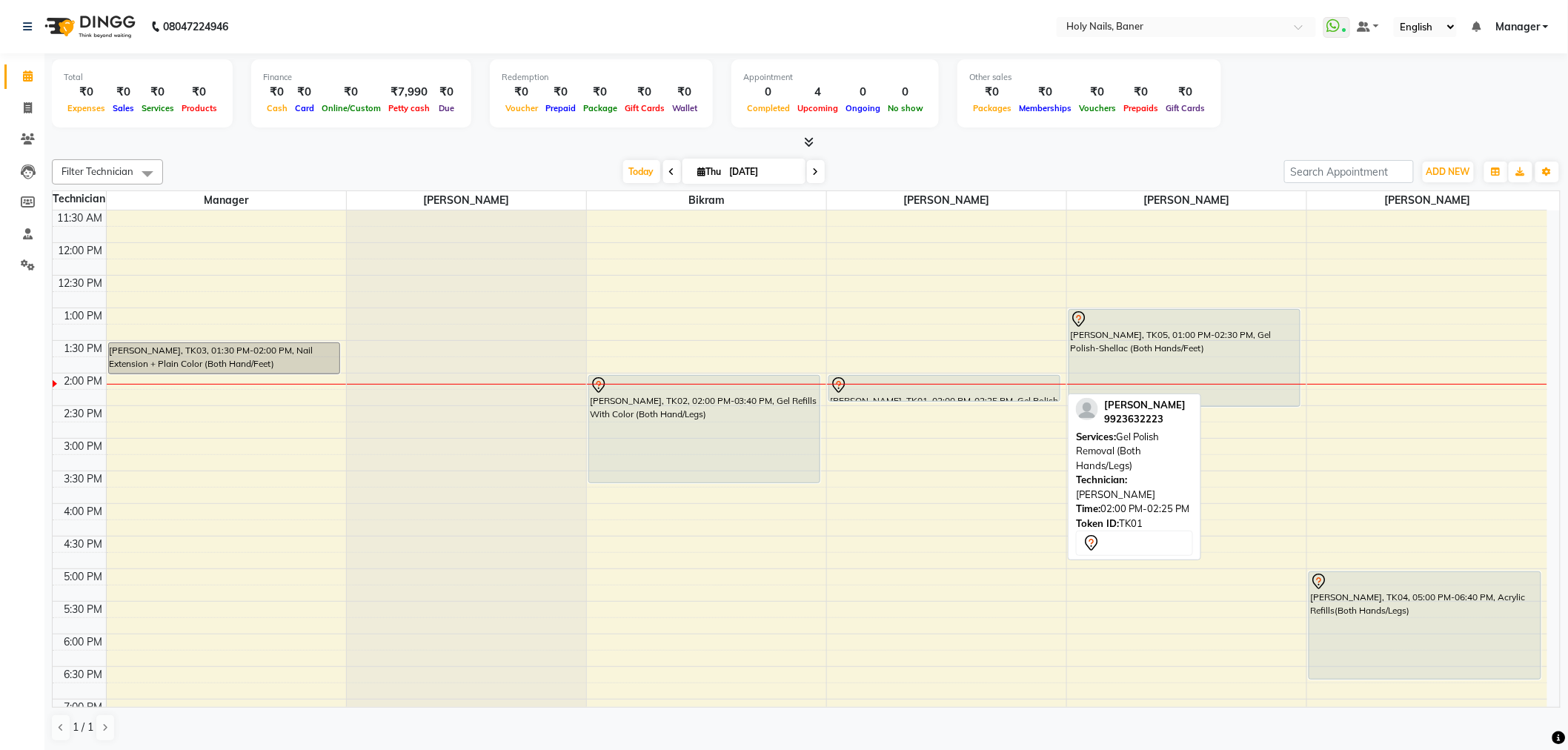
click at [949, 387] on div at bounding box center [944, 385] width 229 height 17
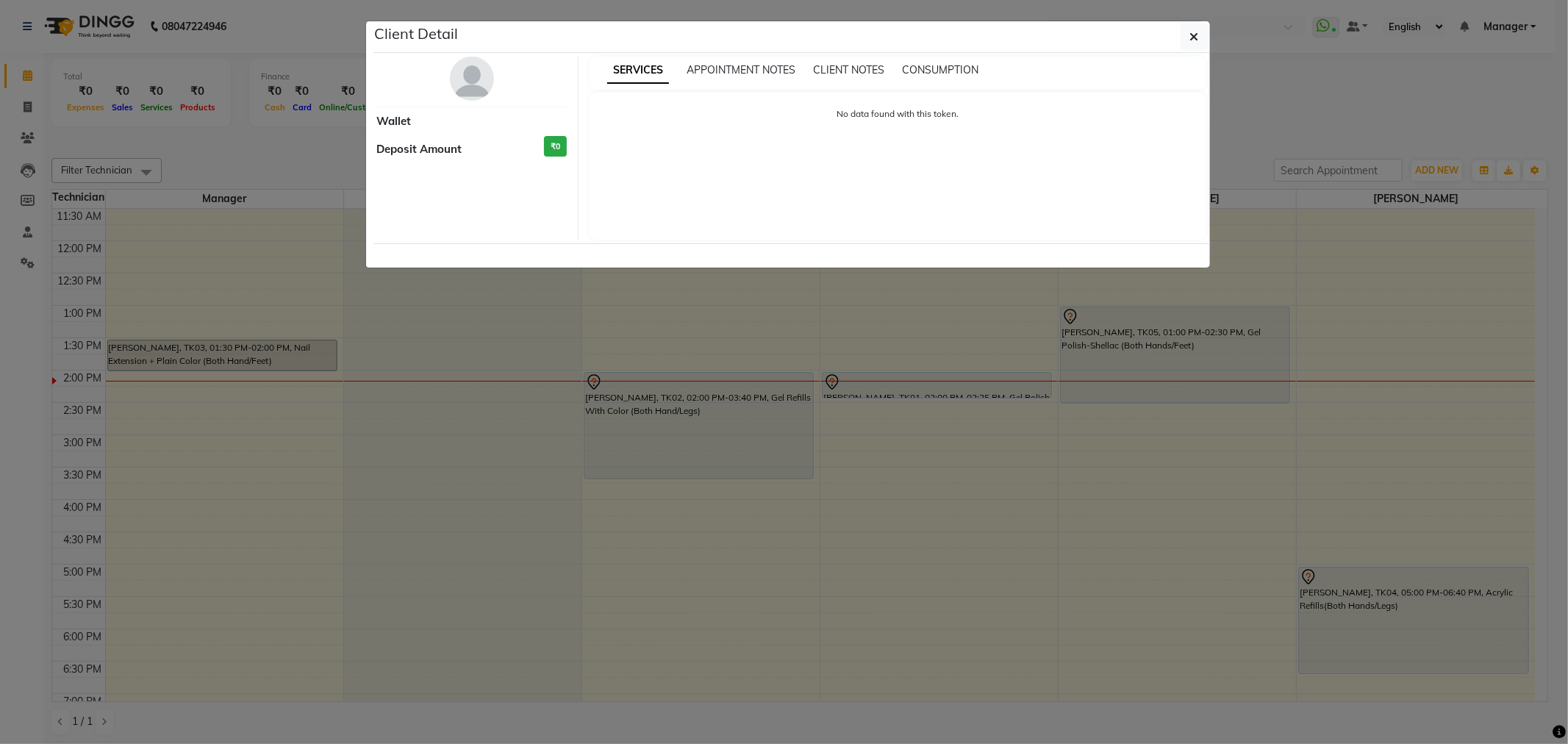
select select "7"
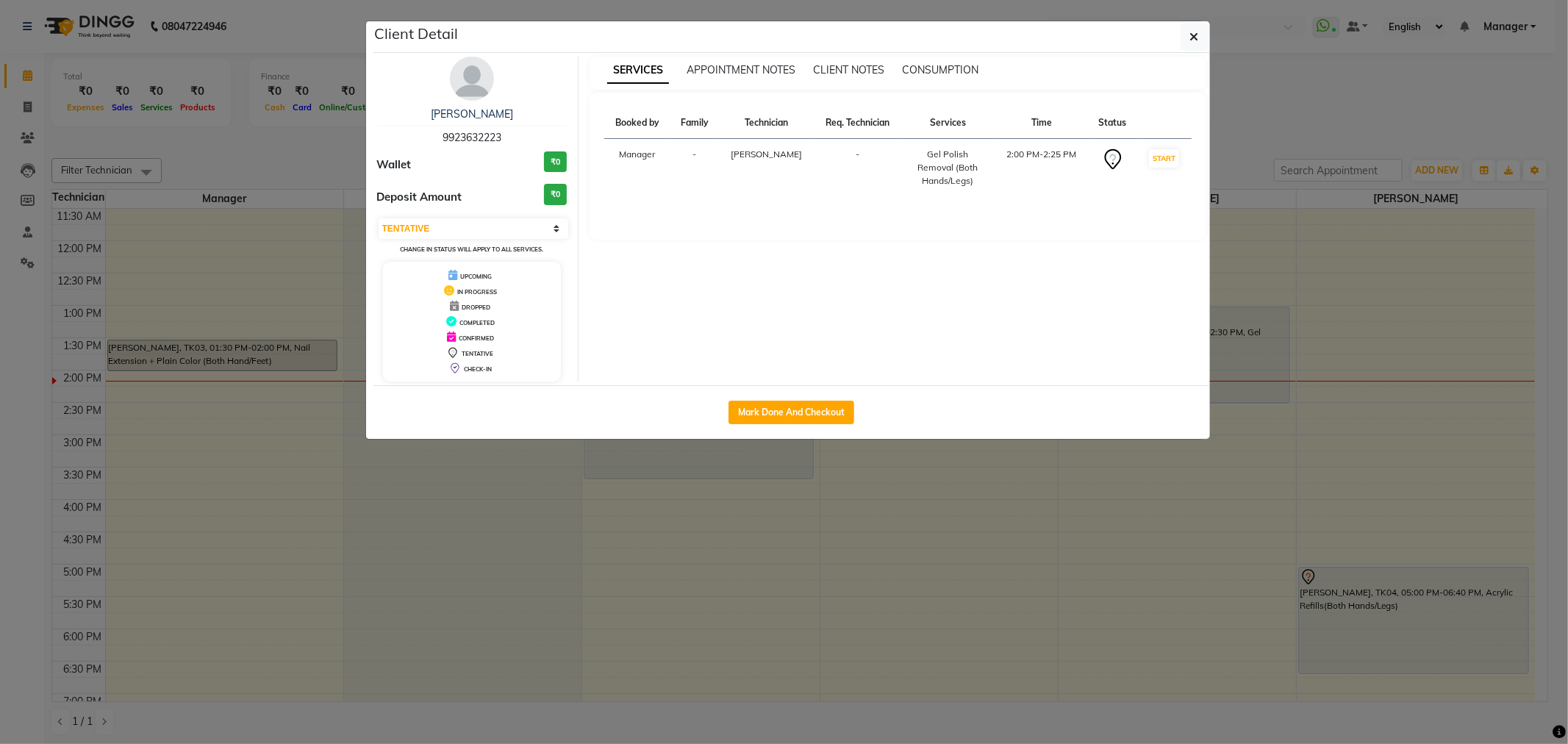
click at [468, 92] on img at bounding box center [472, 79] width 44 height 44
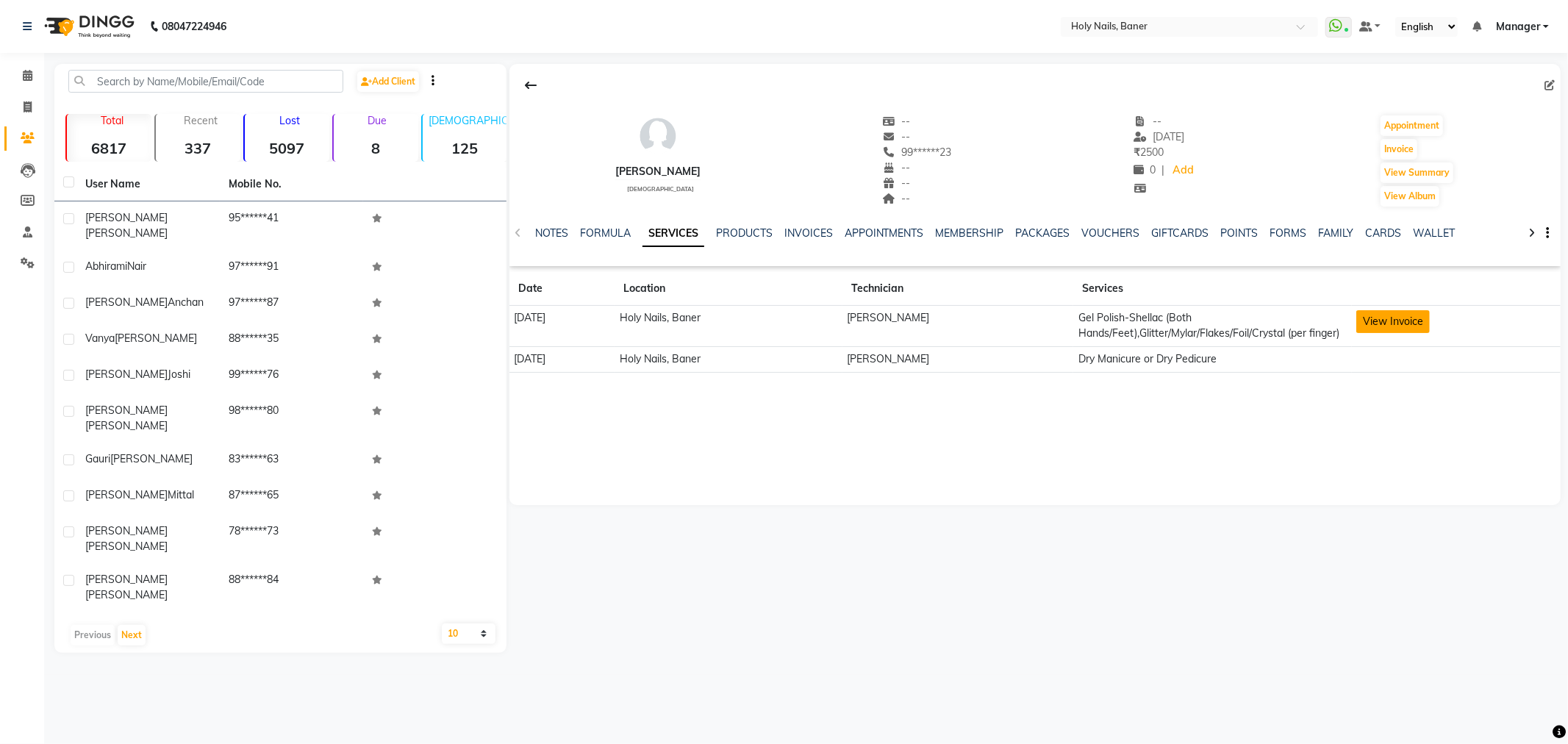
click at [1375, 321] on button "View Invoice" at bounding box center [1392, 322] width 74 height 23
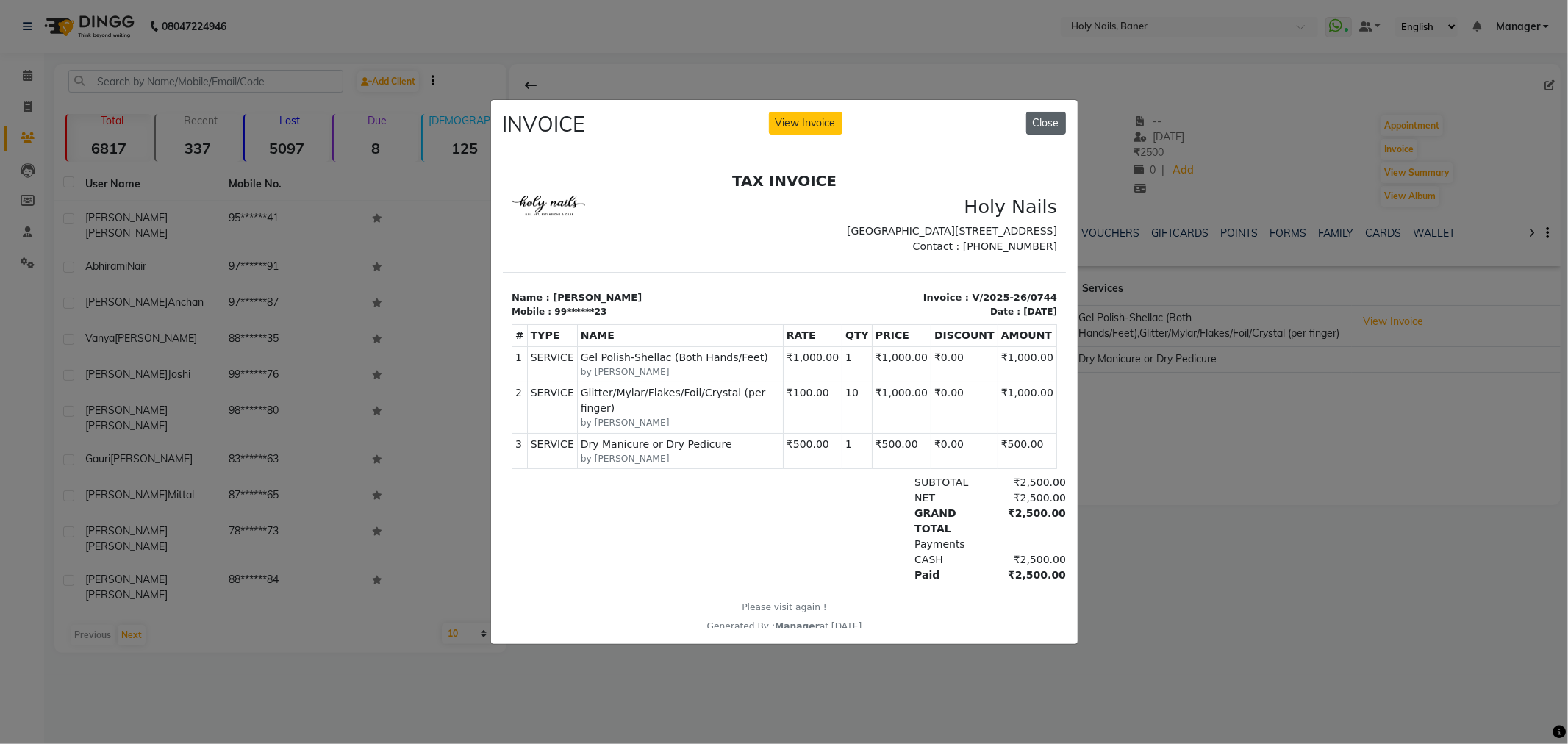
click at [1049, 115] on button "Close" at bounding box center [1045, 123] width 39 height 23
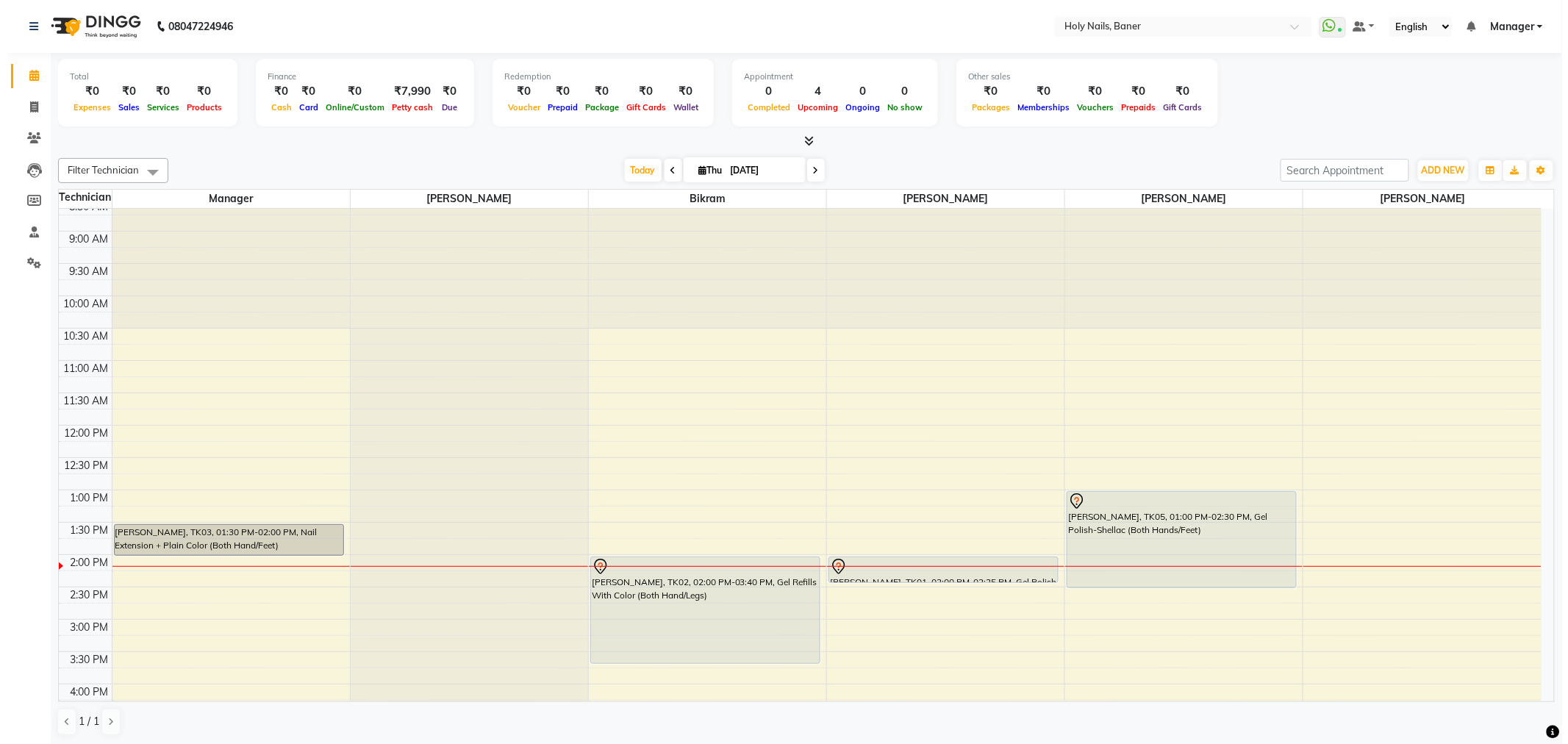
scroll to position [82, 0]
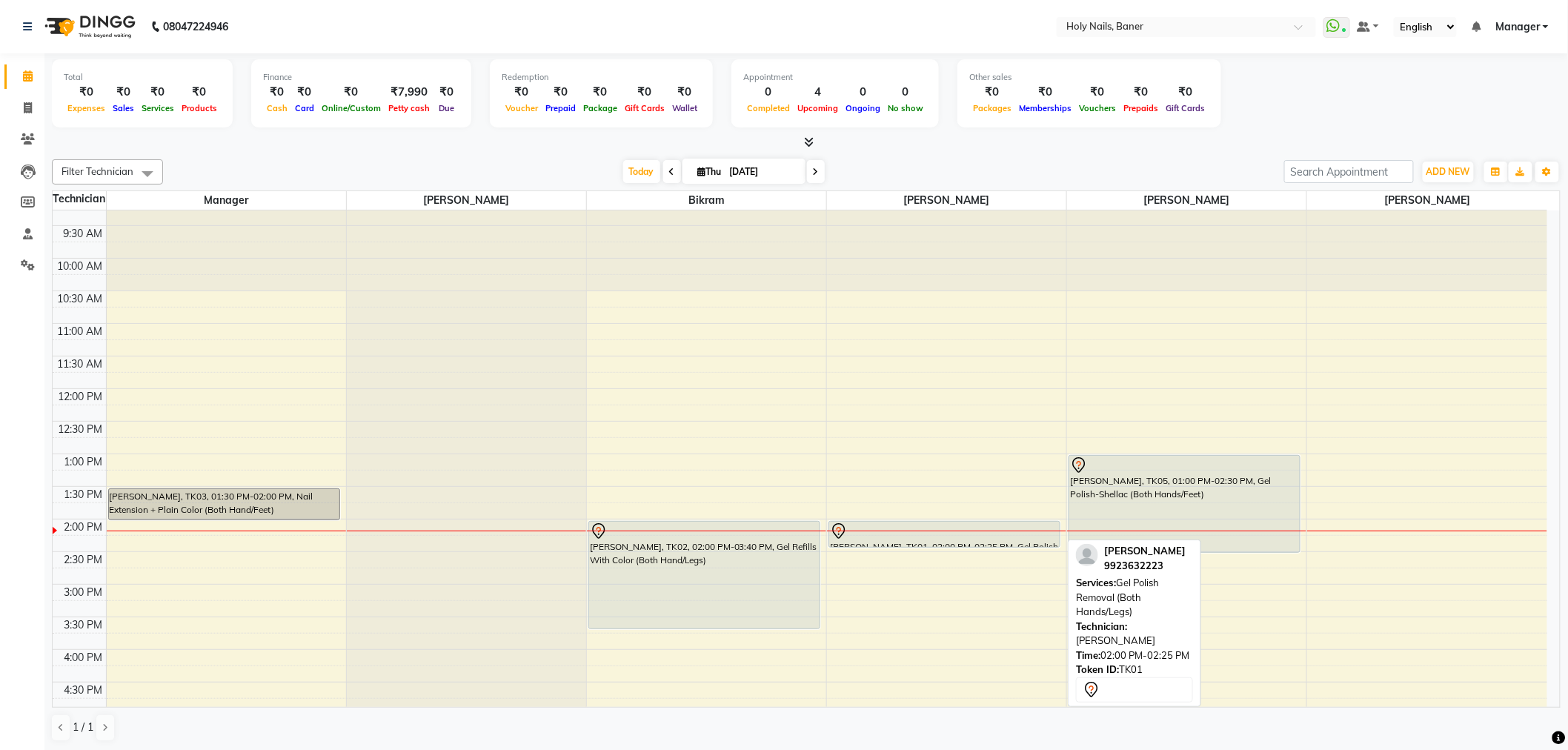
click at [895, 531] on div at bounding box center [944, 531] width 229 height 17
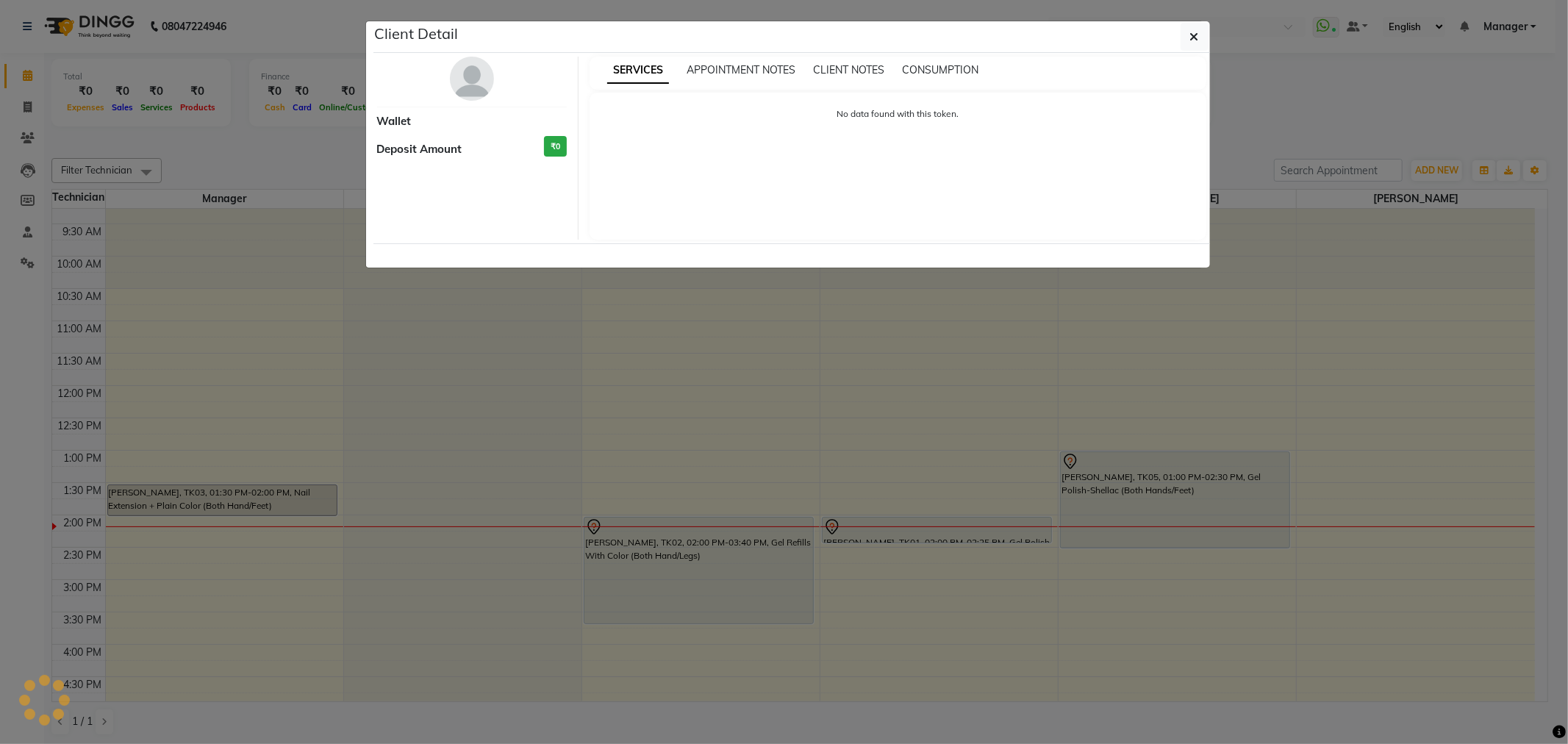
select select "7"
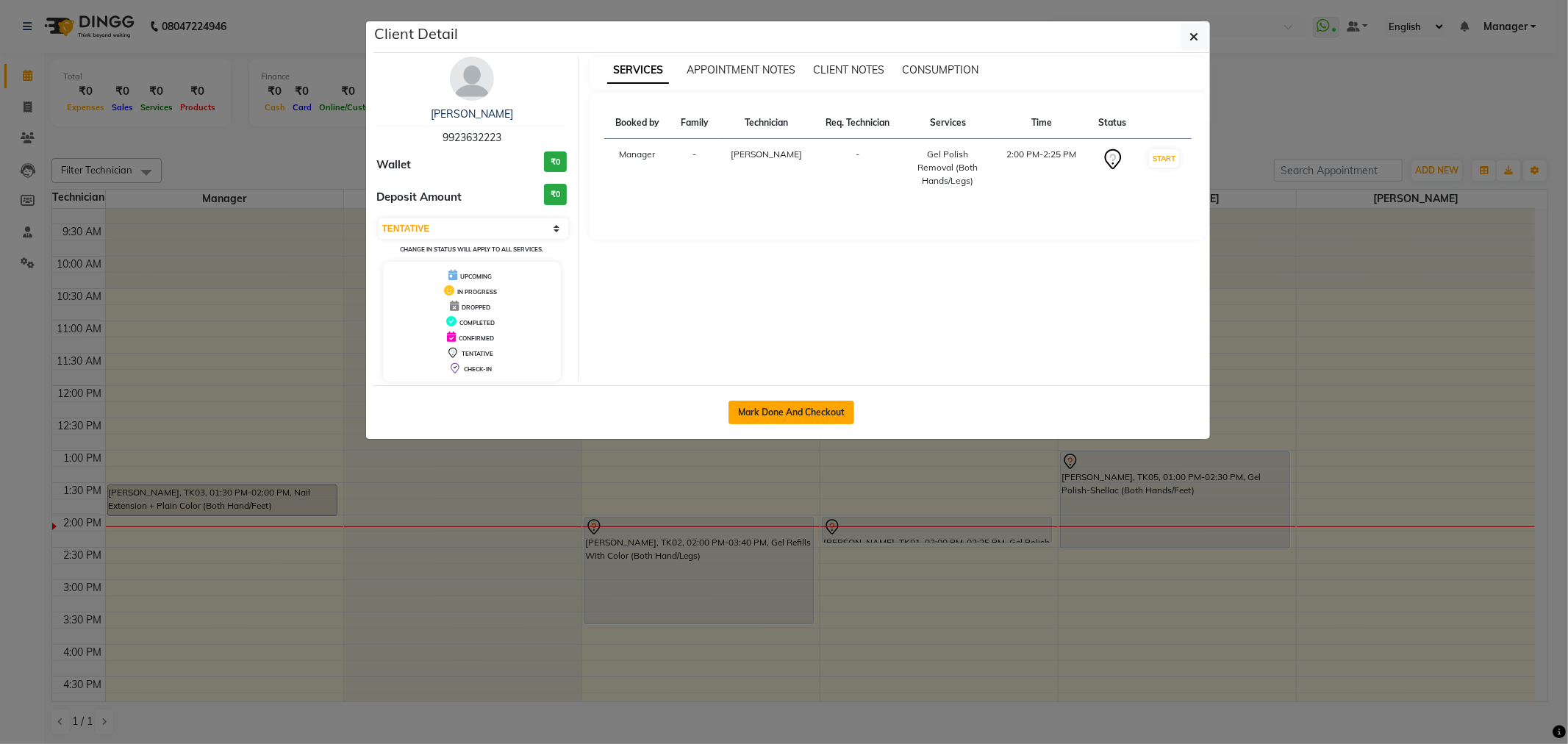
click at [796, 406] on button "Mark Done And Checkout" at bounding box center [791, 413] width 126 height 24
select select "5445"
select select "service"
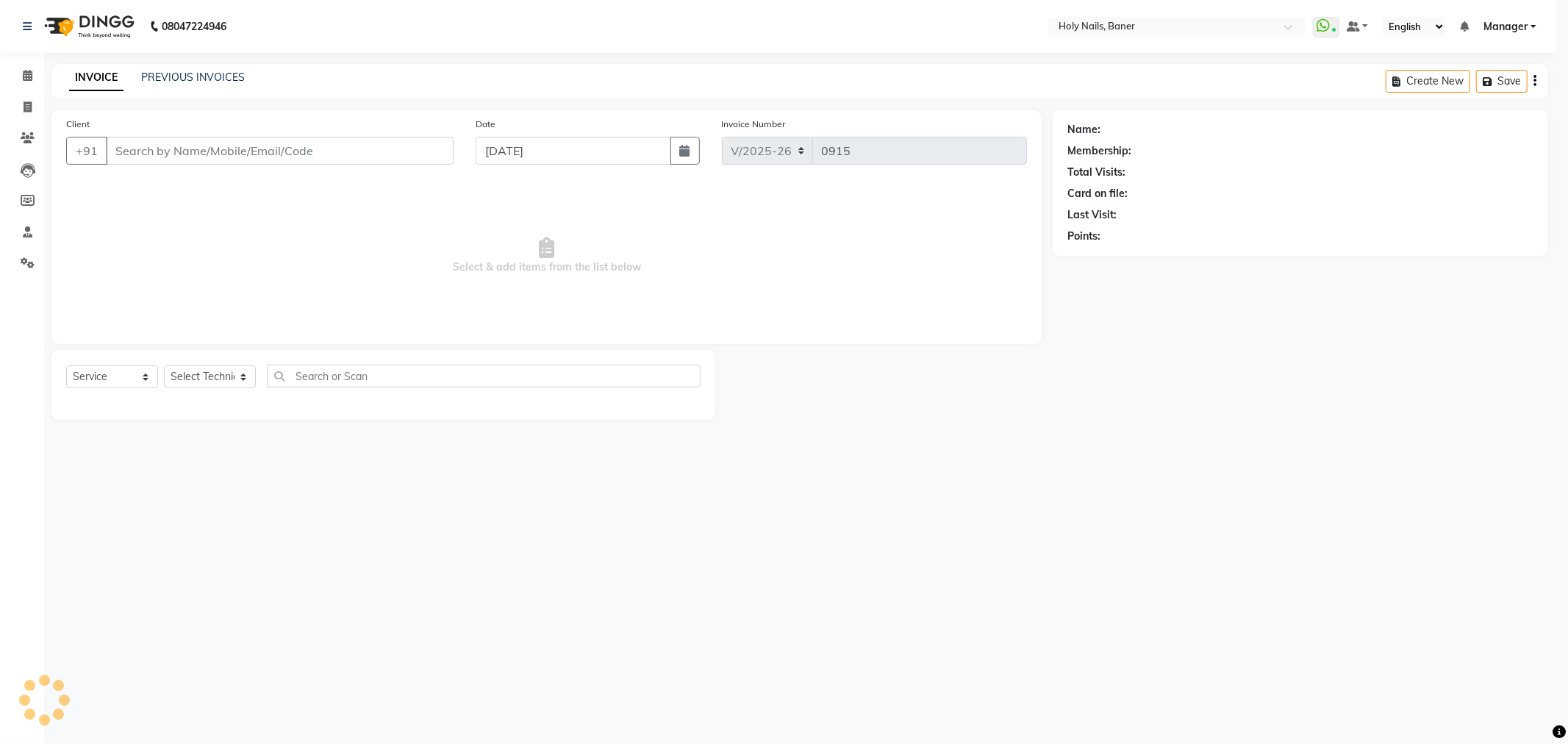
select select "3"
type input "99******23"
select select "36620"
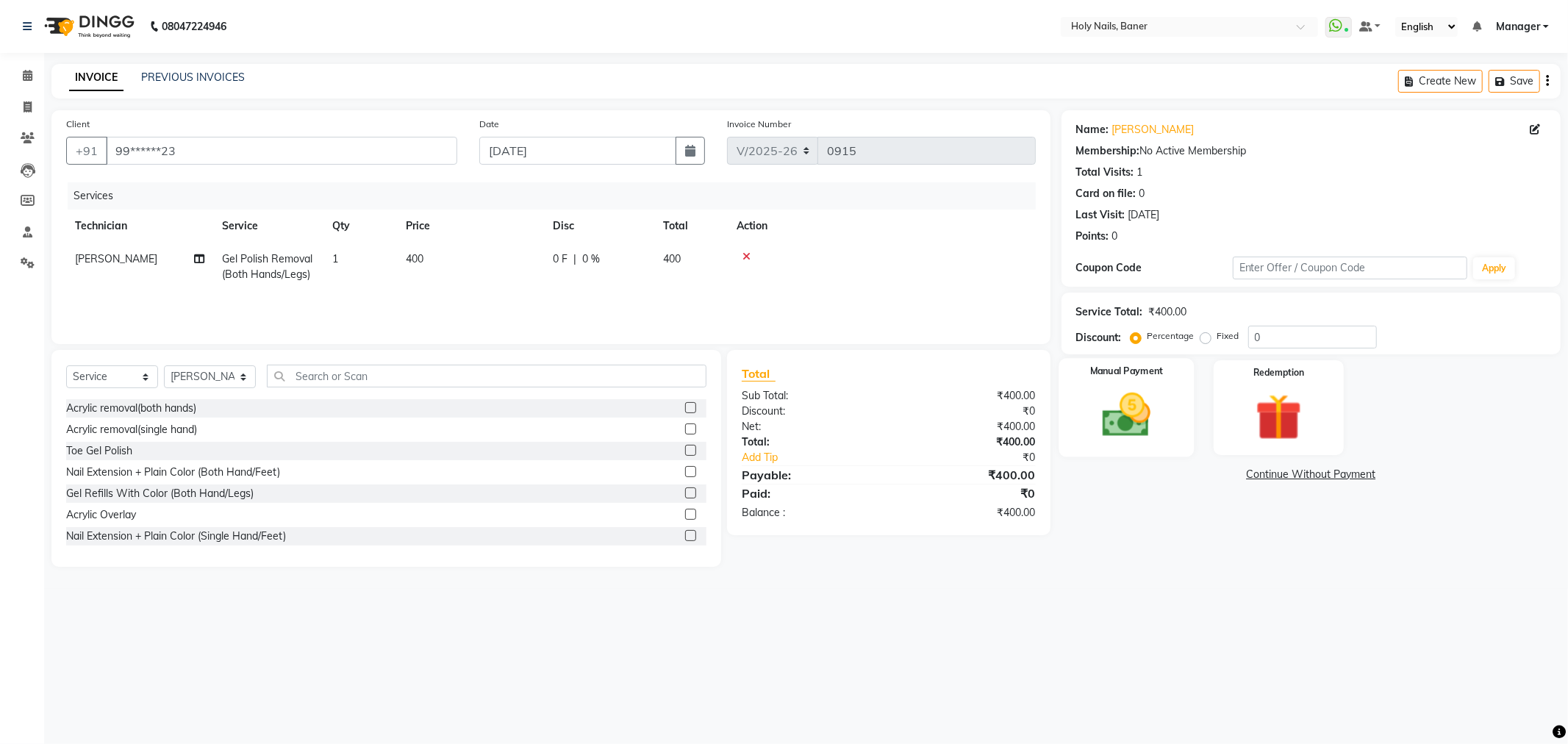
click at [1155, 372] on label "Manual Payment" at bounding box center [1126, 372] width 74 height 14
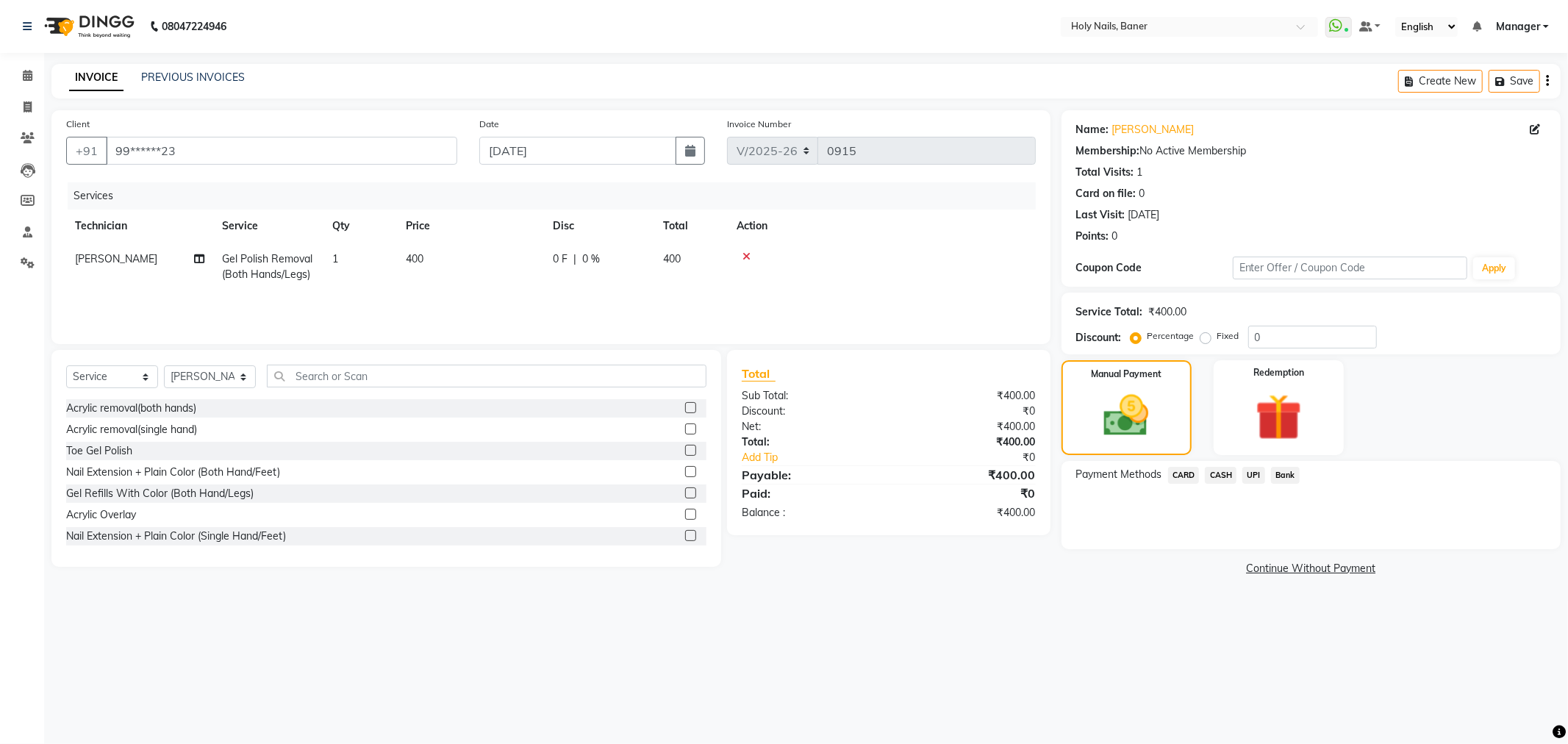
click at [1261, 474] on span "UPI" at bounding box center [1254, 475] width 23 height 17
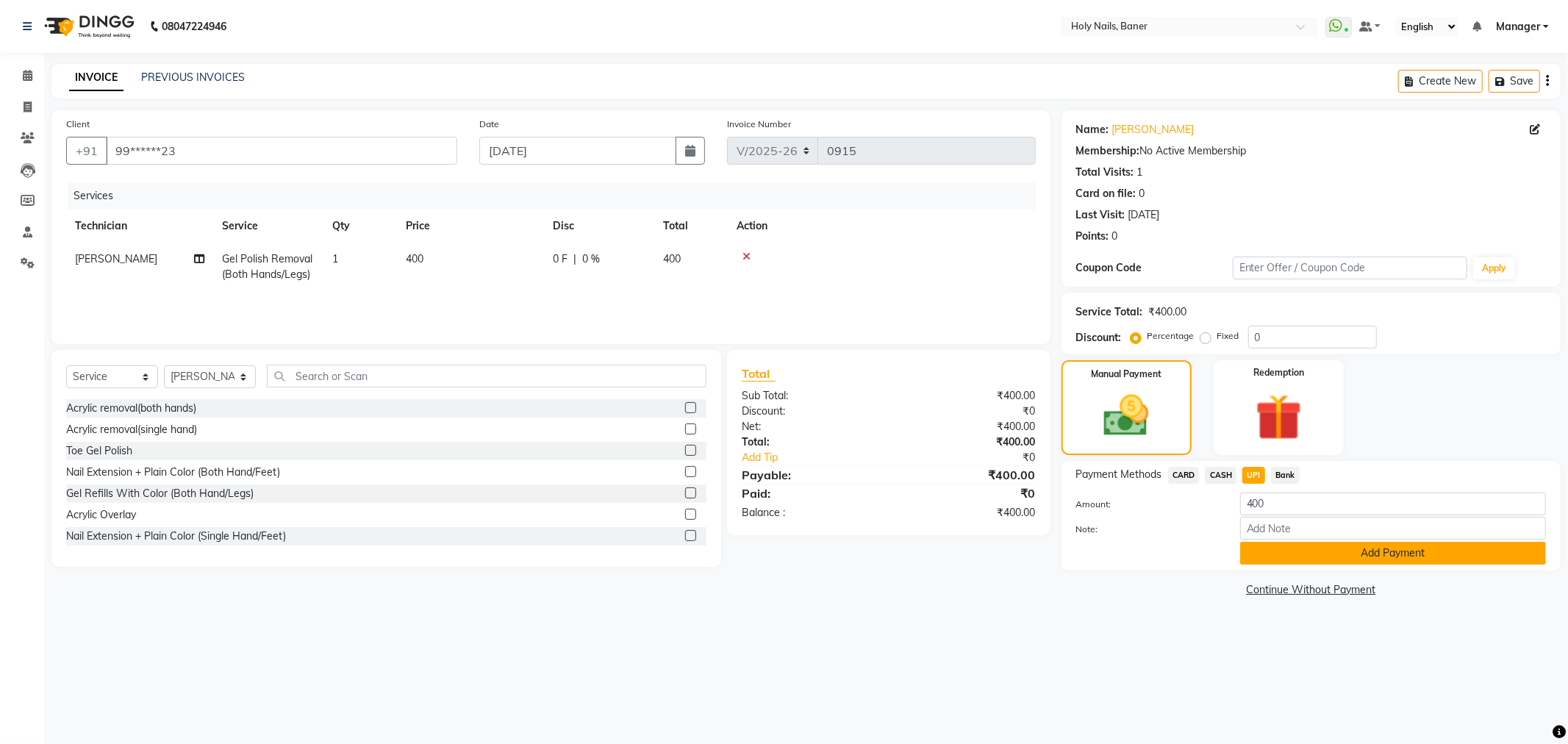
click at [1265, 549] on button "Add Payment" at bounding box center [1392, 554] width 306 height 23
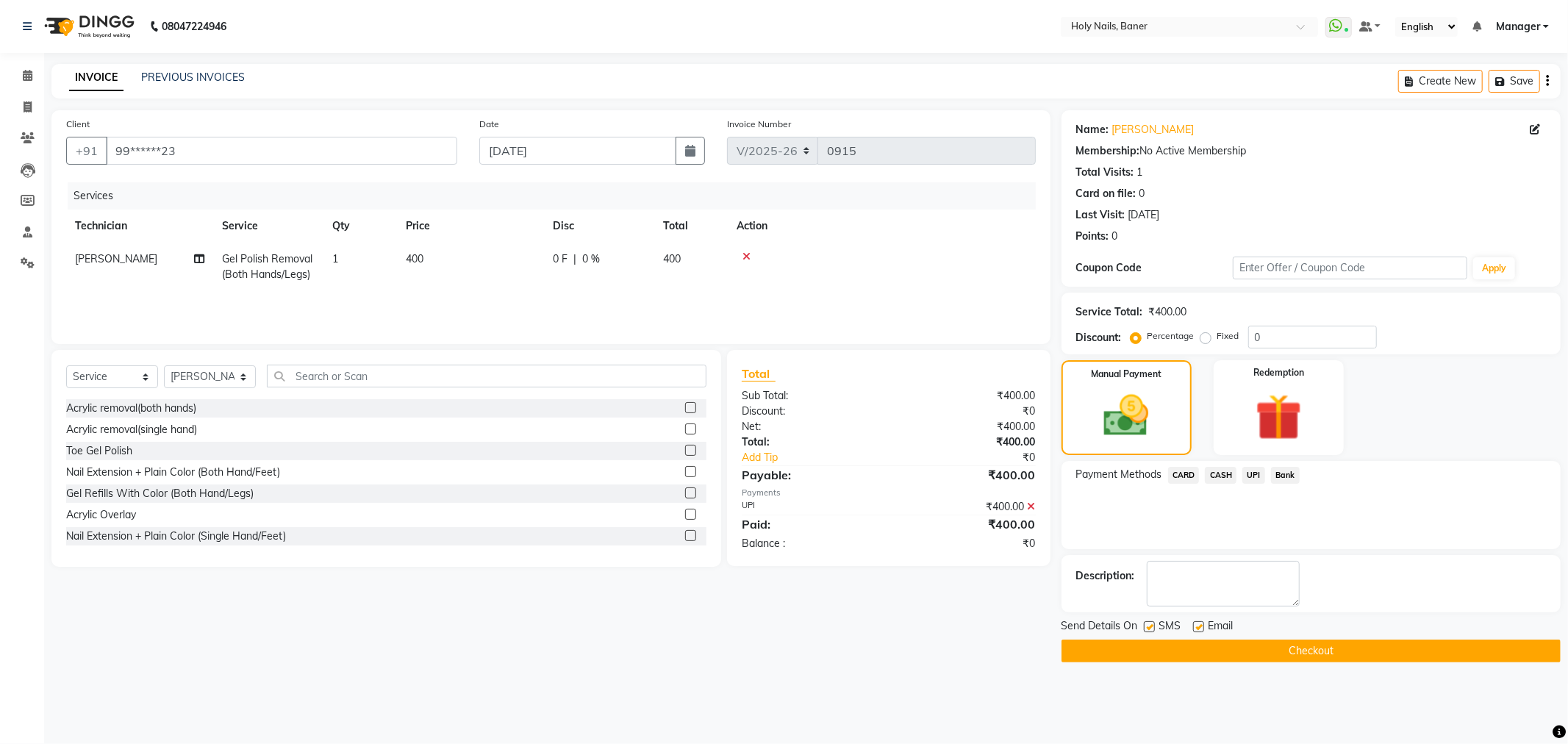
click at [1224, 652] on button "Checkout" at bounding box center [1311, 652] width 499 height 23
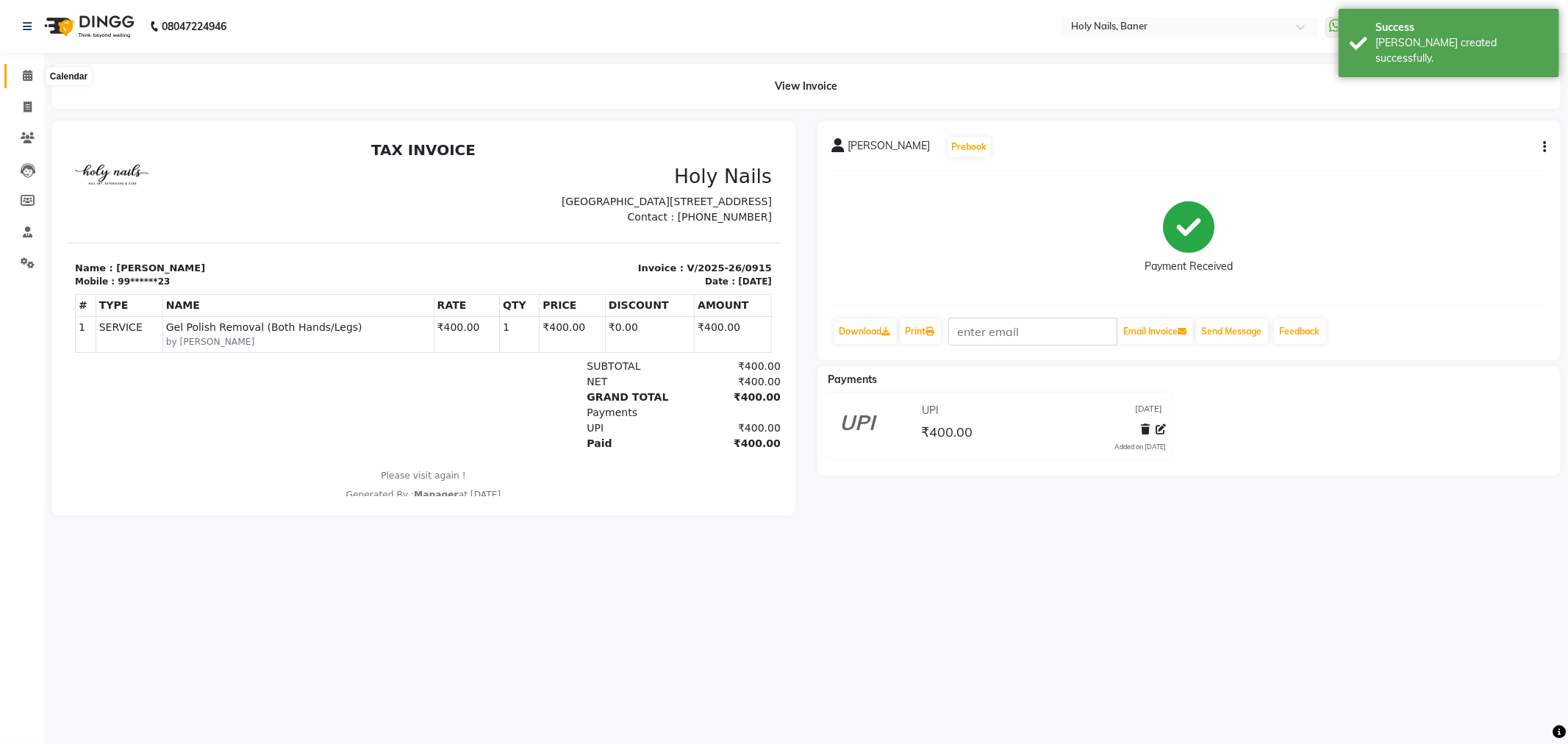
click at [27, 81] on icon at bounding box center [28, 75] width 10 height 11
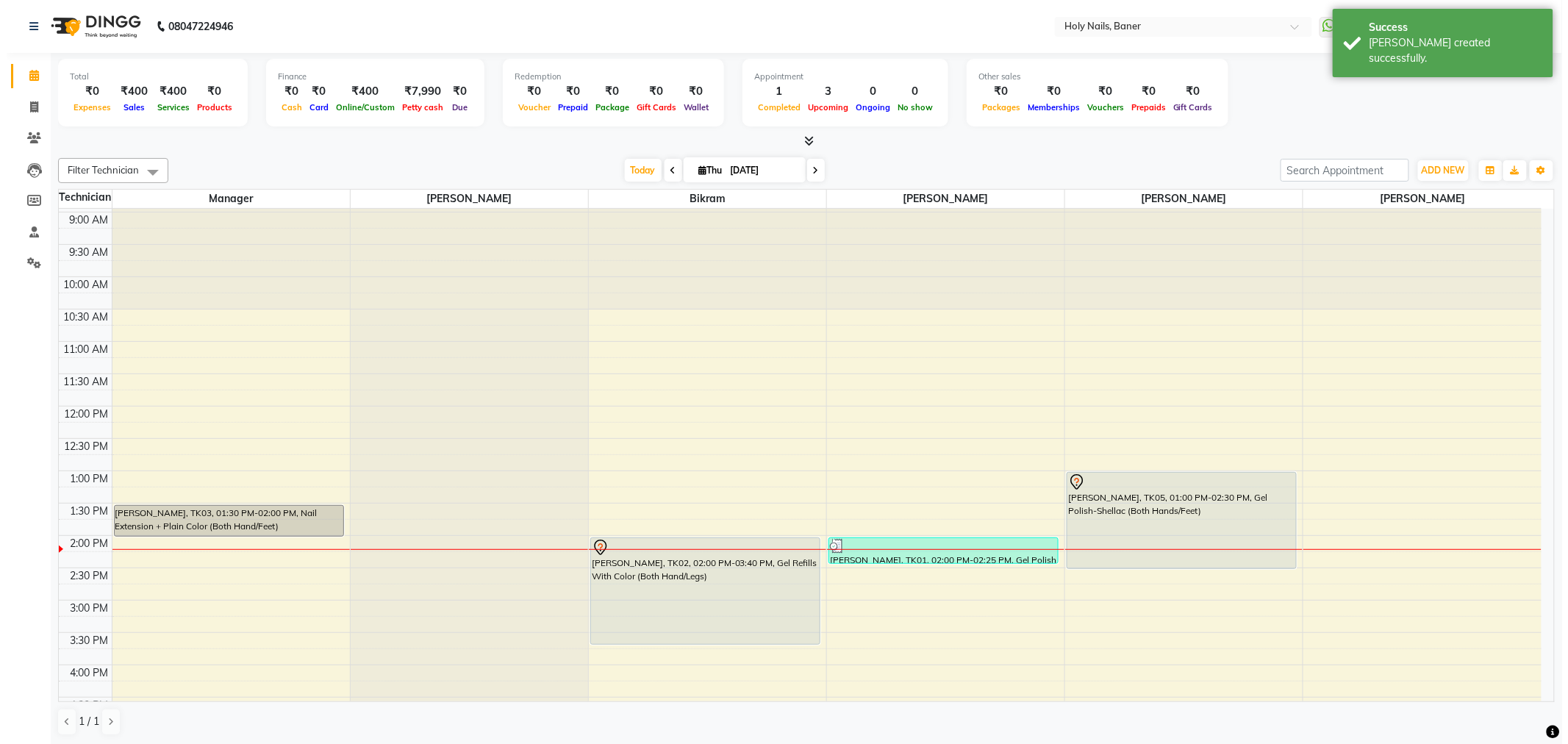
scroll to position [163, 0]
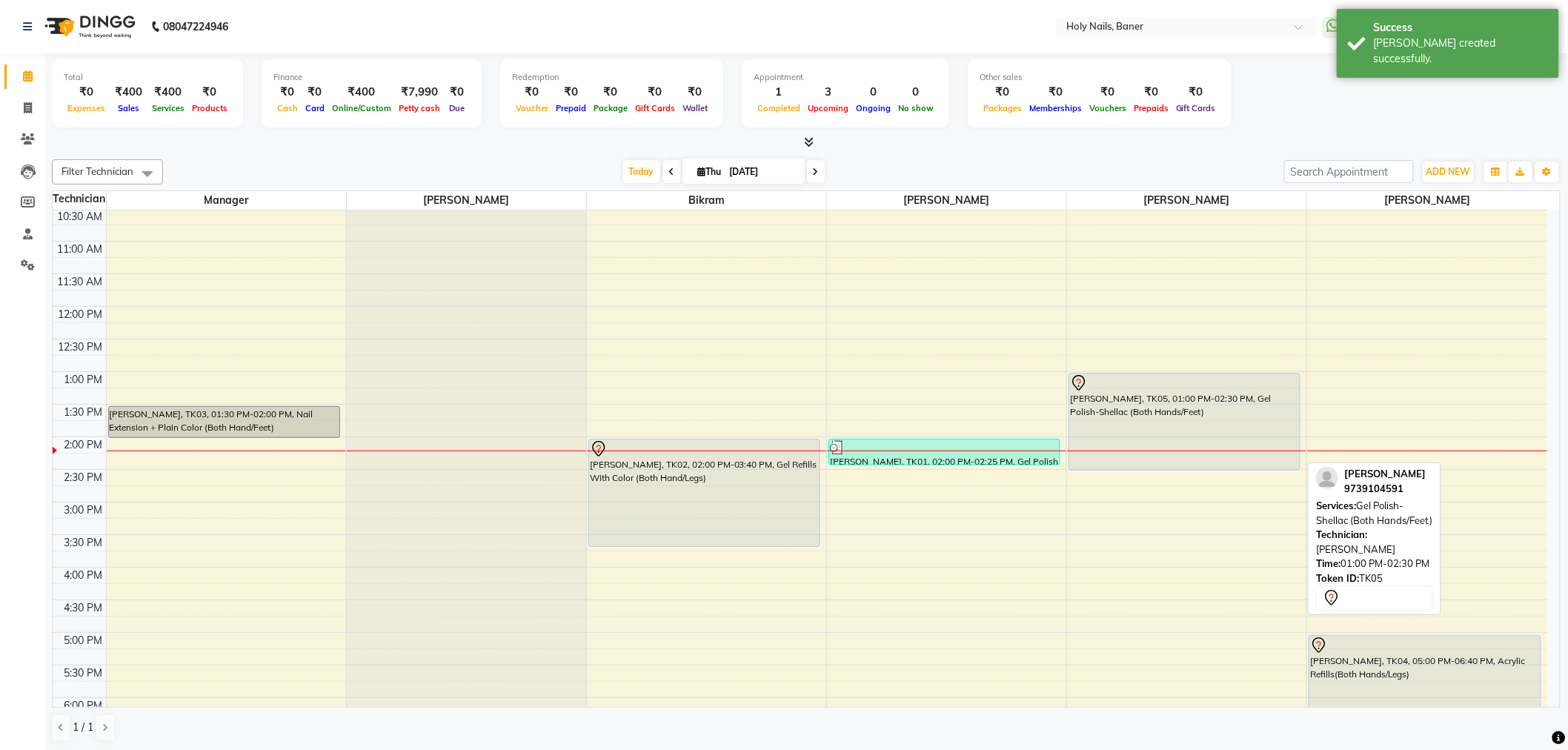
click at [1120, 412] on div "Abhirami Nair, TK05, 01:00 PM-02:30 PM, Gel Polish-Shellac (Both Hands/Feet)" at bounding box center [1184, 422] width 230 height 97
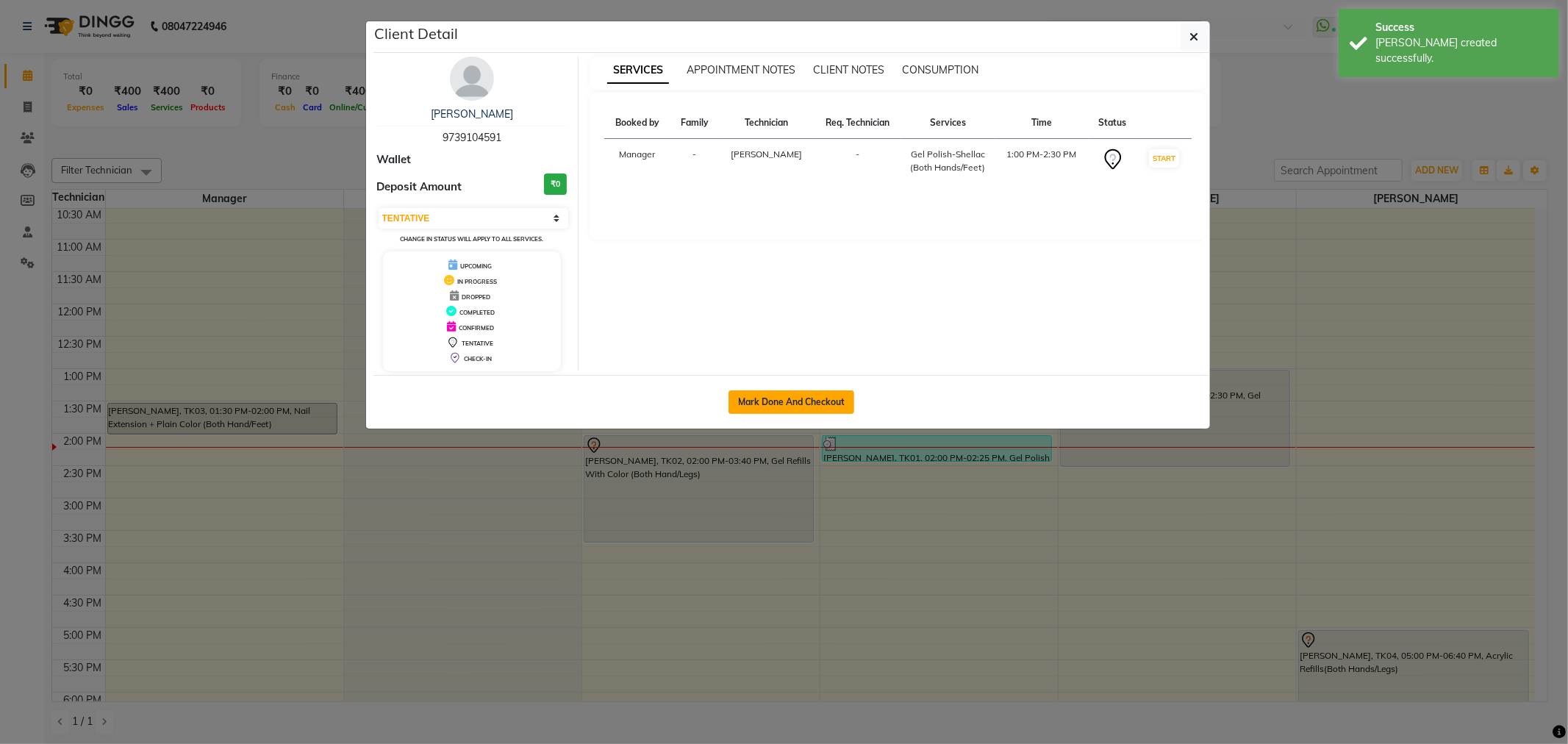
click at [787, 396] on button "Mark Done And Checkout" at bounding box center [791, 402] width 126 height 24
select select "3"
select select "service"
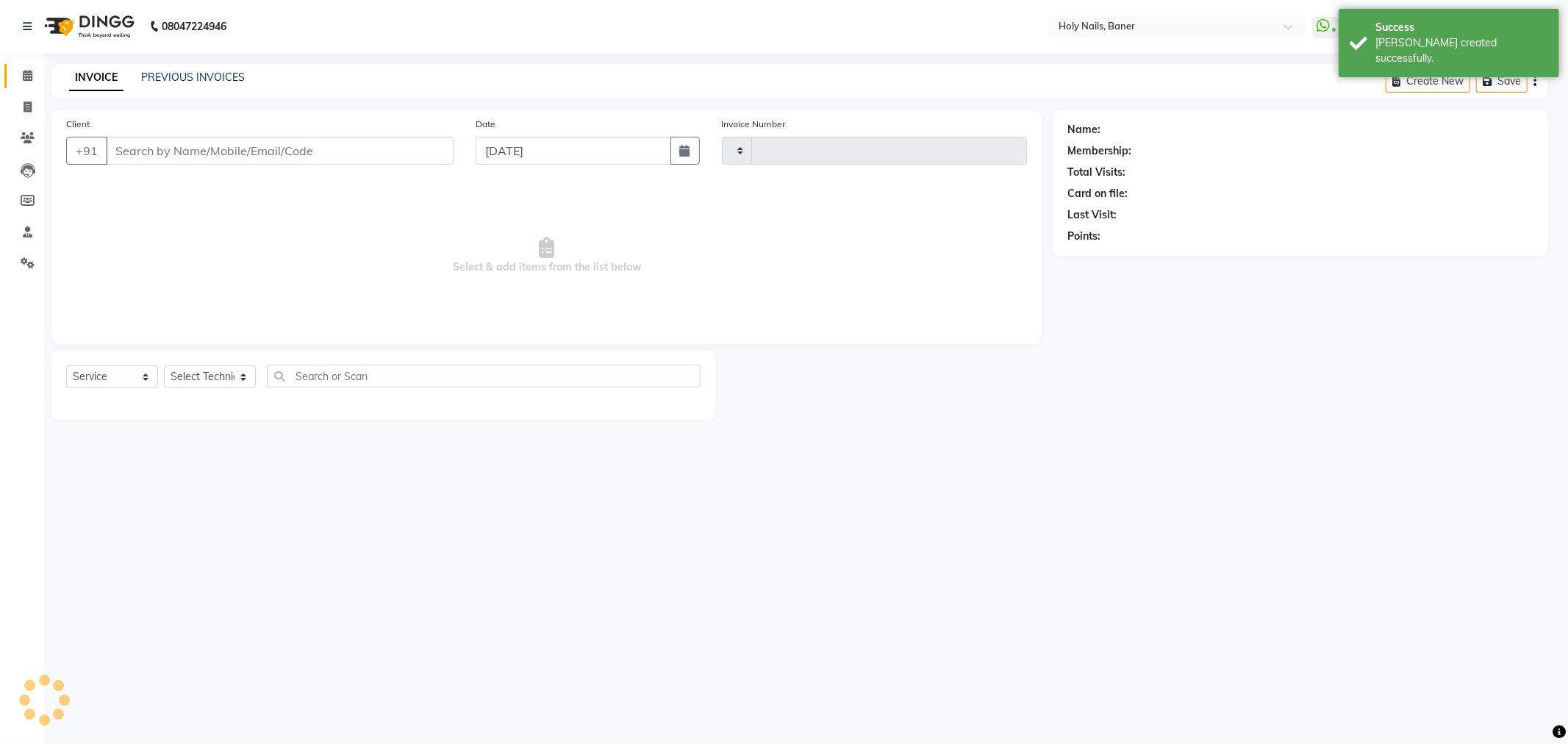
type input "0916"
select select "5445"
type input "97******91"
select select "66405"
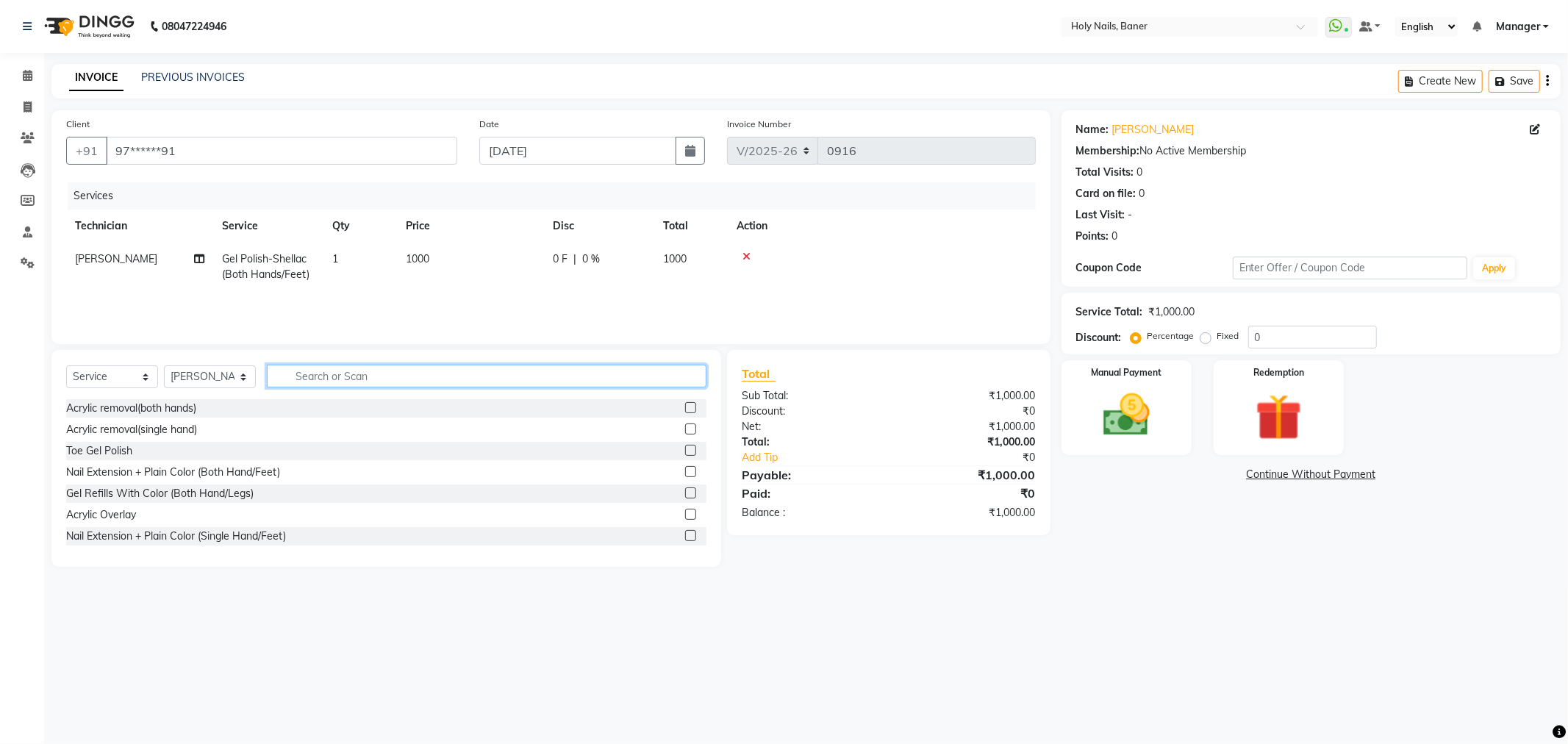
click at [399, 379] on input "text" at bounding box center [487, 376] width 440 height 23
type input "b"
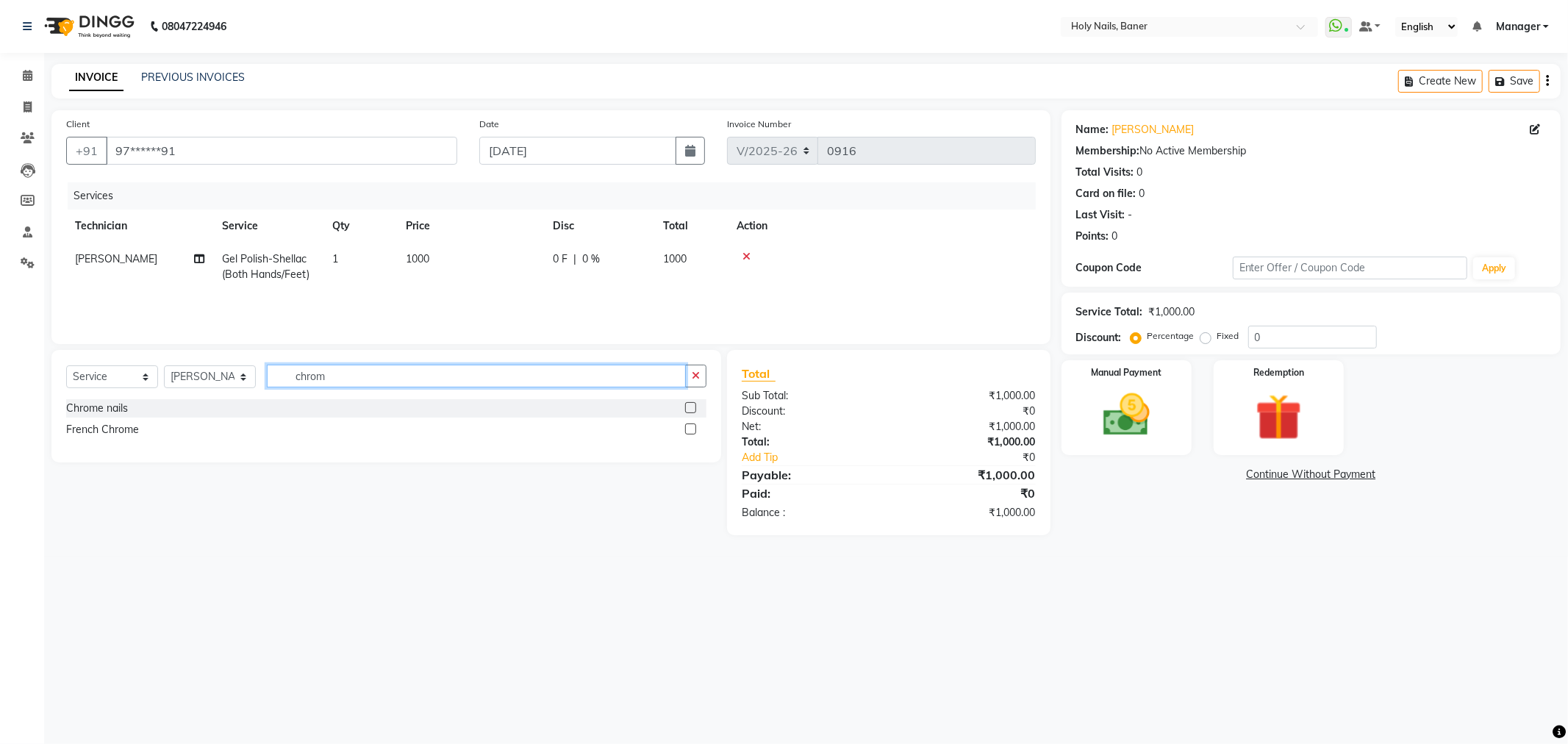
type input "chrom"
click at [693, 407] on label at bounding box center [690, 407] width 11 height 11
click at [693, 407] on input "checkbox" at bounding box center [690, 409] width 10 height 10
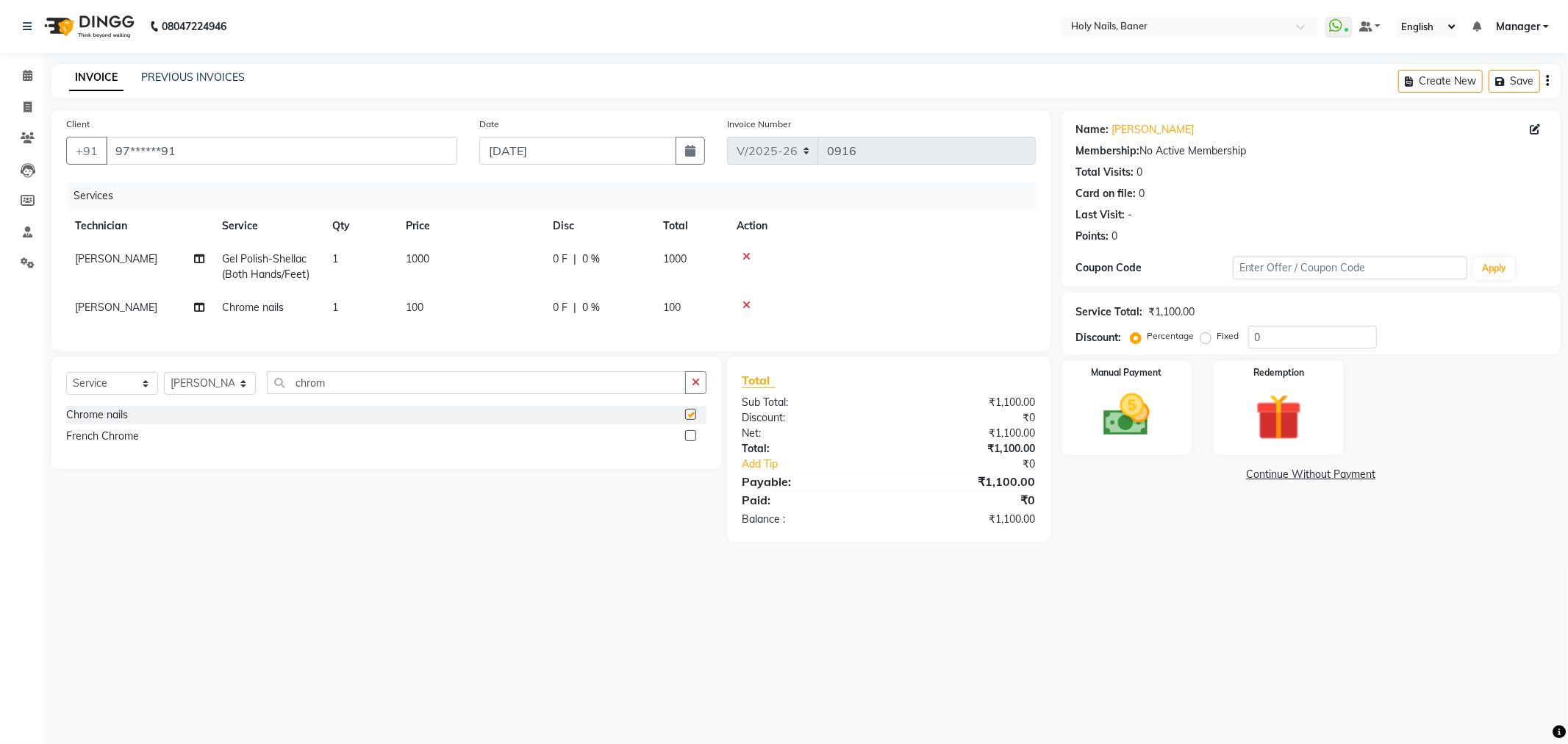
checkbox input "false"
click at [700, 388] on icon "button" at bounding box center [696, 382] width 8 height 11
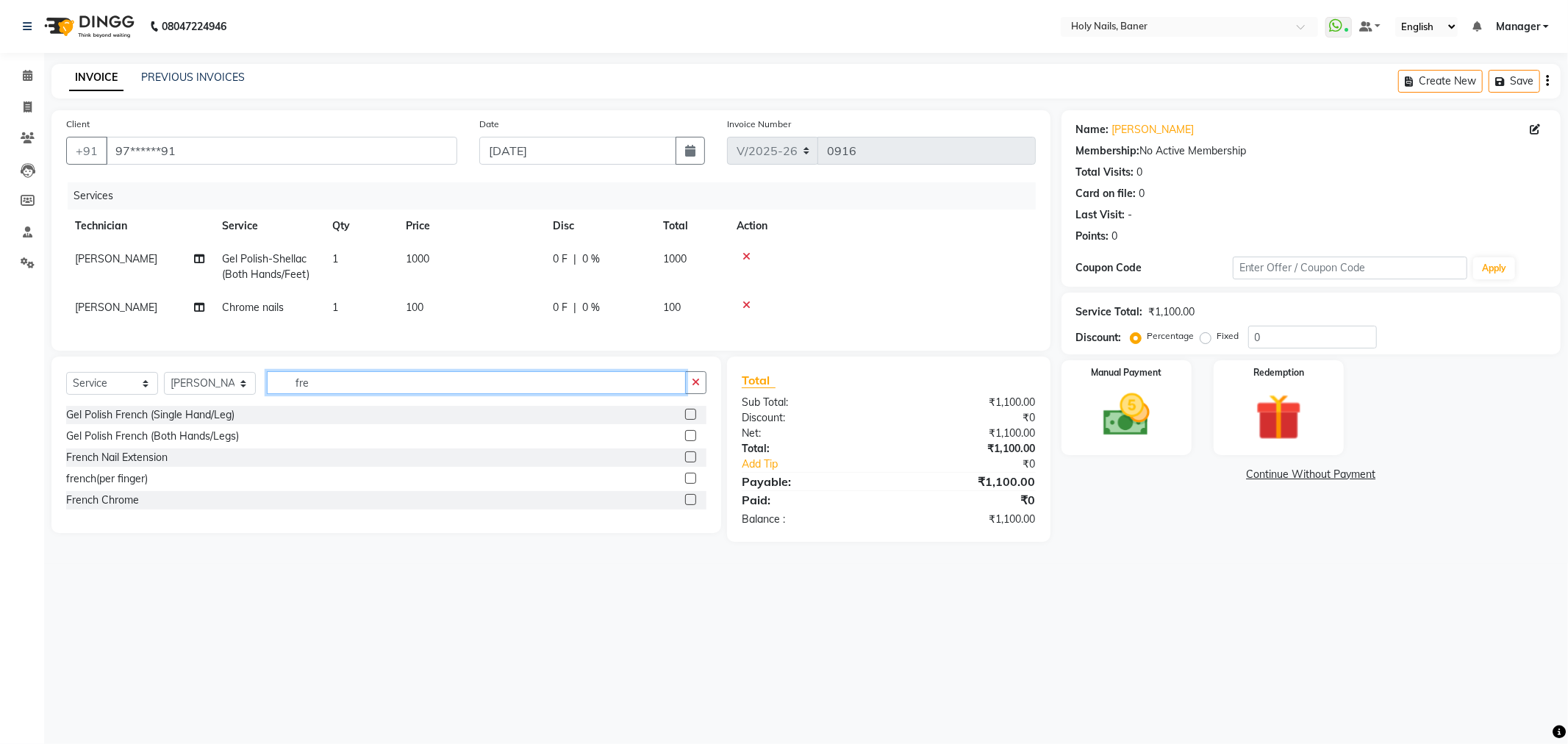
type input "fre"
click at [172, 510] on div "French Chrome" at bounding box center [386, 500] width 640 height 18
click at [688, 505] on label at bounding box center [690, 499] width 11 height 11
click at [688, 505] on input "checkbox" at bounding box center [690, 500] width 10 height 10
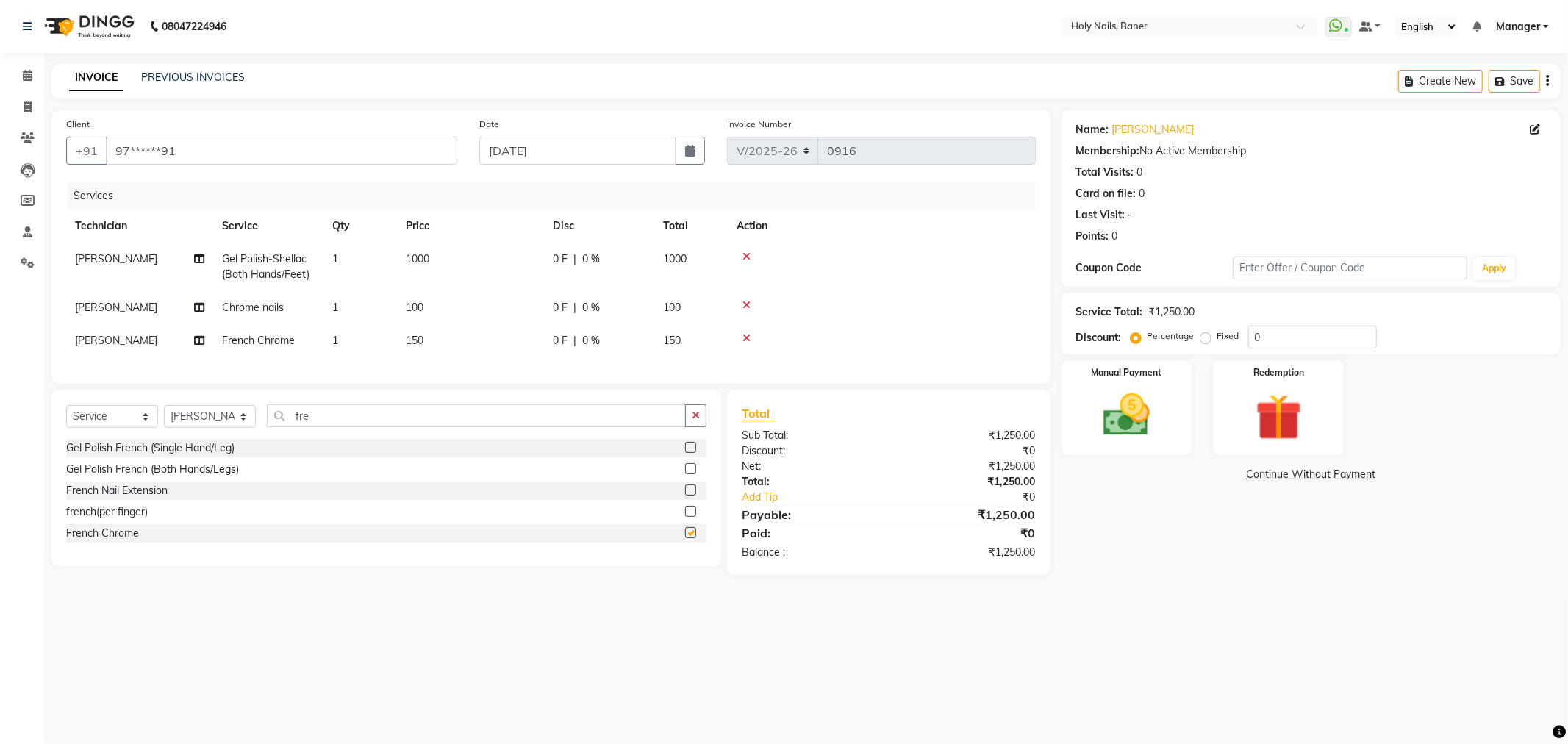
checkbox input "false"
click at [744, 303] on icon at bounding box center [747, 305] width 8 height 11
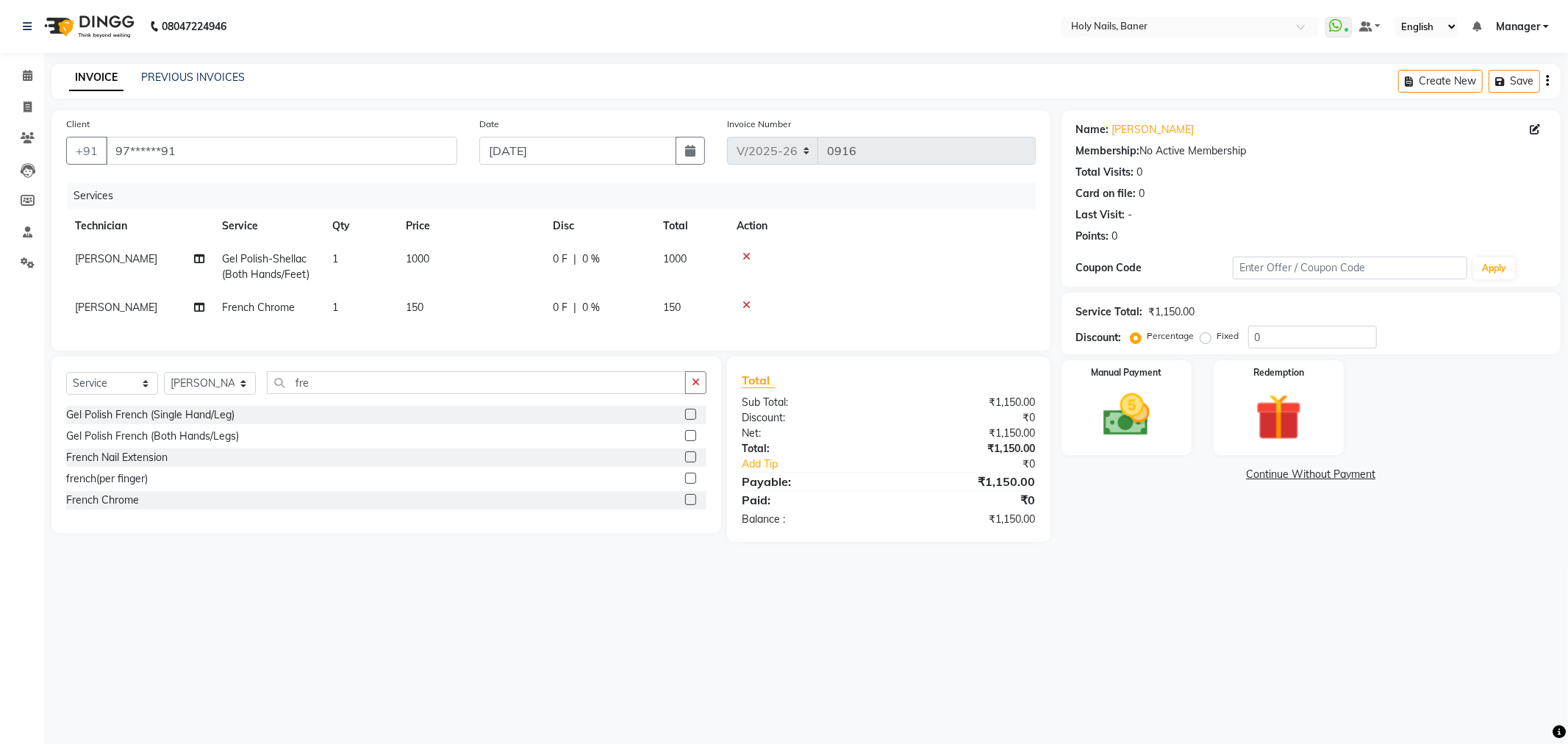
click at [346, 303] on td "1" at bounding box center [360, 307] width 74 height 33
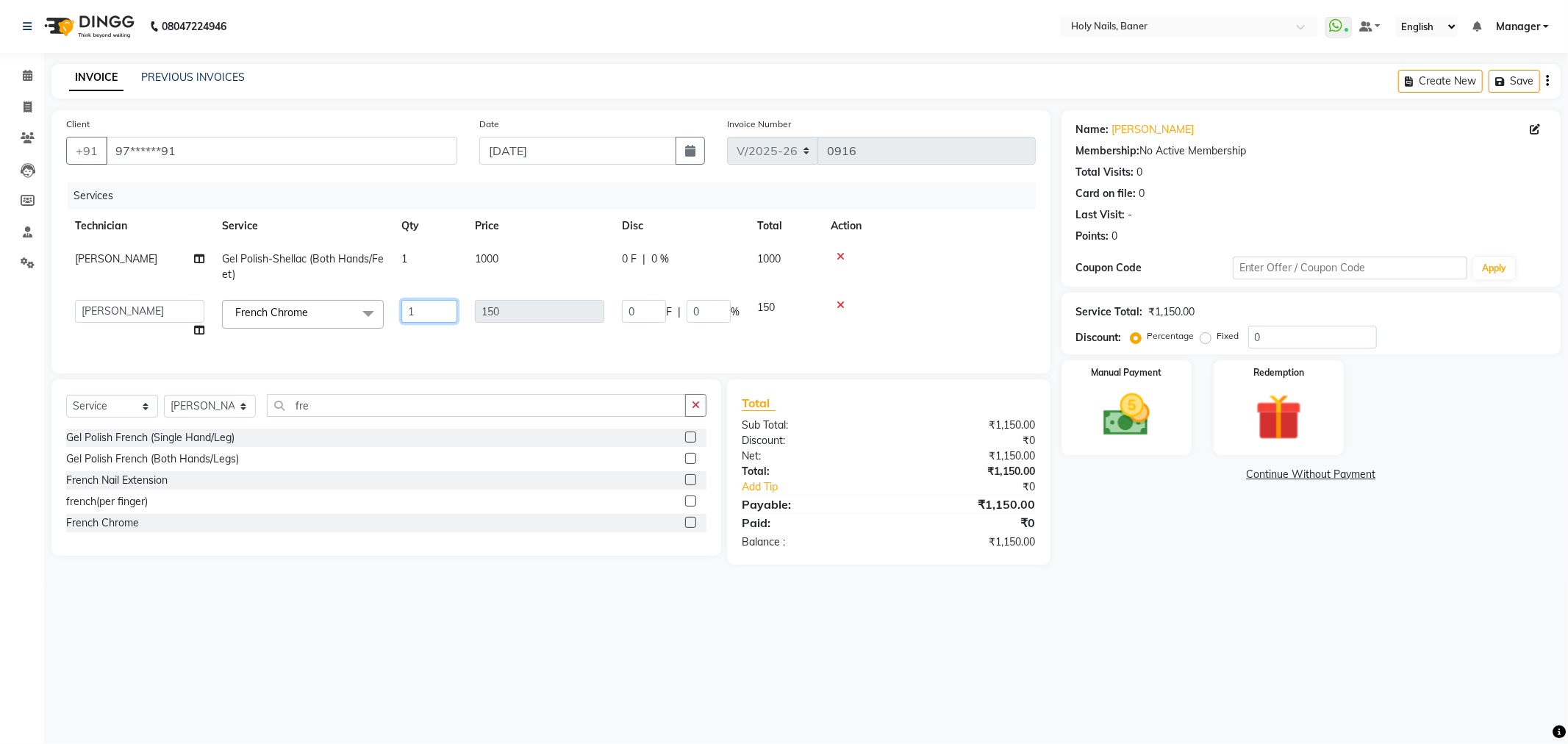
click at [434, 303] on input "1" at bounding box center [429, 312] width 56 height 23
type input "2"
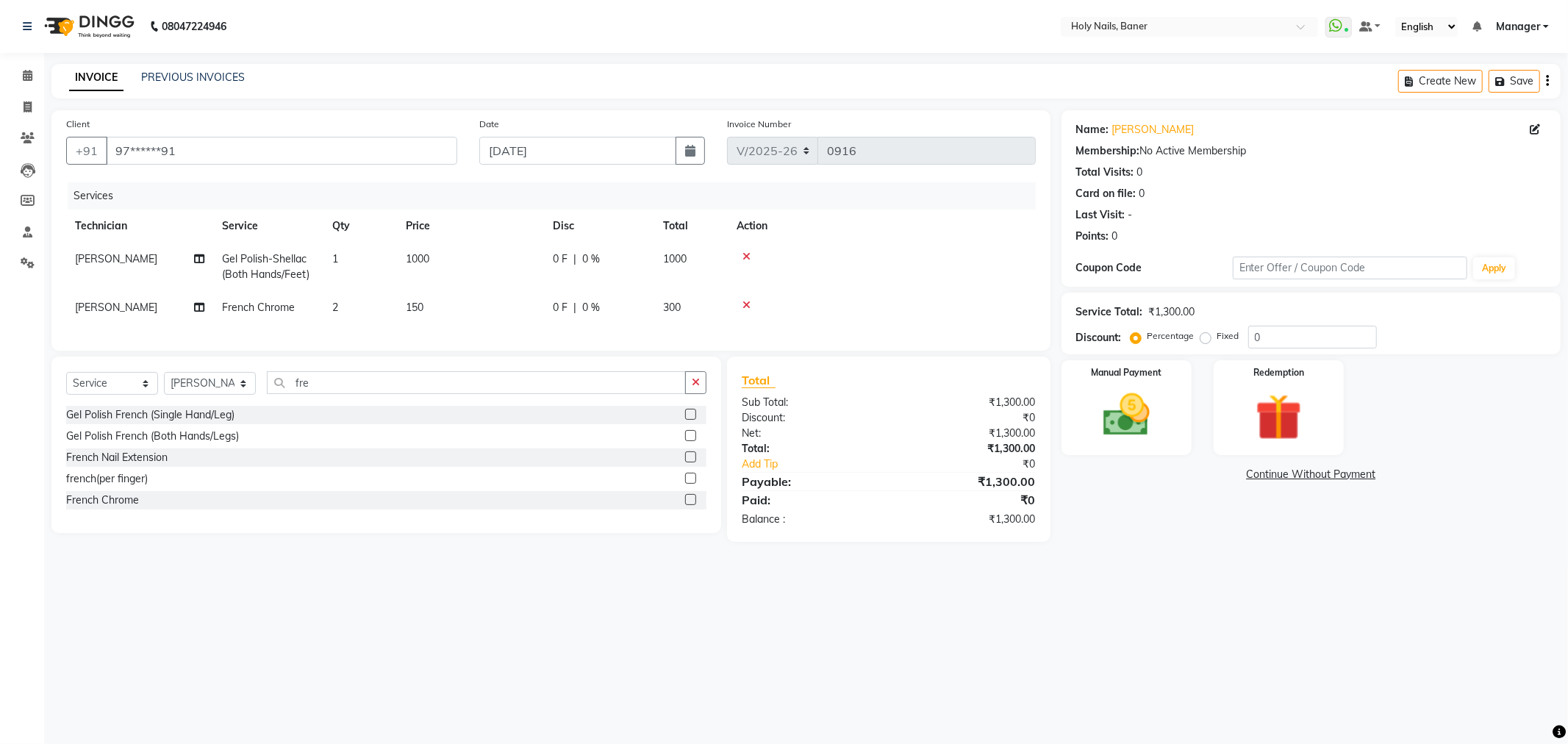
click at [923, 285] on td at bounding box center [881, 267] width 308 height 49
drag, startPoint x: 702, startPoint y: 389, endPoint x: 589, endPoint y: 396, distance: 113.2
click at [701, 389] on button "button" at bounding box center [696, 383] width 21 height 23
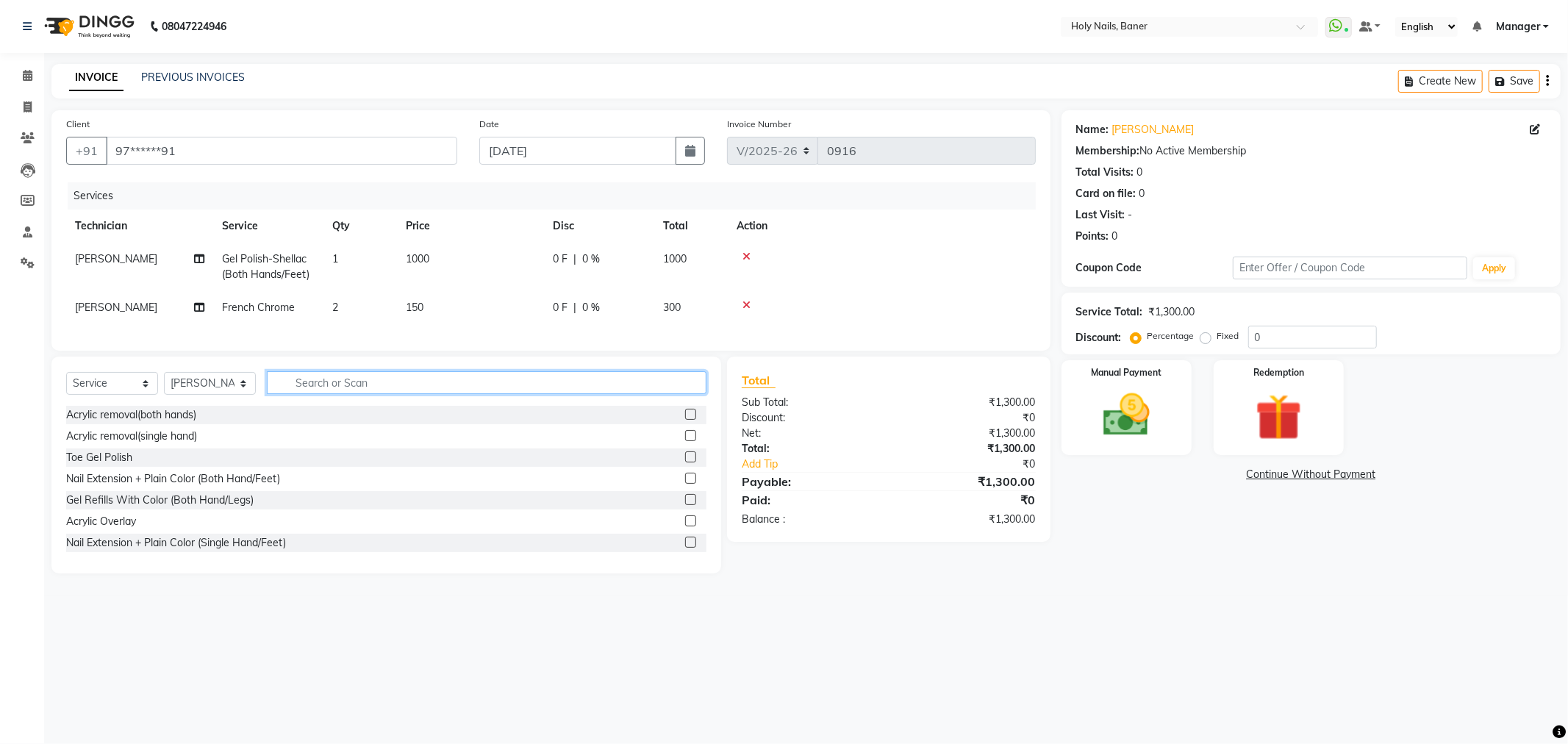
click at [541, 395] on input "text" at bounding box center [487, 383] width 440 height 23
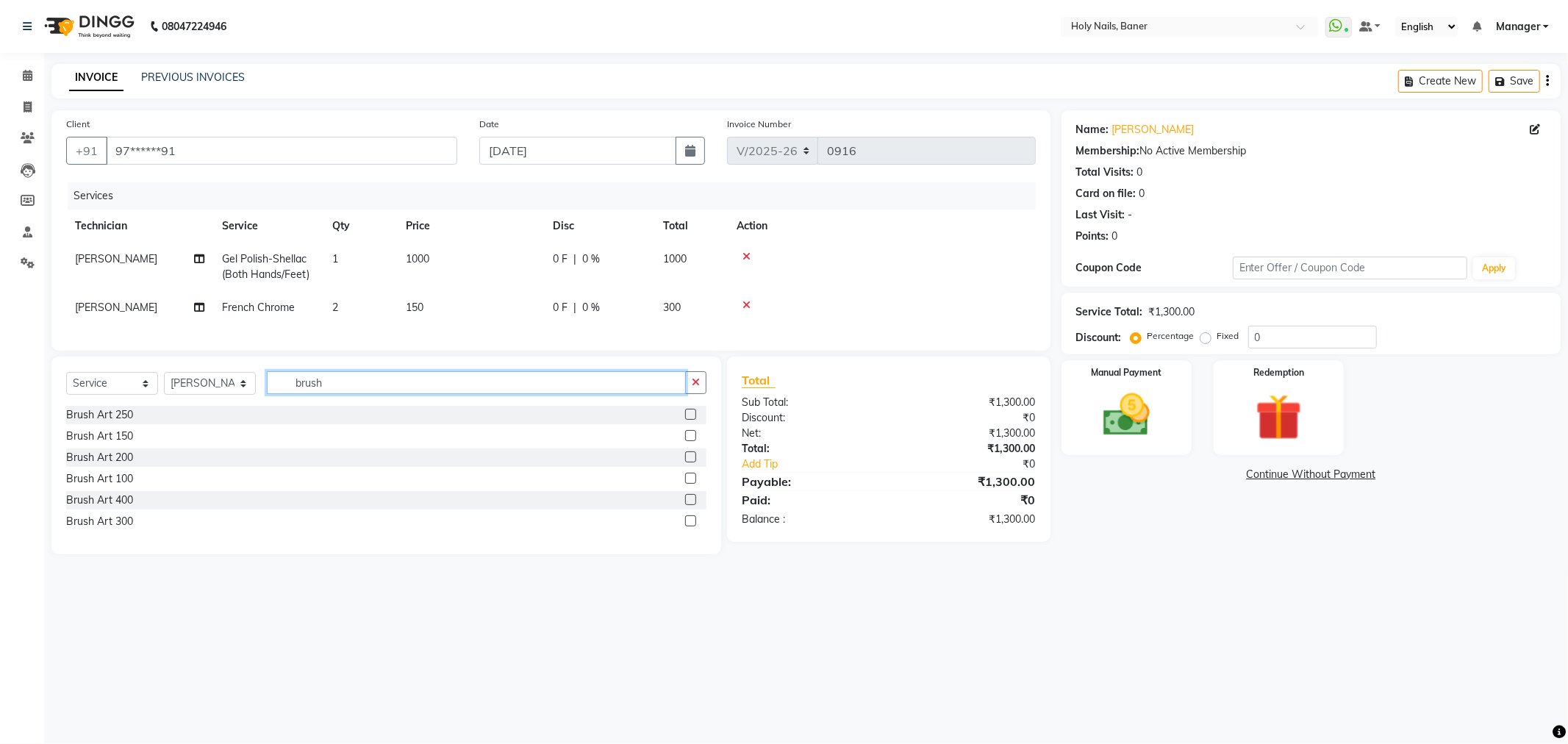
type input "brush"
click at [295, 445] on div "Brush Art 150" at bounding box center [386, 436] width 640 height 18
click at [691, 442] on label at bounding box center [690, 435] width 11 height 11
click at [691, 442] on input "checkbox" at bounding box center [690, 437] width 10 height 10
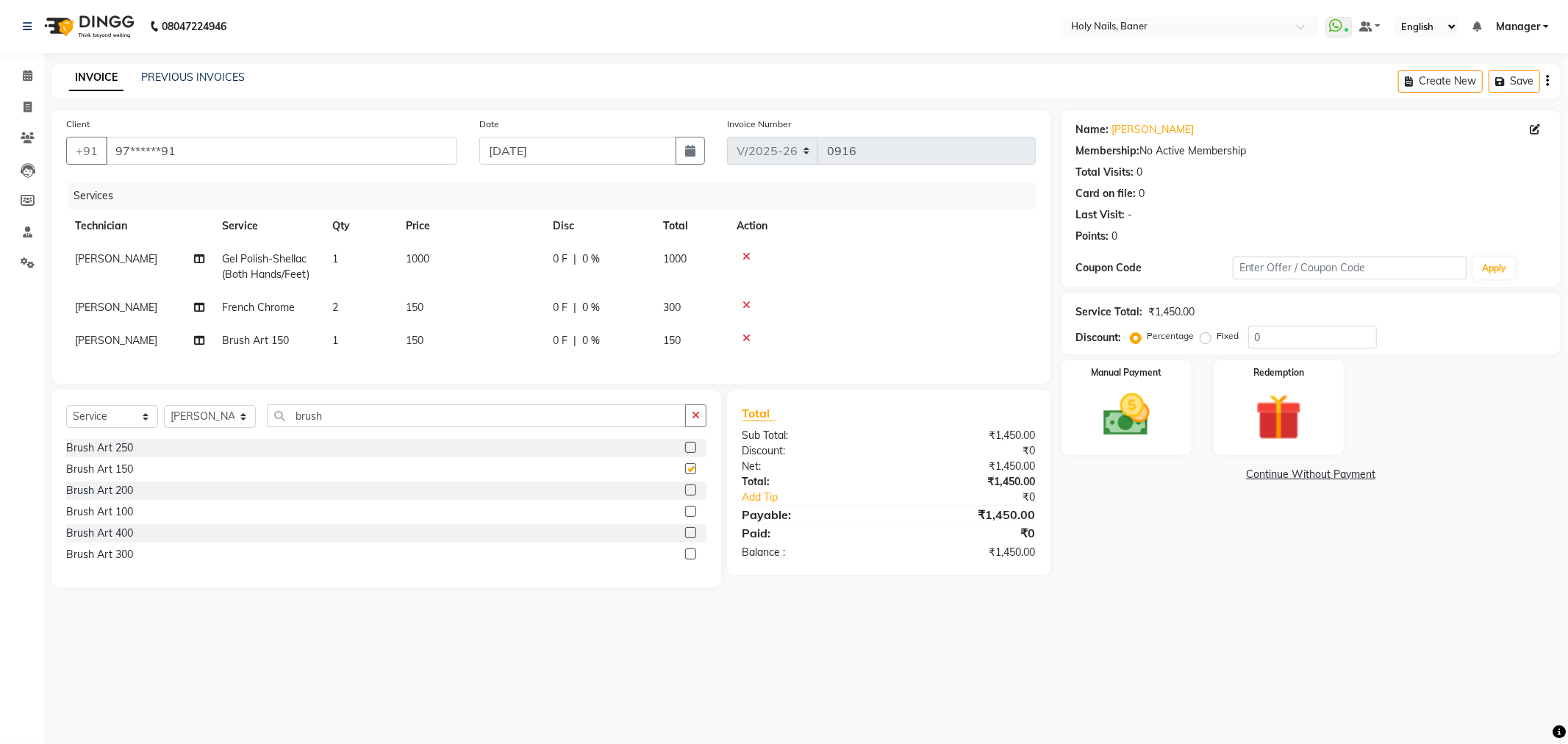
checkbox input "false"
click at [309, 335] on td "Brush Art 150" at bounding box center [268, 341] width 110 height 33
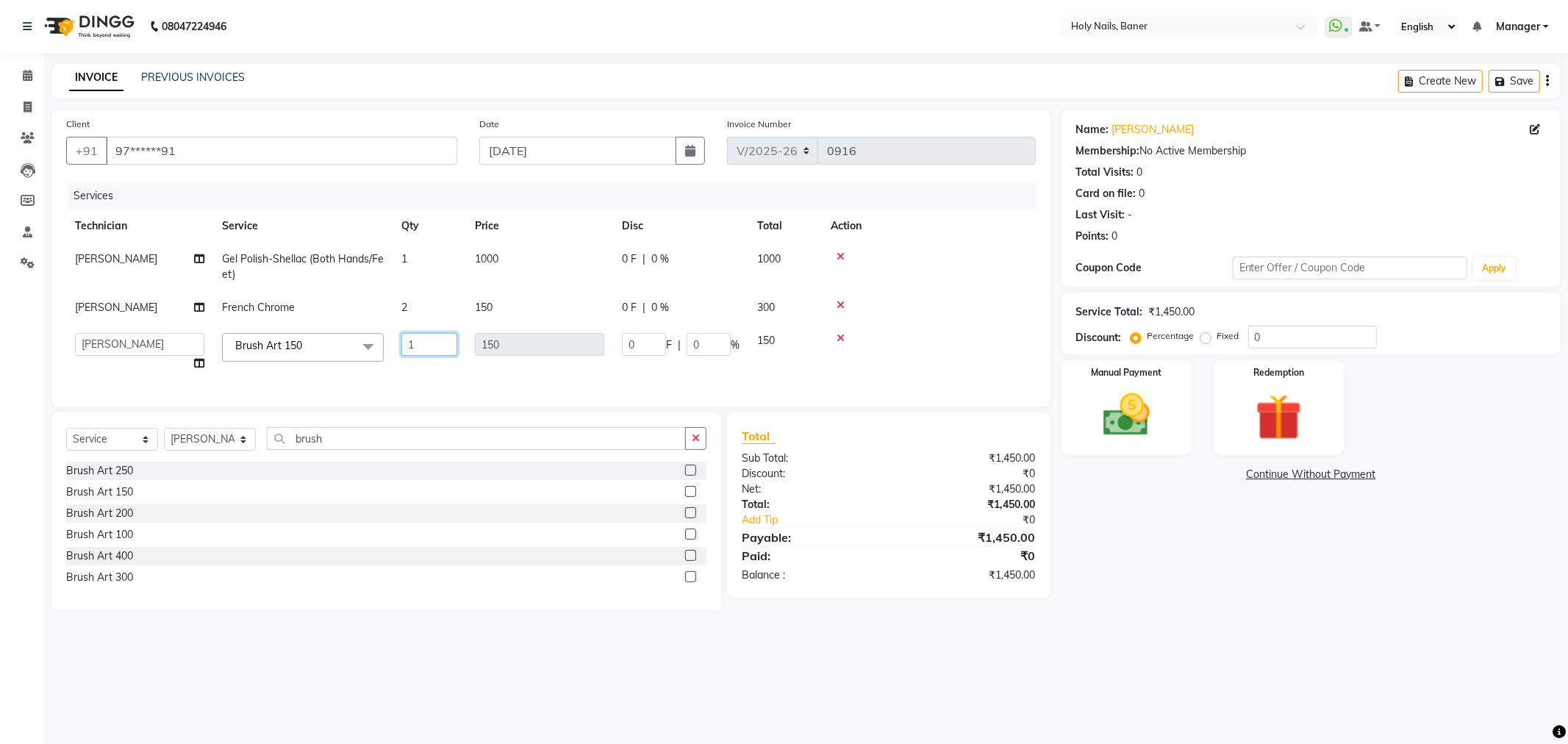
click at [430, 340] on input "1" at bounding box center [429, 345] width 56 height 23
type input "2"
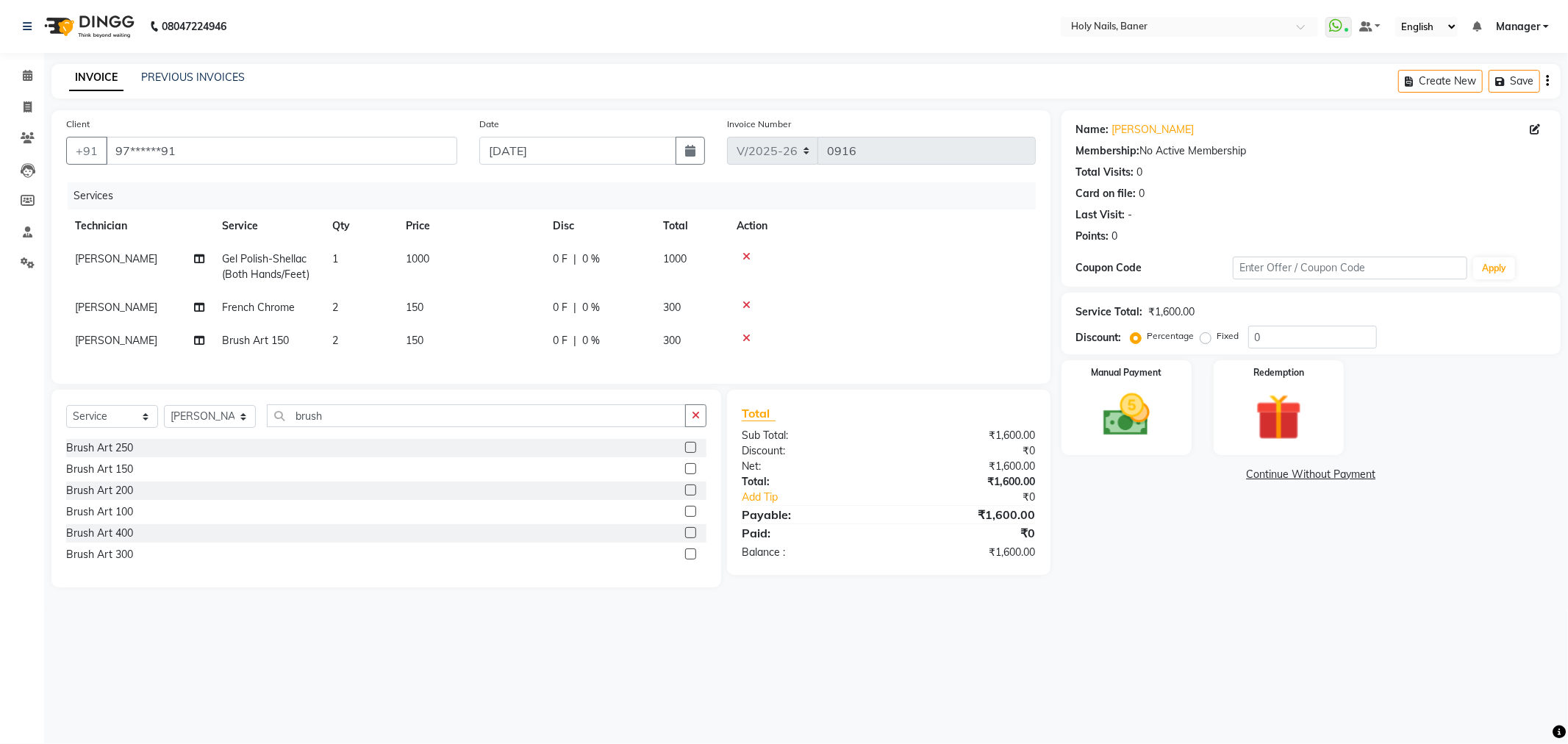
click at [921, 269] on td at bounding box center [881, 267] width 308 height 49
drag, startPoint x: 697, startPoint y: 434, endPoint x: 687, endPoint y: 429, distance: 11.2
click at [694, 420] on icon "button" at bounding box center [696, 415] width 8 height 11
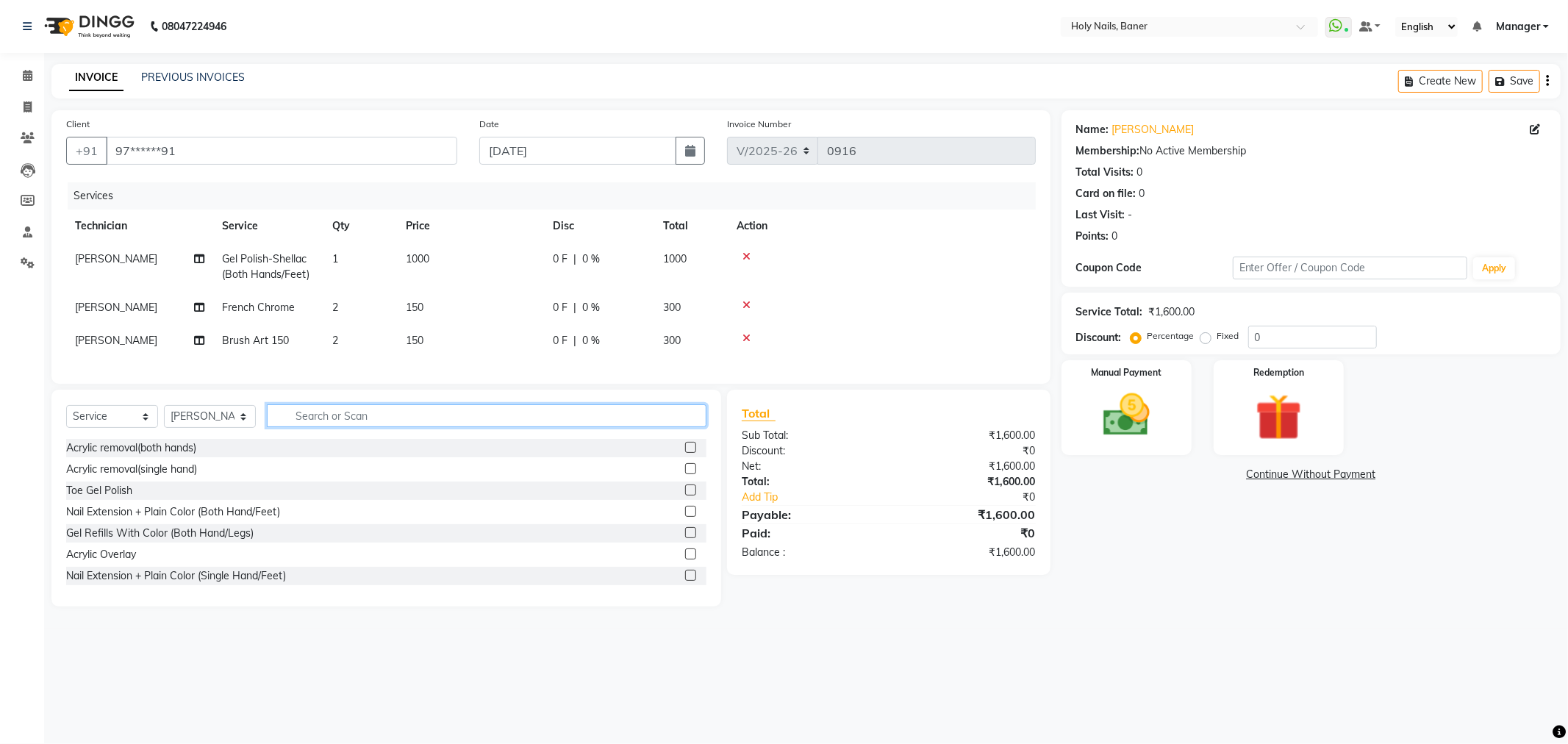
click at [523, 422] on input "text" at bounding box center [487, 416] width 440 height 23
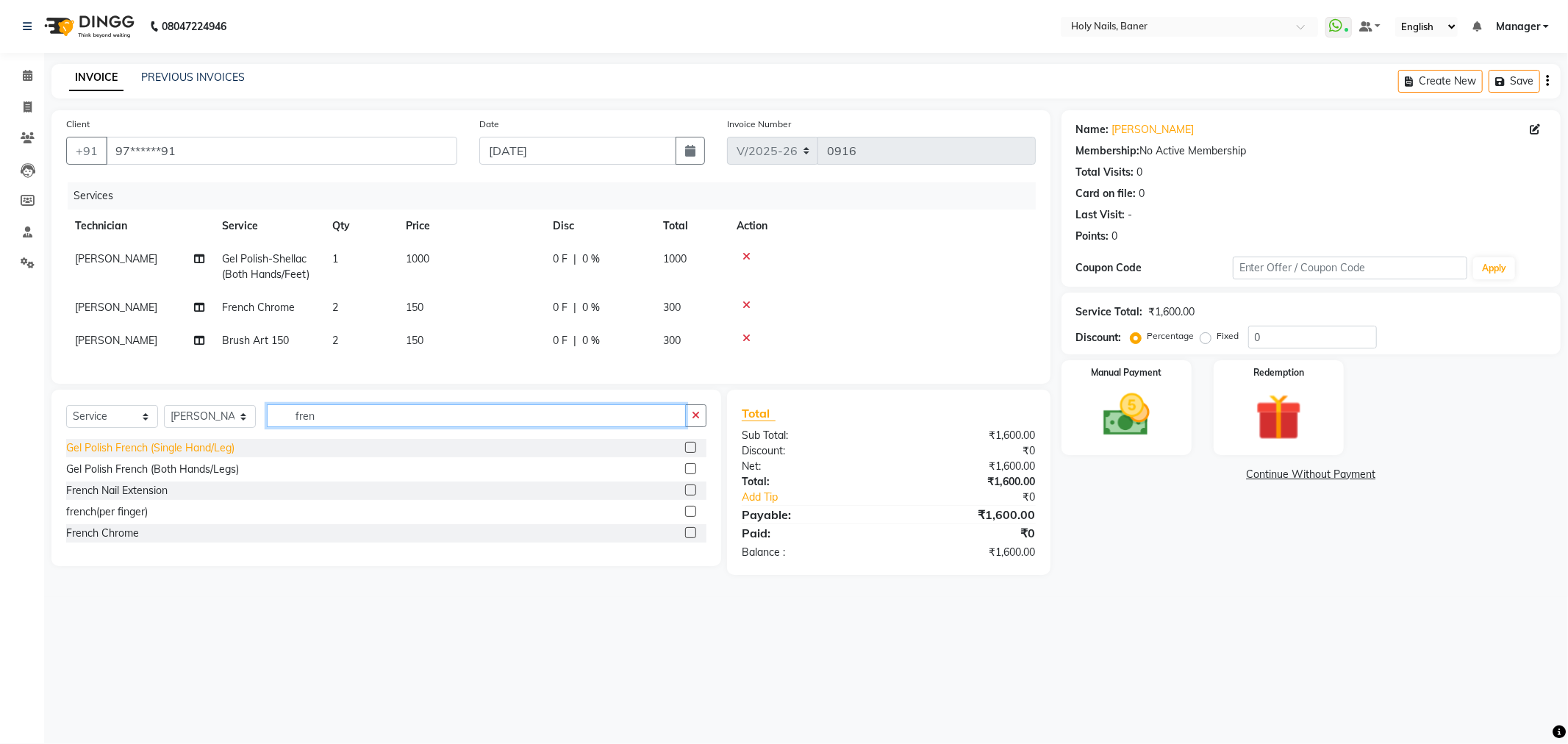
type input "fren"
click at [143, 456] on div "Gel Polish French (Single Hand/Leg)" at bounding box center [150, 448] width 168 height 15
checkbox input "false"
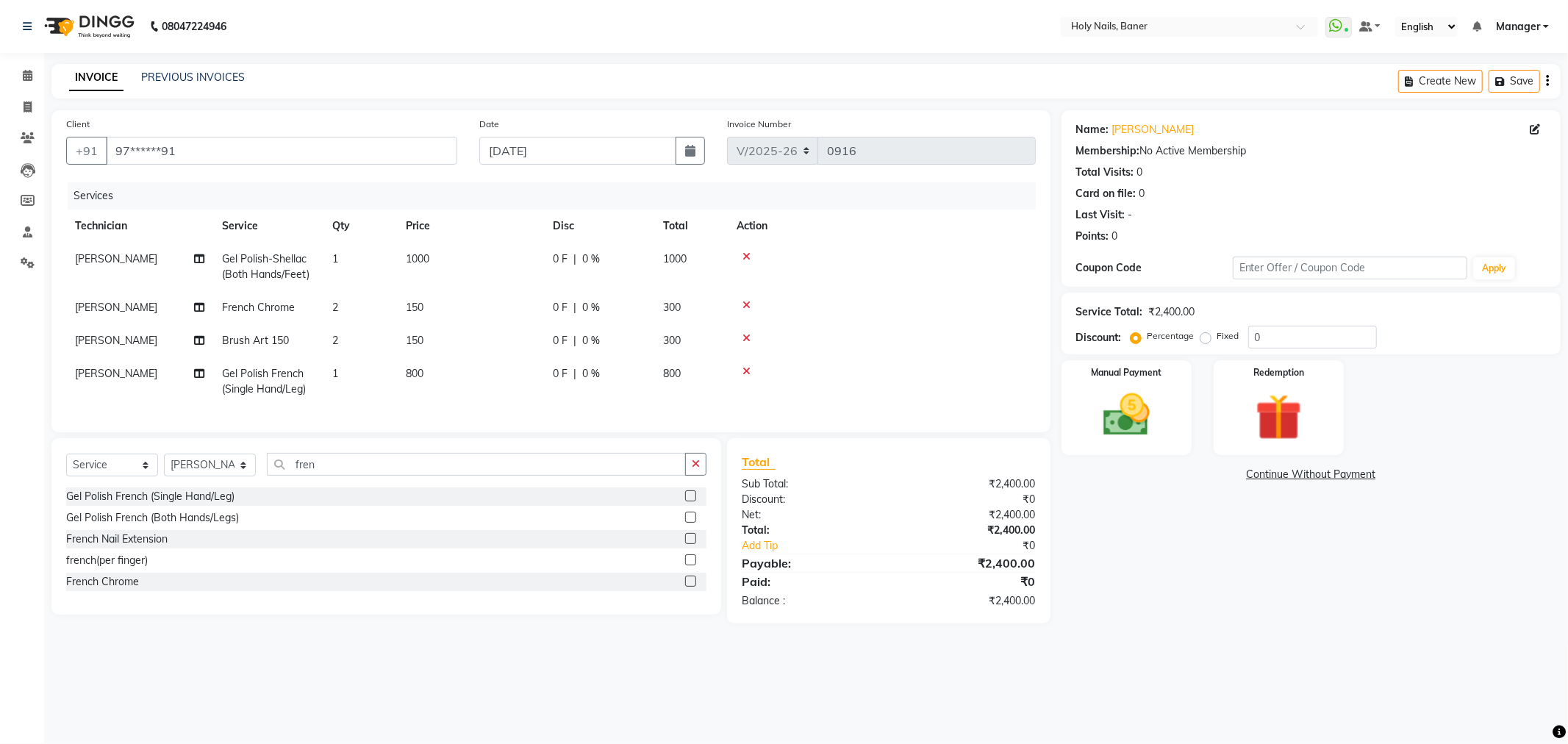
click at [743, 367] on icon at bounding box center [747, 372] width 8 height 11
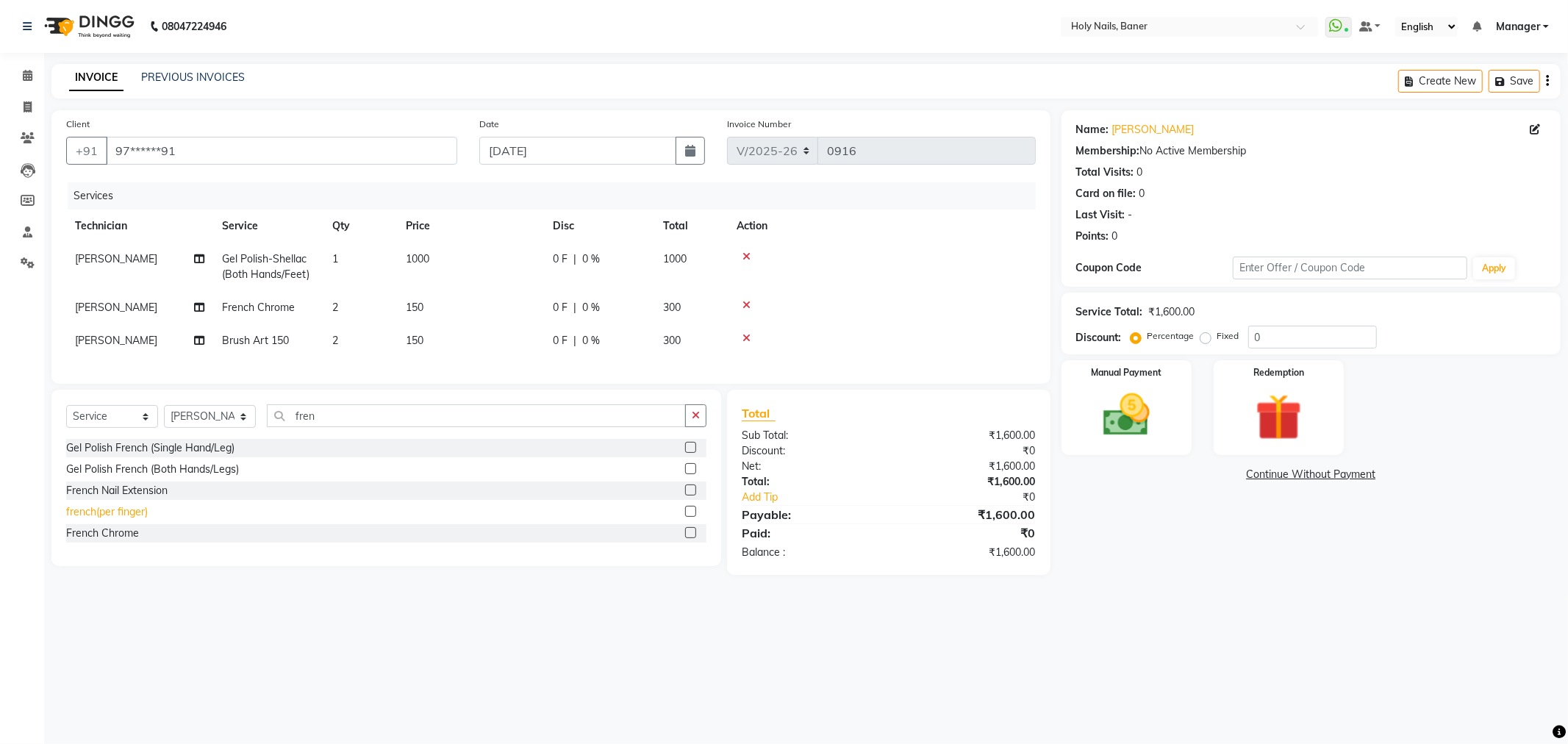
click at [131, 520] on div "french(per finger)" at bounding box center [107, 513] width 82 height 15
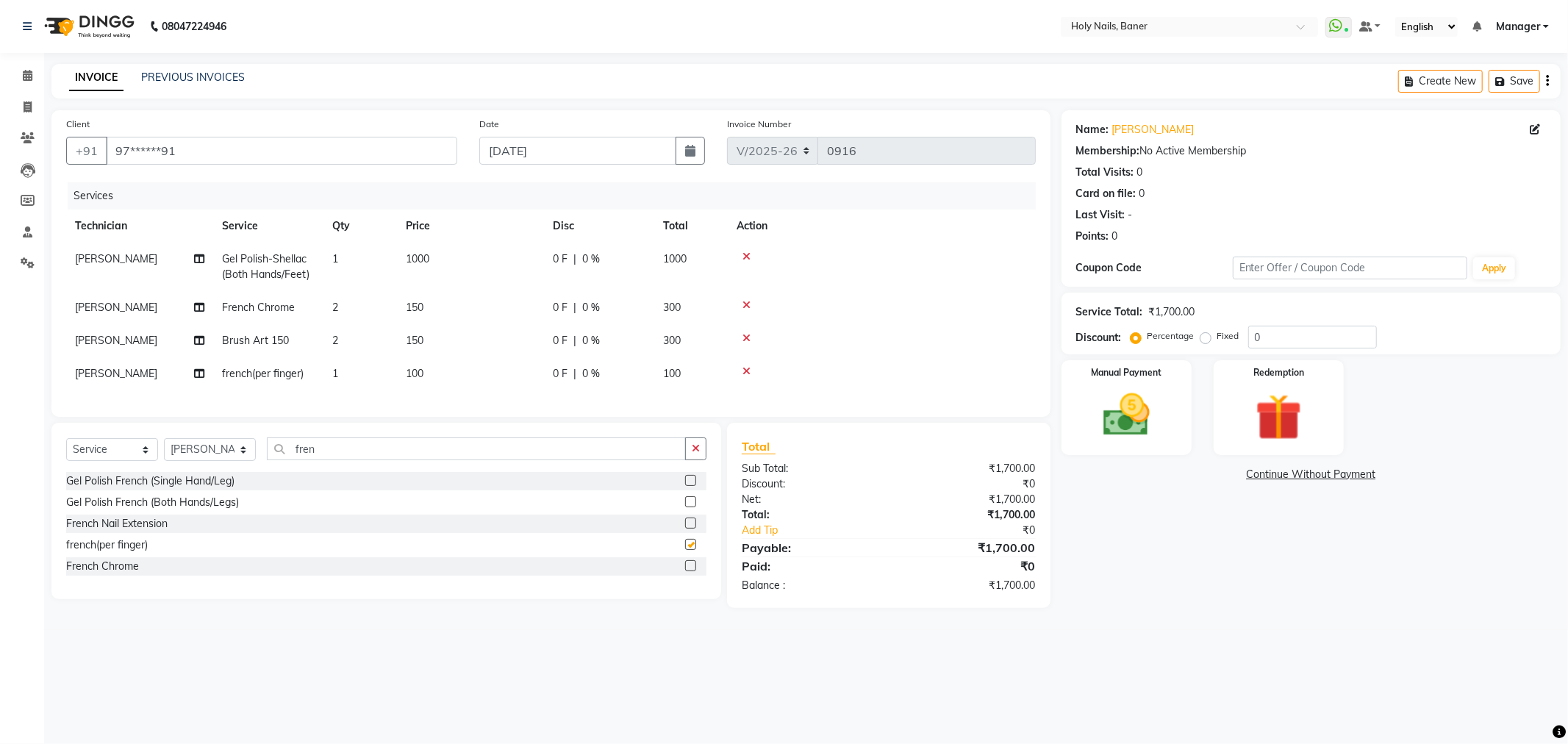
checkbox input "false"
click at [345, 375] on td "1" at bounding box center [360, 373] width 74 height 33
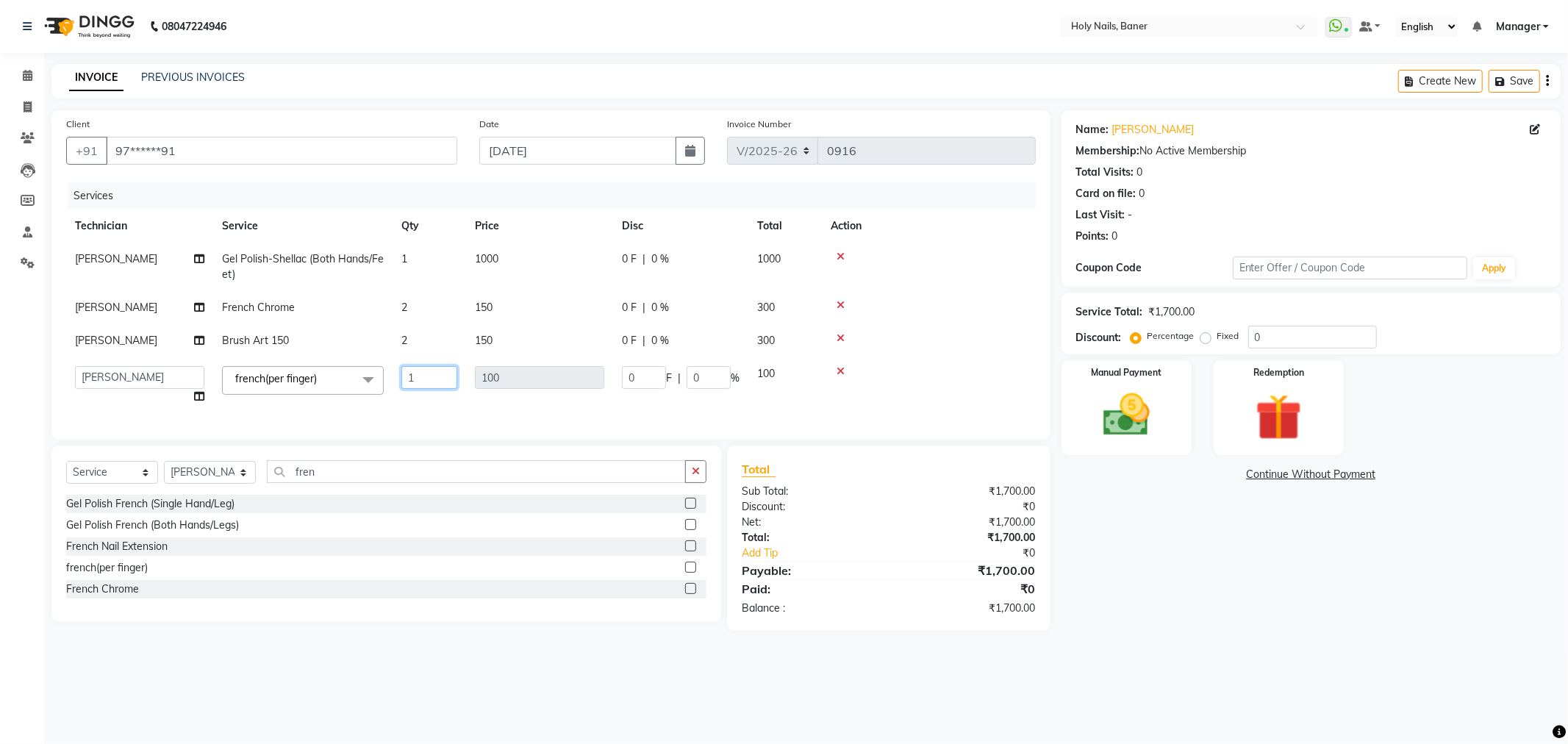
click at [420, 367] on input "1" at bounding box center [429, 378] width 56 height 23
type input "2"
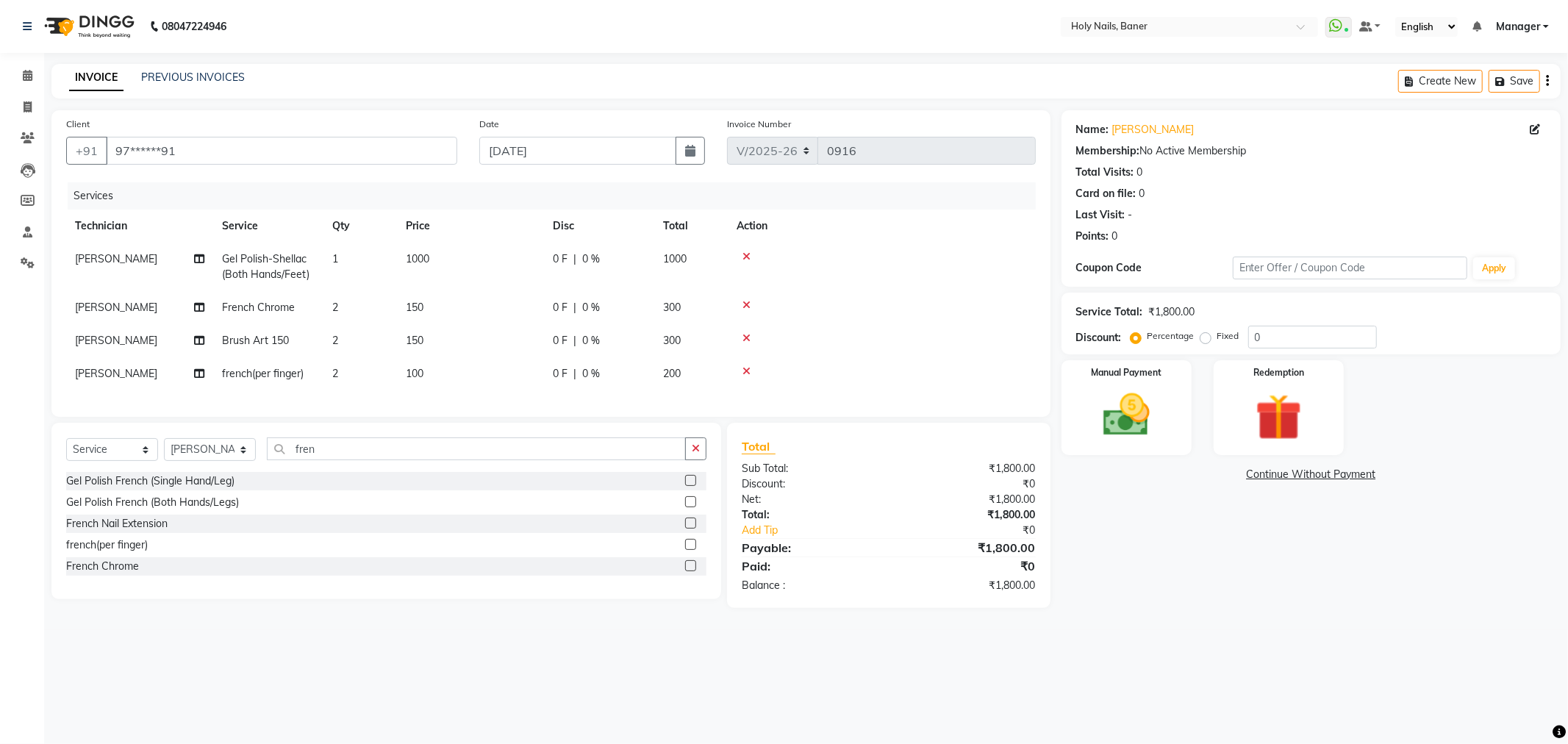
click at [973, 301] on div at bounding box center [882, 305] width 291 height 11
click at [561, 254] on span "0 F" at bounding box center [559, 259] width 14 height 15
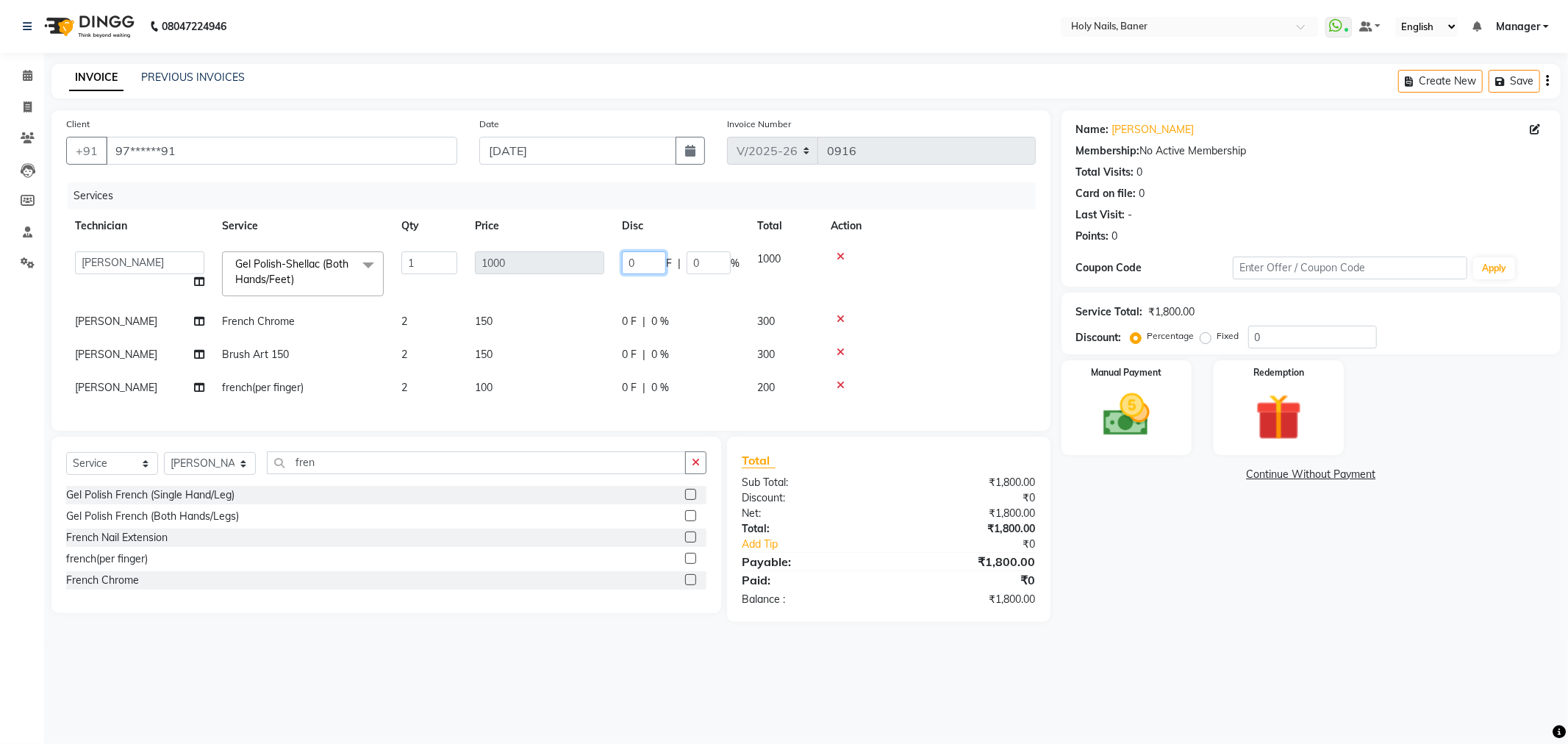
click at [653, 262] on input "0" at bounding box center [644, 263] width 44 height 23
type input "300"
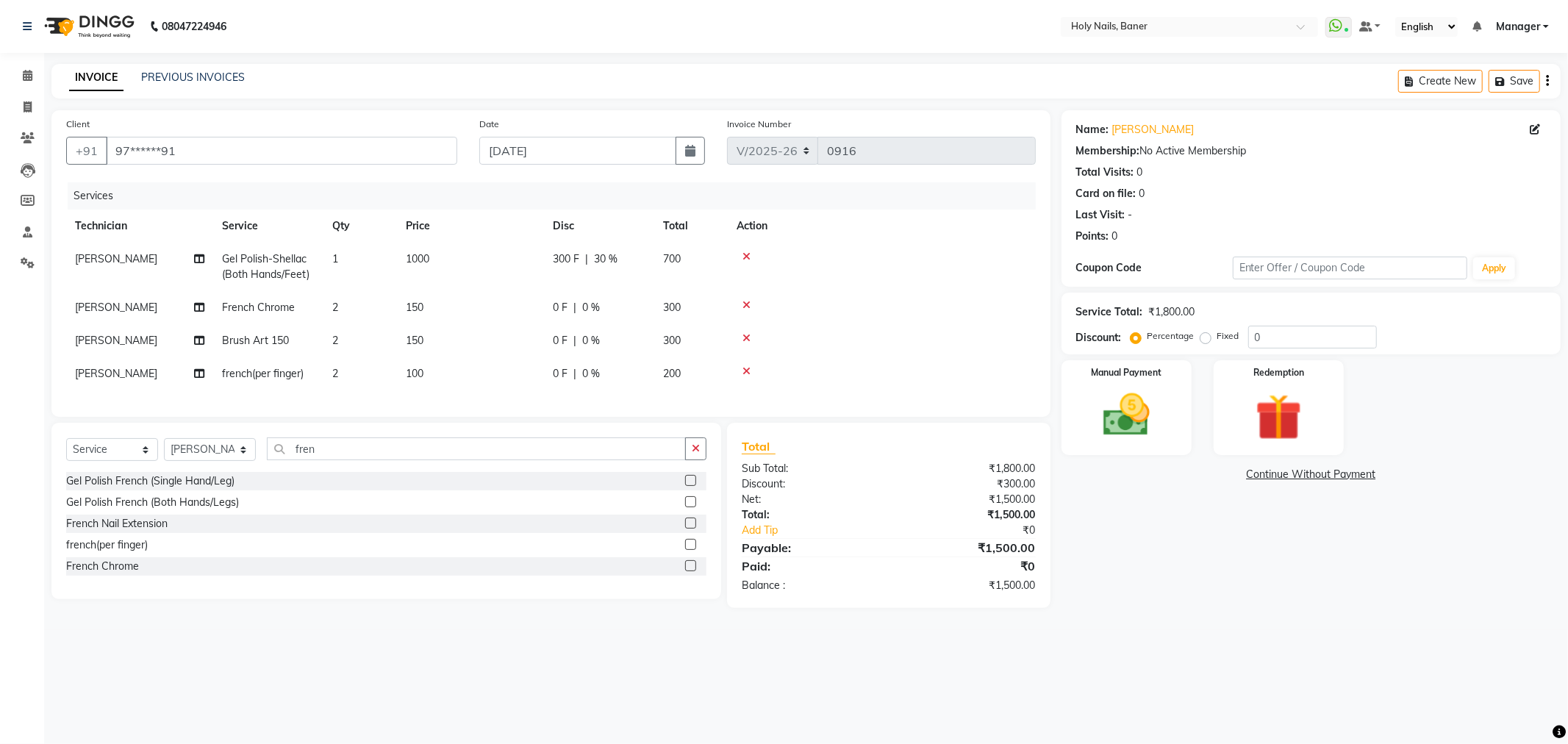
click at [914, 281] on td at bounding box center [881, 267] width 308 height 49
click at [1129, 392] on img at bounding box center [1127, 416] width 79 height 56
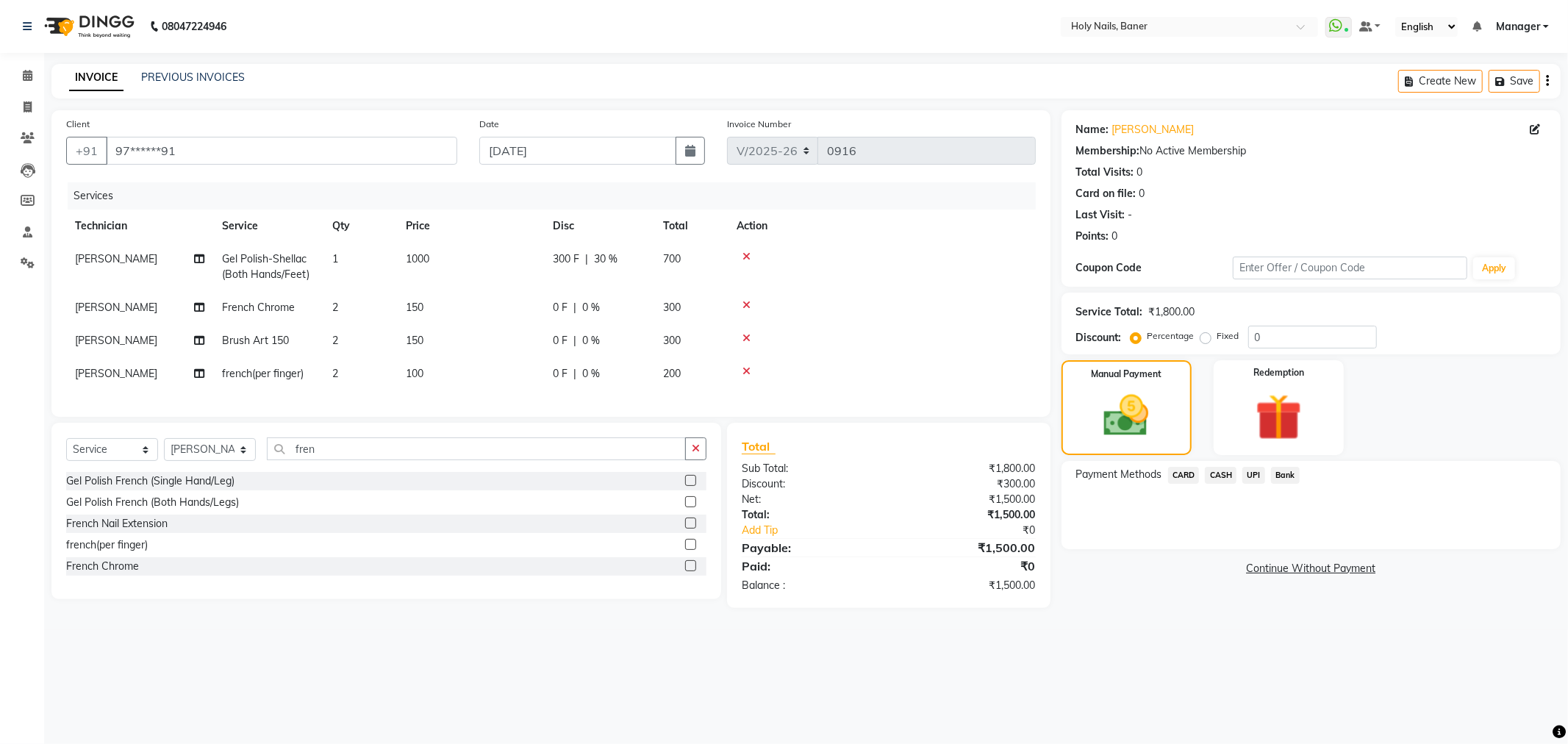
click at [1180, 472] on span "CARD" at bounding box center [1183, 475] width 32 height 17
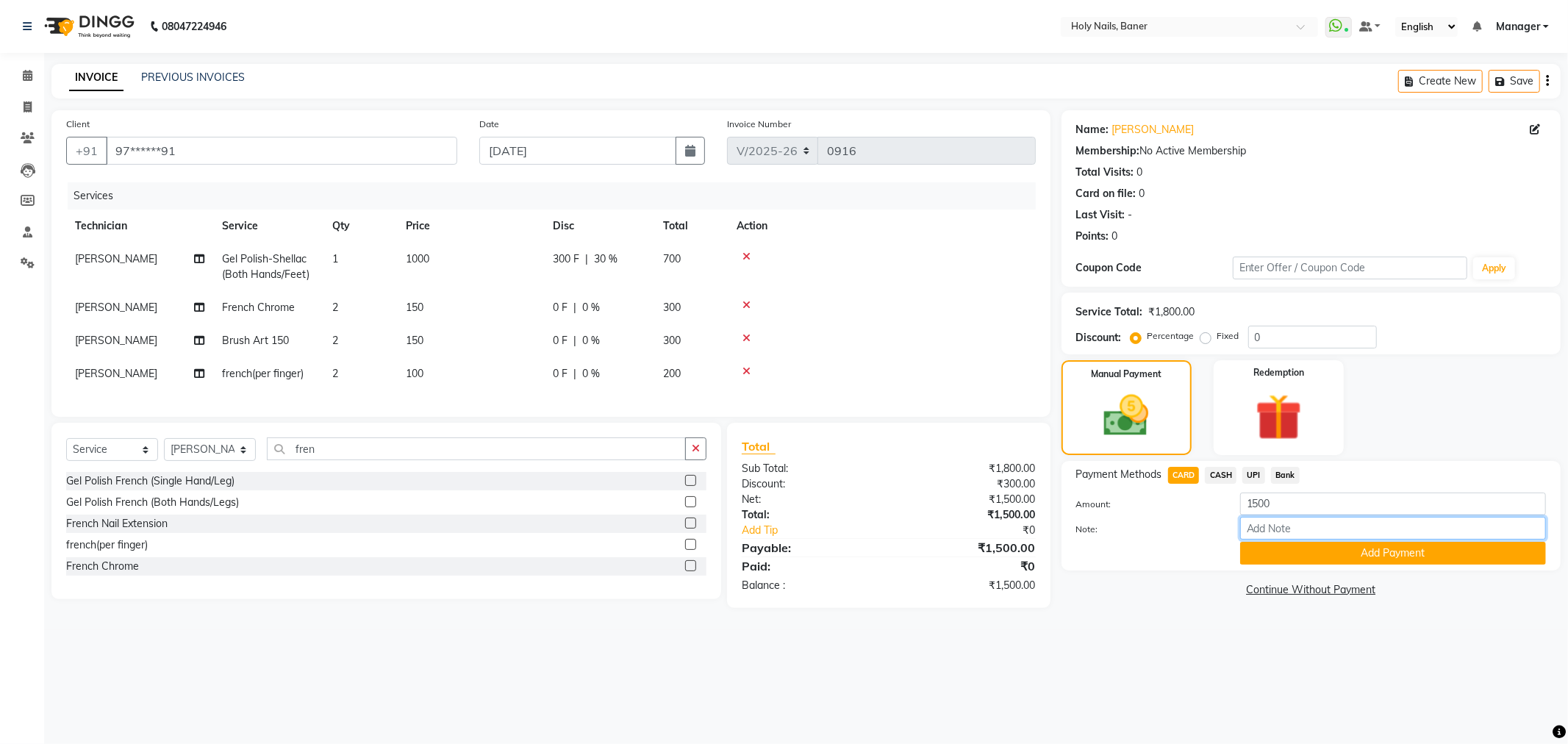
click at [1306, 525] on input "Note:" at bounding box center [1392, 529] width 306 height 23
type input "monsoon offer rs 300 off"
click at [1341, 555] on button "Add Payment" at bounding box center [1392, 554] width 306 height 23
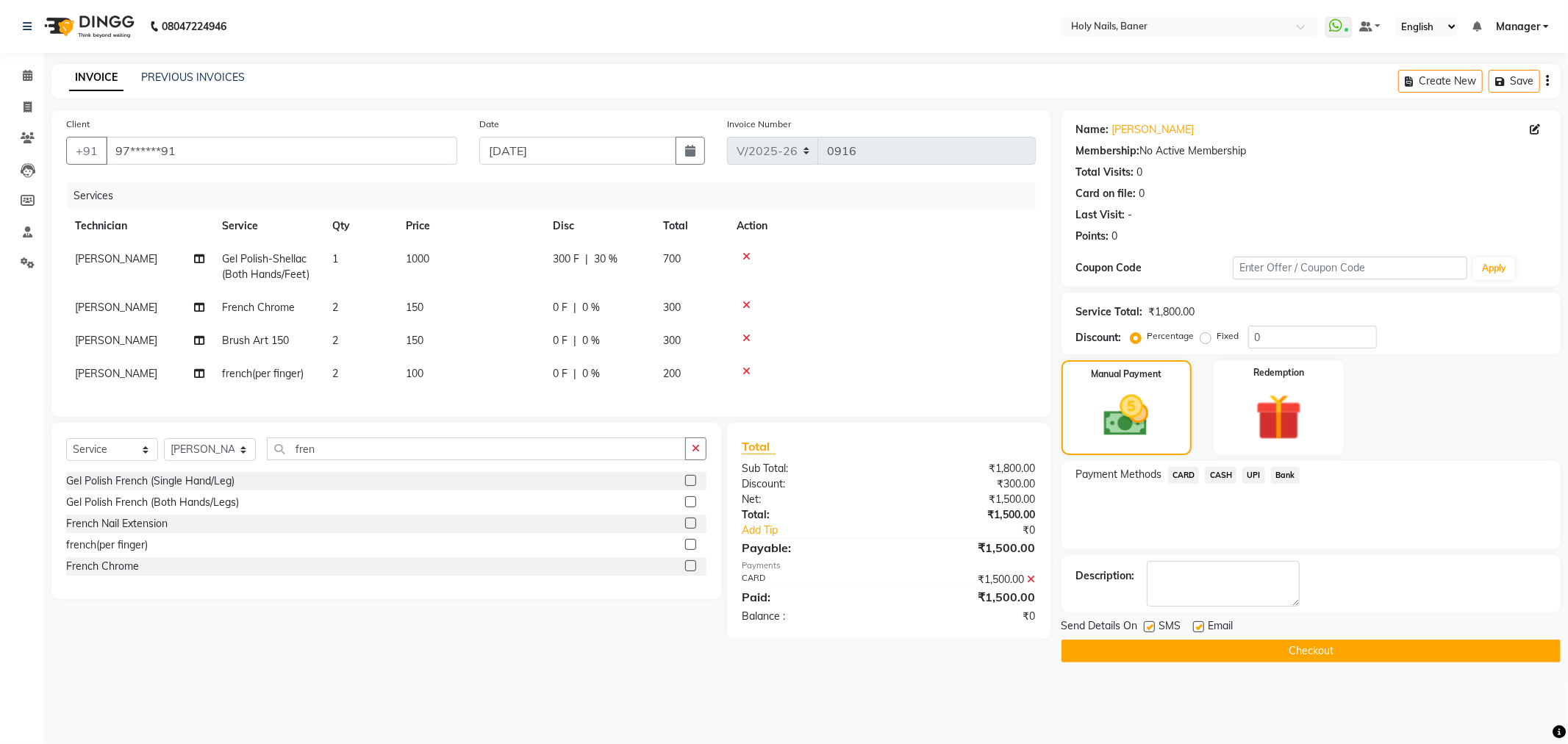
click at [1204, 649] on button "Checkout" at bounding box center [1311, 652] width 499 height 23
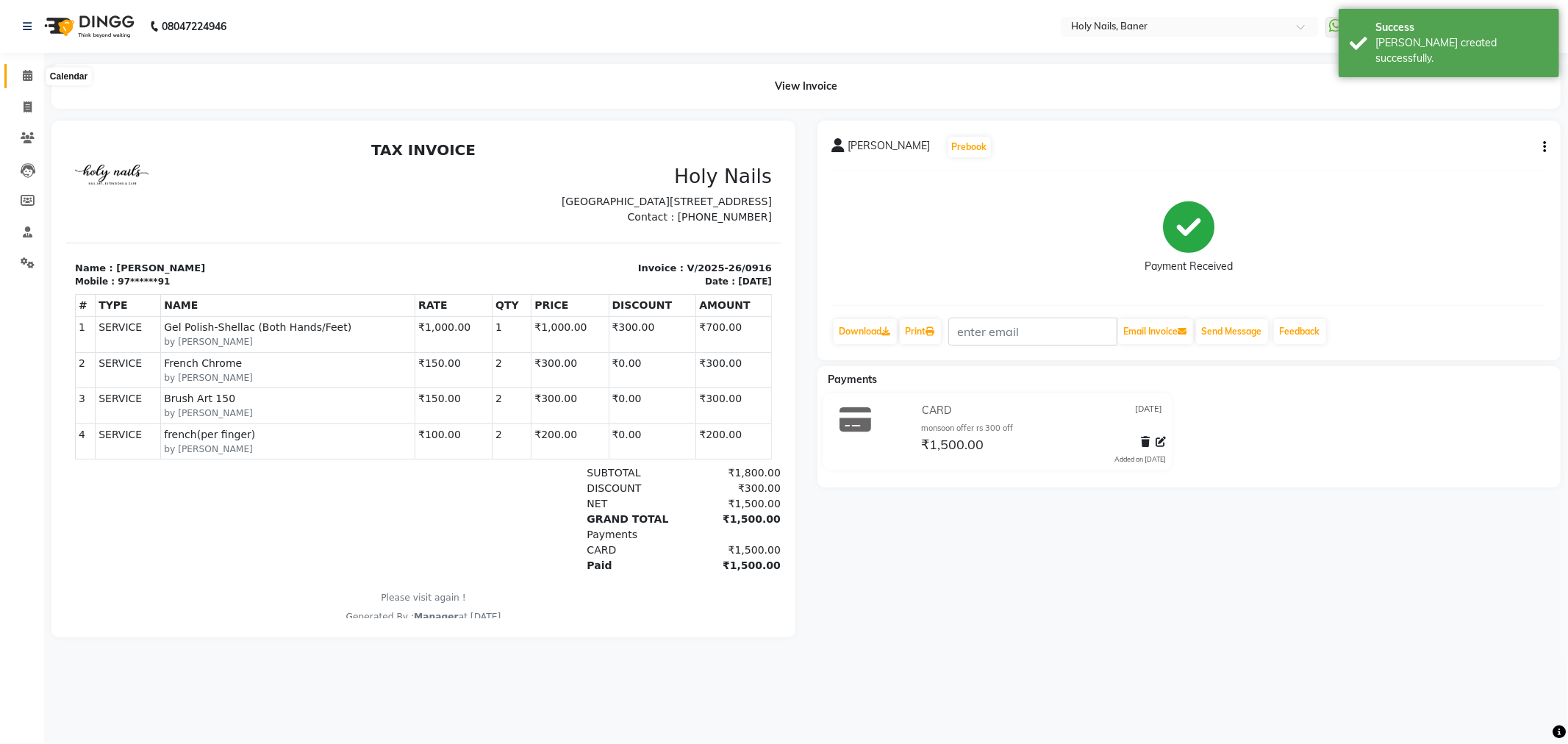
click at [24, 76] on icon at bounding box center [28, 75] width 10 height 11
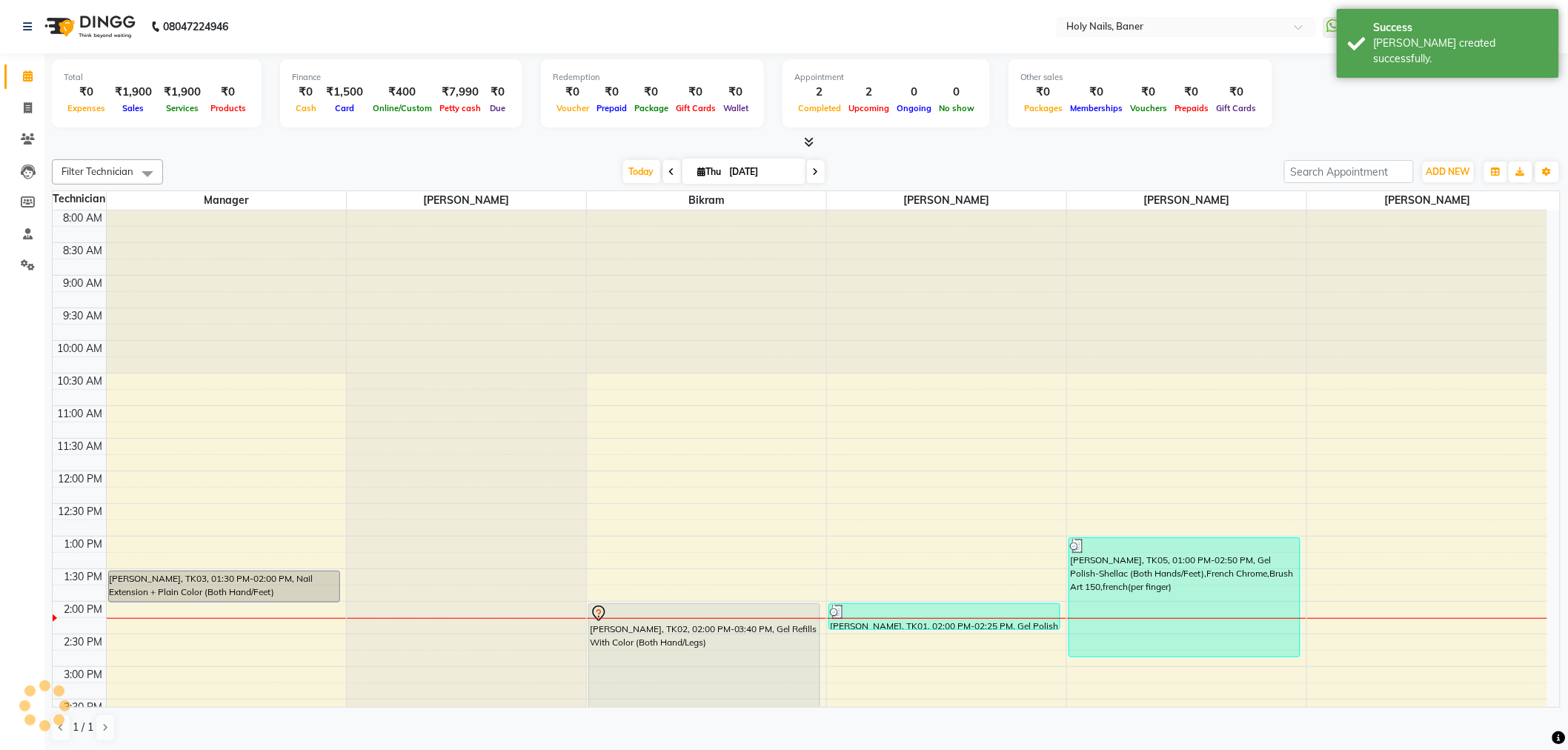
scroll to position [392, 0]
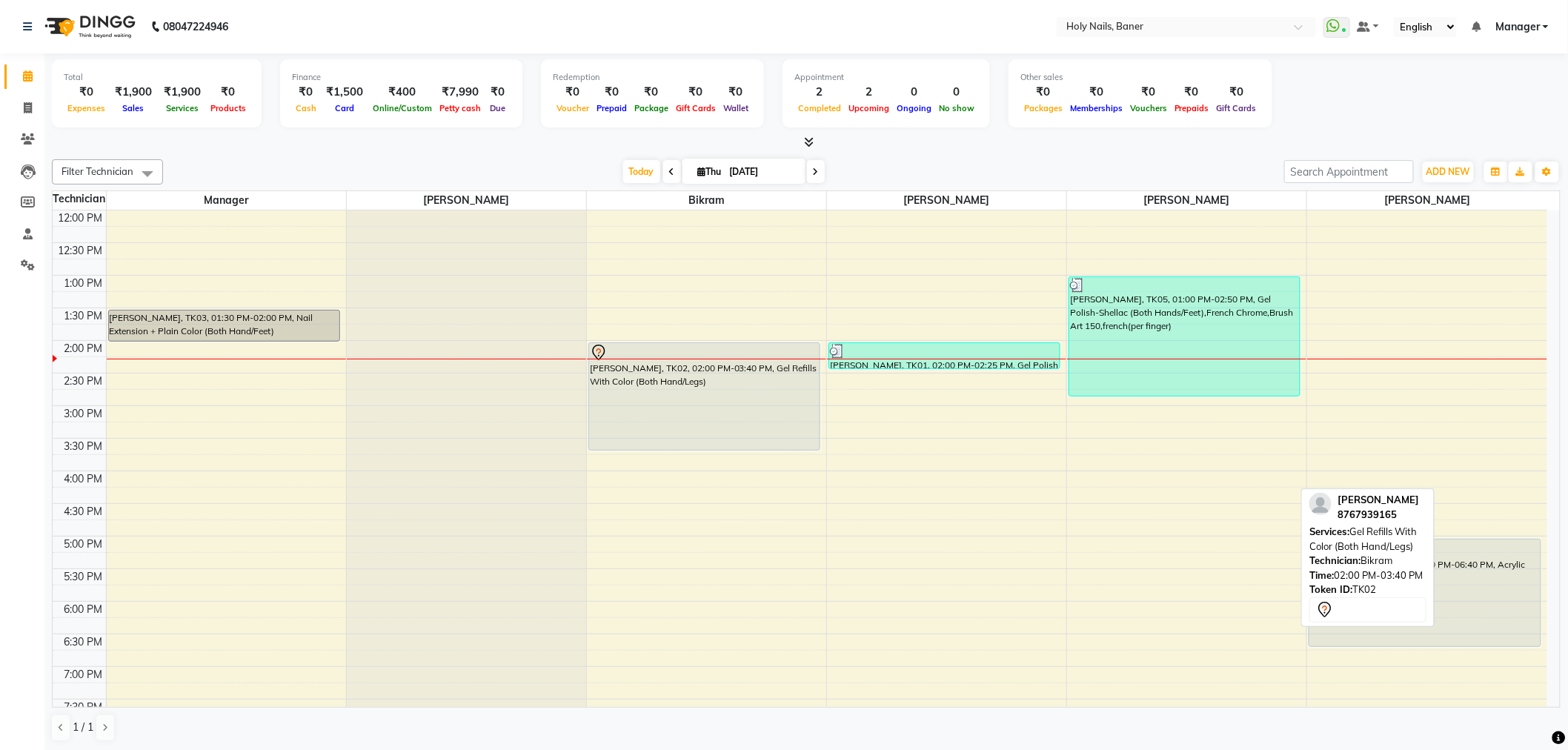
scroll to position [247, 0]
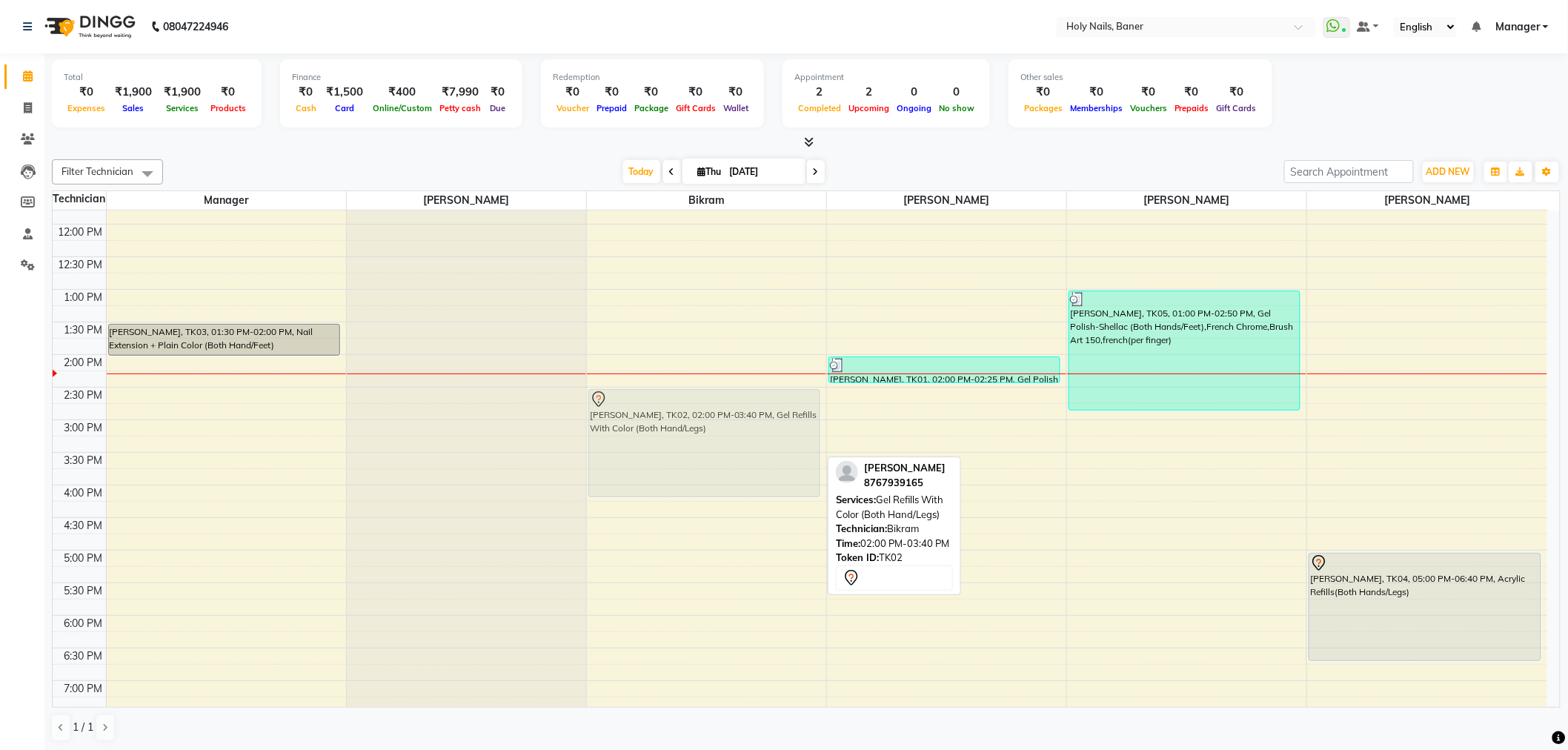
drag, startPoint x: 683, startPoint y: 395, endPoint x: 695, endPoint y: 426, distance: 33.2
click at [695, 426] on div "[PERSON_NAME], TK02, 02:00 PM-03:40 PM, Gel Refills With Color (Both Hand/Legs)…" at bounding box center [706, 419] width 239 height 913
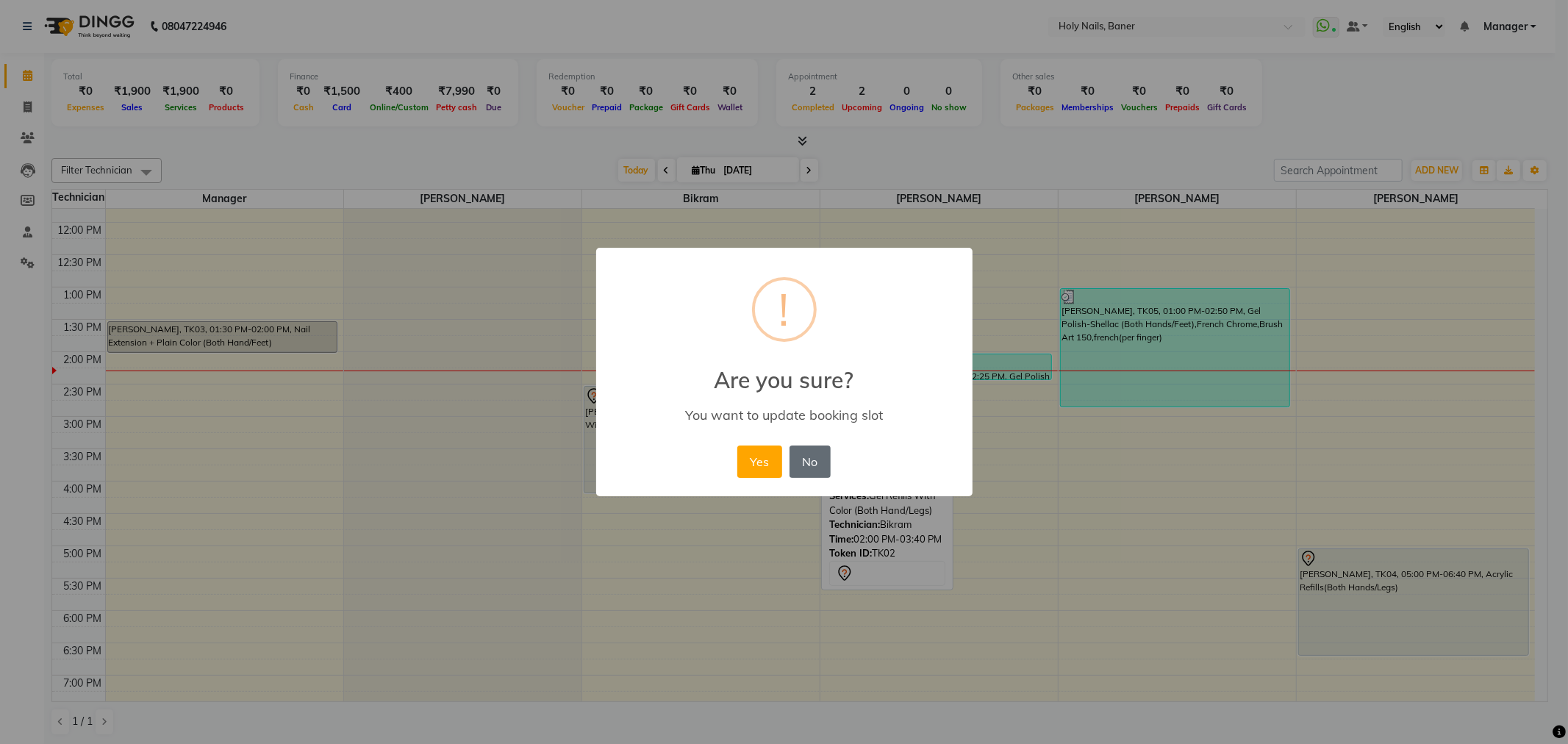
click at [805, 464] on button "No" at bounding box center [810, 462] width 41 height 33
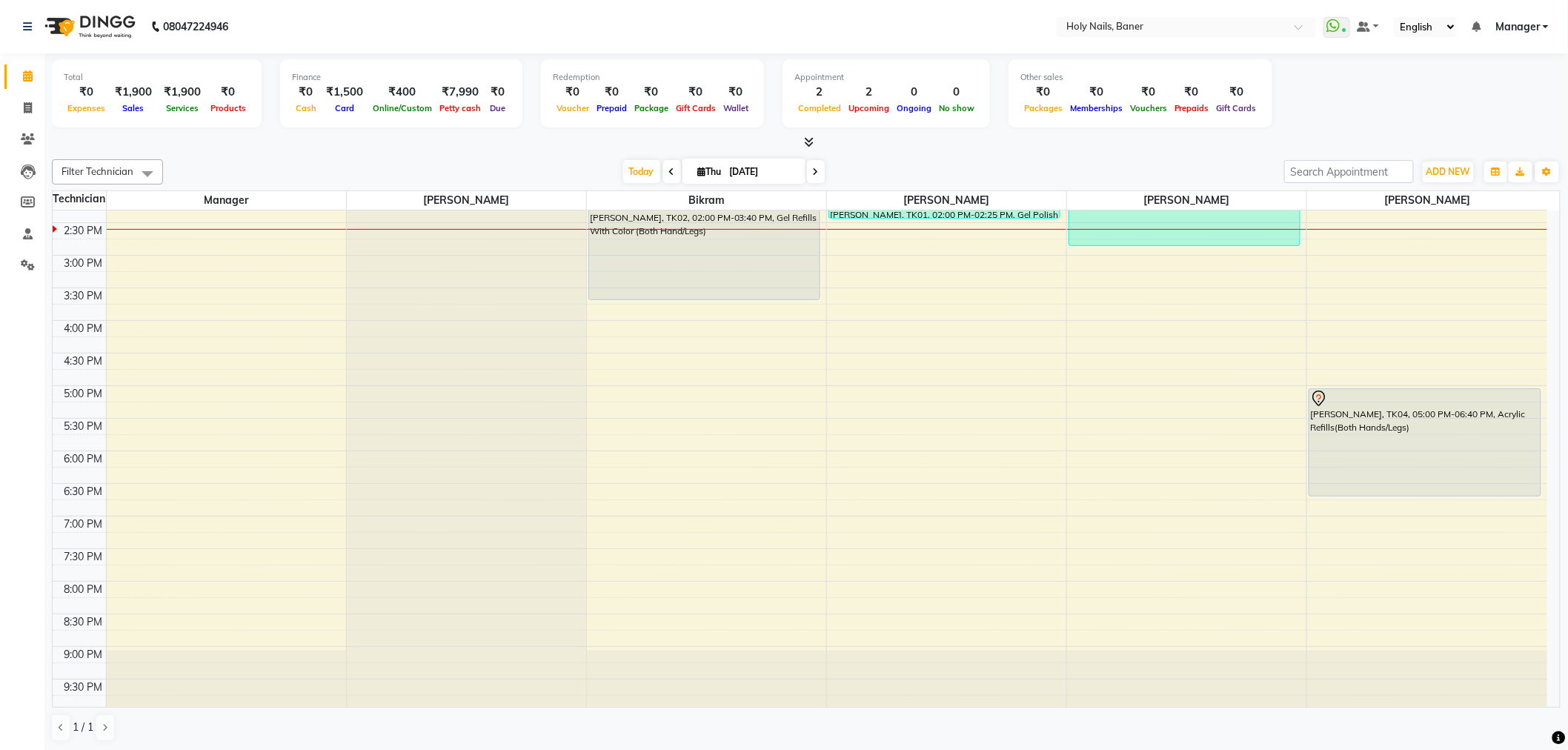
scroll to position [329, 0]
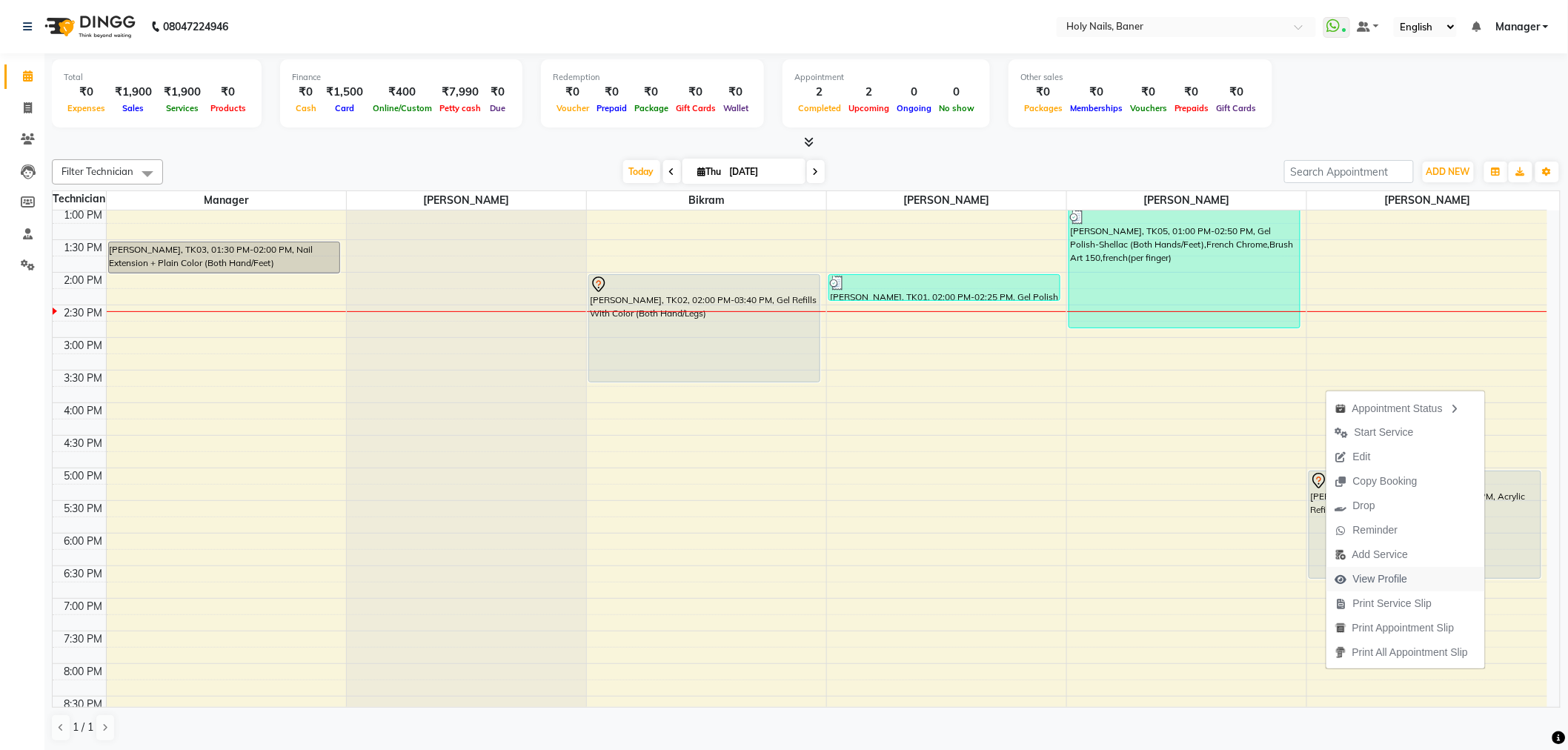
click at [1386, 584] on span "View Profile" at bounding box center [1380, 580] width 55 height 15
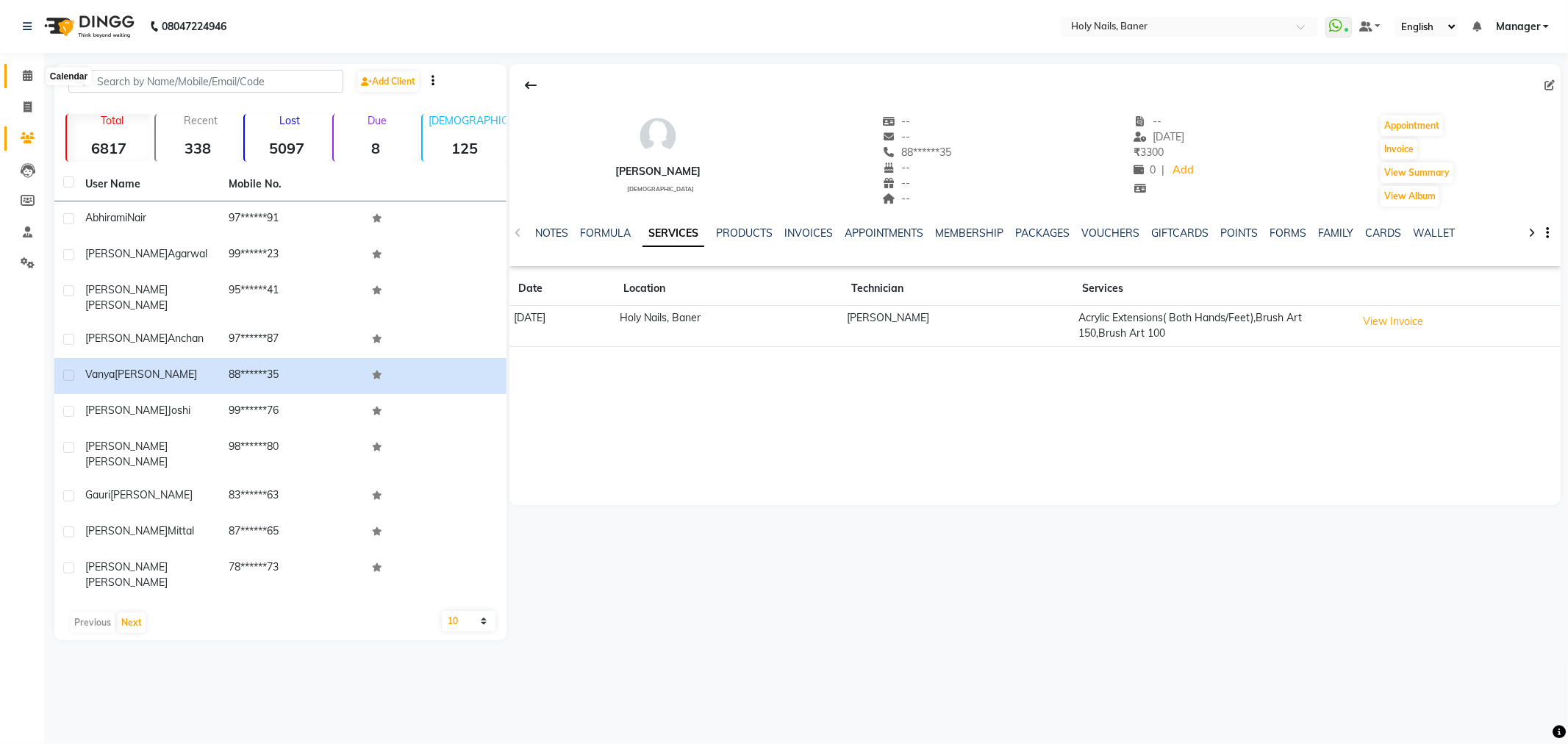
click at [19, 83] on span at bounding box center [27, 76] width 26 height 17
